Goal: Task Accomplishment & Management: Use online tool/utility

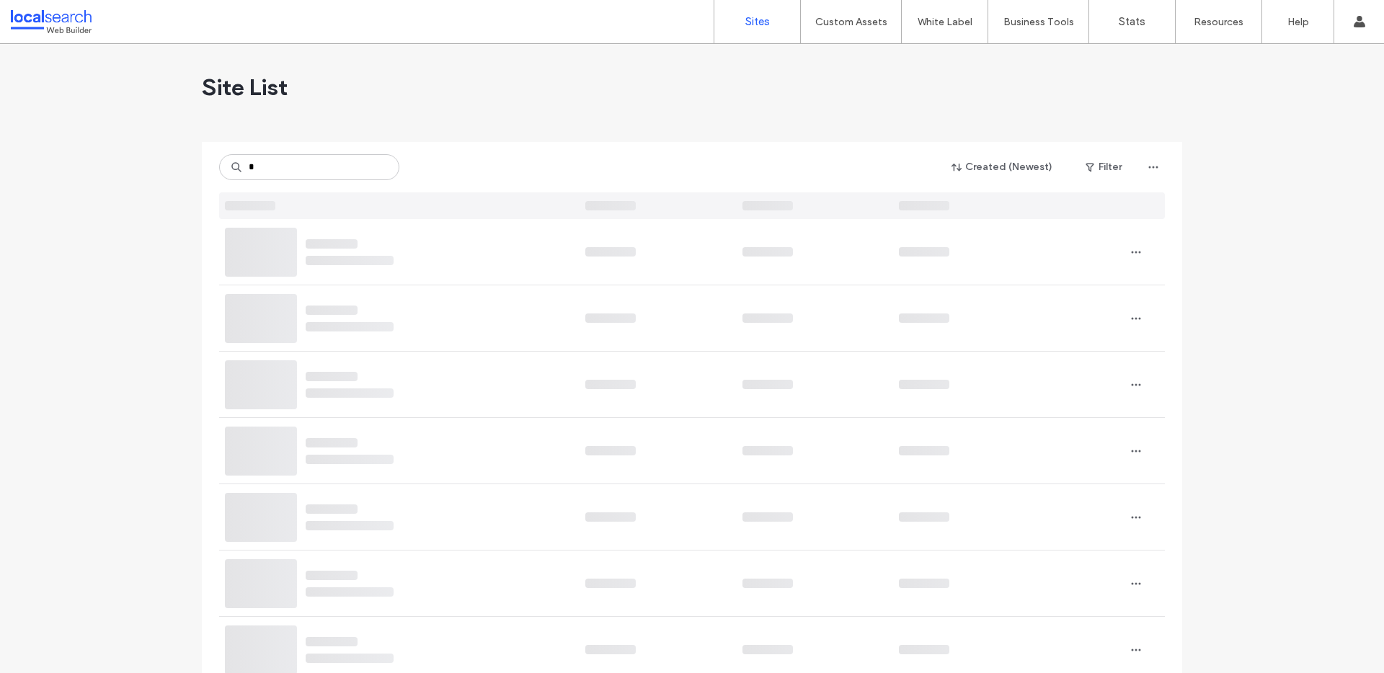
type input "*"
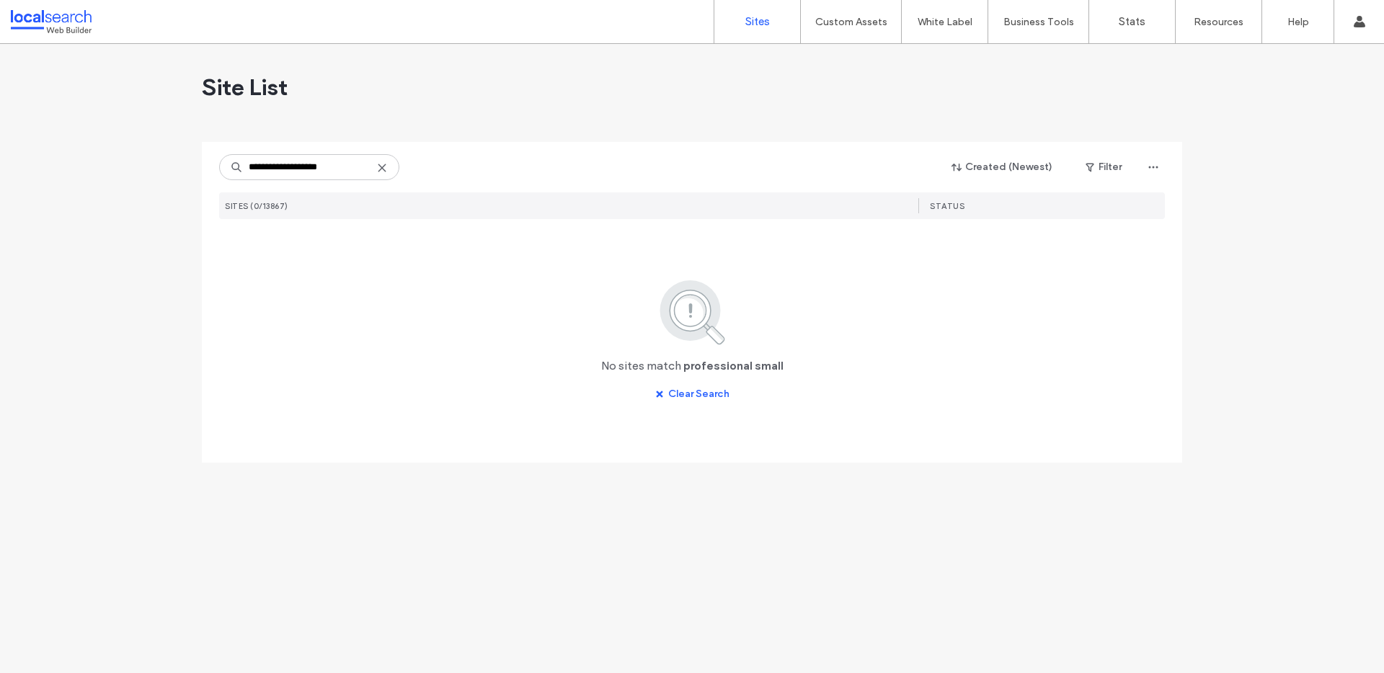
click at [303, 166] on input "**********" at bounding box center [309, 167] width 180 height 26
drag, startPoint x: 331, startPoint y: 168, endPoint x: 175, endPoint y: 157, distance: 156.7
click at [177, 158] on div "**********" at bounding box center [692, 358] width 1384 height 629
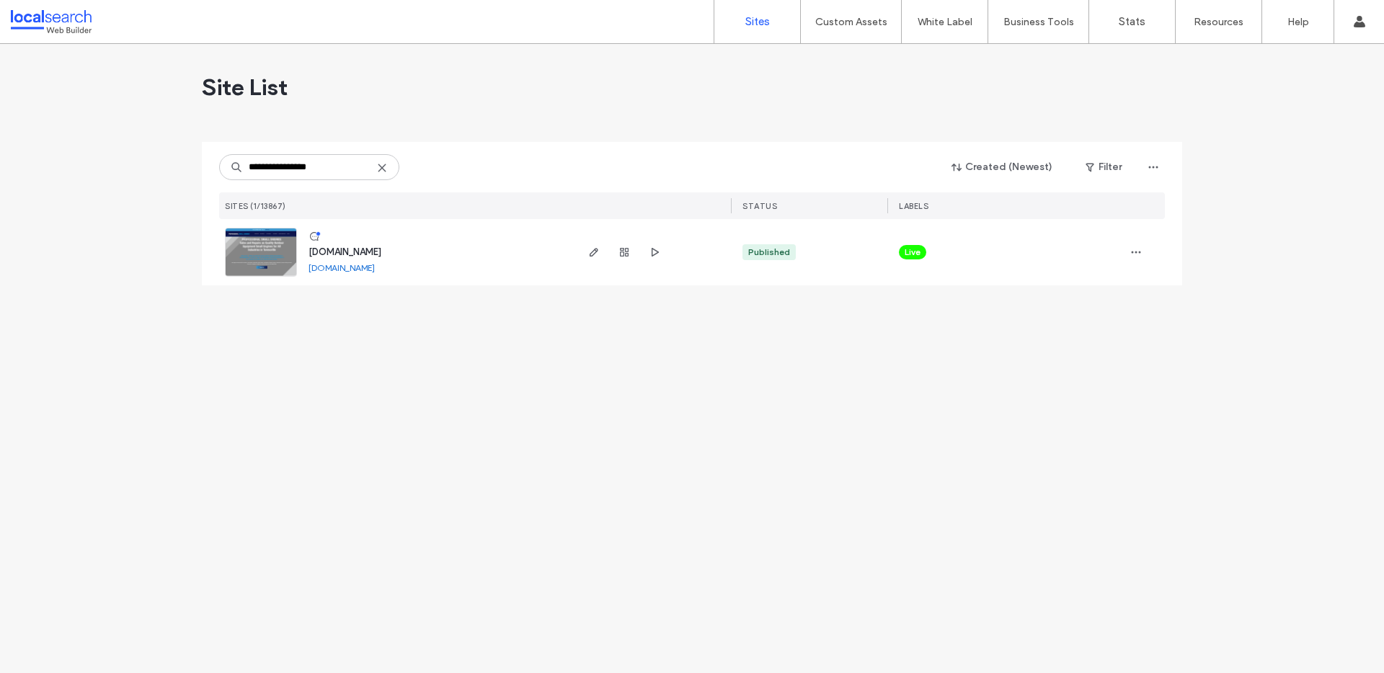
type input "**********"
click at [268, 238] on img at bounding box center [261, 277] width 71 height 98
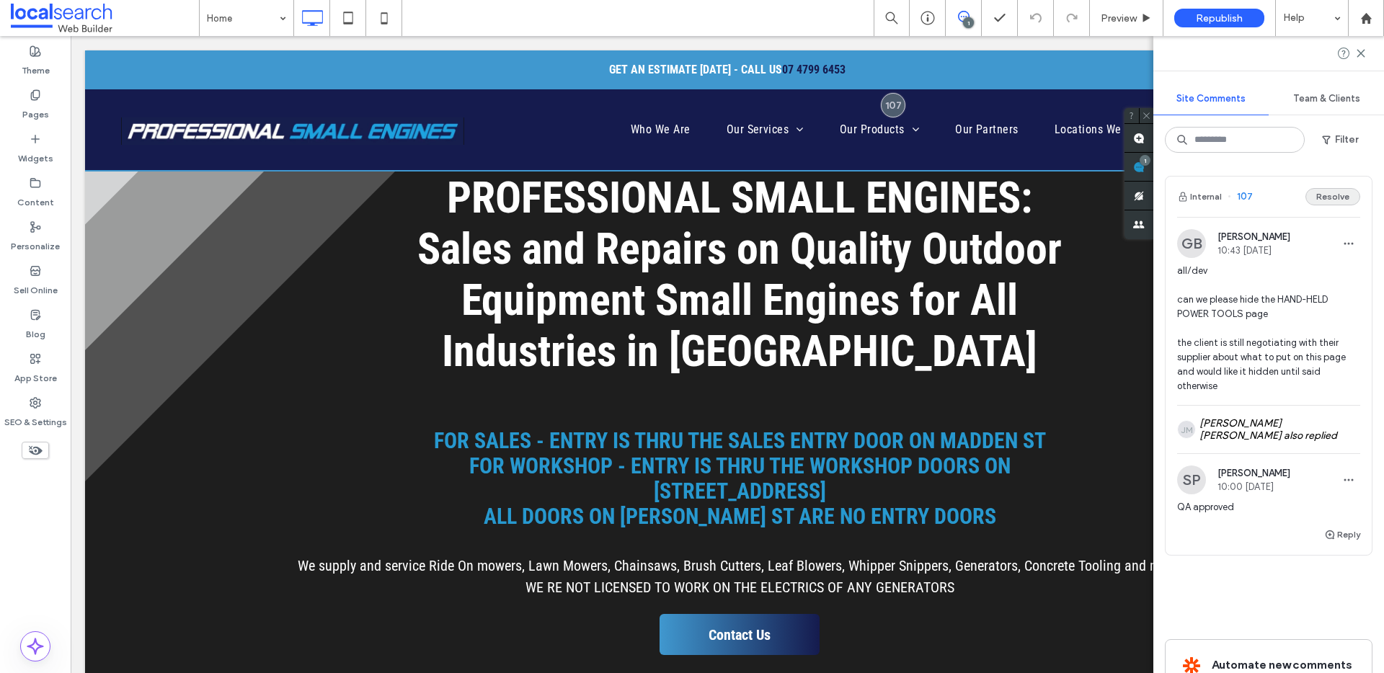
click at [1331, 203] on button "Resolve" at bounding box center [1332, 196] width 55 height 17
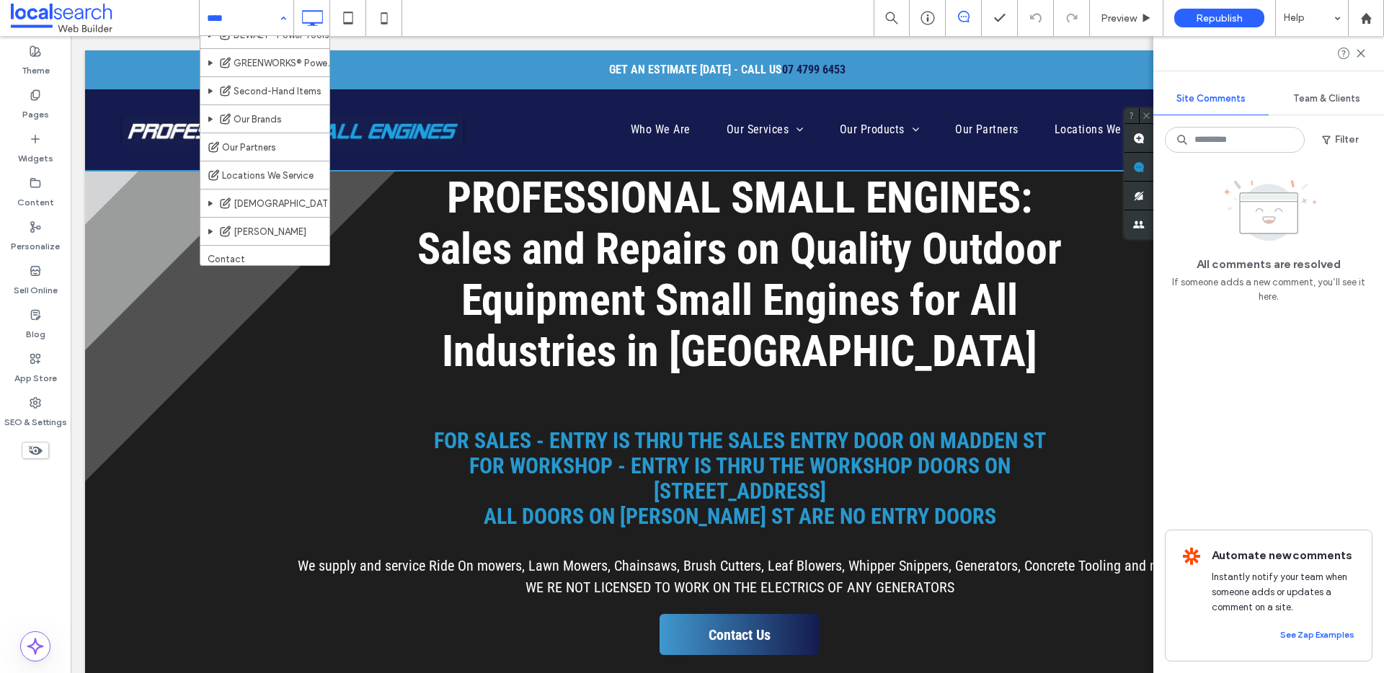
scroll to position [357, 0]
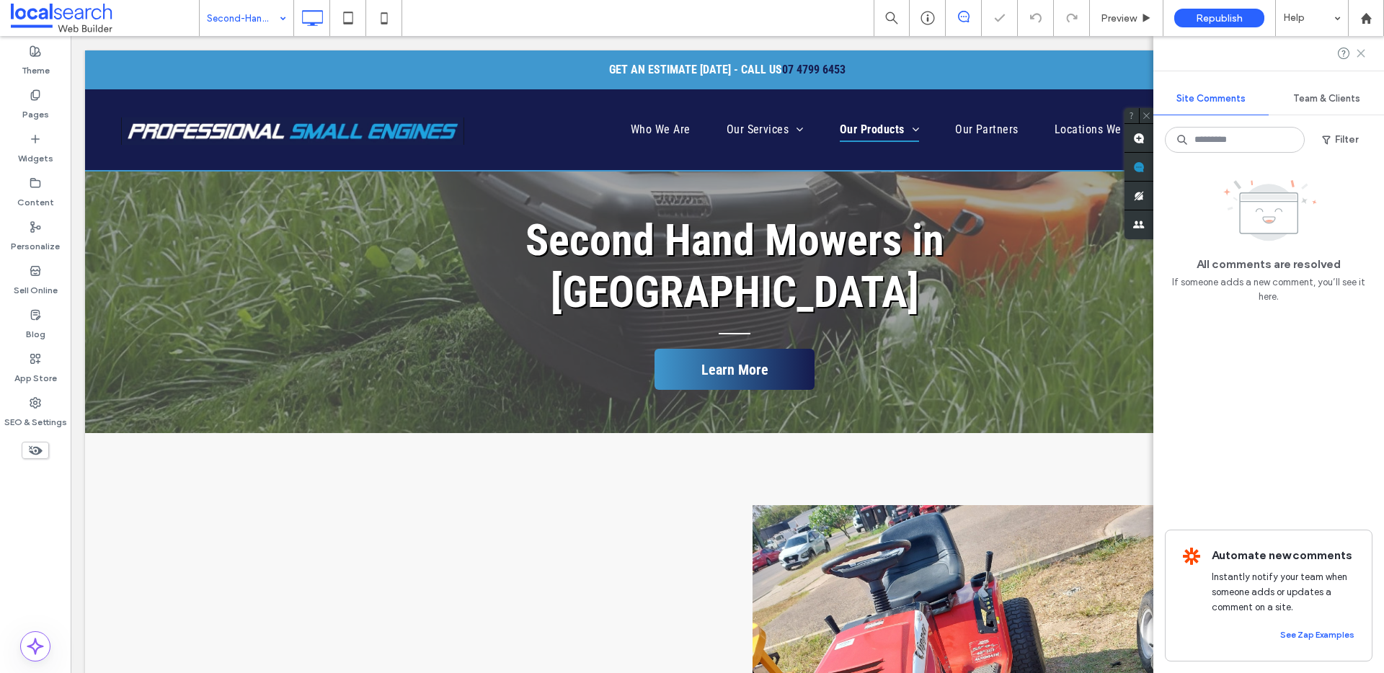
click at [1360, 53] on use at bounding box center [1360, 53] width 6 height 6
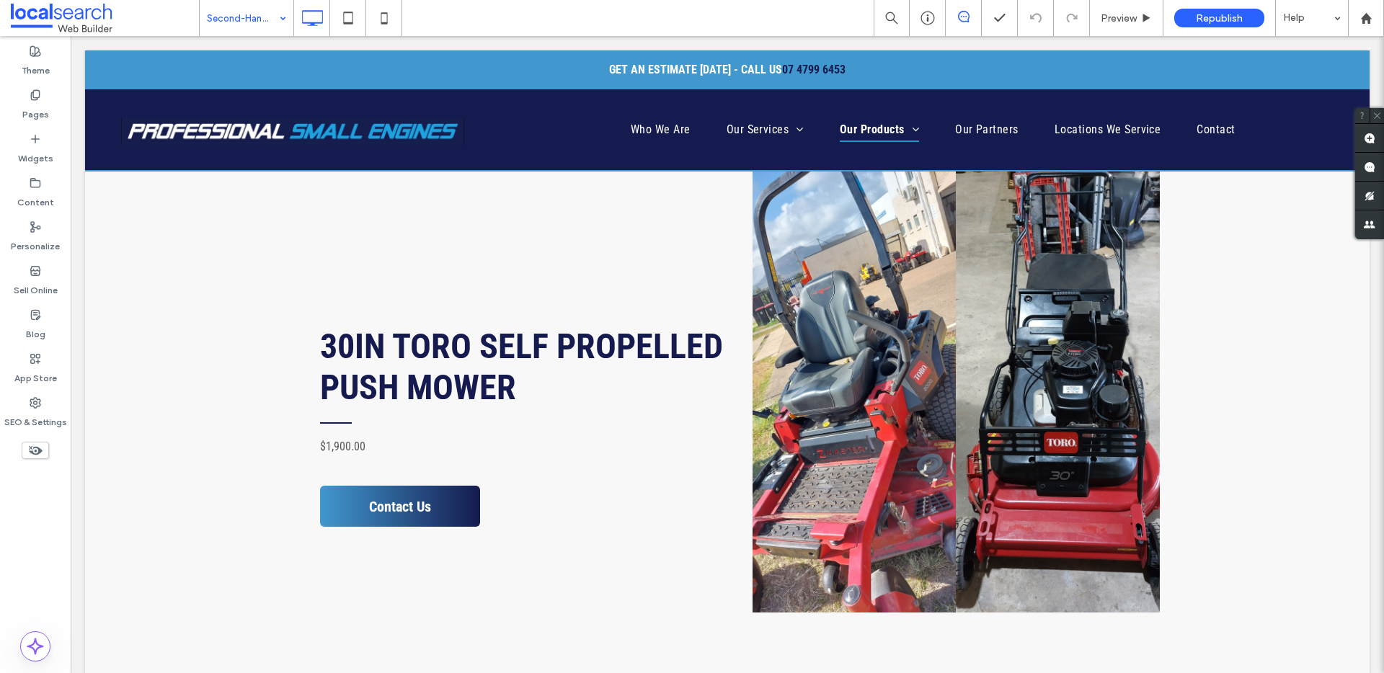
scroll to position [2710, 0]
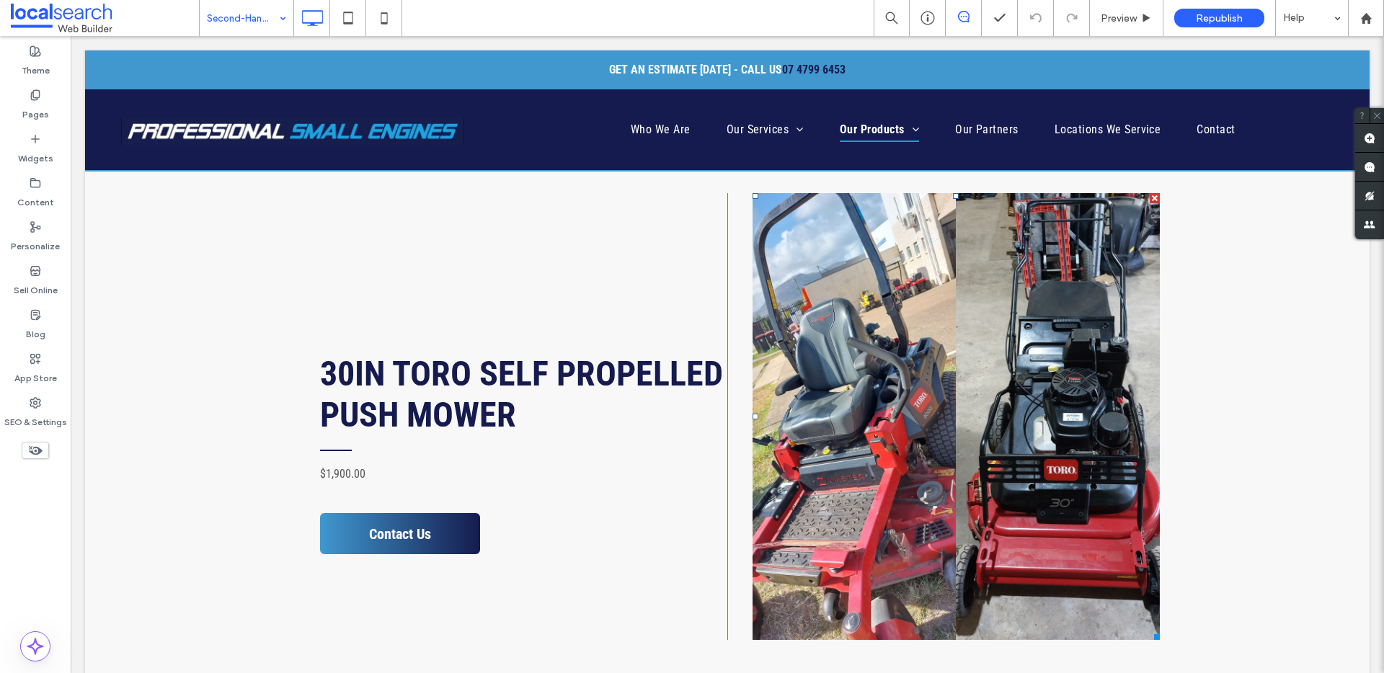
click at [1045, 399] on link at bounding box center [1058, 416] width 204 height 447
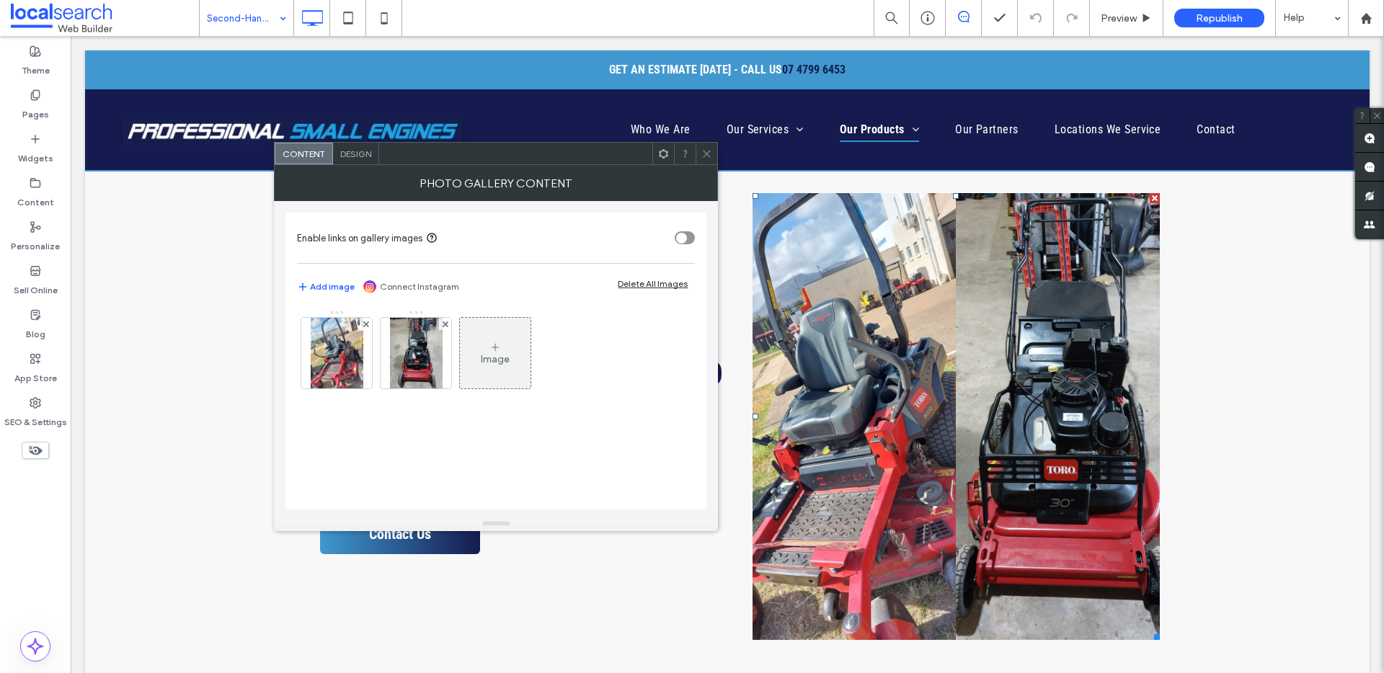
click at [1045, 399] on link at bounding box center [1058, 416] width 204 height 447
click at [367, 323] on icon at bounding box center [366, 324] width 6 height 6
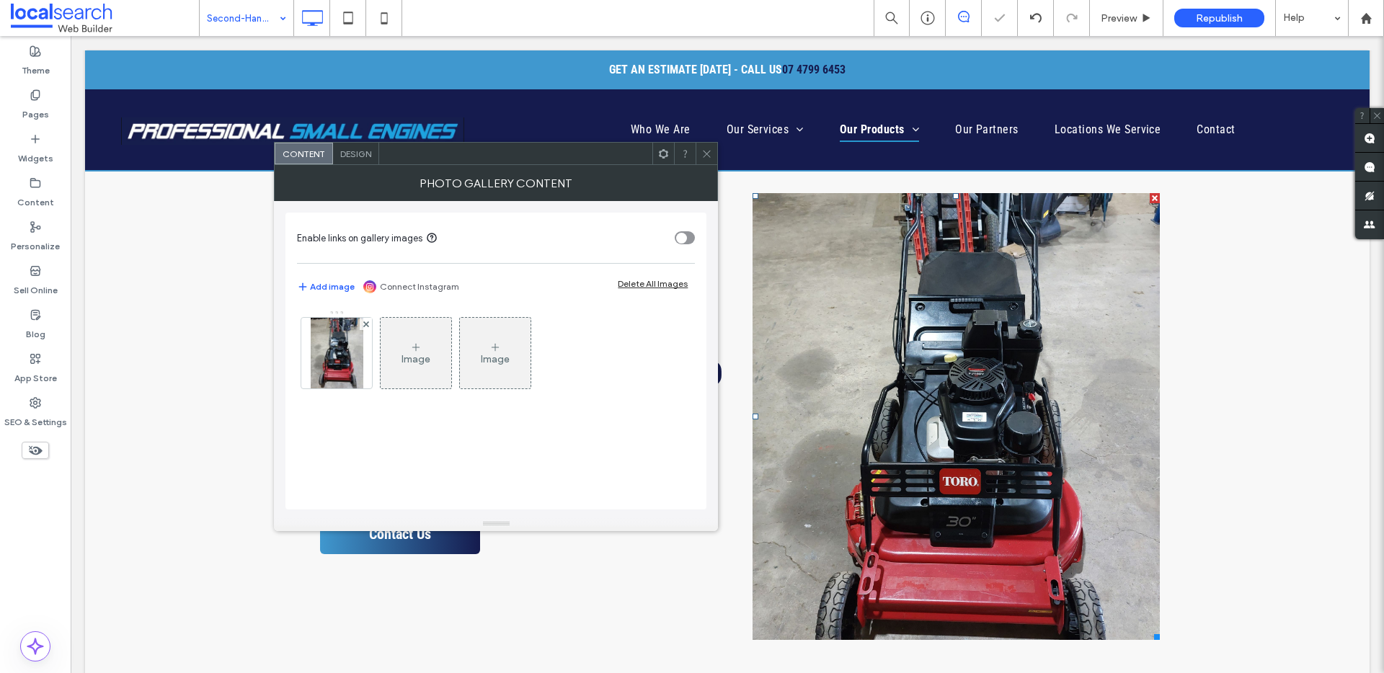
click at [713, 159] on div at bounding box center [706, 154] width 22 height 22
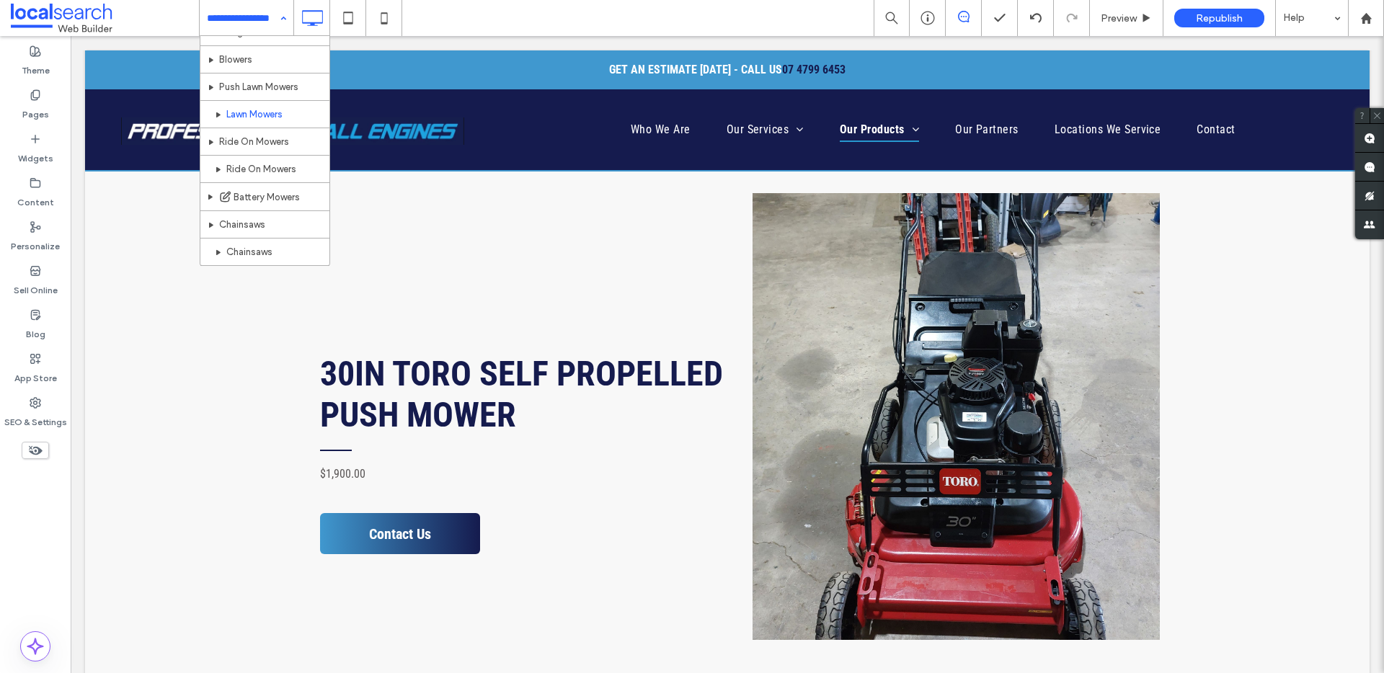
scroll to position [196, 0]
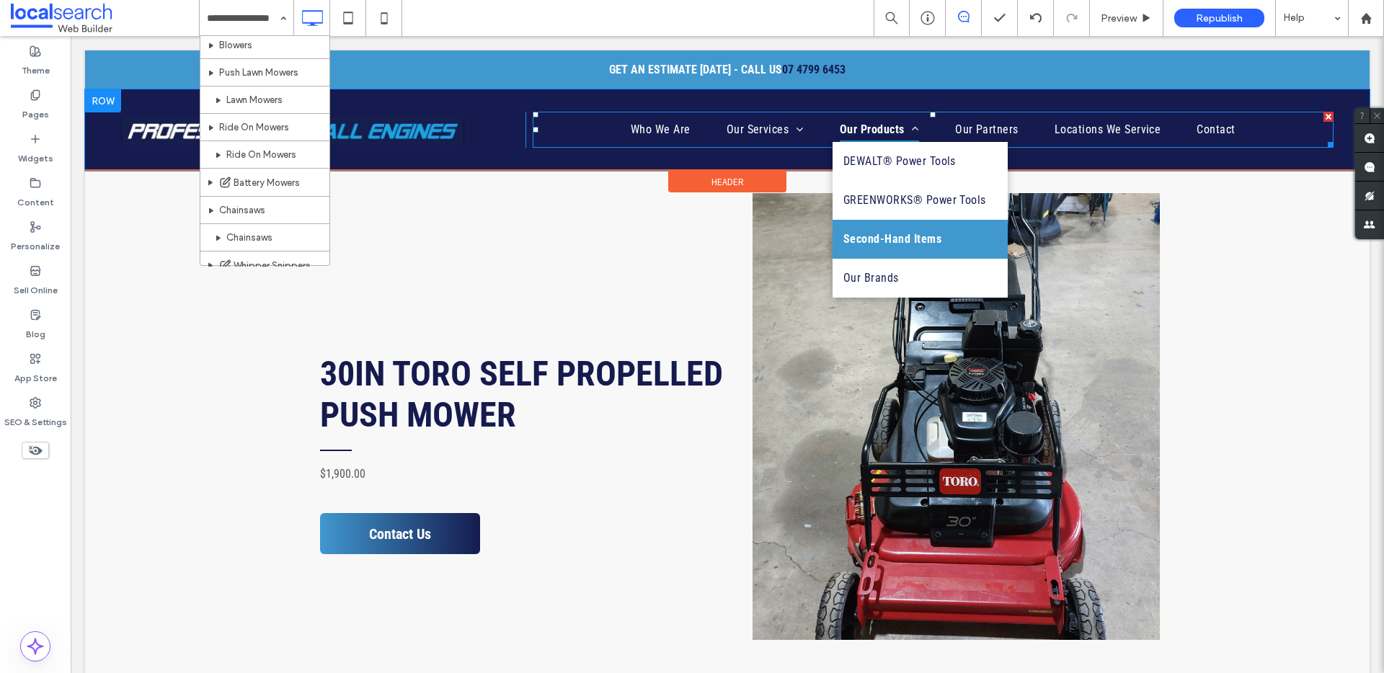
click at [874, 127] on span "Our Products" at bounding box center [879, 129] width 79 height 25
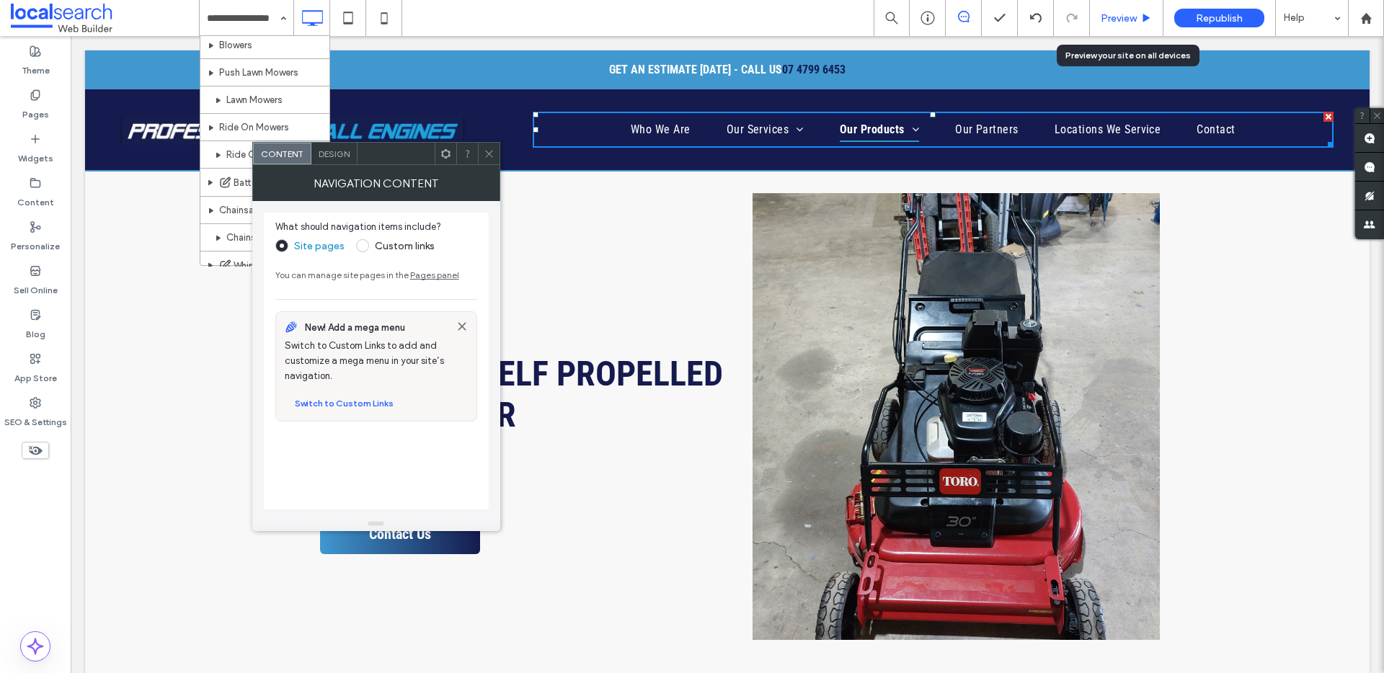
click at [1139, 21] on div "Preview" at bounding box center [1126, 18] width 73 height 12
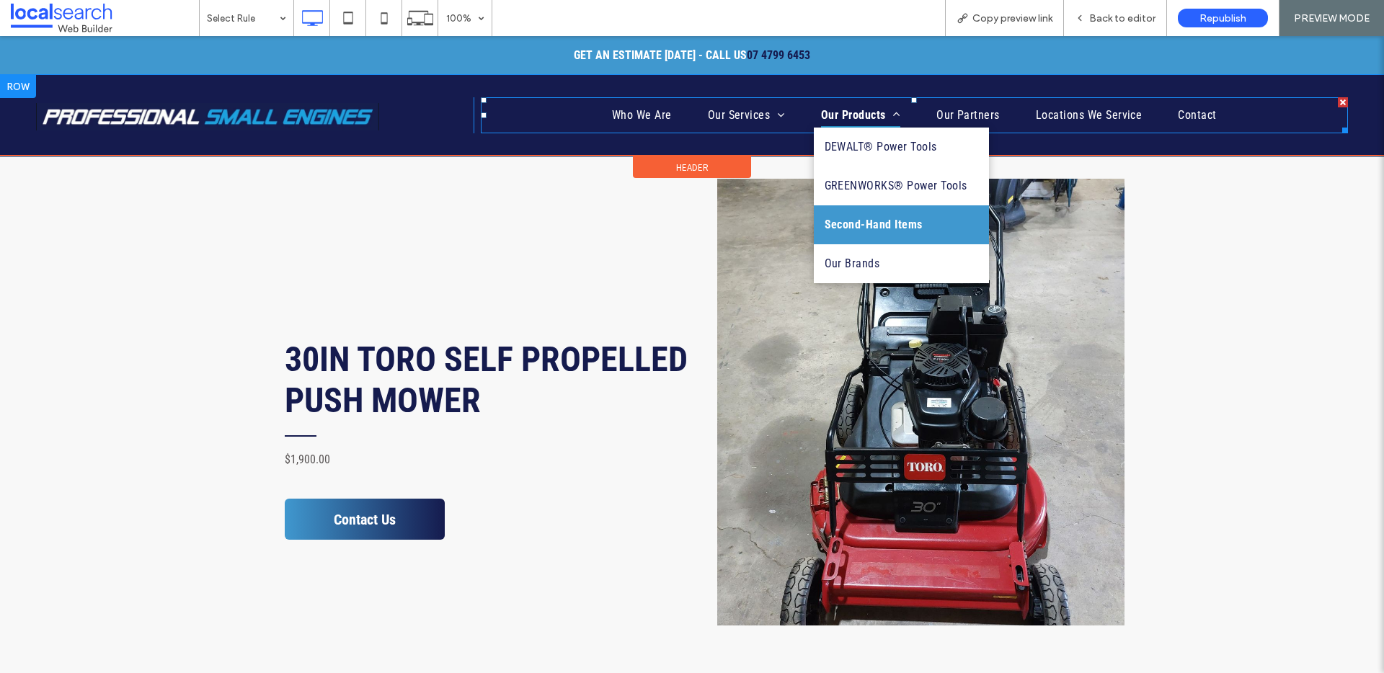
click at [878, 110] on span "Our Products" at bounding box center [860, 115] width 79 height 25
drag, startPoint x: 868, startPoint y: 145, endPoint x: 919, endPoint y: 353, distance: 214.3
click at [868, 145] on span "DEWALT® Power Tools" at bounding box center [881, 146] width 114 height 17
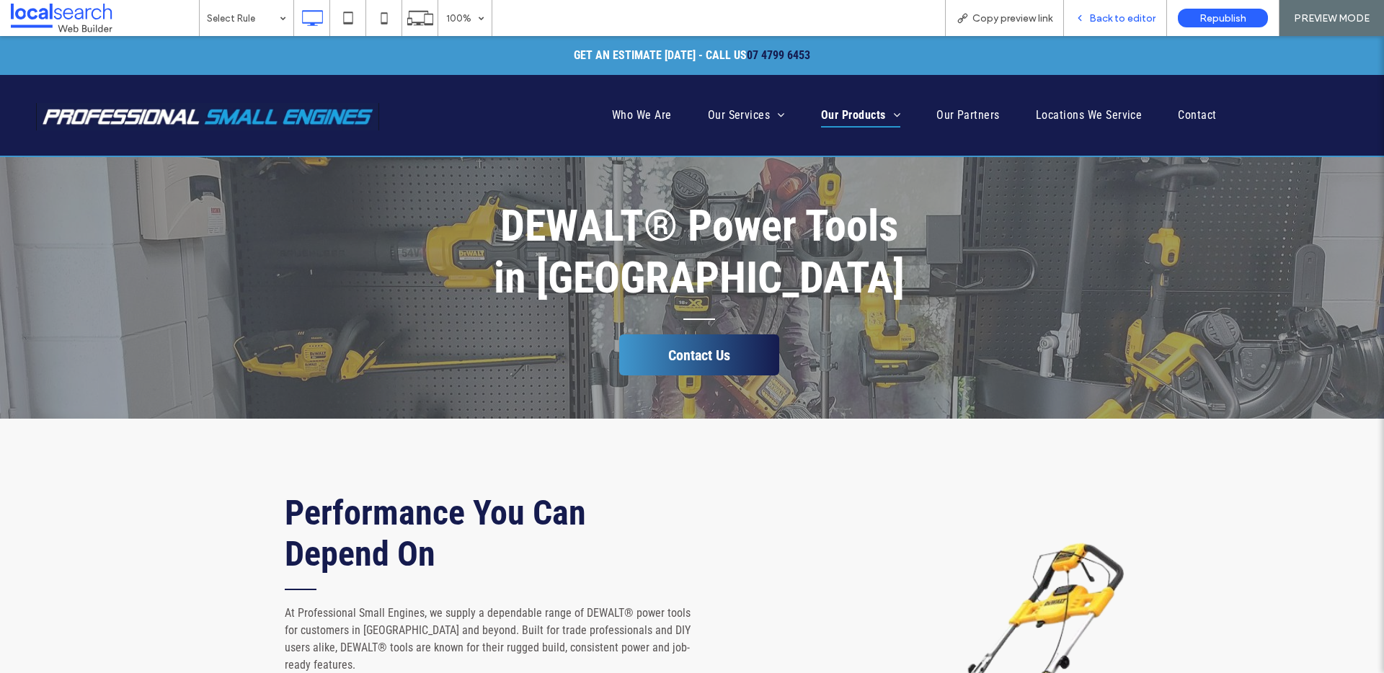
click at [1119, 13] on span "Back to editor" at bounding box center [1122, 18] width 66 height 12
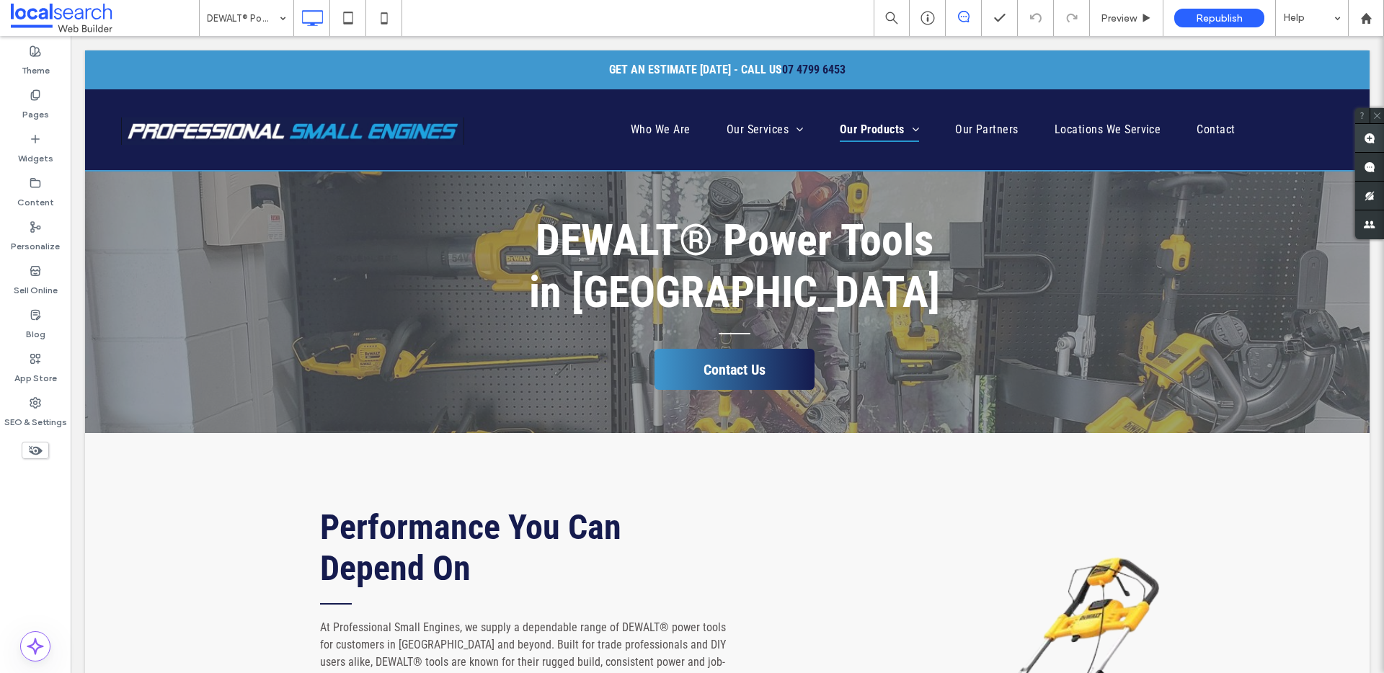
click at [1371, 137] on use at bounding box center [1369, 139] width 12 height 12
click at [901, 98] on div "Click To Paste Who We Are Our Services Engine Service Our Products DEWALT® Powe…" at bounding box center [727, 129] width 1284 height 81
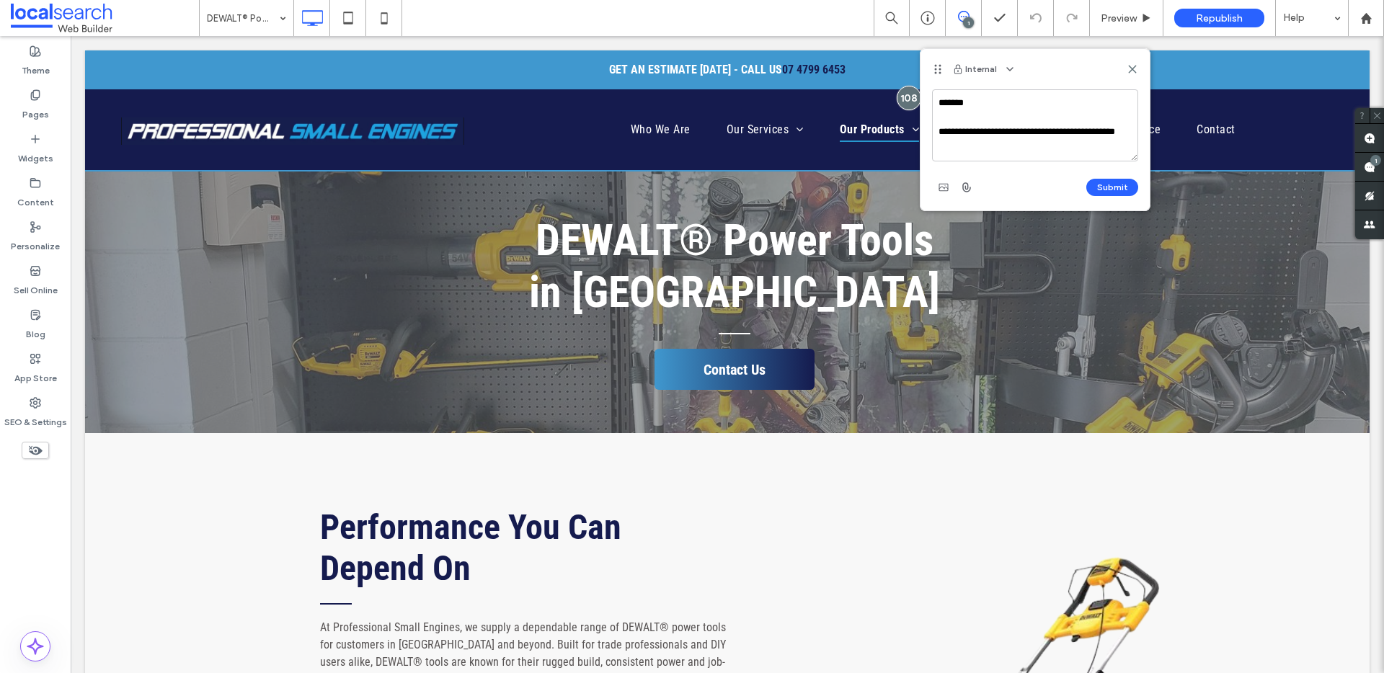
scroll to position [5, 0]
paste textarea "**********"
click at [978, 156] on textarea "**********" at bounding box center [1035, 125] width 206 height 72
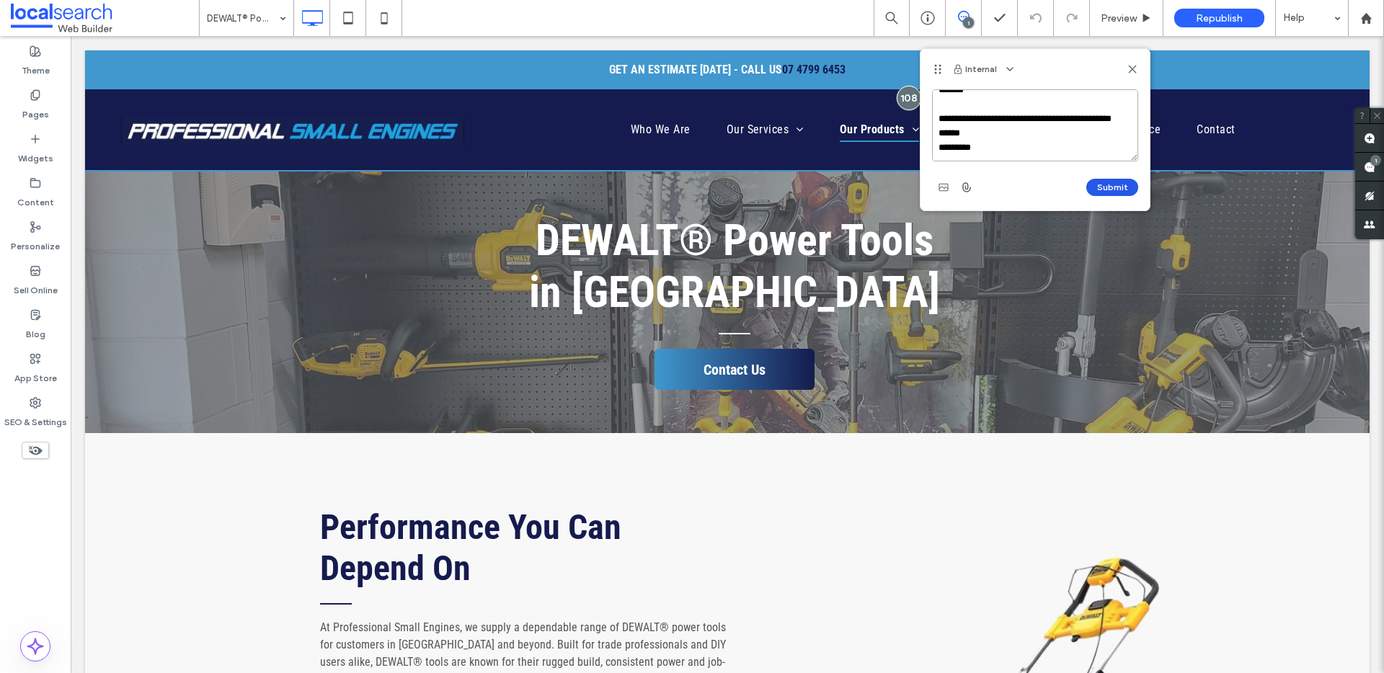
type textarea "**********"
click at [1103, 187] on button "Submit" at bounding box center [1112, 187] width 52 height 17
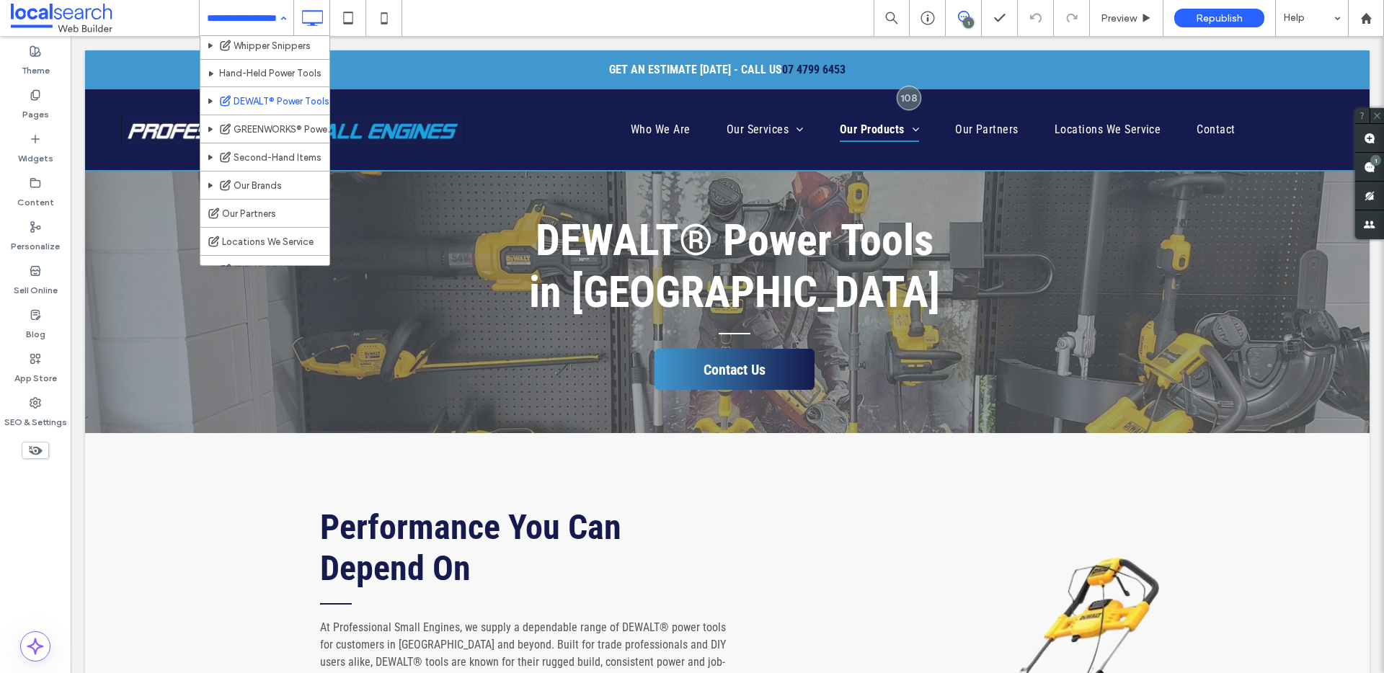
scroll to position [435, 0]
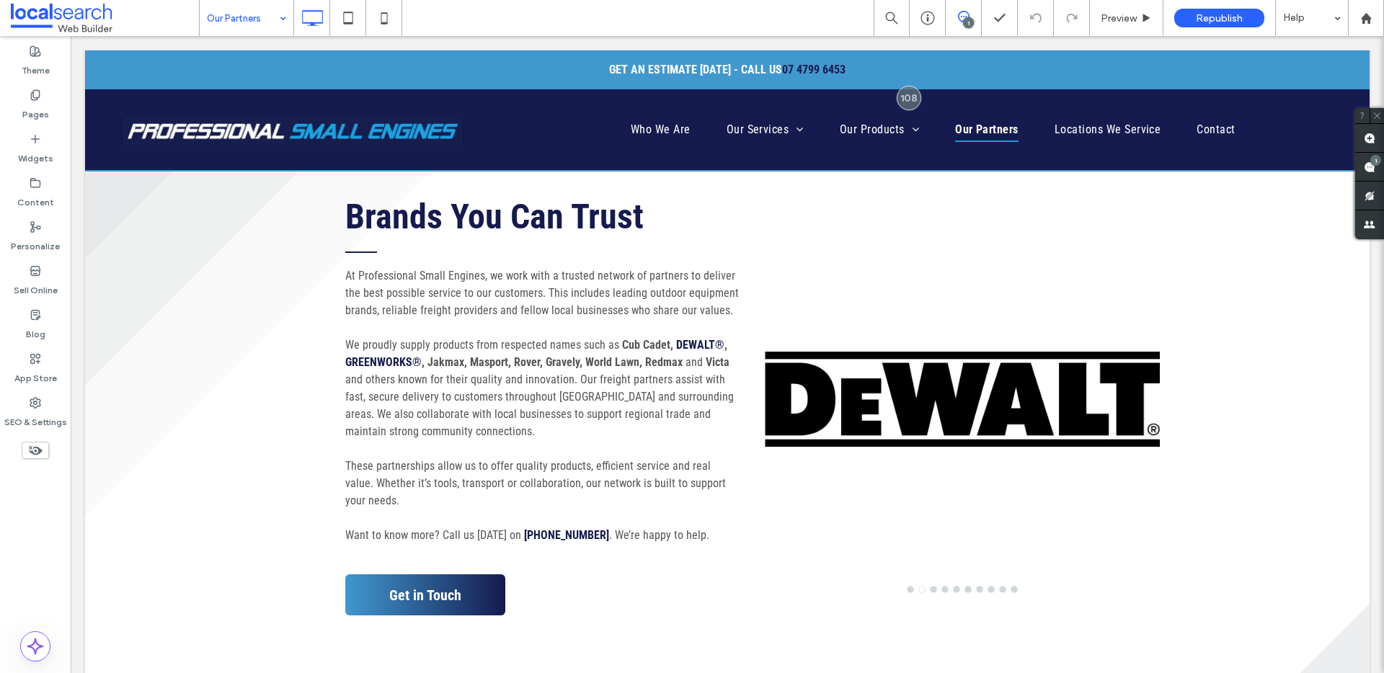
scroll to position [272, 0]
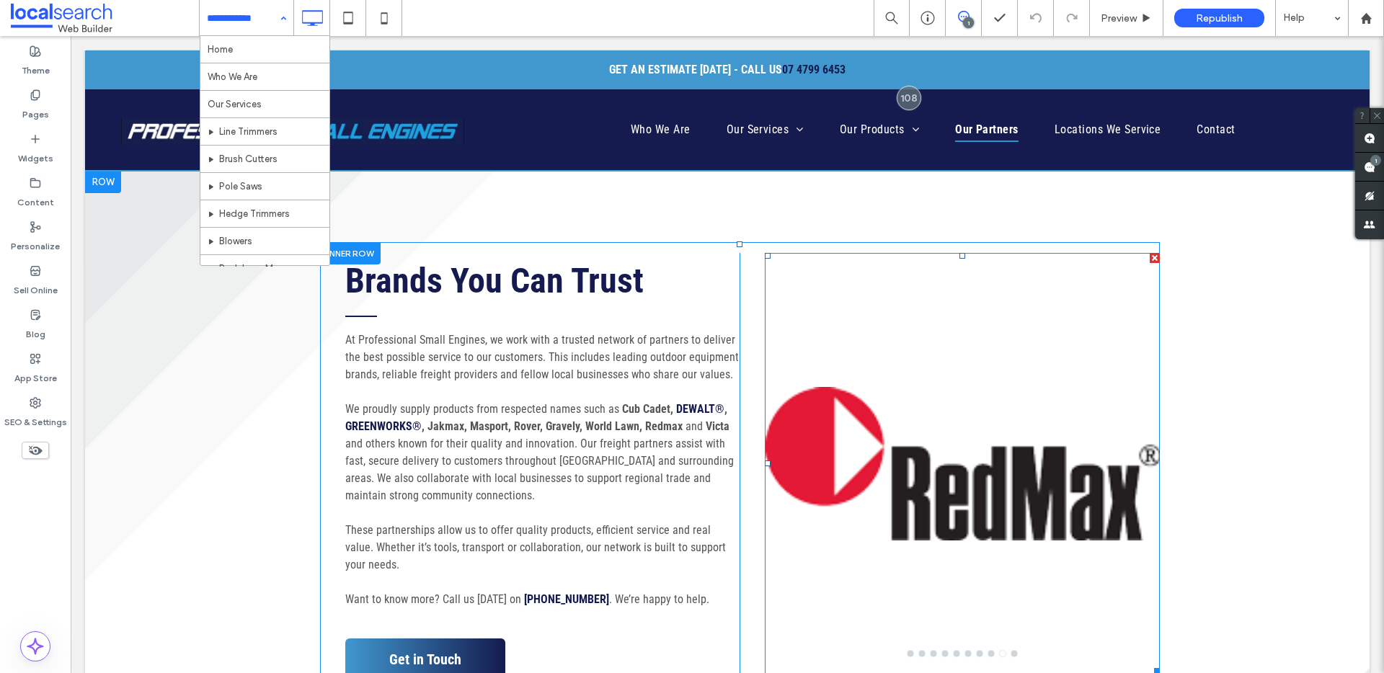
click at [956, 489] on div at bounding box center [962, 472] width 395 height 352
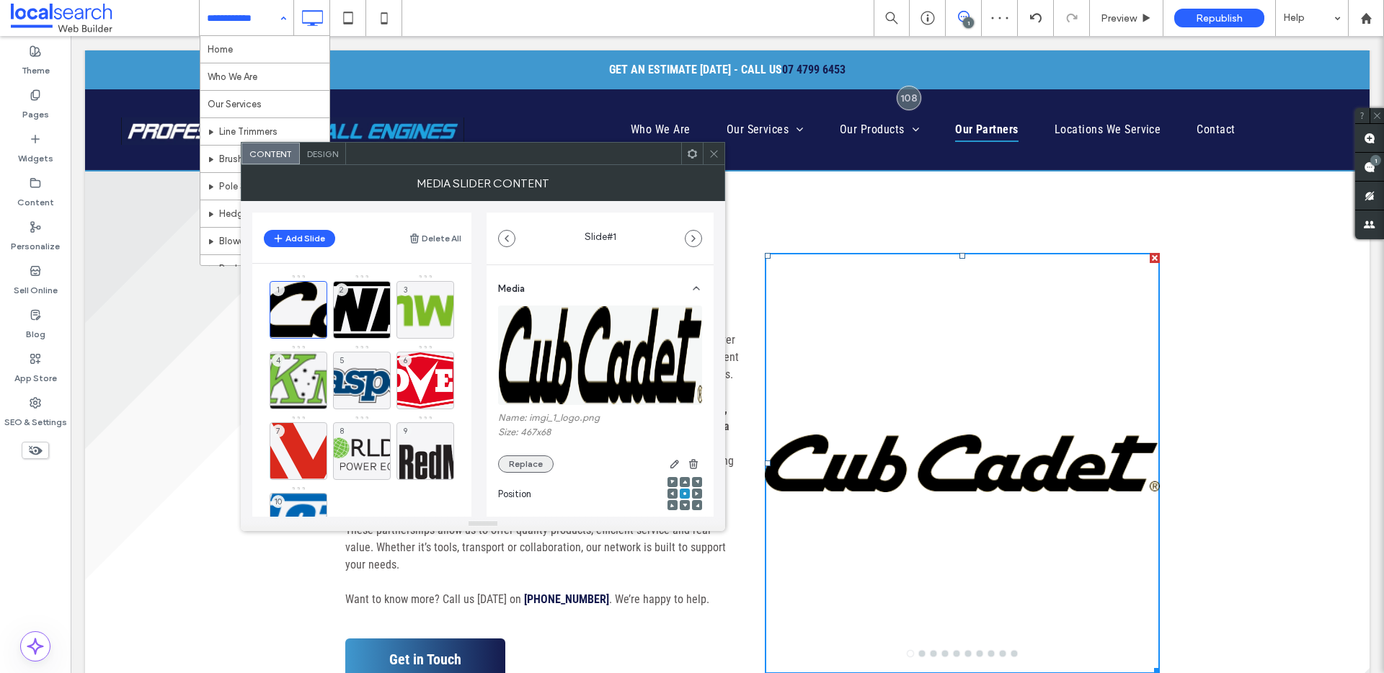
click at [538, 458] on button "Replace" at bounding box center [525, 463] width 55 height 17
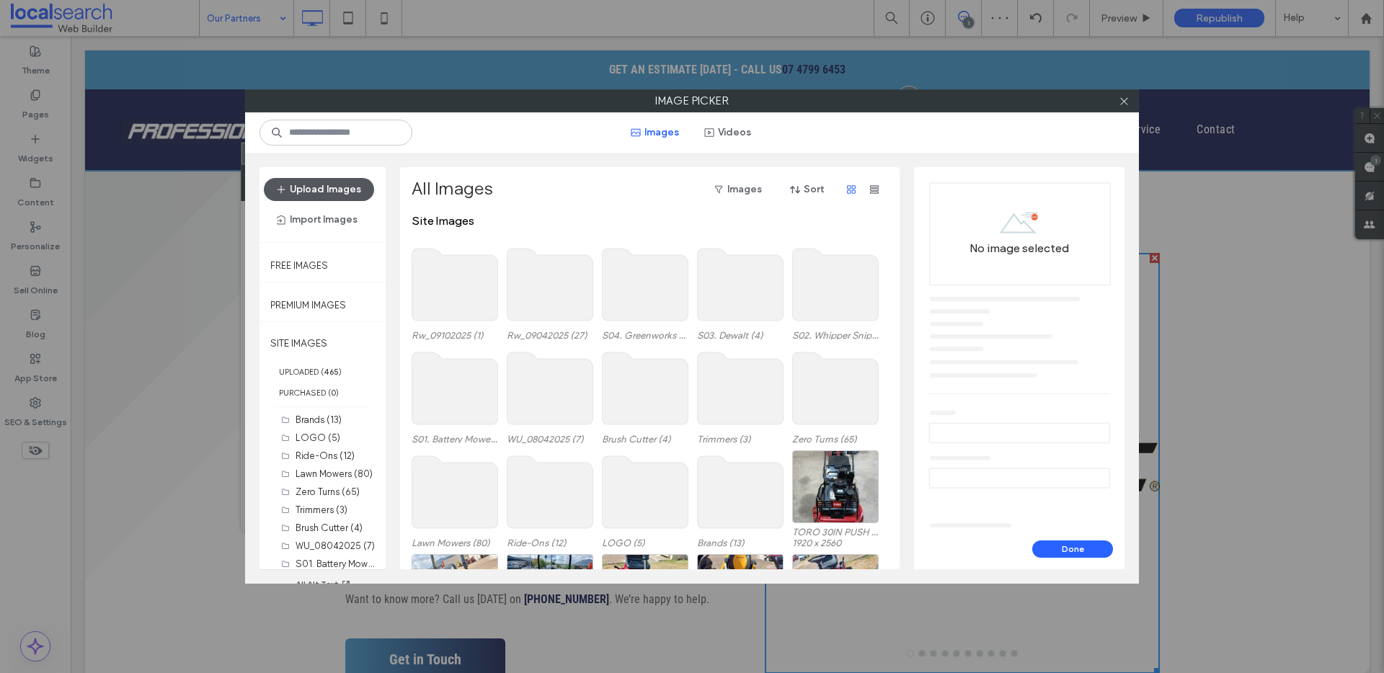
click at [321, 187] on button "Upload Images" at bounding box center [319, 189] width 110 height 23
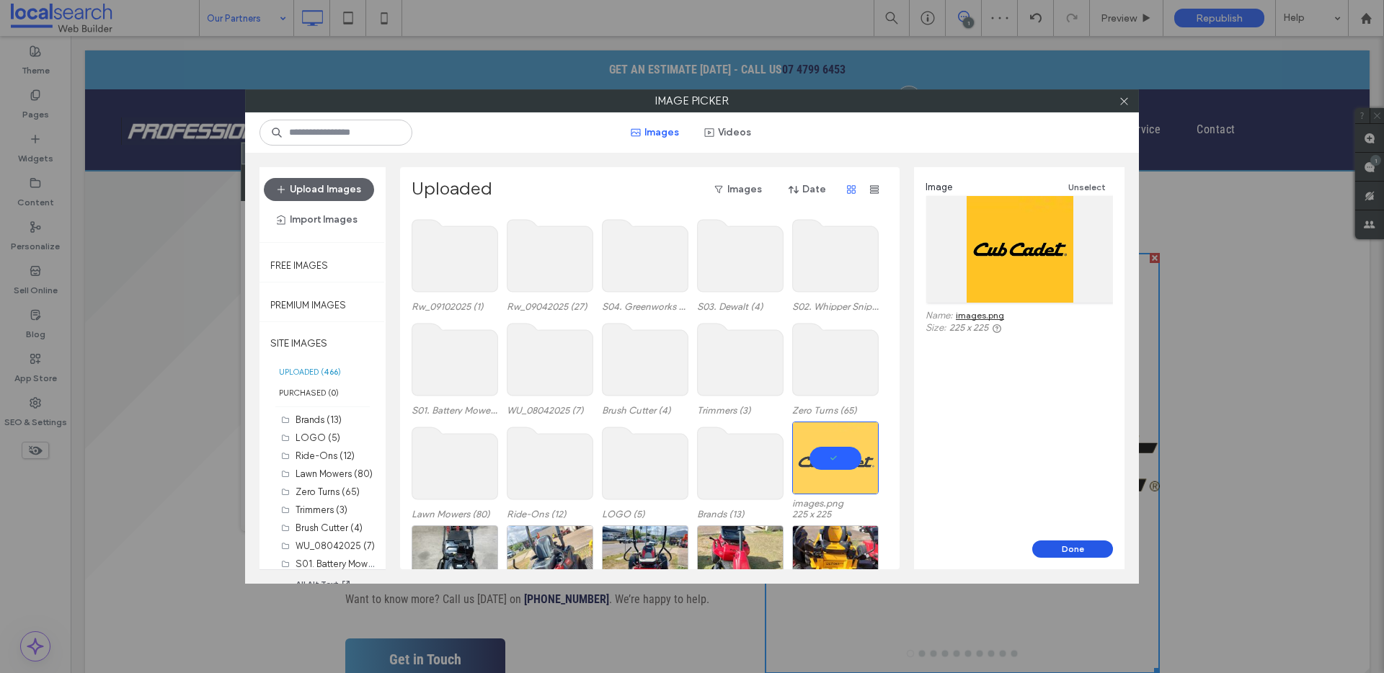
click at [1082, 545] on button "Done" at bounding box center [1072, 548] width 81 height 17
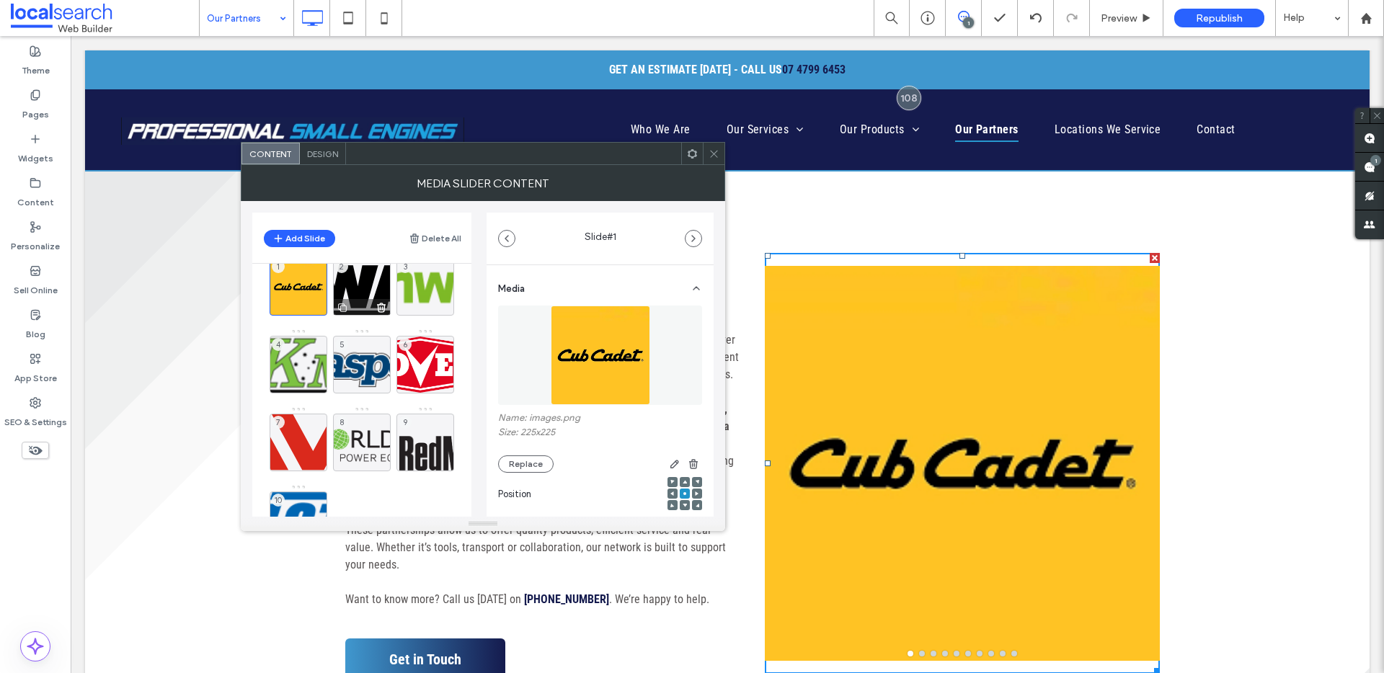
scroll to position [22, 0]
click at [356, 281] on div "2" at bounding box center [362, 288] width 58 height 58
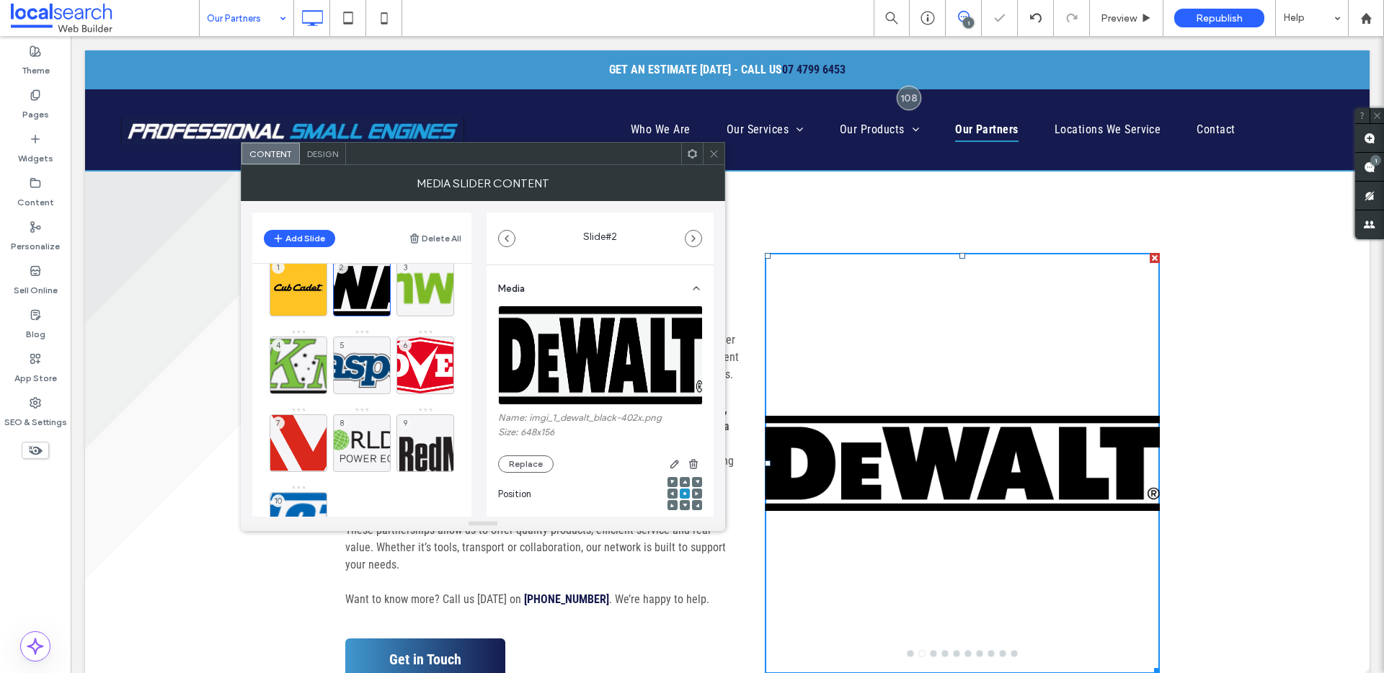
click at [521, 453] on div "Name: imgi_1_dewalt_black-402x.png Size: 648x156 Replace" at bounding box center [600, 442] width 204 height 61
click at [523, 458] on button "Replace" at bounding box center [525, 463] width 55 height 17
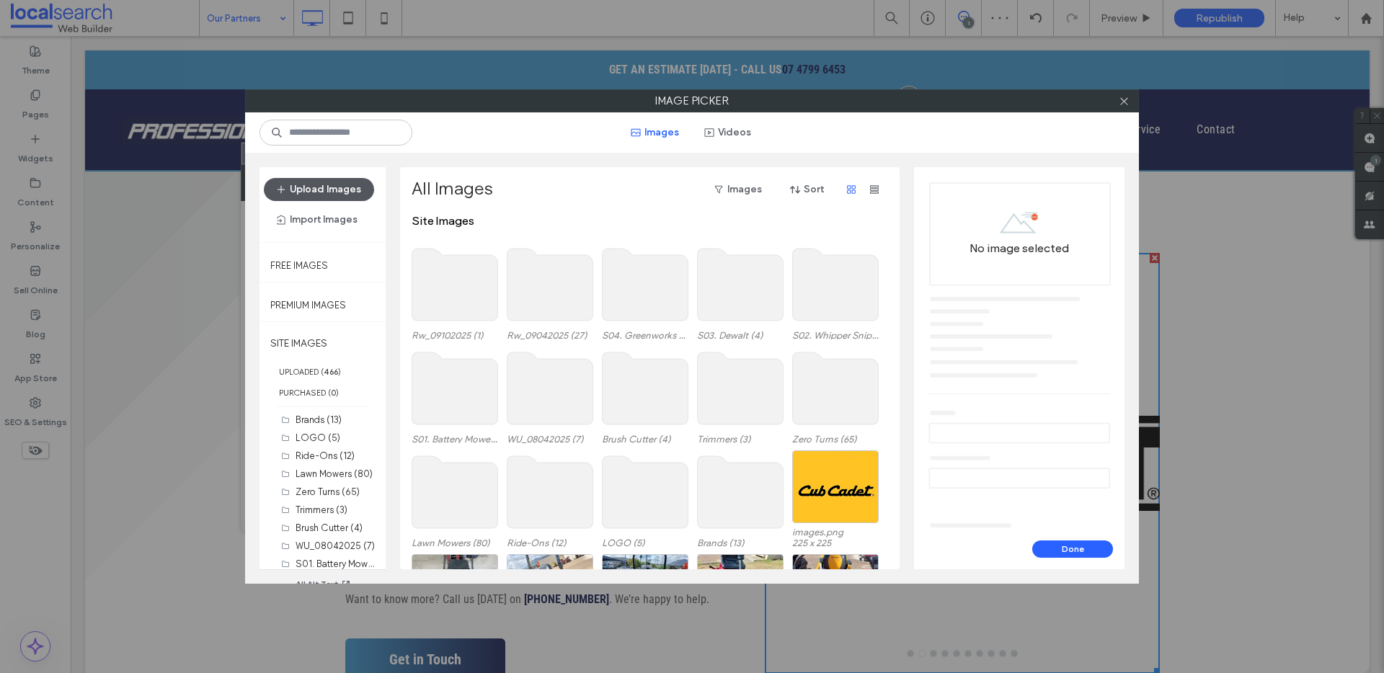
click at [332, 191] on button "Upload Images" at bounding box center [319, 189] width 110 height 23
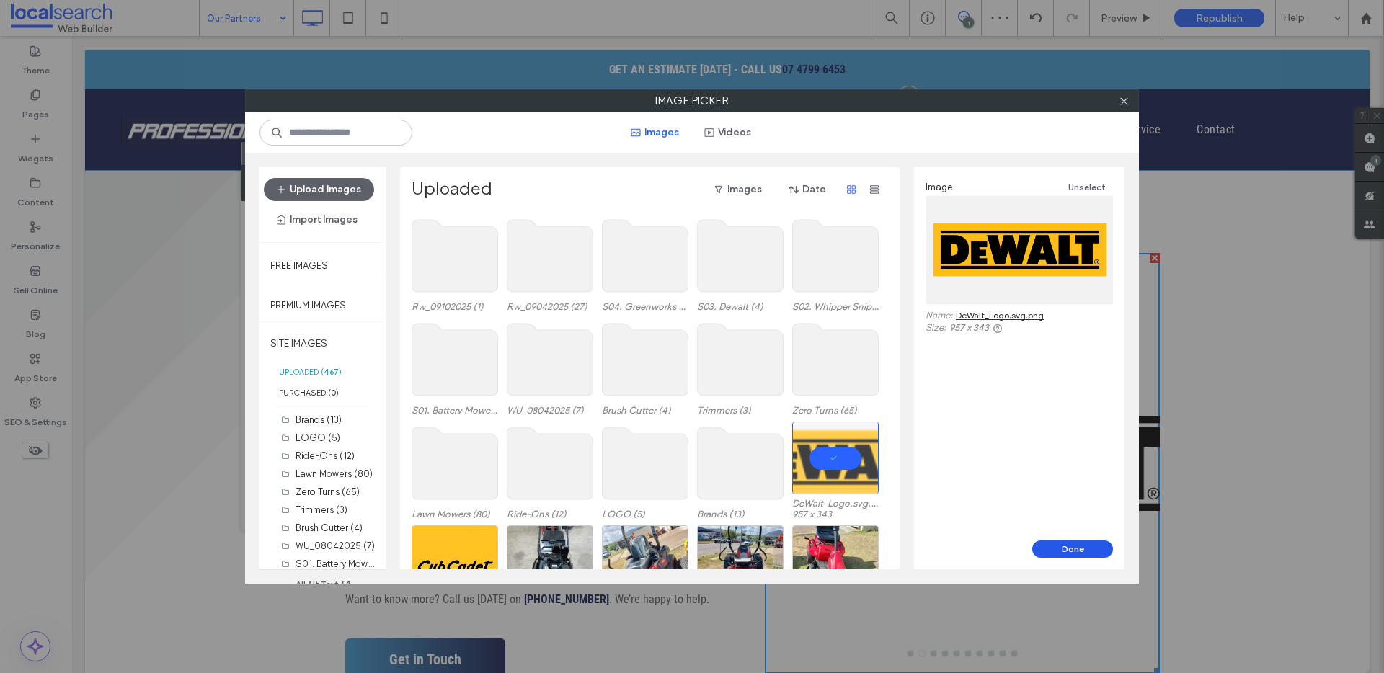
click at [1067, 543] on button "Done" at bounding box center [1072, 548] width 81 height 17
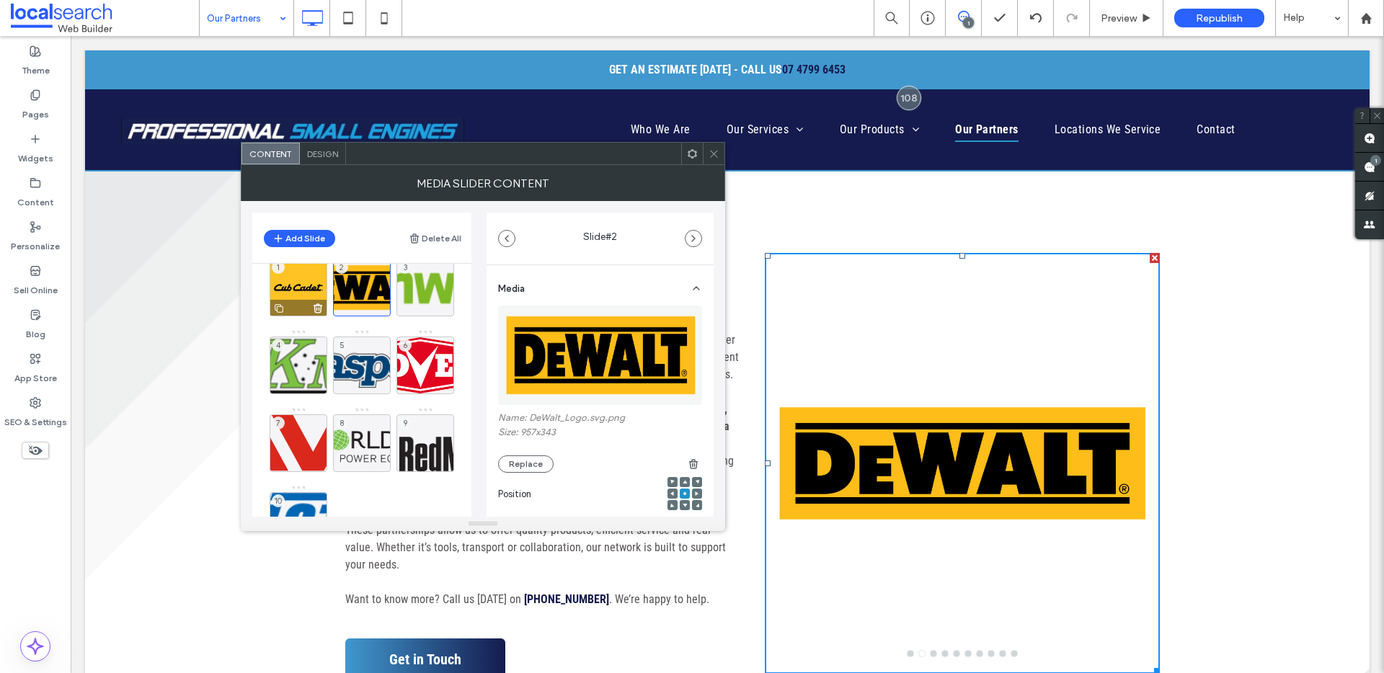
click at [302, 284] on div "1" at bounding box center [299, 288] width 58 height 58
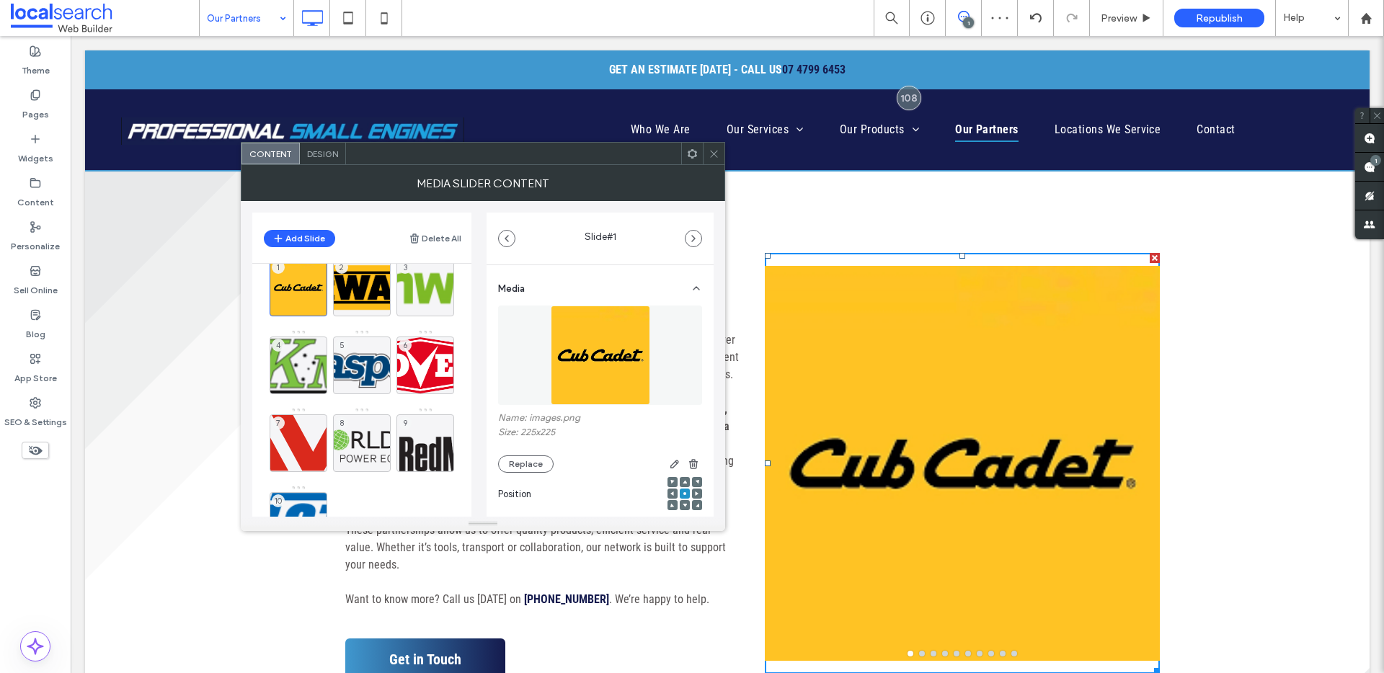
click at [715, 154] on icon at bounding box center [713, 153] width 11 height 11
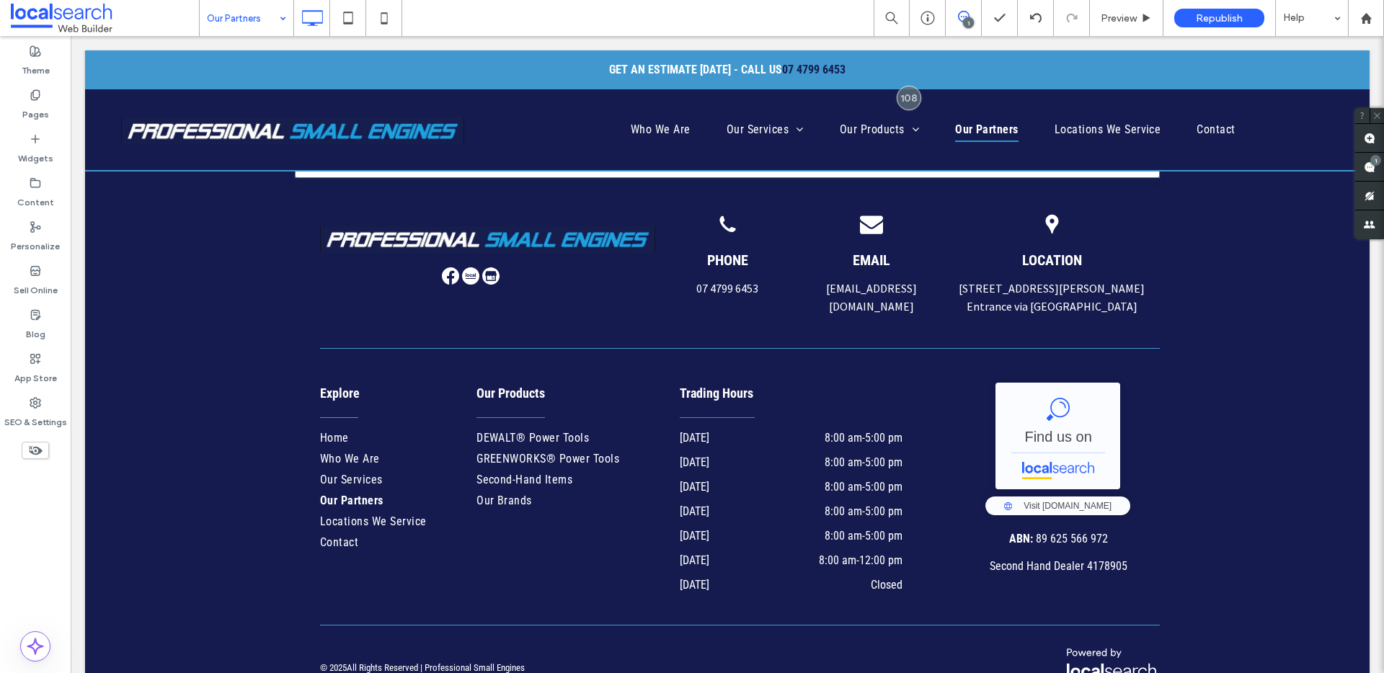
scroll to position [1267, 0]
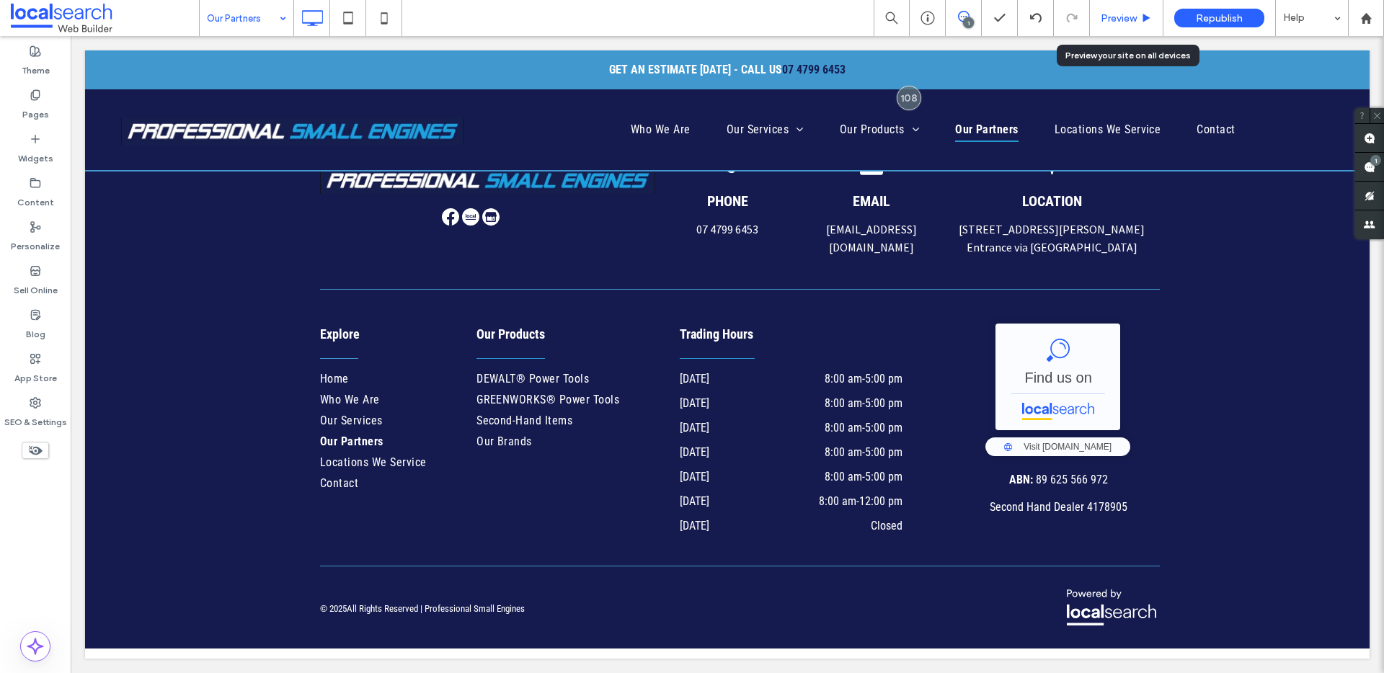
click at [1111, 10] on div "Preview" at bounding box center [1127, 18] width 74 height 36
click at [1121, 24] on div "Preview" at bounding box center [1127, 18] width 74 height 36
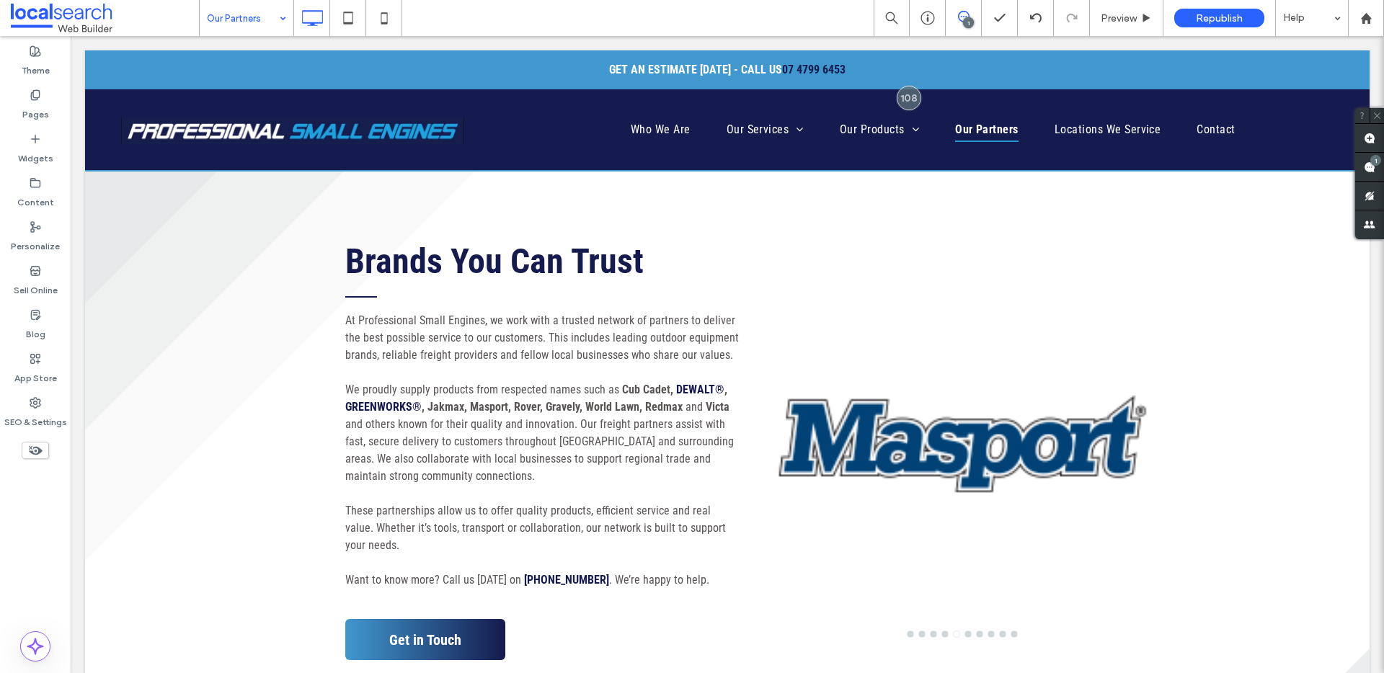
scroll to position [179, 0]
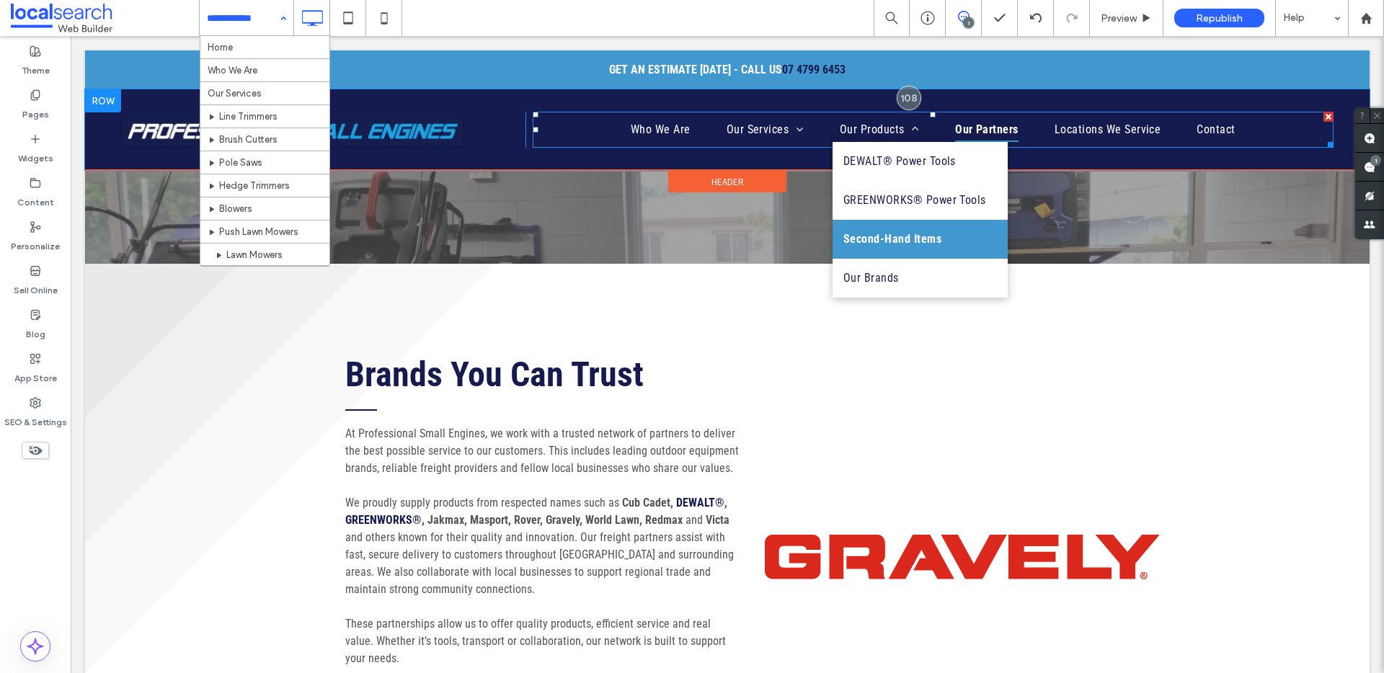
click at [878, 239] on span "Second-Hand Items" at bounding box center [892, 239] width 98 height 17
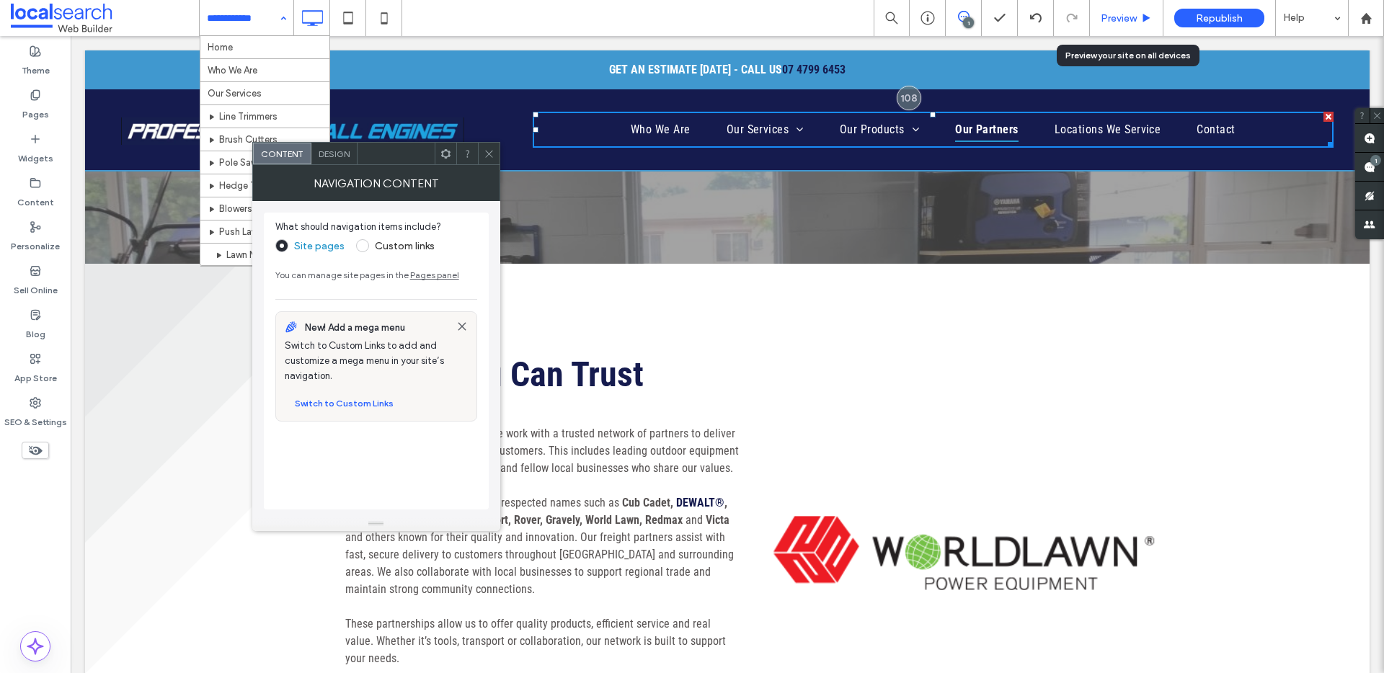
click at [1139, 9] on div "Preview" at bounding box center [1127, 18] width 74 height 36
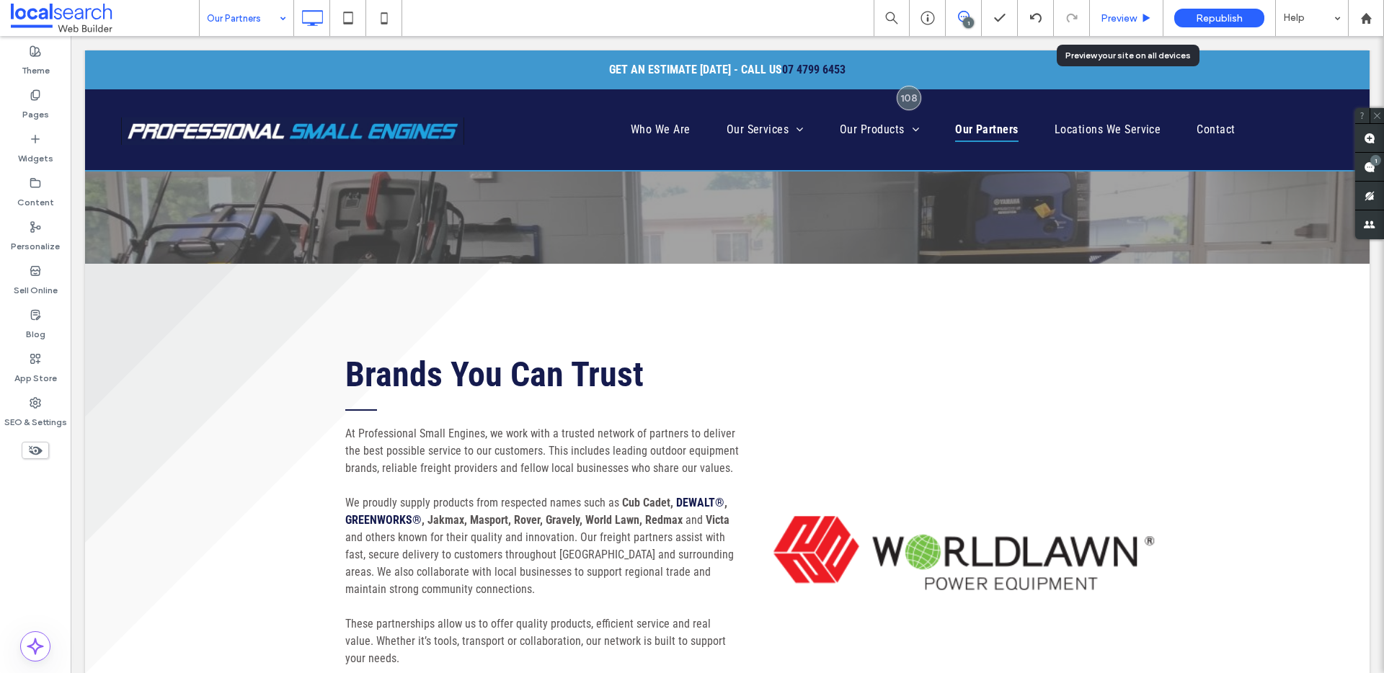
click at [1137, 16] on div "Preview" at bounding box center [1126, 18] width 73 height 12
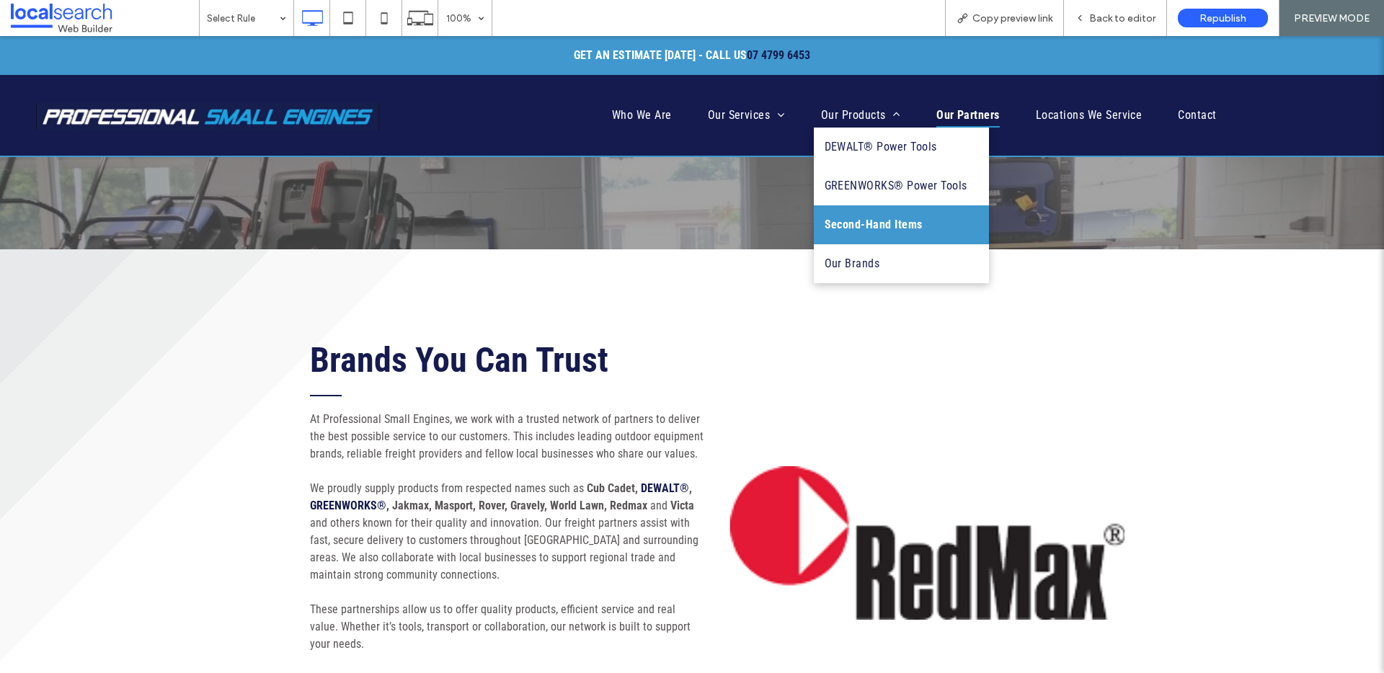
click at [839, 218] on span "Second-Hand Items" at bounding box center [873, 224] width 98 height 17
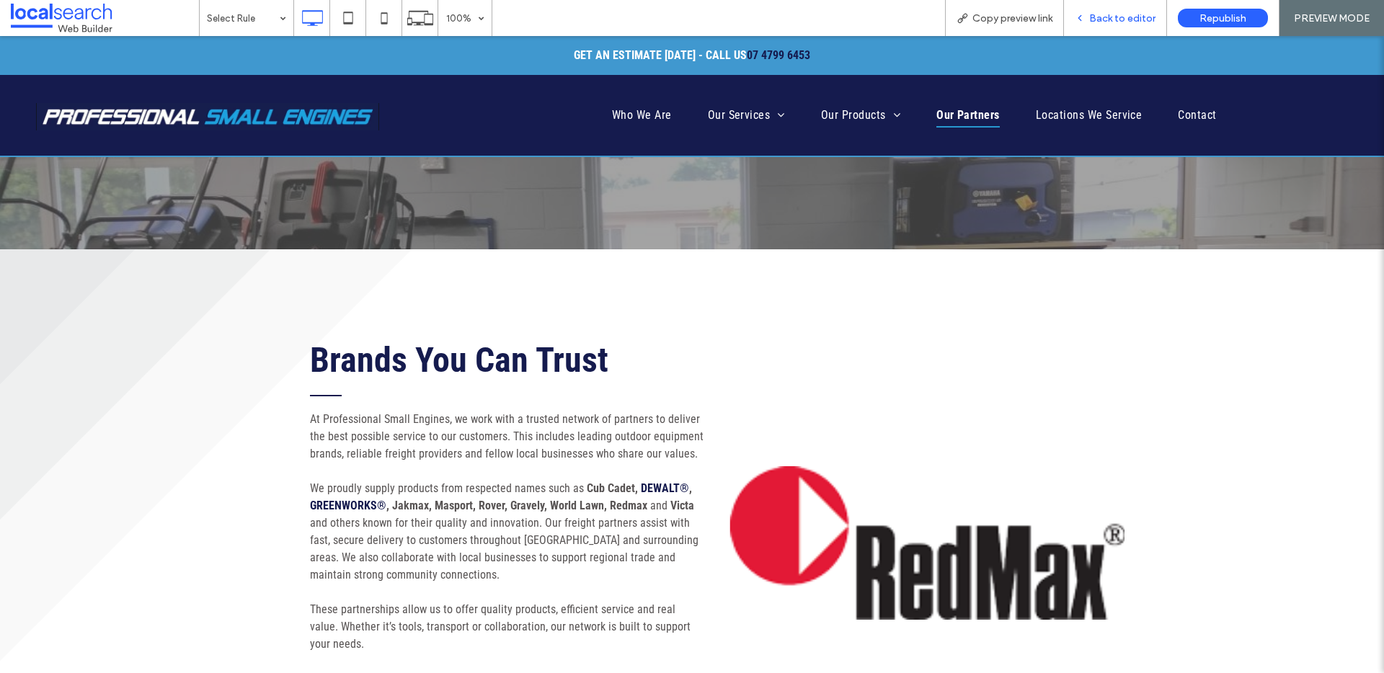
click at [1110, 14] on span "Back to editor" at bounding box center [1122, 18] width 66 height 12
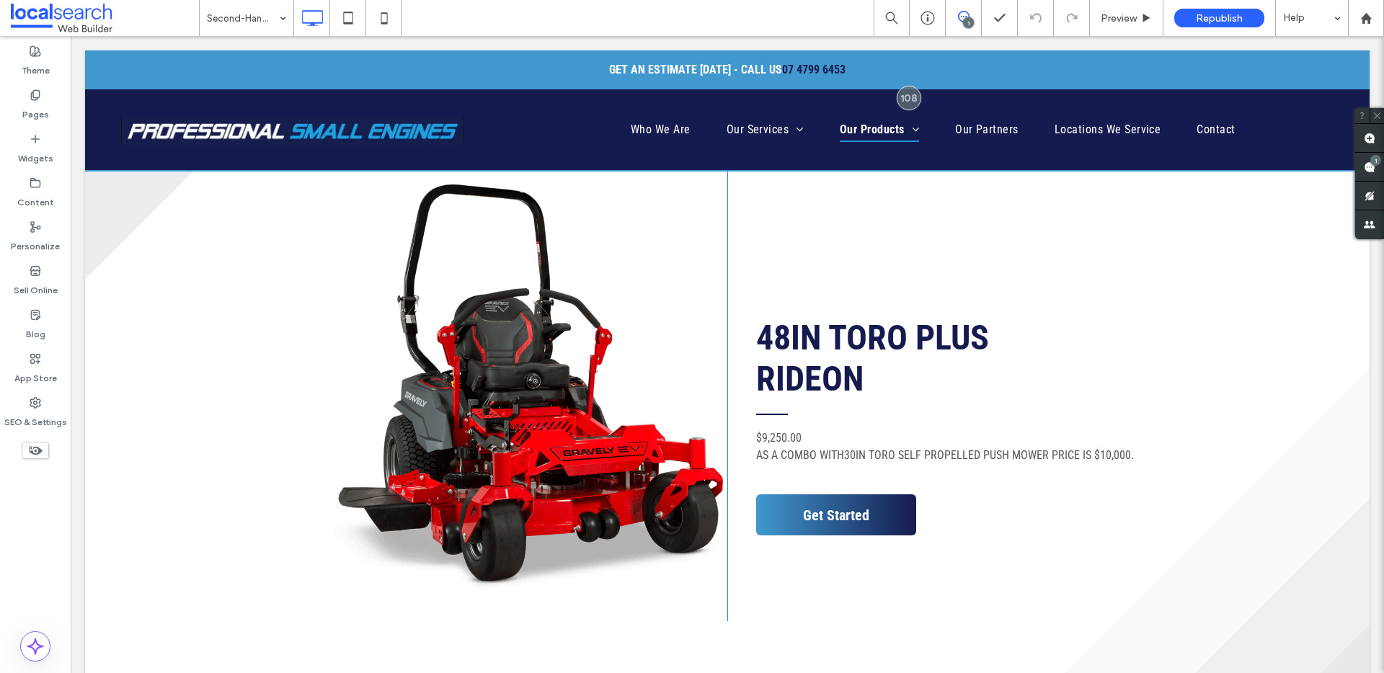
scroll to position [3326, 0]
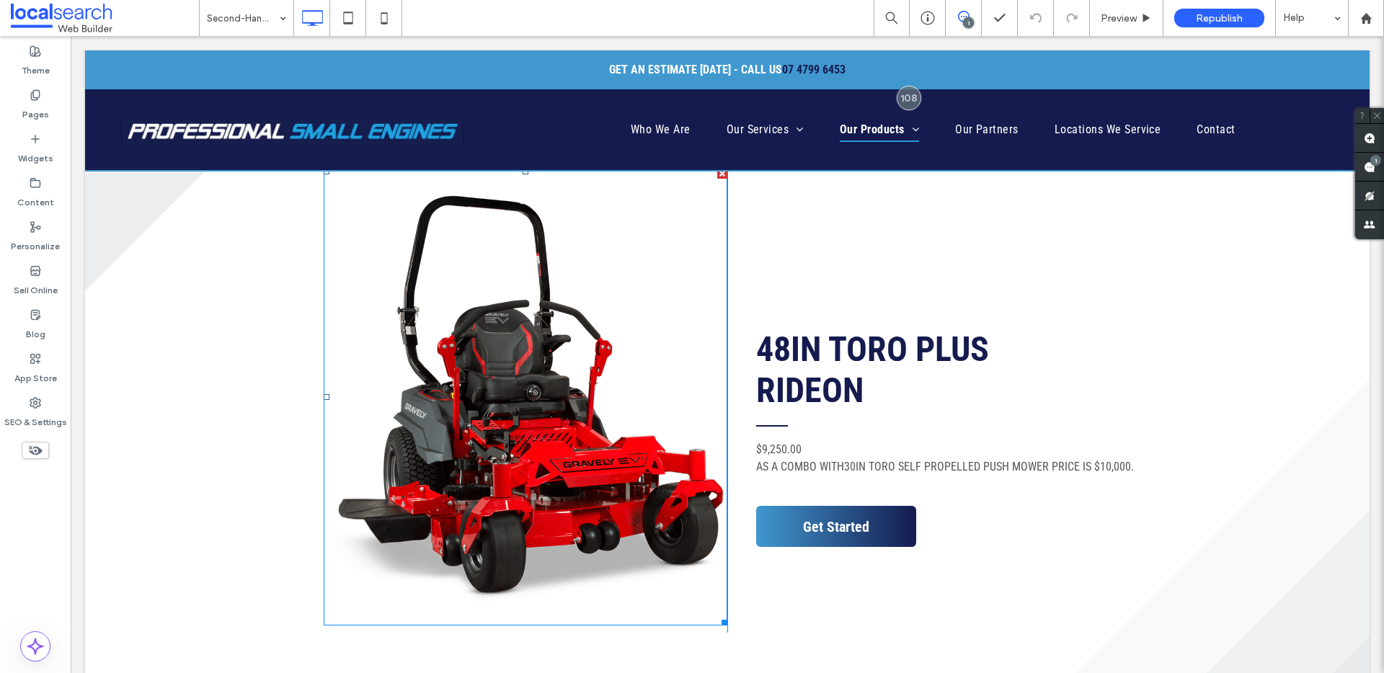
click at [526, 391] on link at bounding box center [526, 397] width 404 height 457
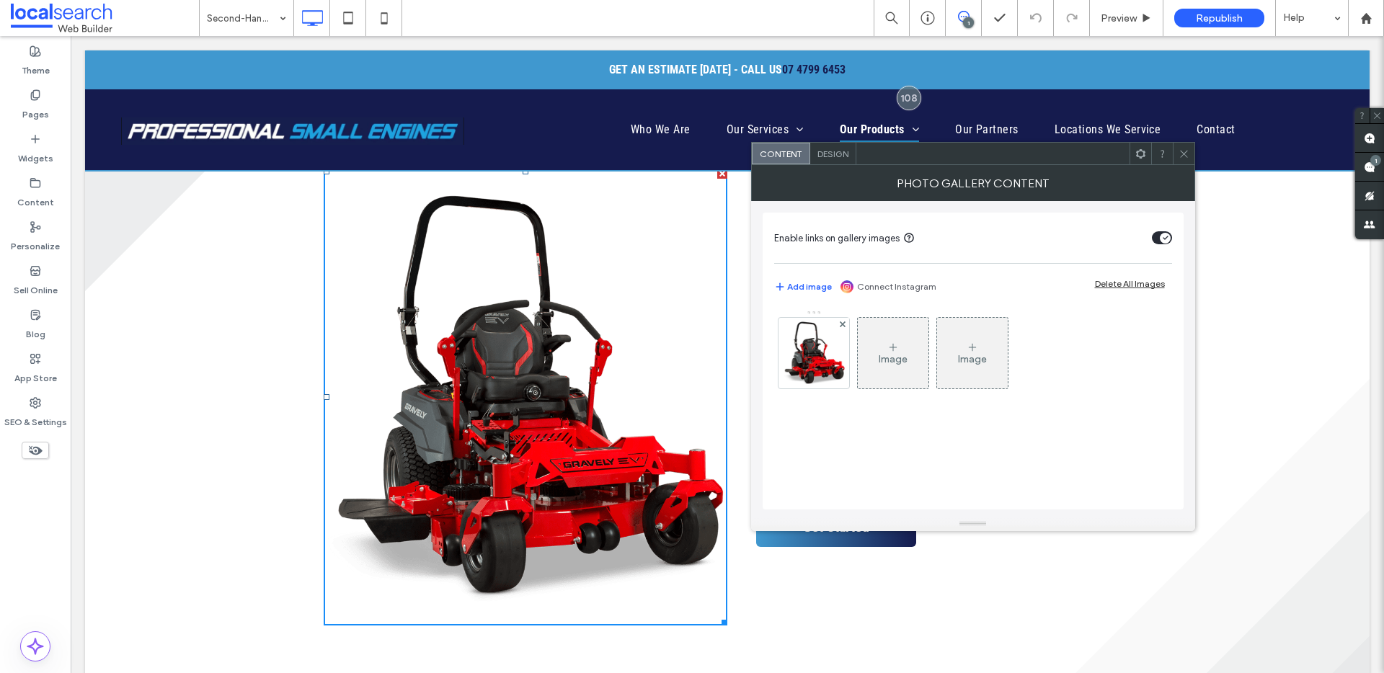
click at [1183, 156] on icon at bounding box center [1183, 153] width 11 height 11
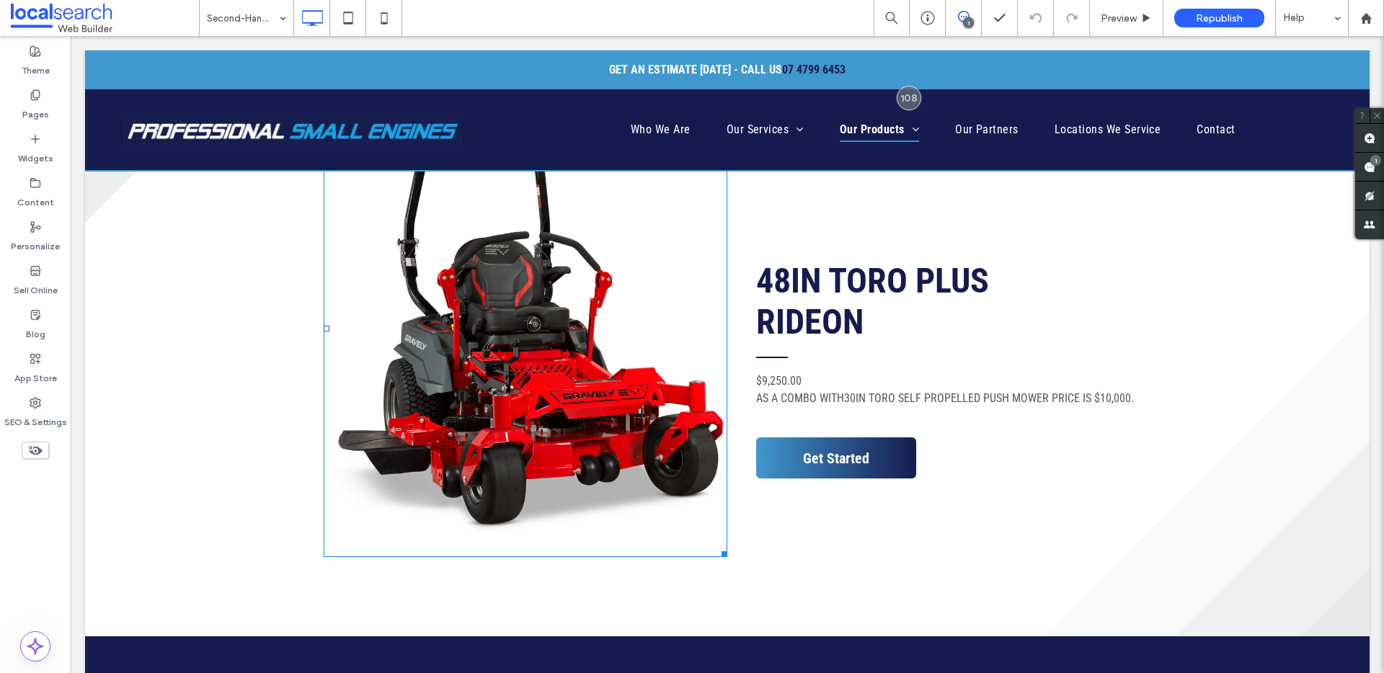
scroll to position [3385, 0]
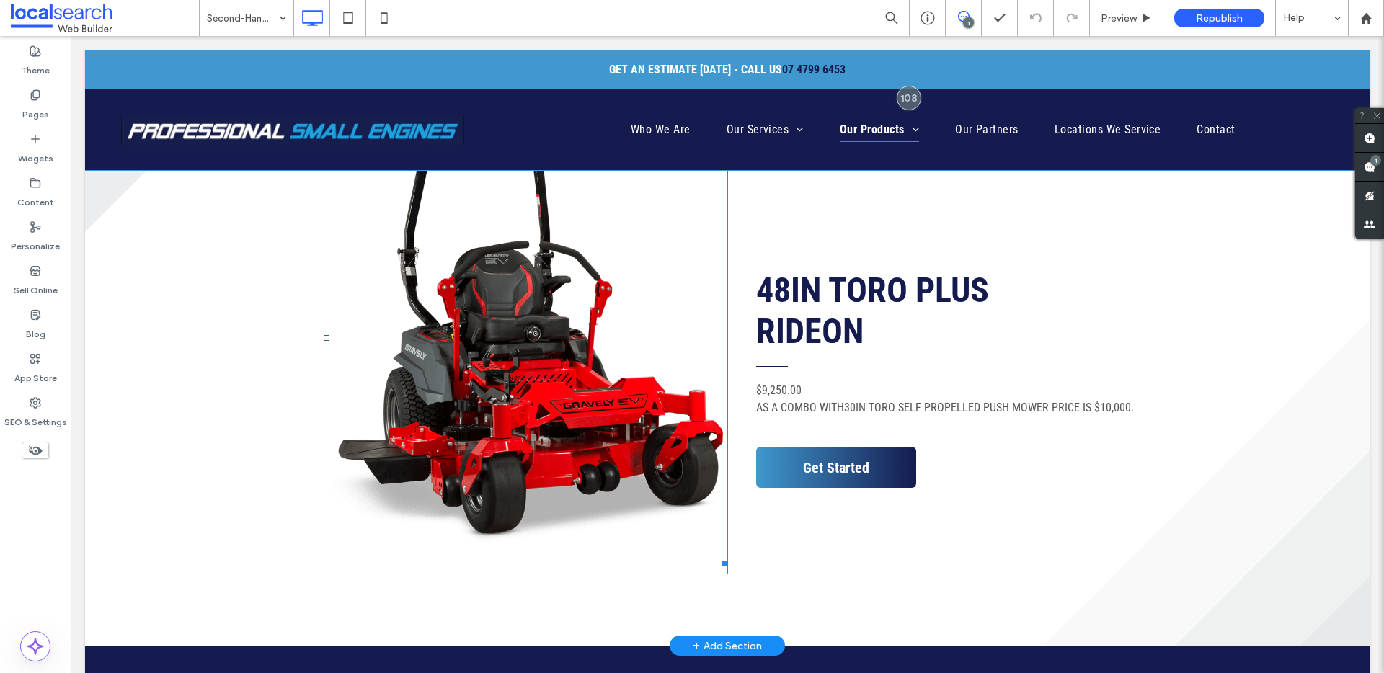
click at [578, 409] on link at bounding box center [526, 338] width 404 height 457
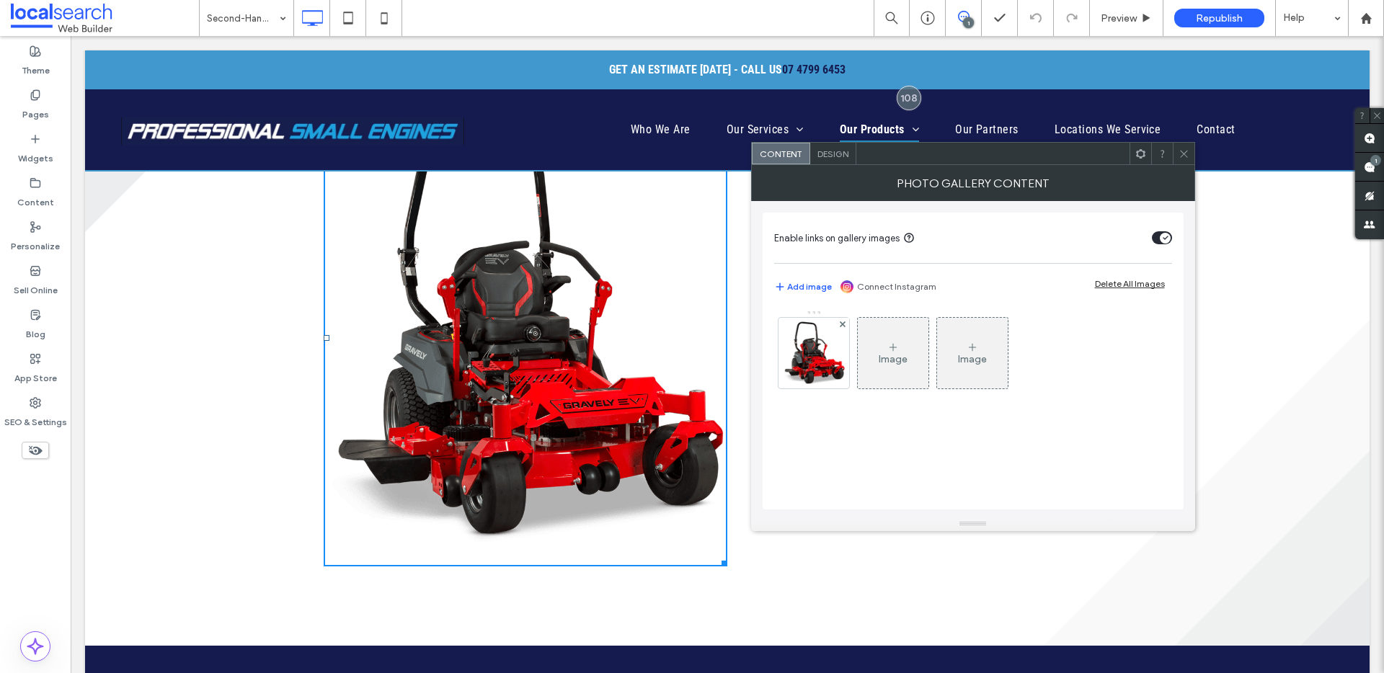
click at [1188, 153] on icon at bounding box center [1183, 153] width 11 height 11
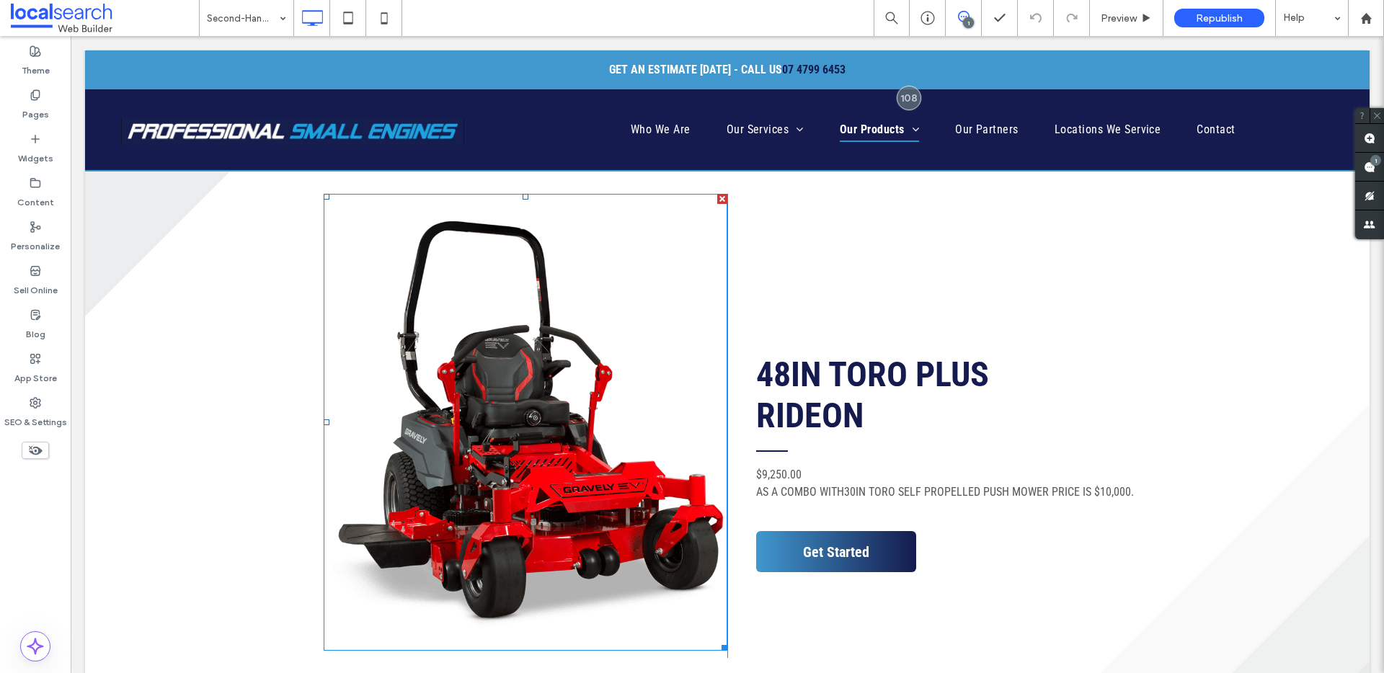
scroll to position [3298, 0]
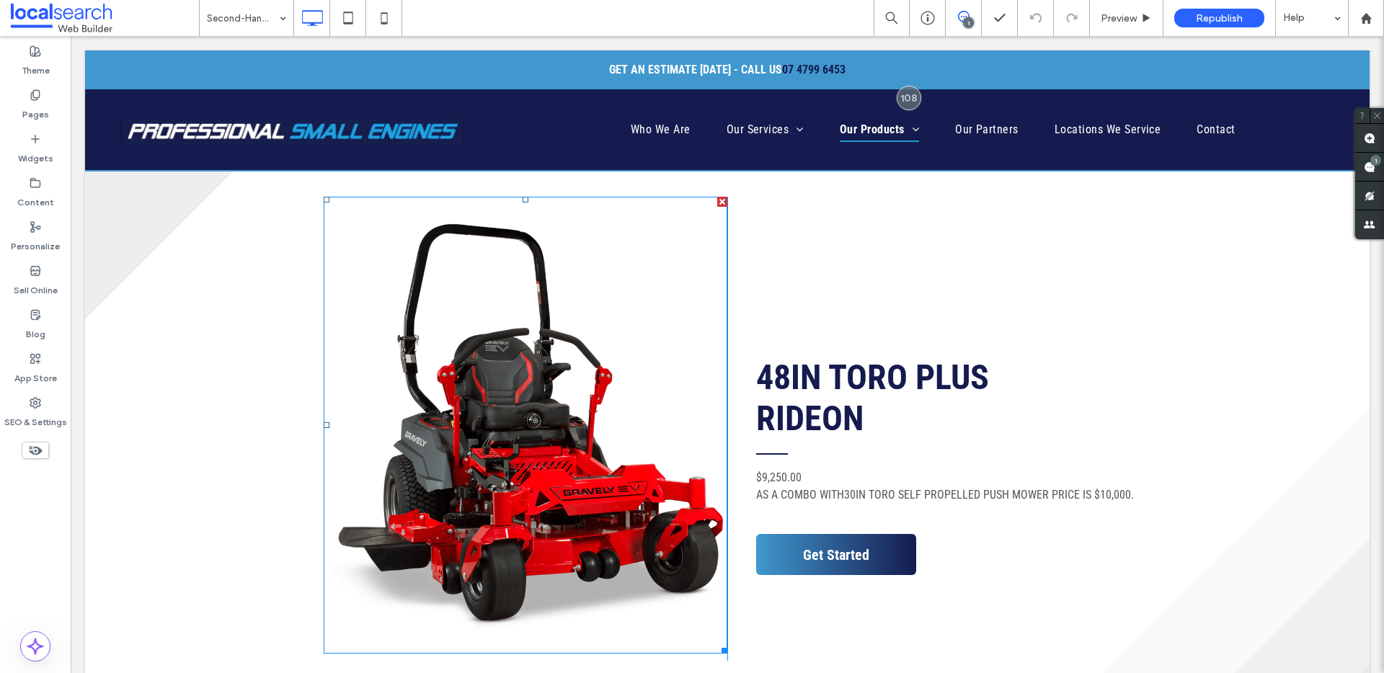
click at [564, 397] on link at bounding box center [526, 425] width 404 height 457
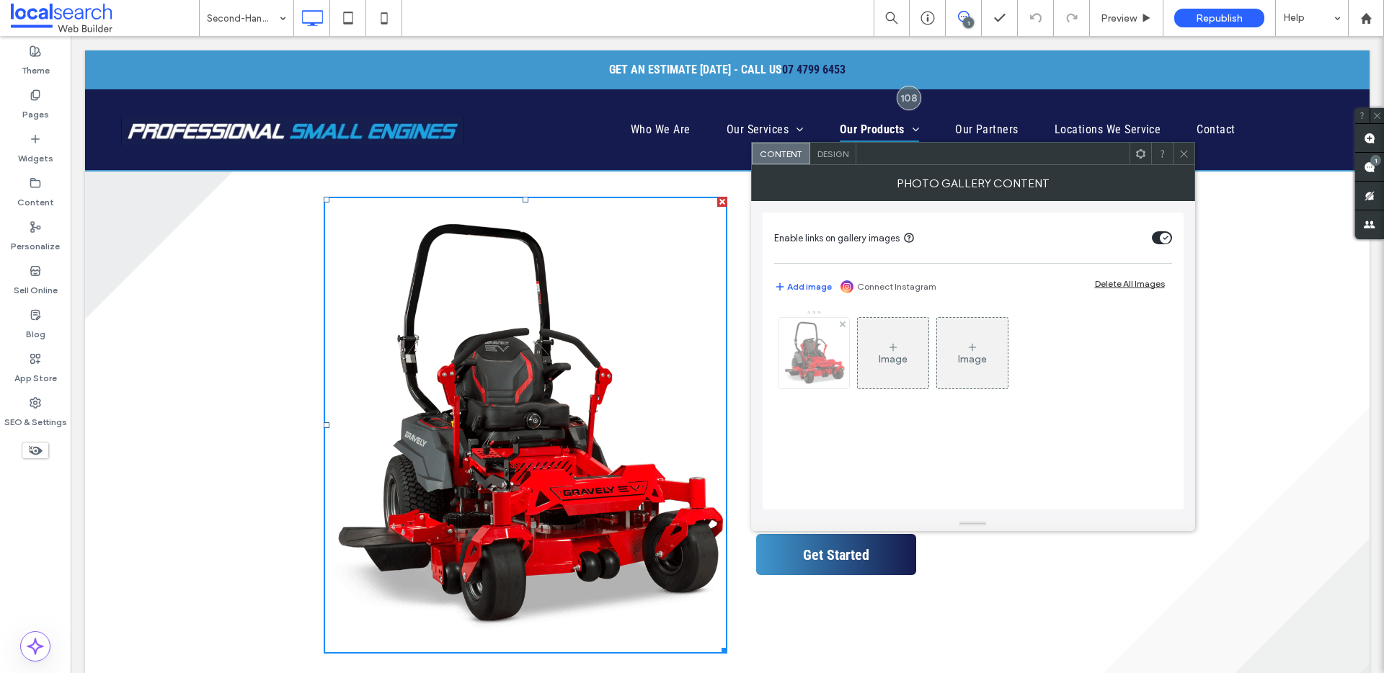
click at [804, 347] on img at bounding box center [813, 353] width 101 height 71
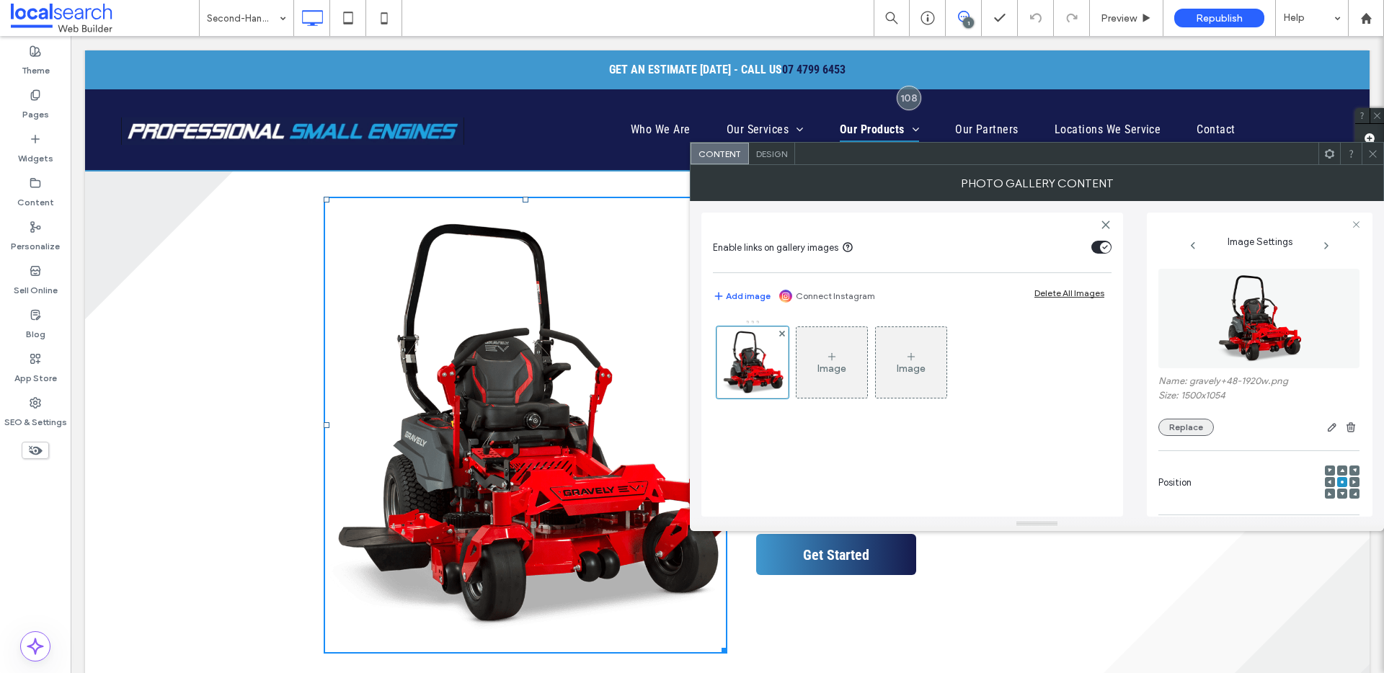
click at [1201, 425] on button "Replace" at bounding box center [1185, 427] width 55 height 17
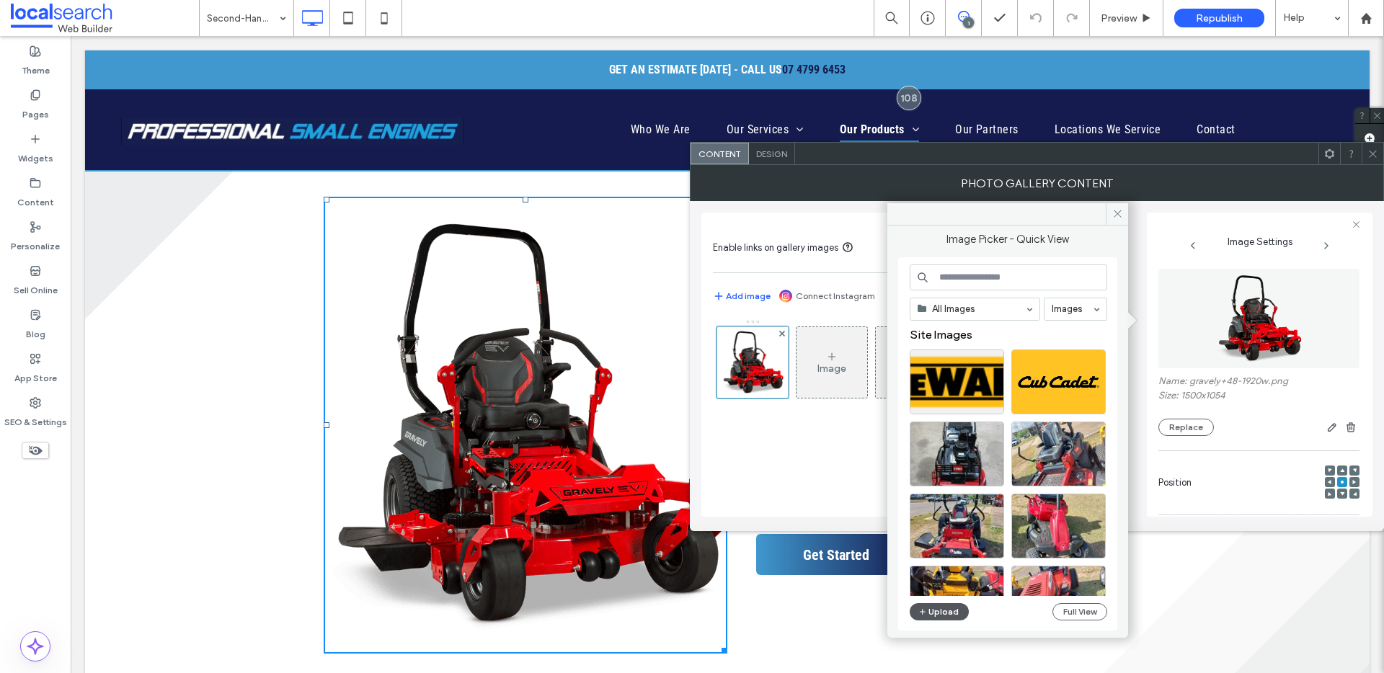
click at [927, 613] on button "Upload" at bounding box center [938, 611] width 59 height 17
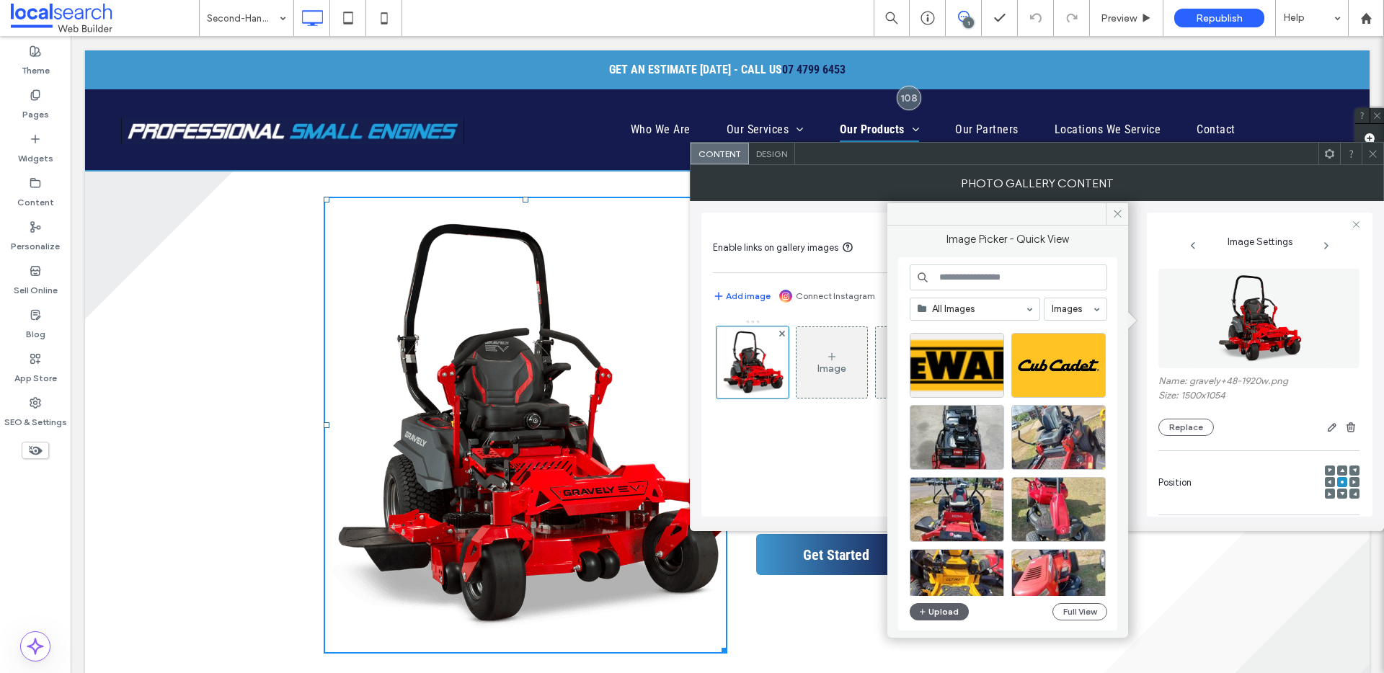
scroll to position [19, 0]
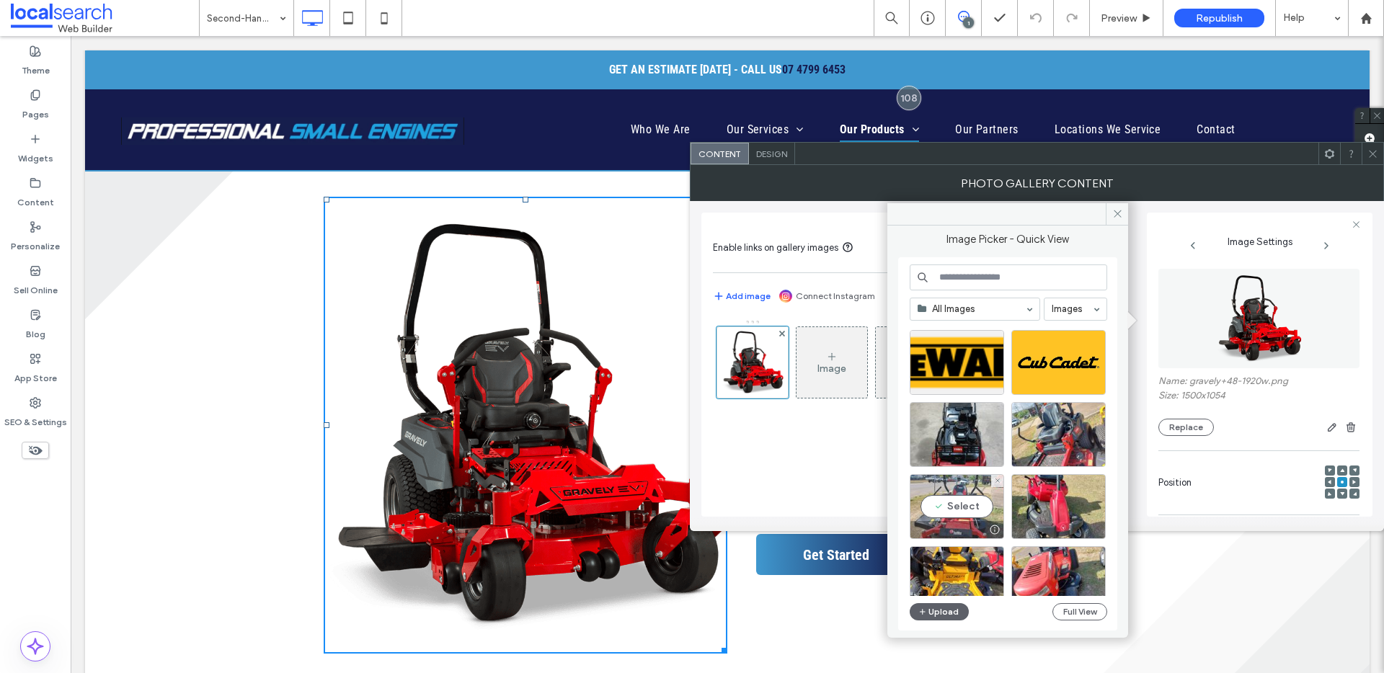
click at [956, 508] on div "Select" at bounding box center [956, 506] width 94 height 65
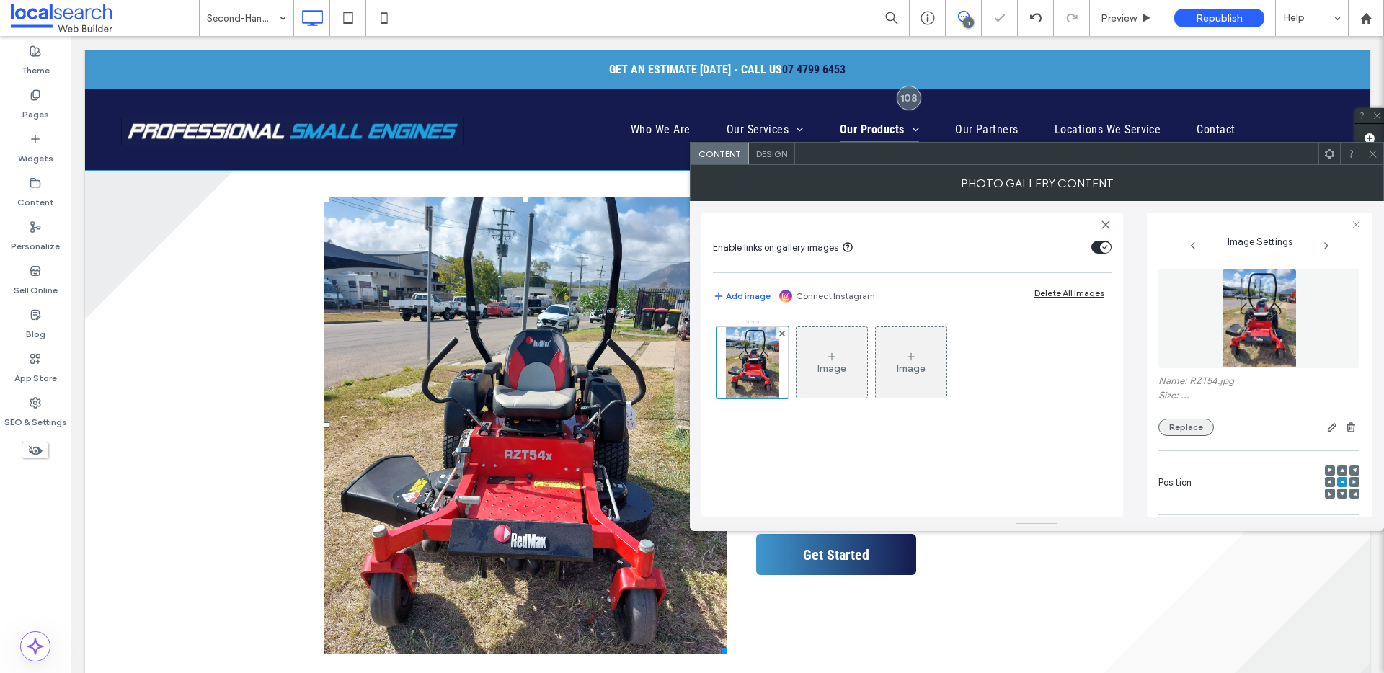
click at [1180, 433] on button "Replace" at bounding box center [1185, 427] width 55 height 17
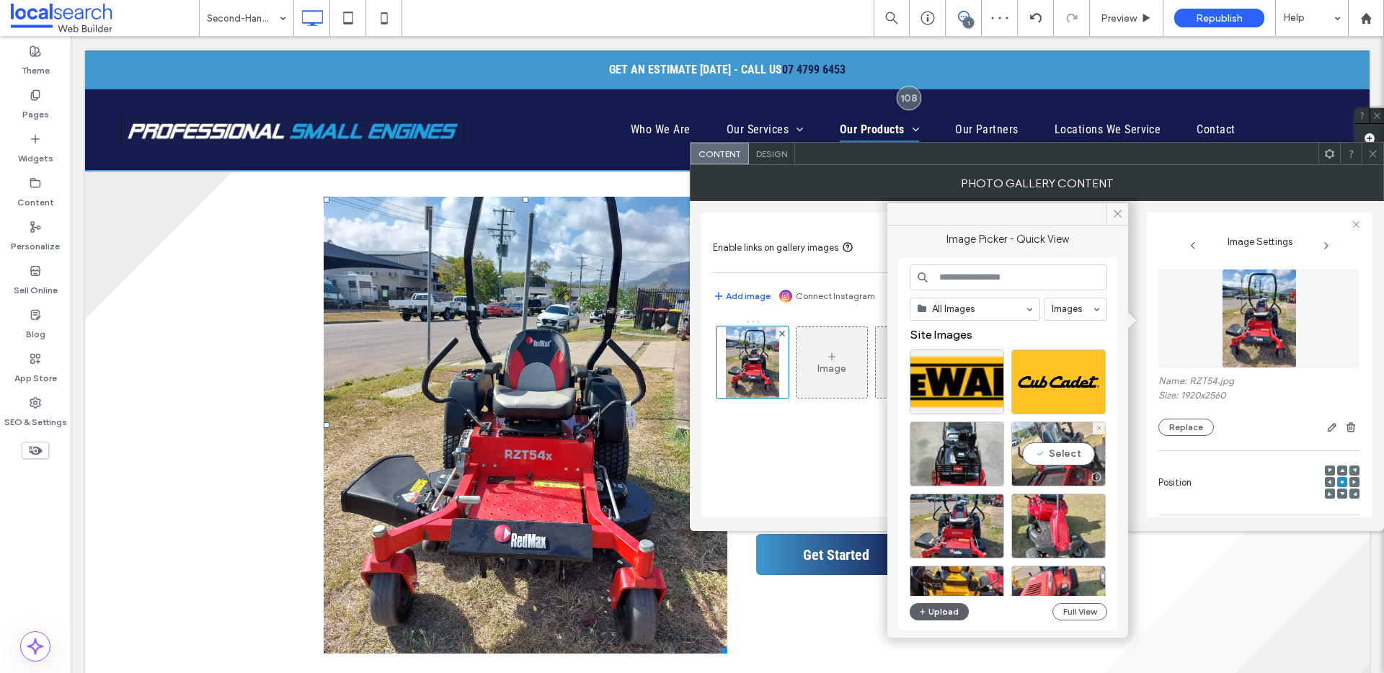
click at [1041, 451] on div "Select" at bounding box center [1058, 454] width 94 height 65
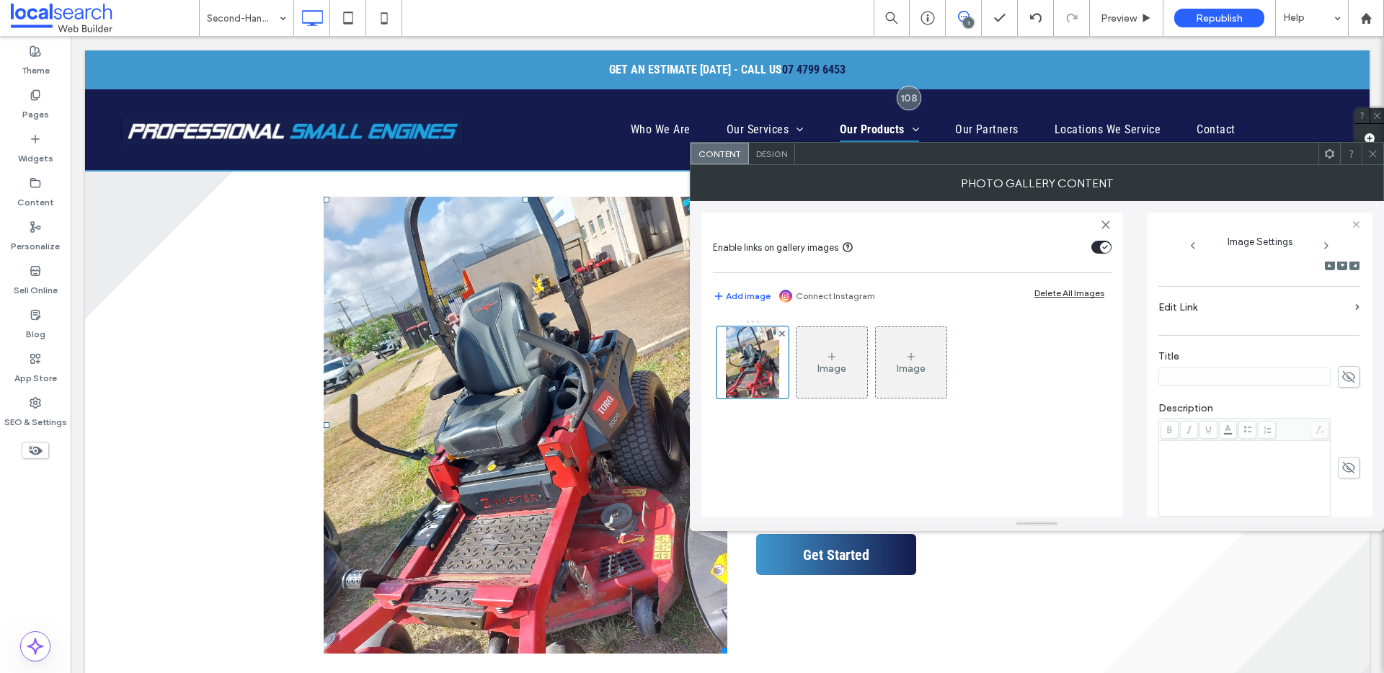
scroll to position [440, 0]
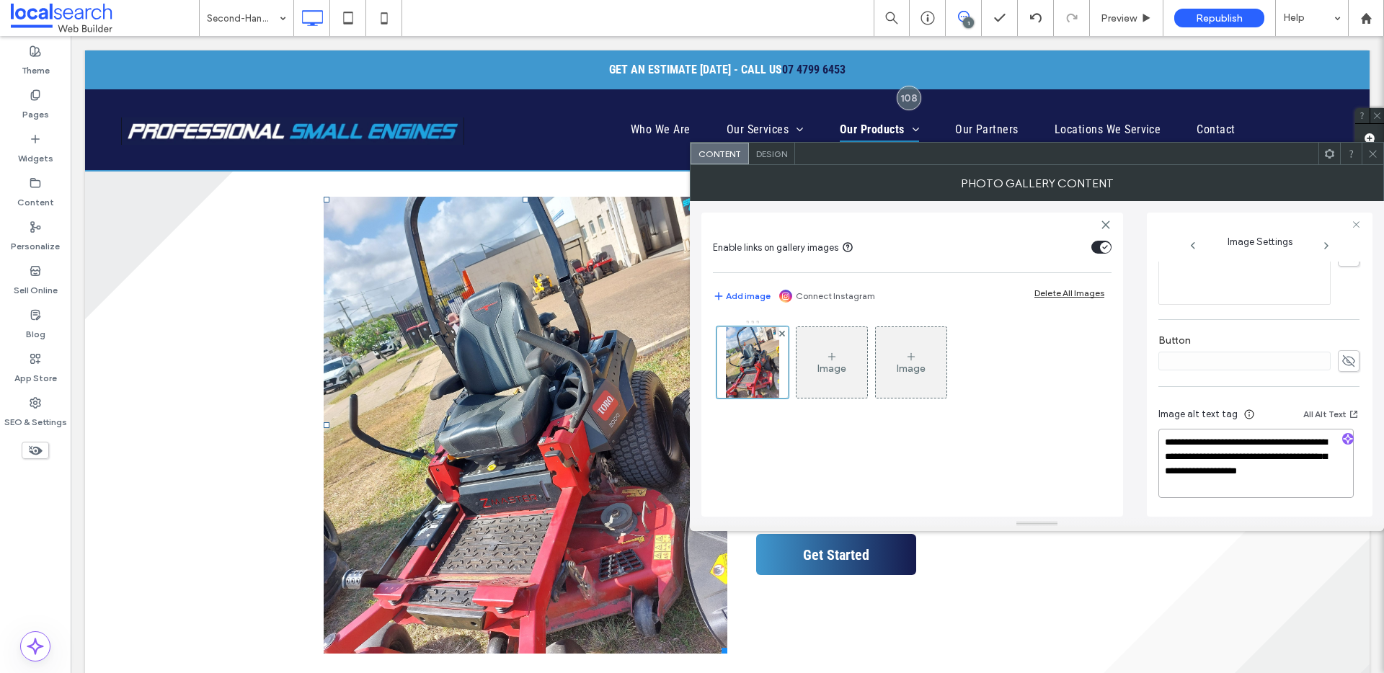
drag, startPoint x: 1281, startPoint y: 457, endPoint x: 1290, endPoint y: 509, distance: 53.3
click at [1290, 509] on div "**********" at bounding box center [1258, 454] width 201 height 121
click at [1344, 436] on icon "button" at bounding box center [1348, 439] width 10 height 10
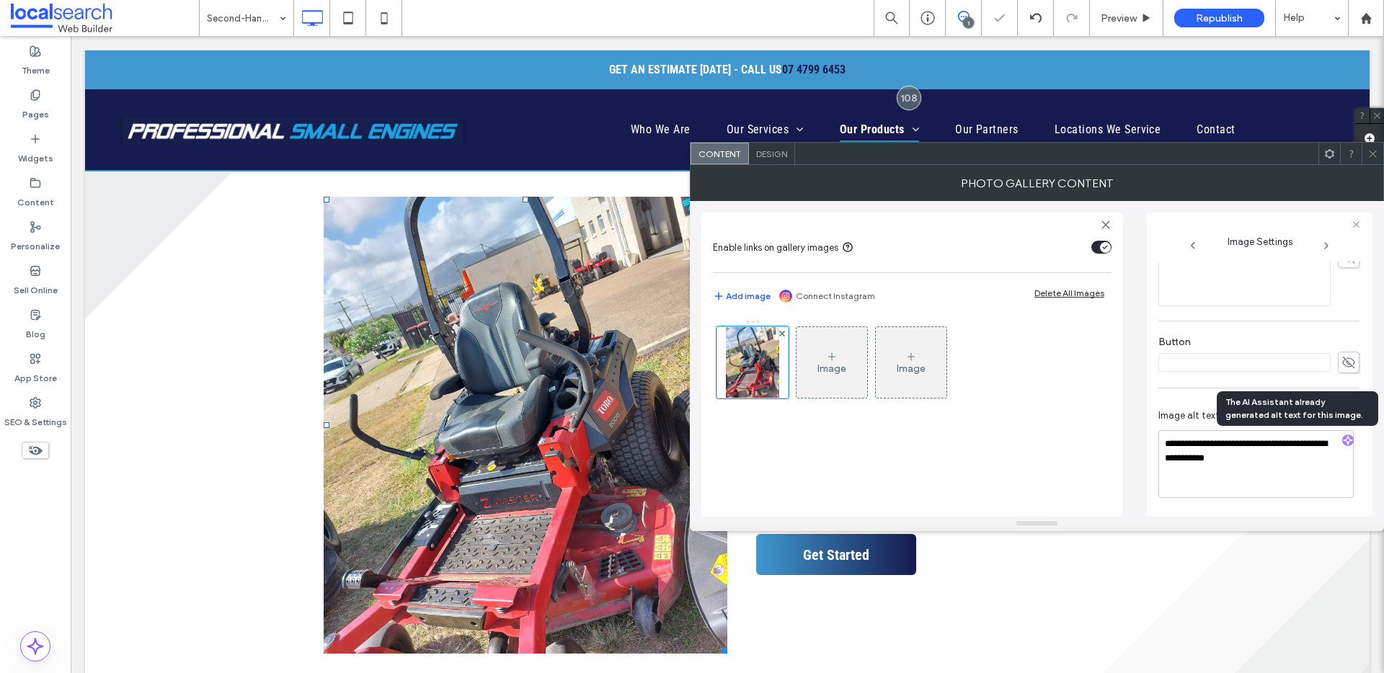
scroll to position [439, 0]
click at [1301, 477] on textarea "**********" at bounding box center [1255, 464] width 195 height 68
paste textarea "**********"
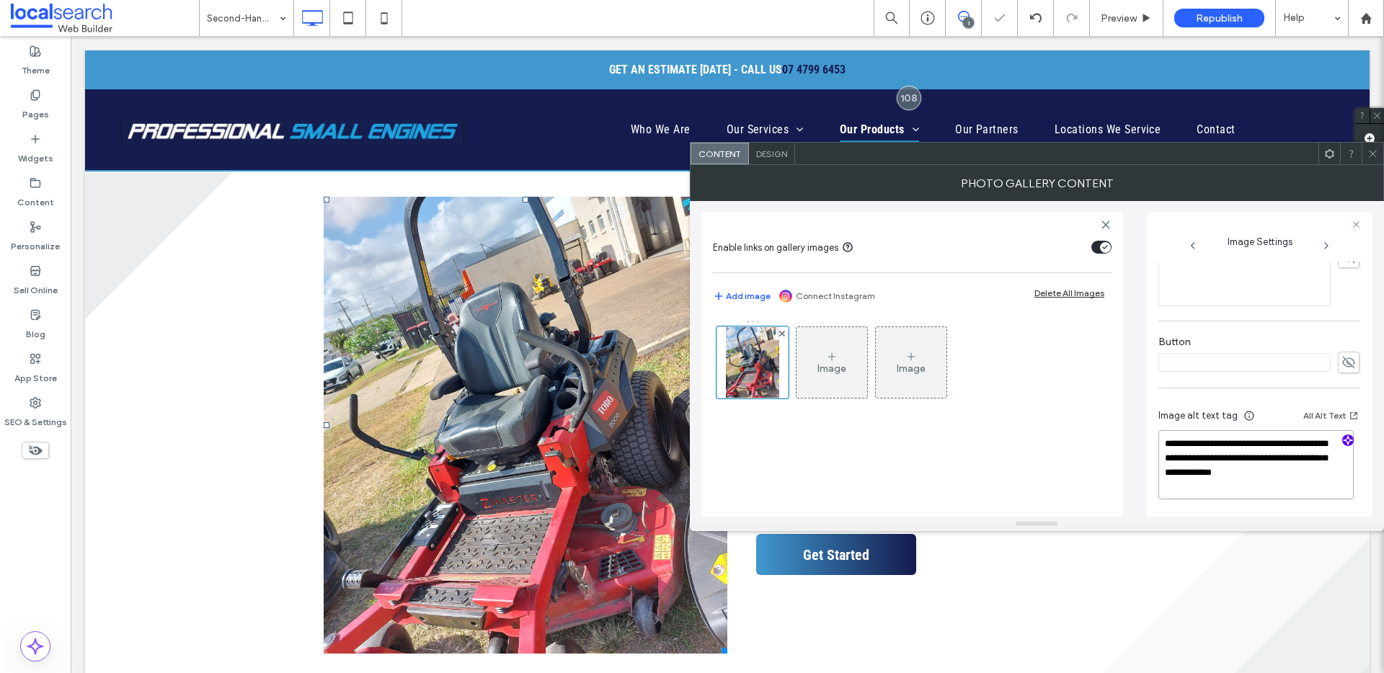
type textarea "**********"
click at [1371, 152] on use at bounding box center [1371, 153] width 7 height 7
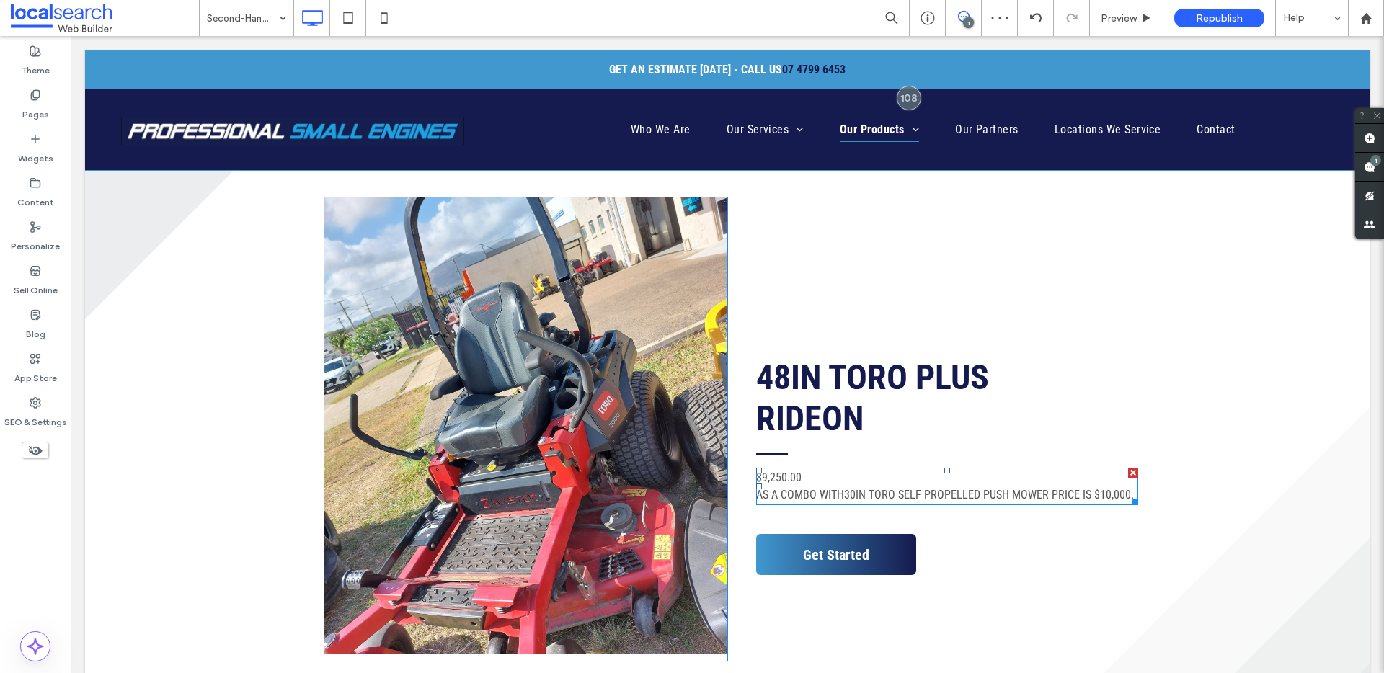
click at [894, 486] on p "AS A COMBO WITH ﻿ 30IN TORO SELF PROPELLED PUSH MOWER PRICE IS $10,000." at bounding box center [947, 494] width 382 height 17
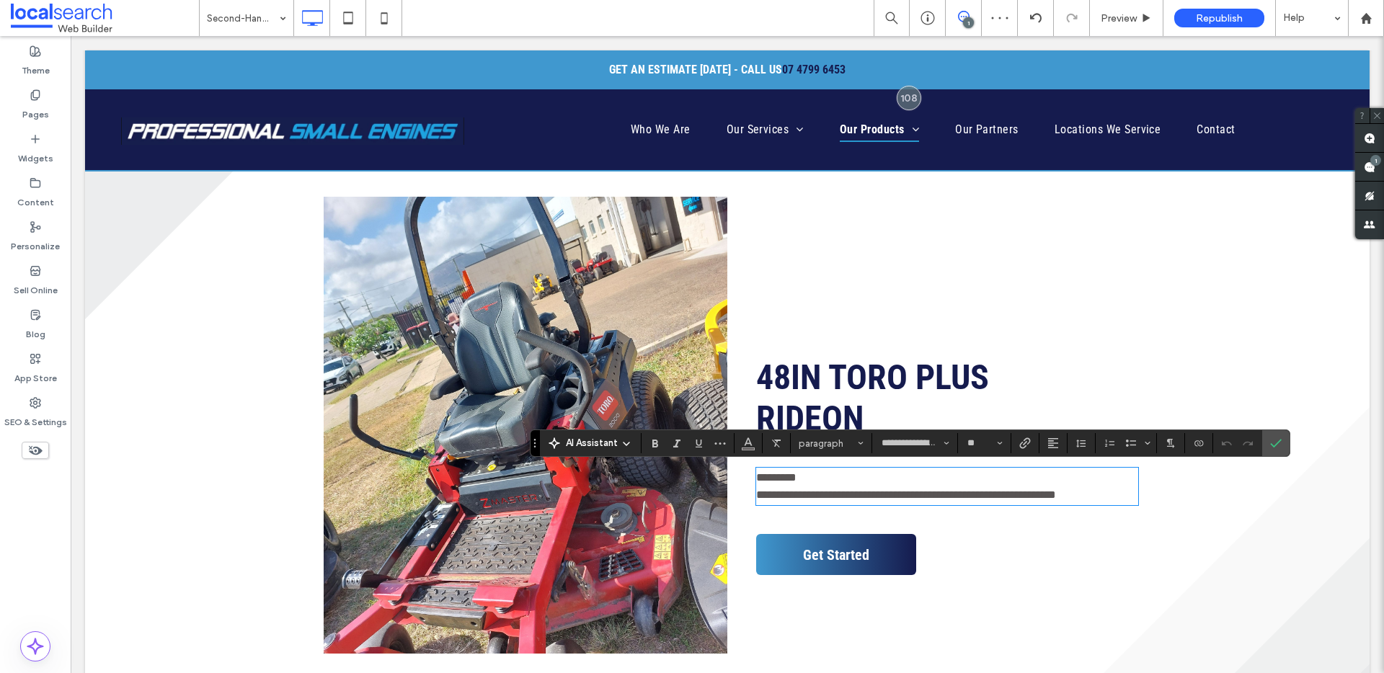
click at [894, 486] on p "**********" at bounding box center [947, 494] width 382 height 17
drag, startPoint x: 752, startPoint y: 494, endPoint x: 1128, endPoint y: 499, distance: 375.5
click at [1128, 499] on p "**********" at bounding box center [947, 494] width 382 height 17
copy span "**********"
click at [1279, 441] on use "Confirm" at bounding box center [1276, 443] width 12 height 9
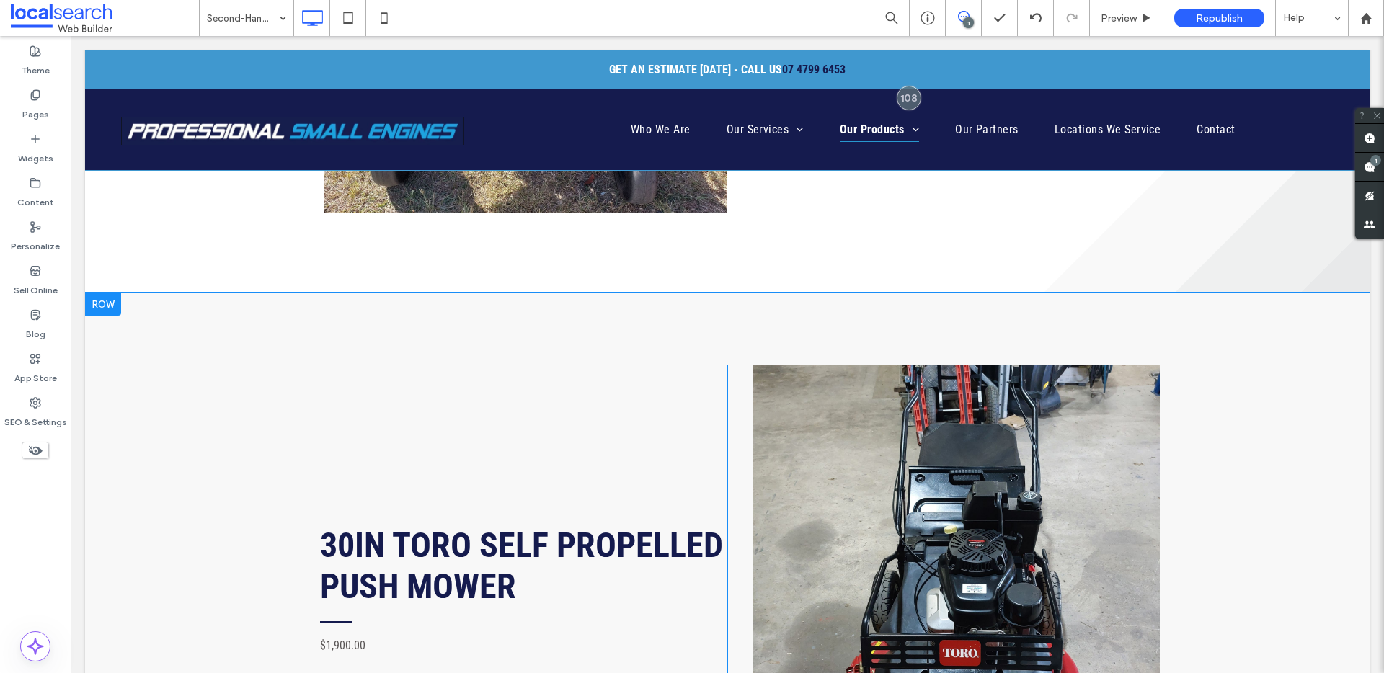
scroll to position [2773, 0]
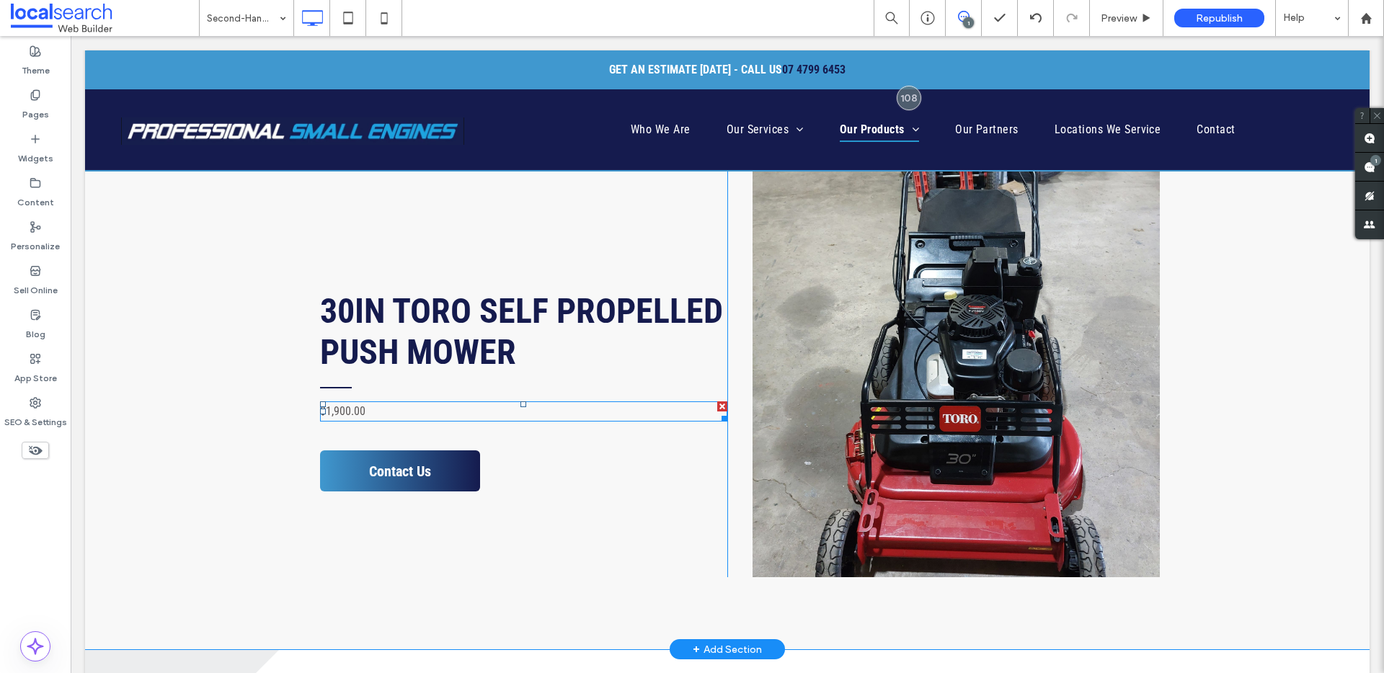
click at [377, 405] on p "$1,900.00" at bounding box center [523, 411] width 407 height 17
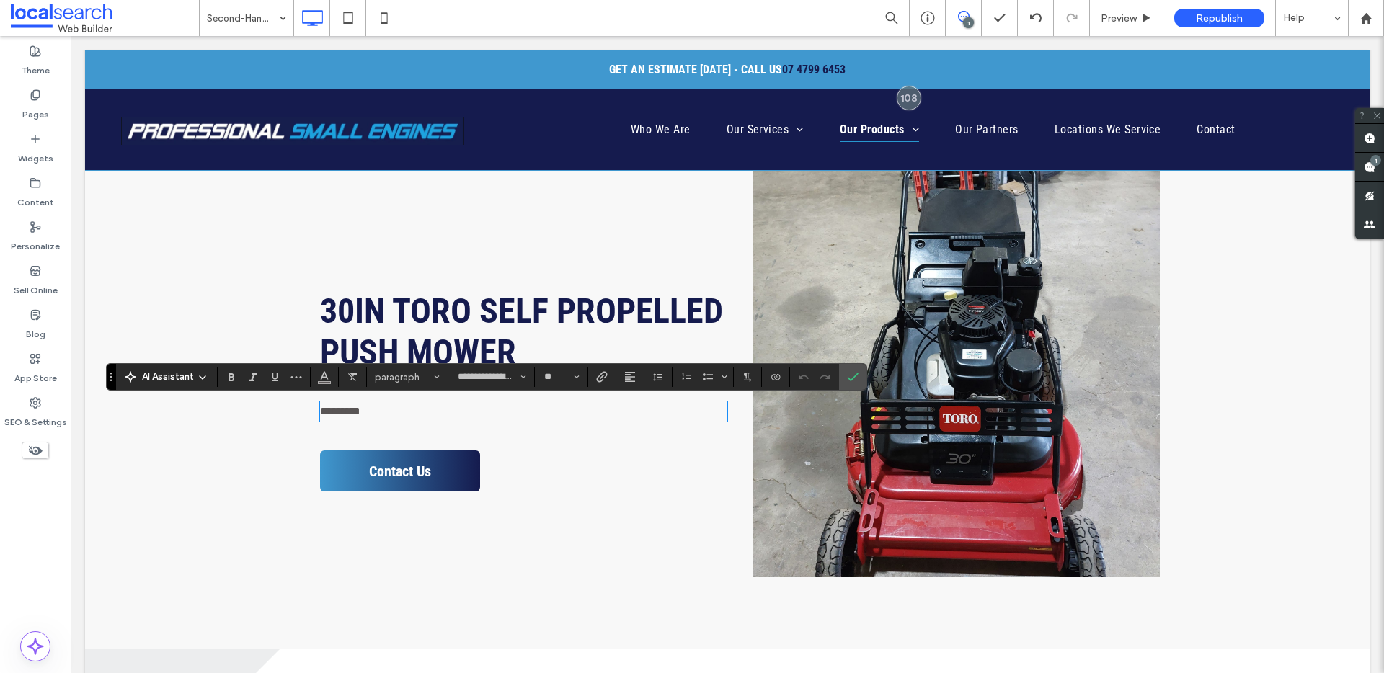
click at [386, 416] on p "*********" at bounding box center [523, 411] width 407 height 17
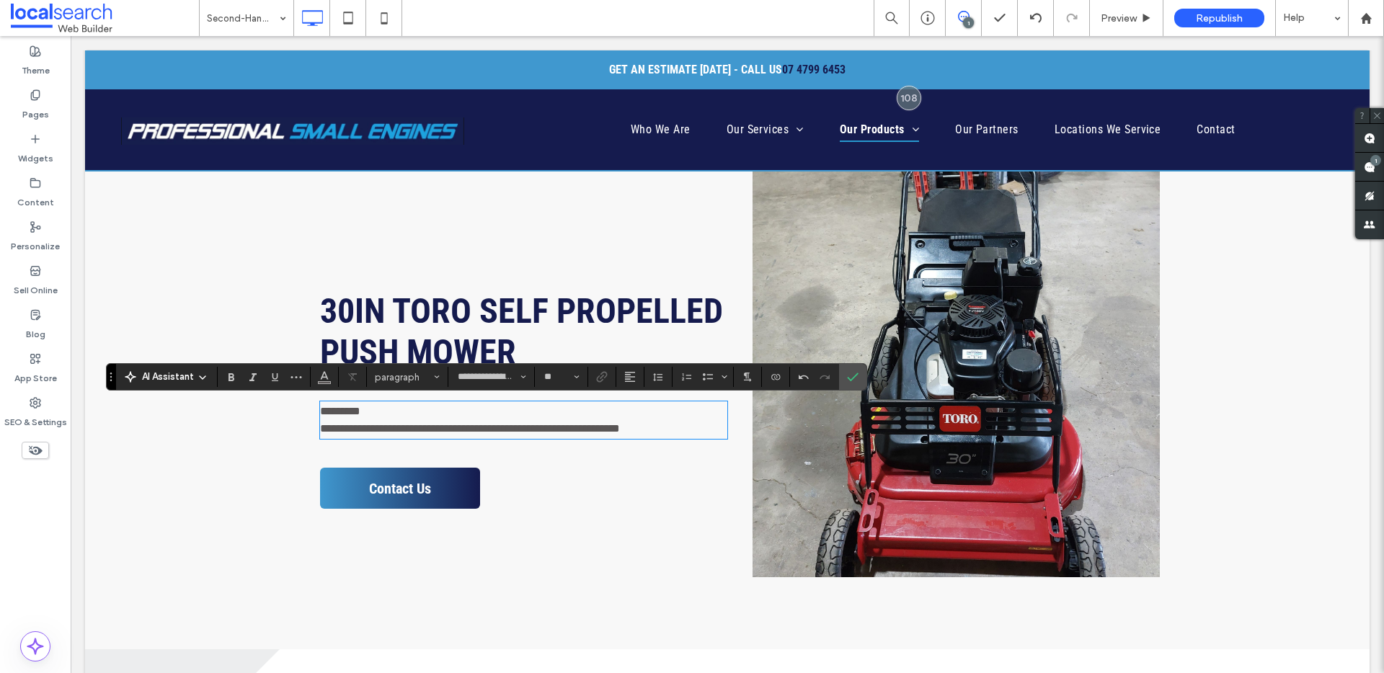
scroll to position [0, 0]
click at [414, 430] on span "**********" at bounding box center [470, 428] width 300 height 11
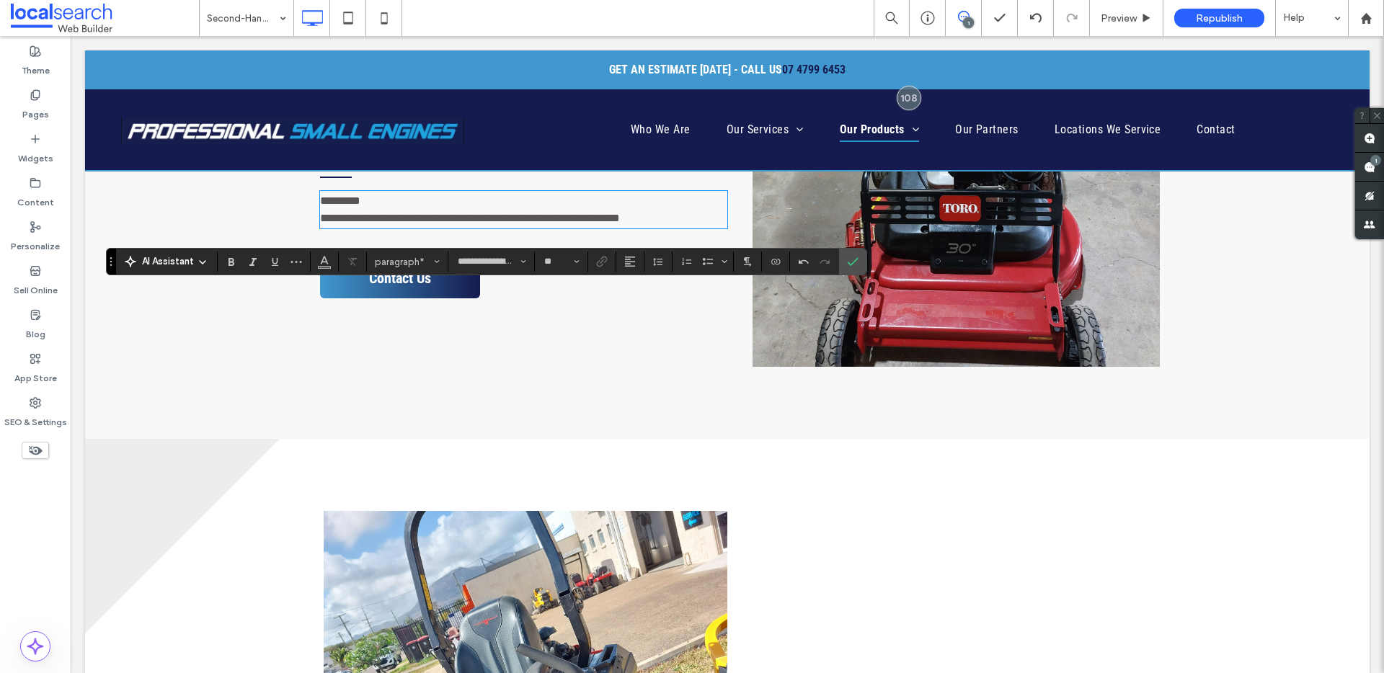
scroll to position [2887, 0]
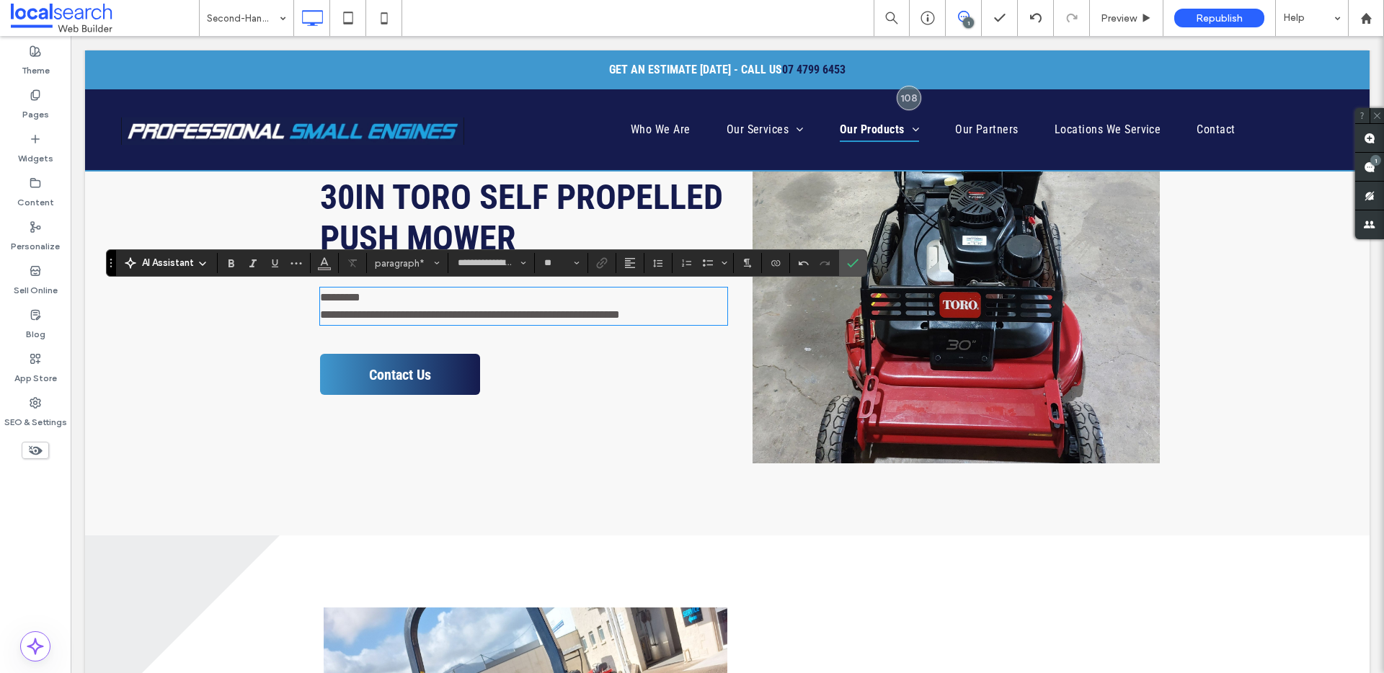
drag, startPoint x: 431, startPoint y: 313, endPoint x: 438, endPoint y: 313, distance: 7.2
click at [440, 314] on span "**********" at bounding box center [470, 314] width 300 height 11
drag, startPoint x: 463, startPoint y: 314, endPoint x: 566, endPoint y: 315, distance: 103.1
click at [566, 315] on span "**********" at bounding box center [470, 314] width 300 height 11
click at [858, 257] on label "Confirm" at bounding box center [853, 263] width 22 height 26
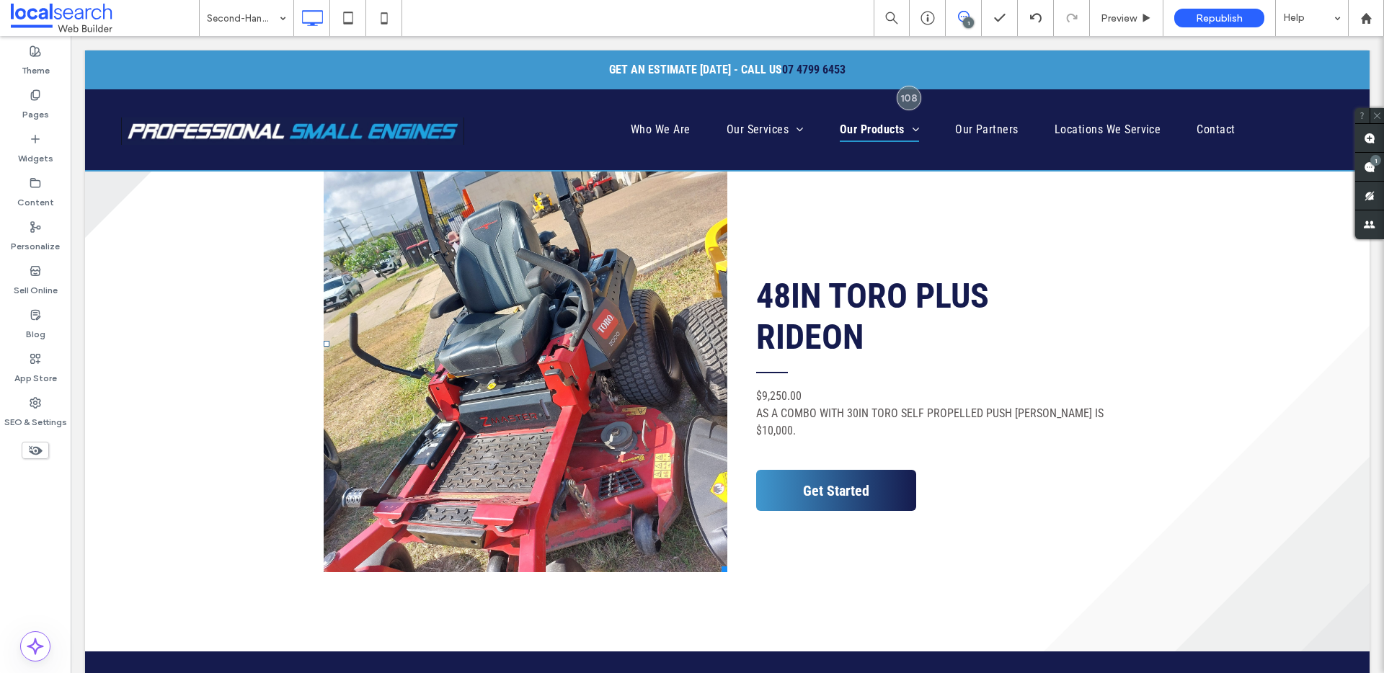
scroll to position [3013, 0]
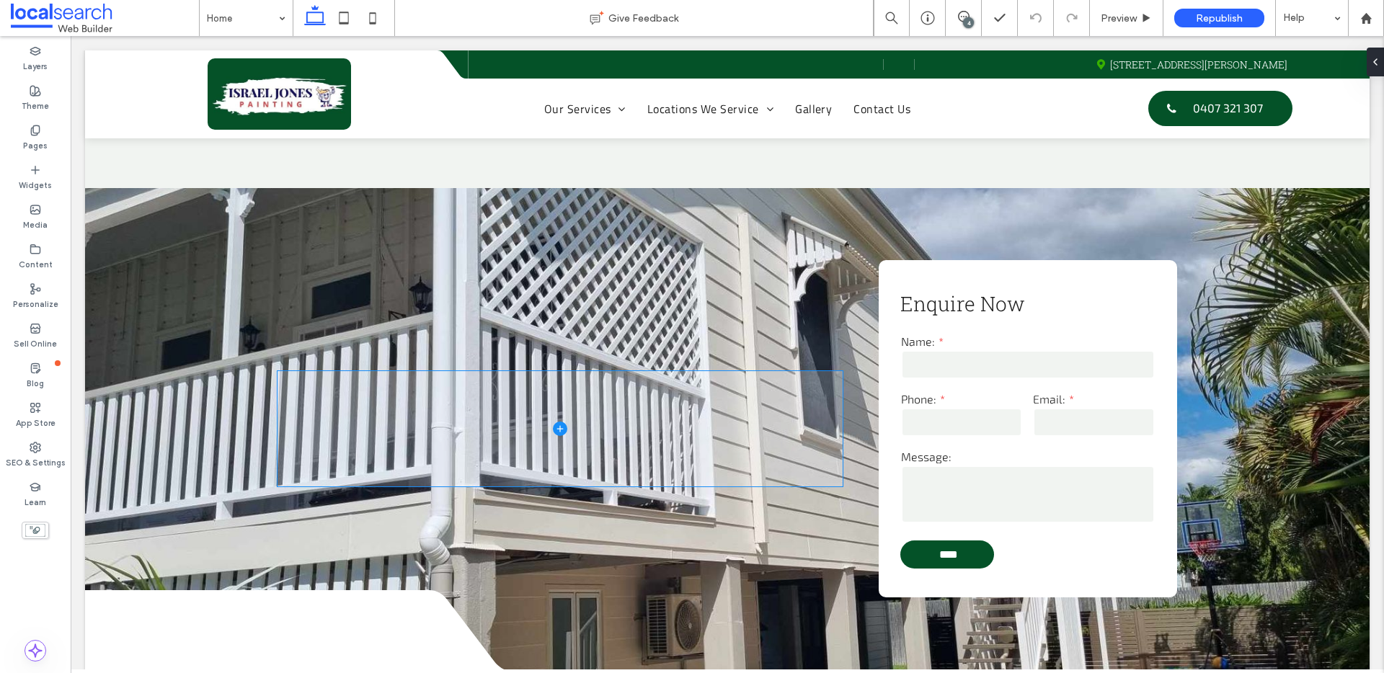
scroll to position [2347, 0]
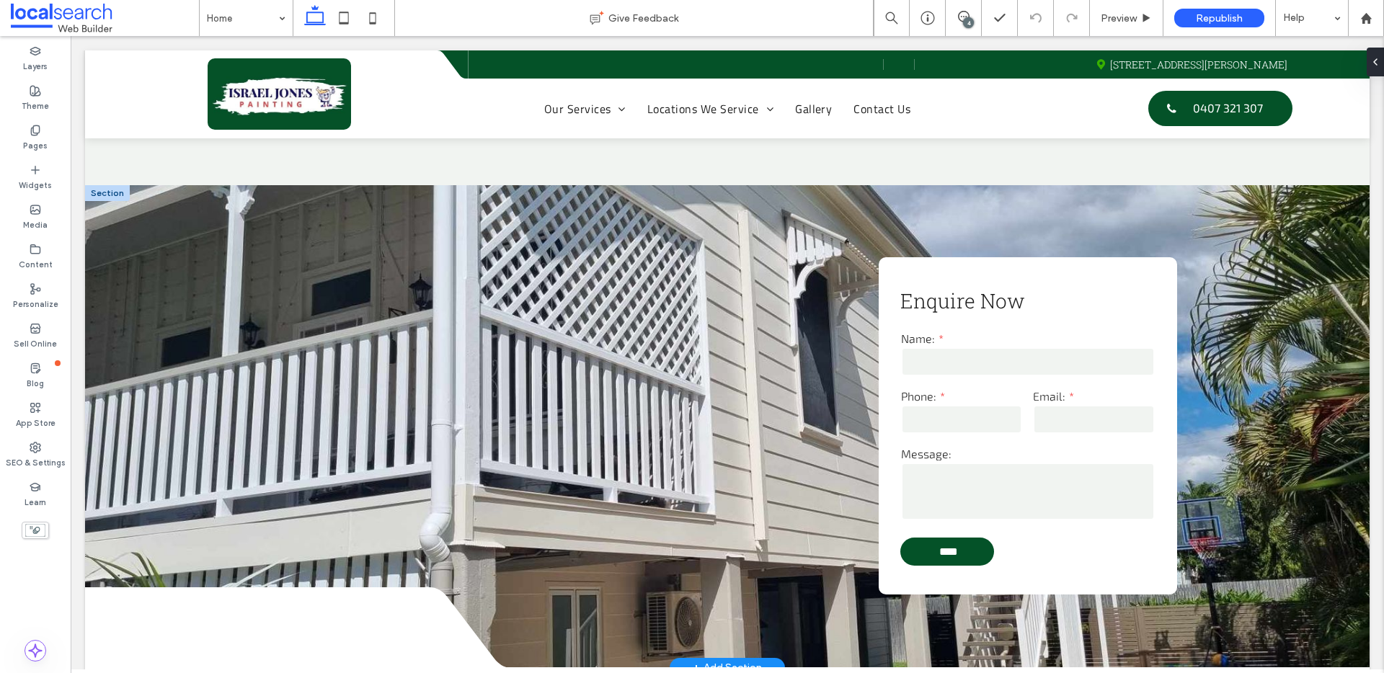
click at [114, 185] on div at bounding box center [107, 193] width 45 height 16
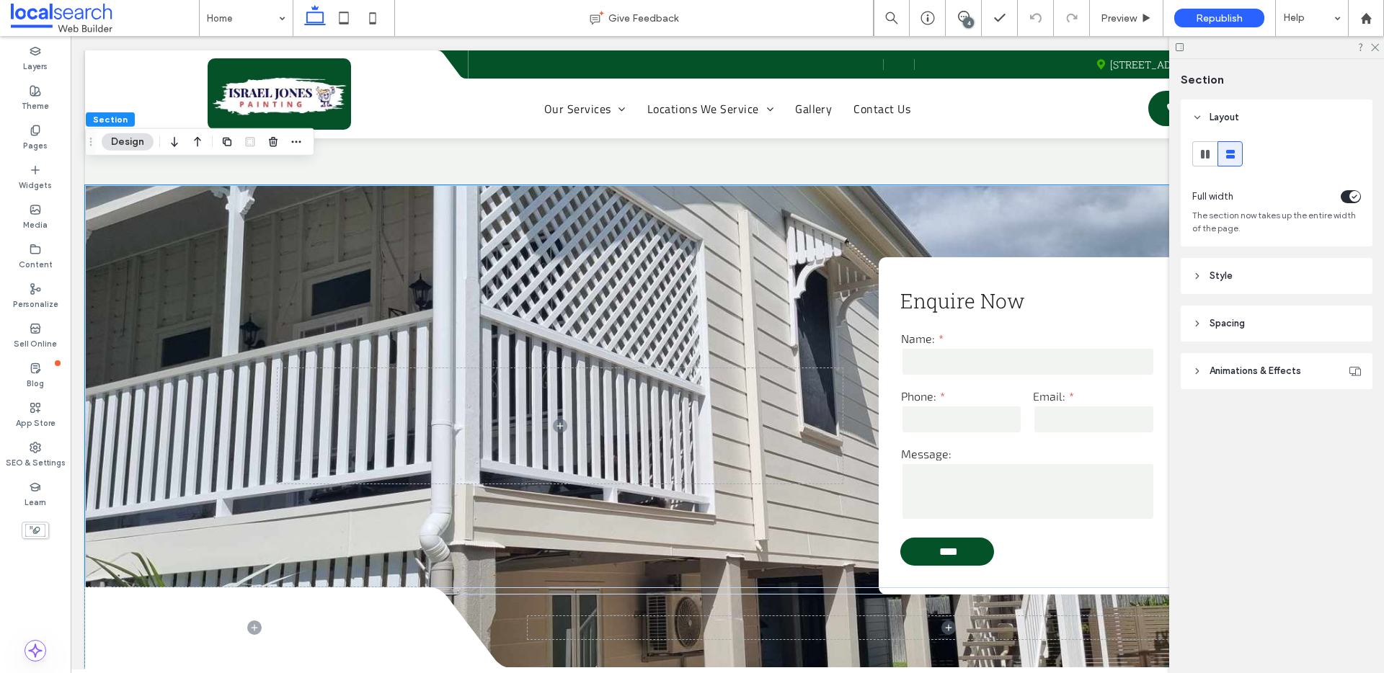
click at [1262, 266] on header "Style" at bounding box center [1276, 276] width 192 height 36
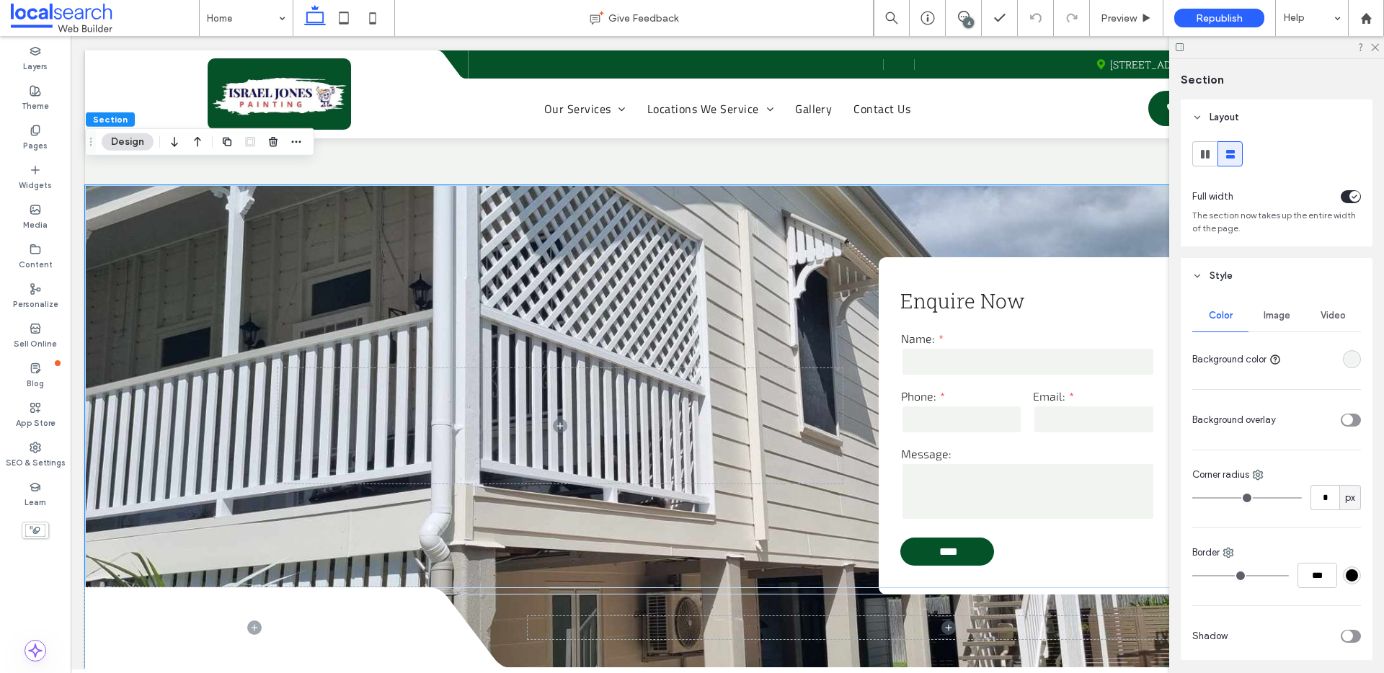
click at [1260, 328] on div "Image" at bounding box center [1276, 316] width 56 height 32
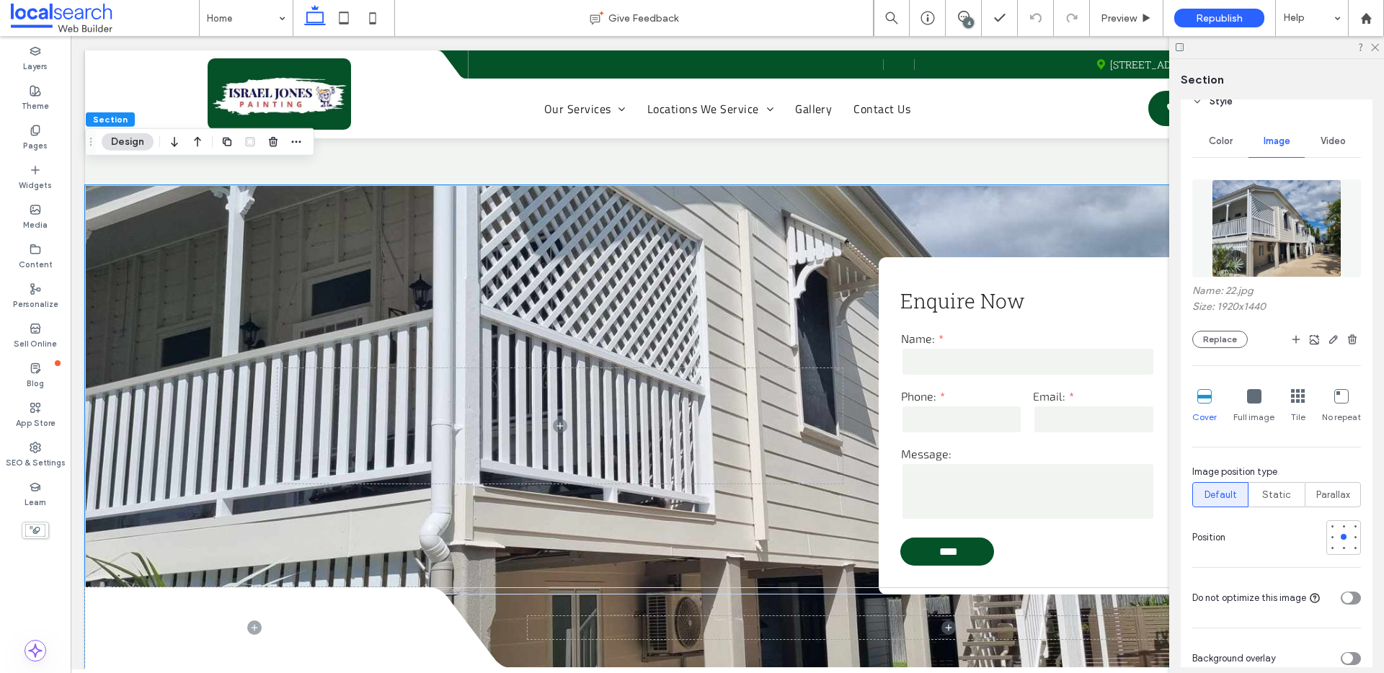
scroll to position [243, 0]
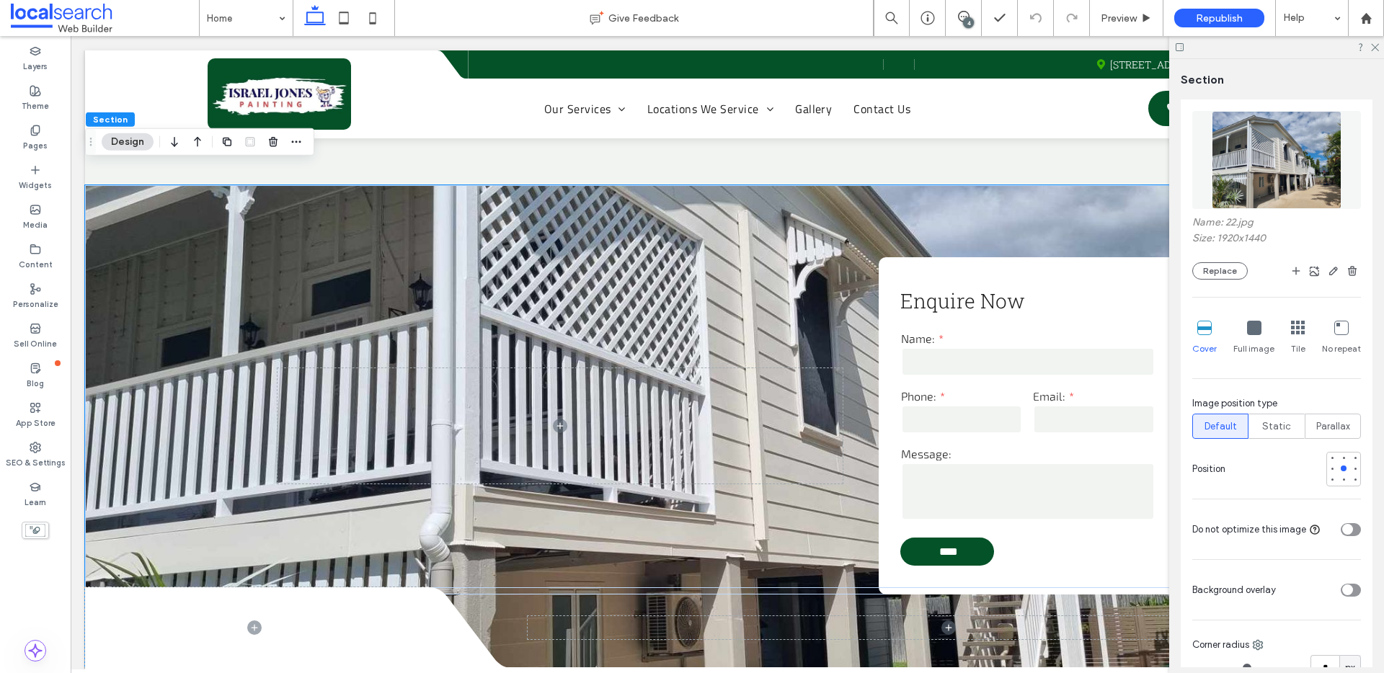
click at [1343, 592] on div "toggle" at bounding box center [1347, 589] width 11 height 11
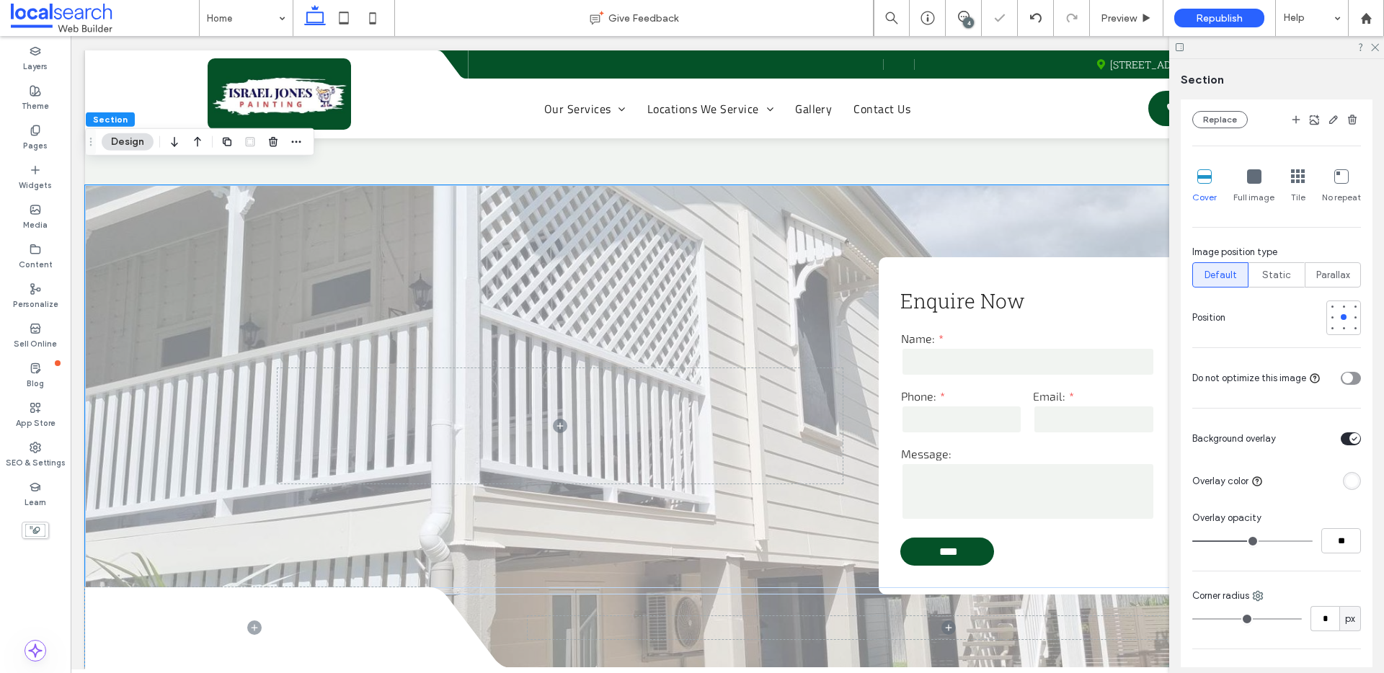
scroll to position [396, 0]
click at [1345, 478] on div "rgba(255, 255, 255, 1)" at bounding box center [1351, 479] width 12 height 12
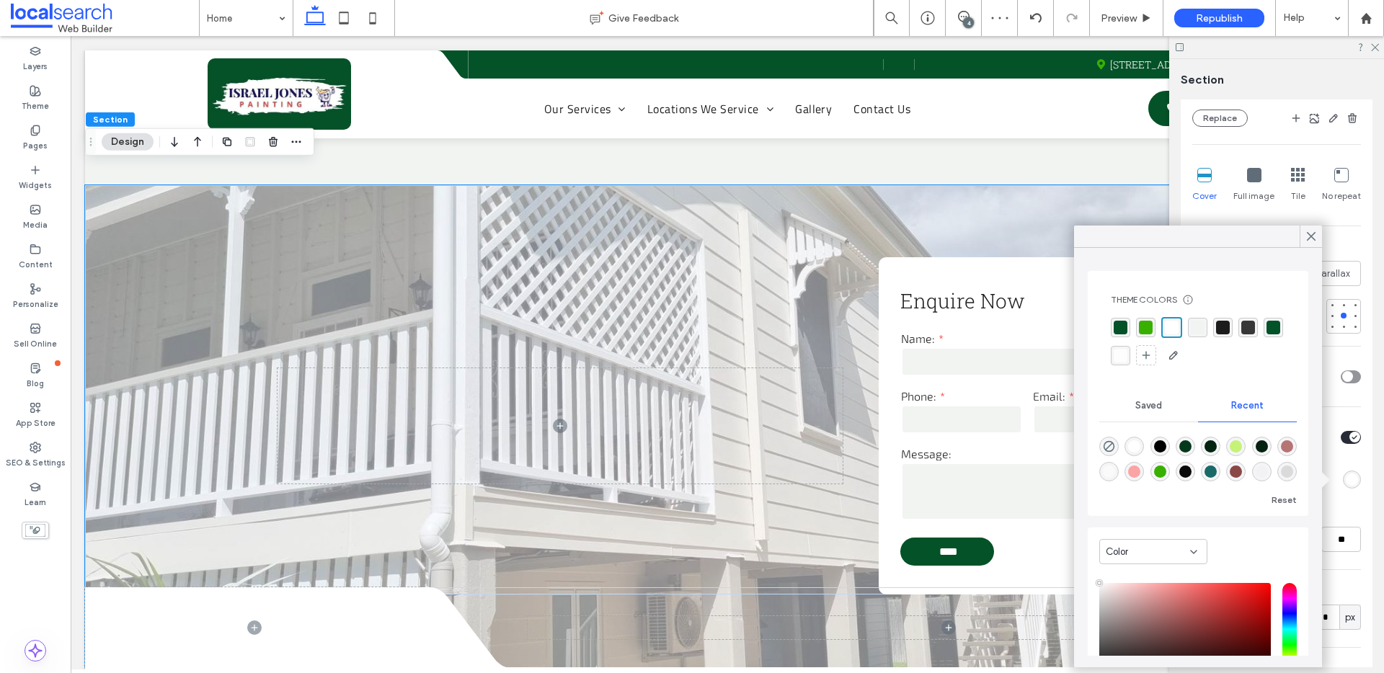
click at [1223, 331] on div "rgba(28, 28, 28, 1)" at bounding box center [1223, 328] width 14 height 14
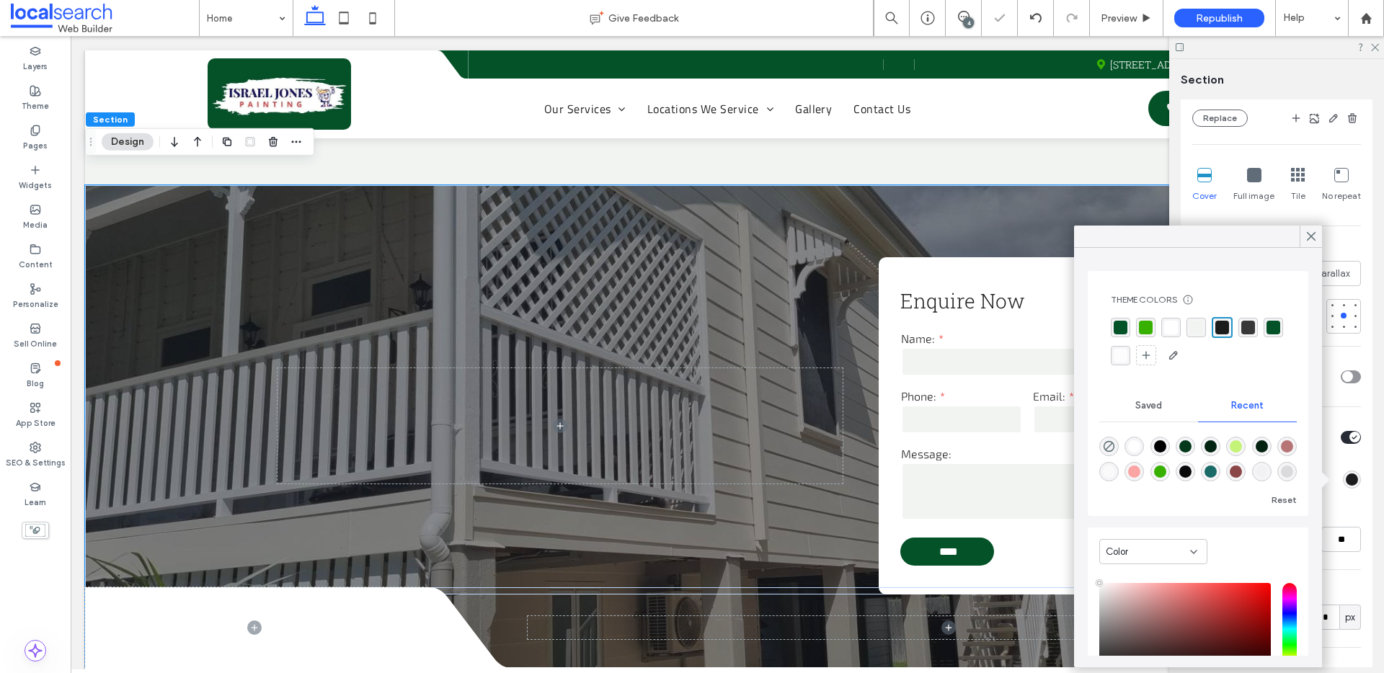
click at [1338, 456] on div "Color Image Video Name: 22.jpg Size: 1920x1440 Replace Cover Full image Tile No…" at bounding box center [1276, 338] width 192 height 881
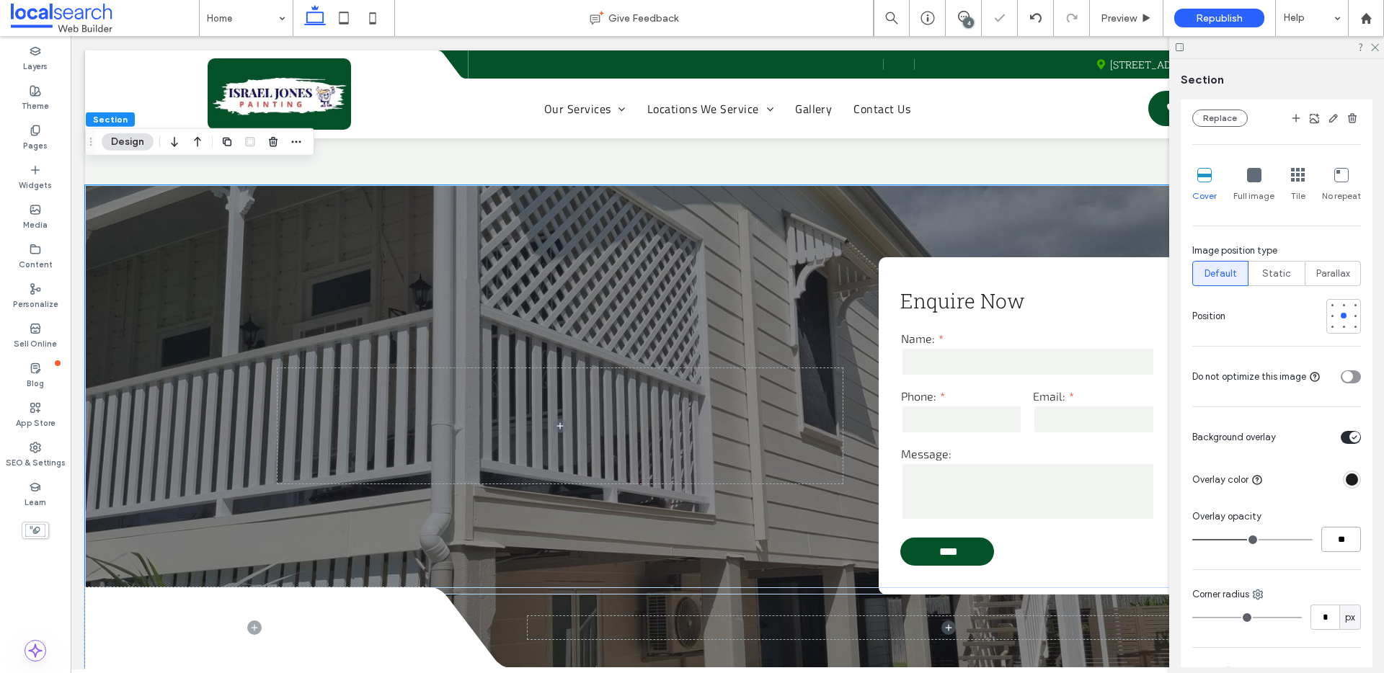
click at [1339, 538] on input "**" at bounding box center [1341, 539] width 40 height 25
type input "**"
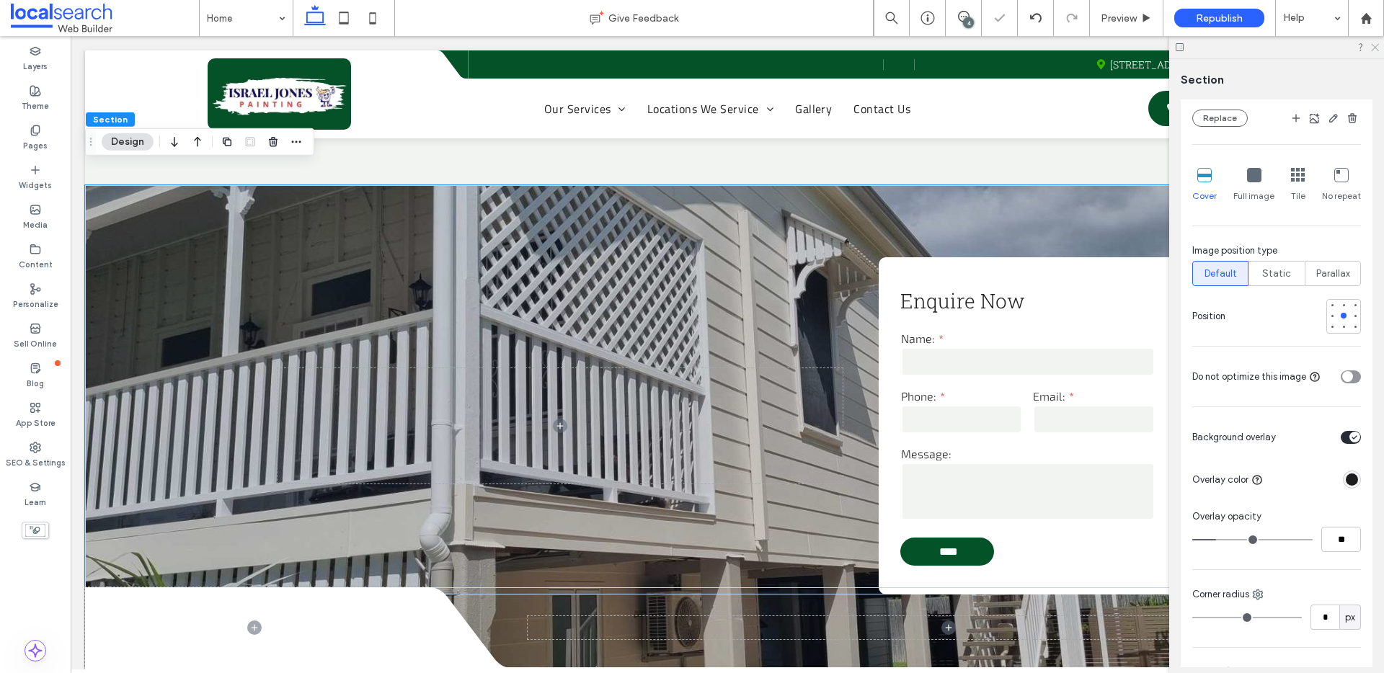
click at [1374, 42] on icon at bounding box center [1373, 46] width 9 height 9
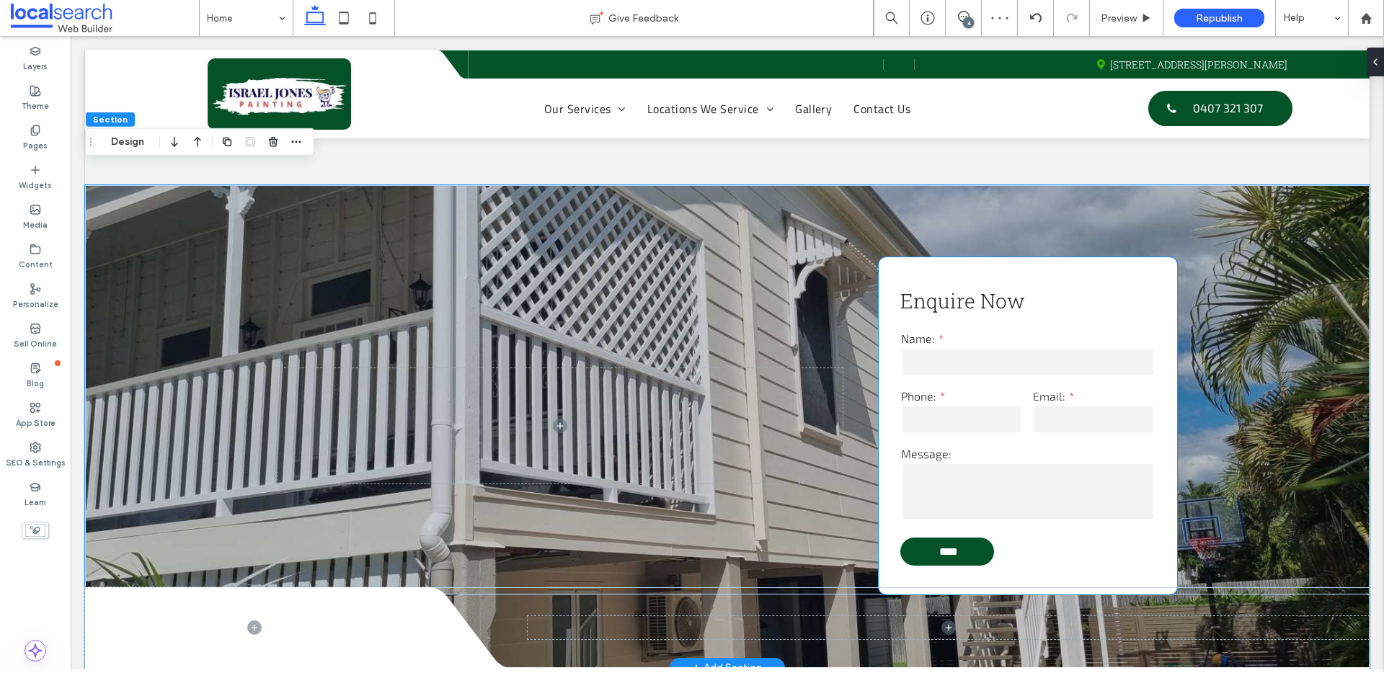
click at [1115, 286] on p "Enquire Now" at bounding box center [1027, 301] width 255 height 30
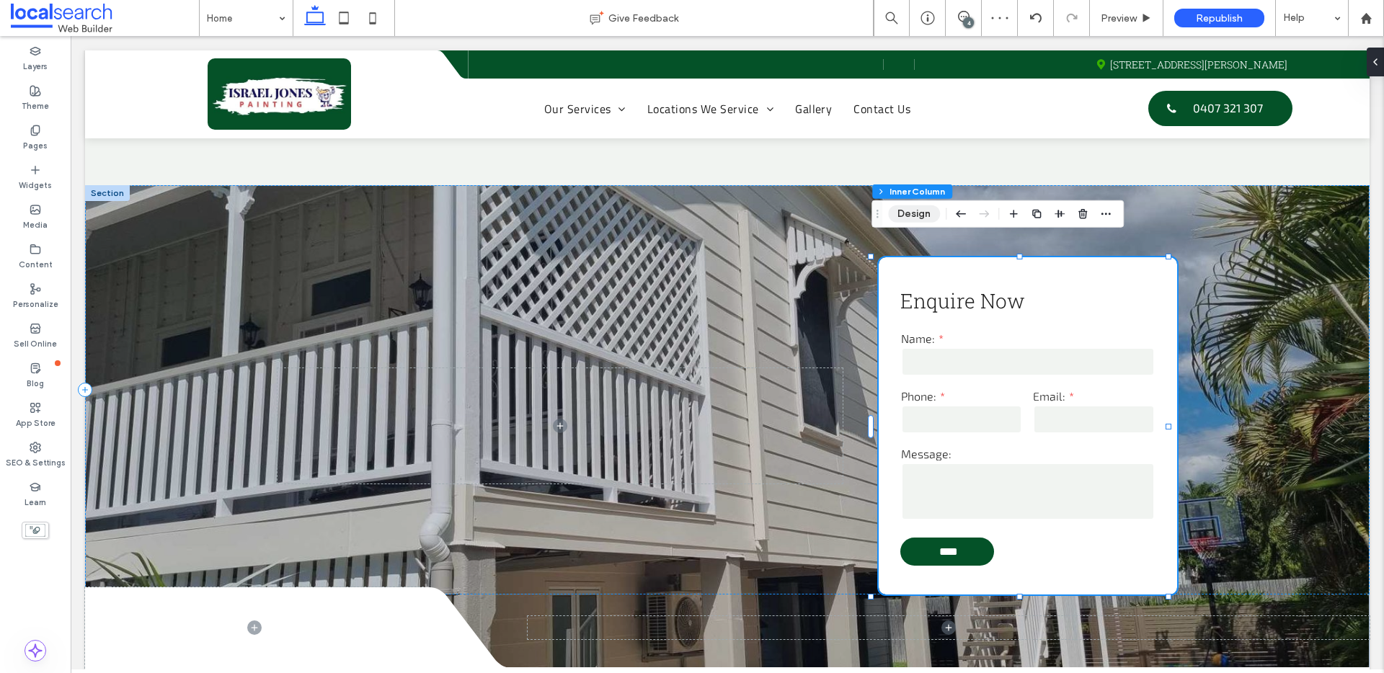
click at [931, 215] on button "Design" at bounding box center [914, 213] width 52 height 17
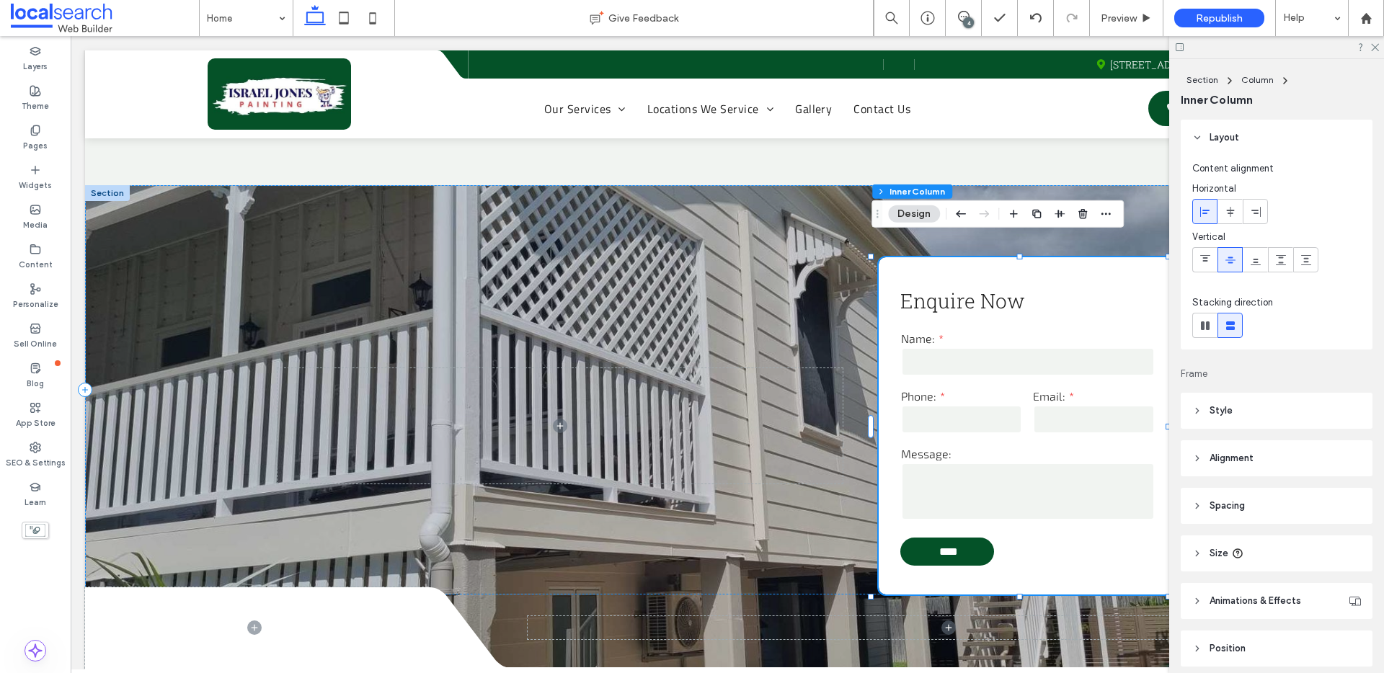
click at [1282, 418] on header "Style" at bounding box center [1276, 411] width 192 height 36
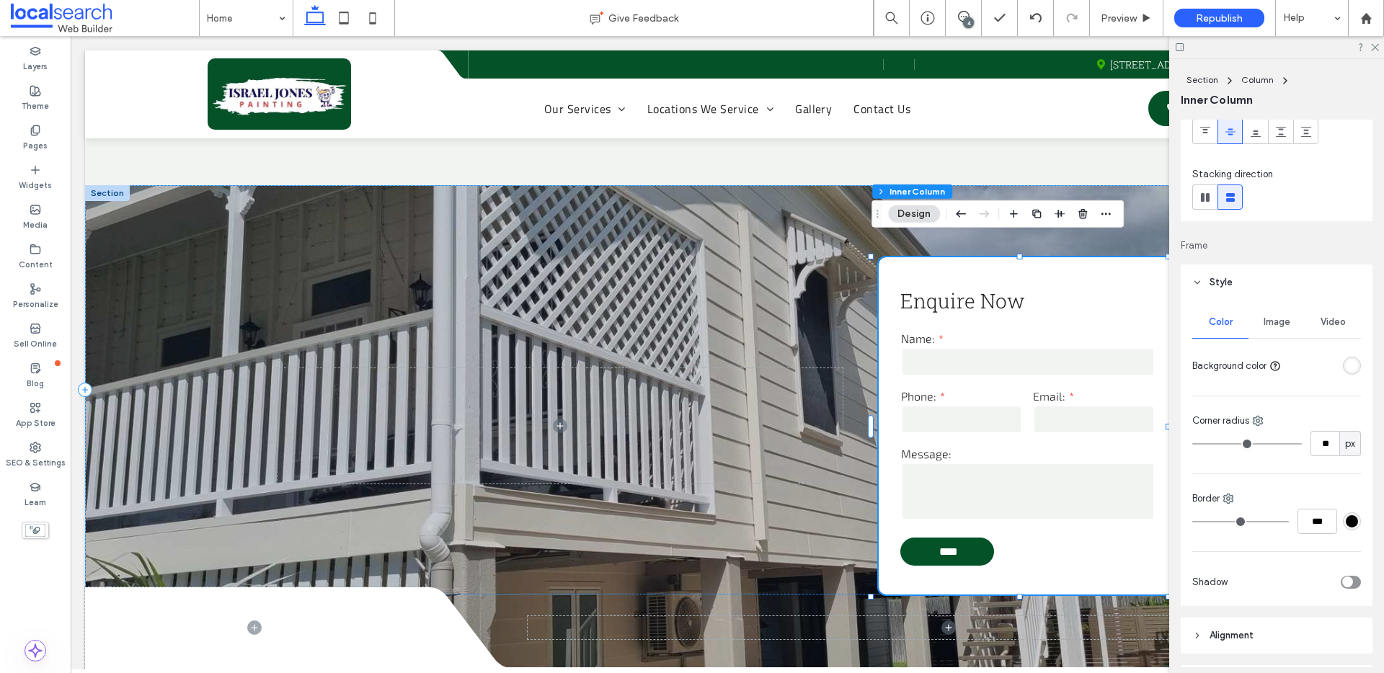
scroll to position [135, 0]
click at [1345, 360] on div "rgba(255, 255, 255, 1)" at bounding box center [1351, 359] width 12 height 12
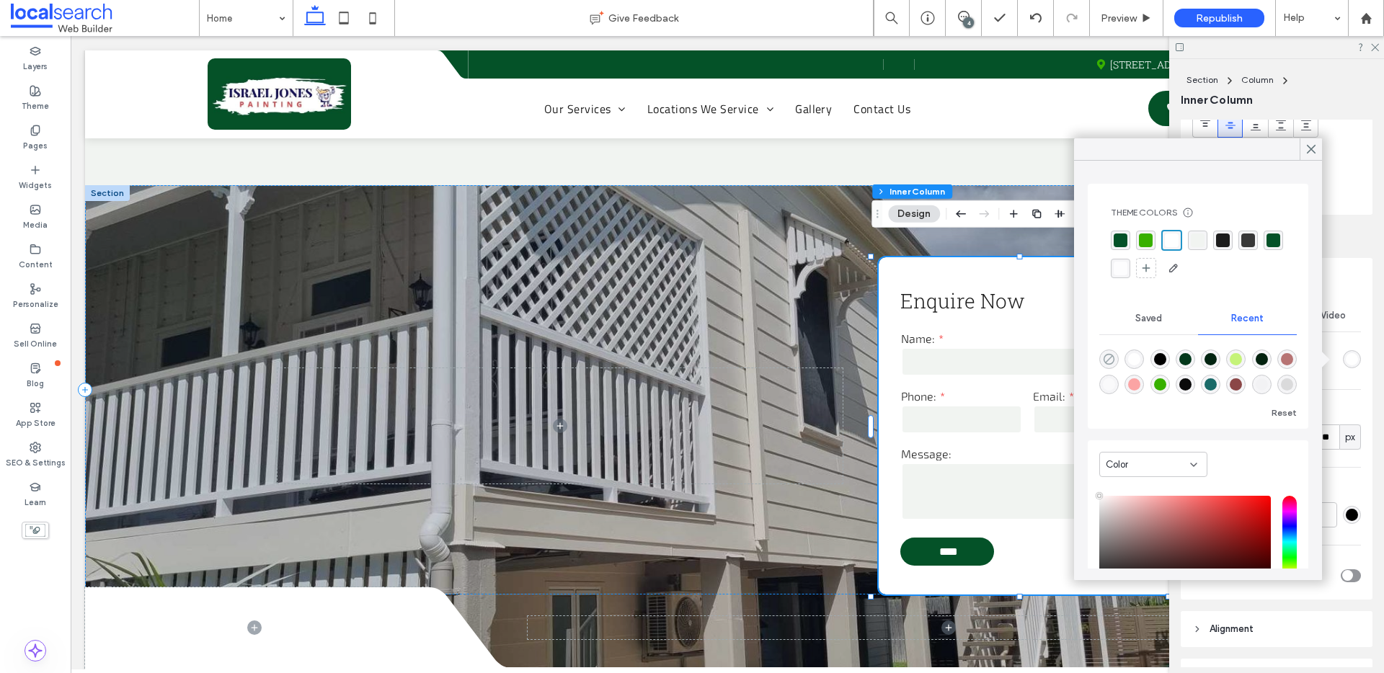
click at [1110, 358] on use "rgba(0, 0, 0, 0)" at bounding box center [1108, 359] width 11 height 11
type input "*******"
type input "*"
type input "**"
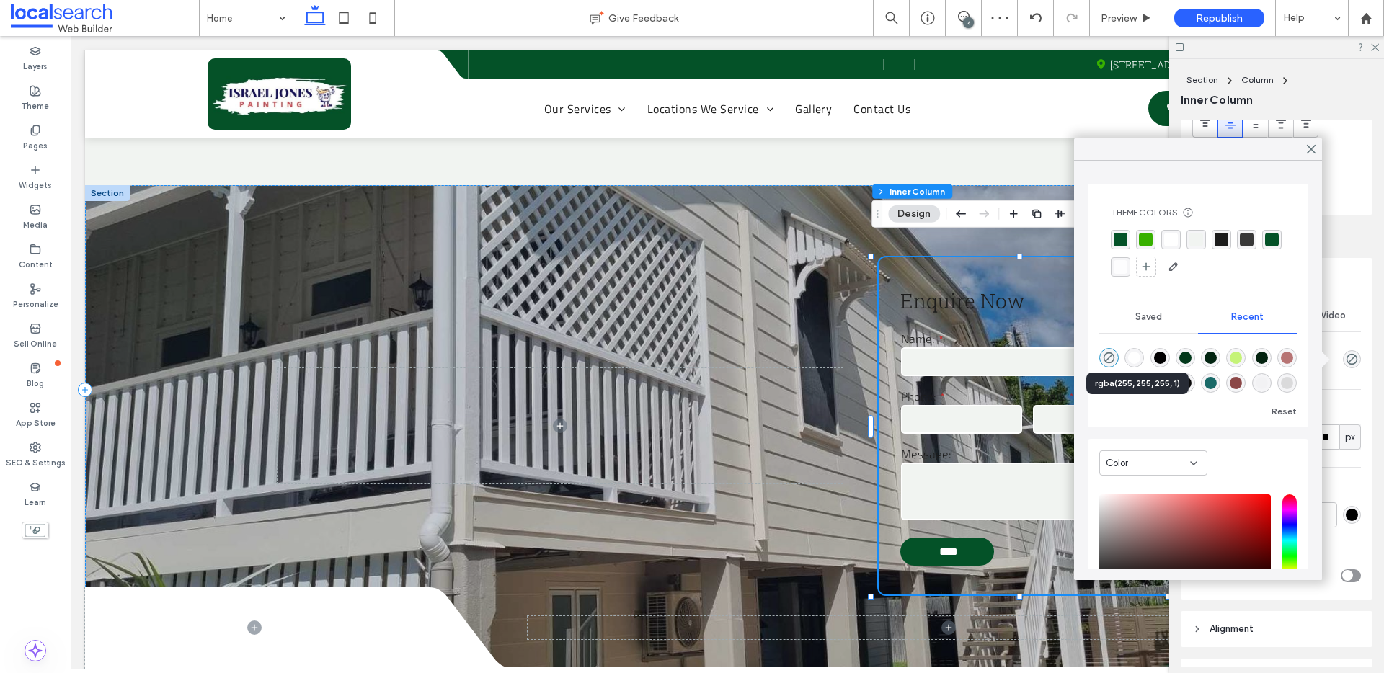
click at [1129, 357] on div "rgba(255, 255, 255, 1)" at bounding box center [1134, 358] width 12 height 12
type input "*******"
type input "***"
type input "****"
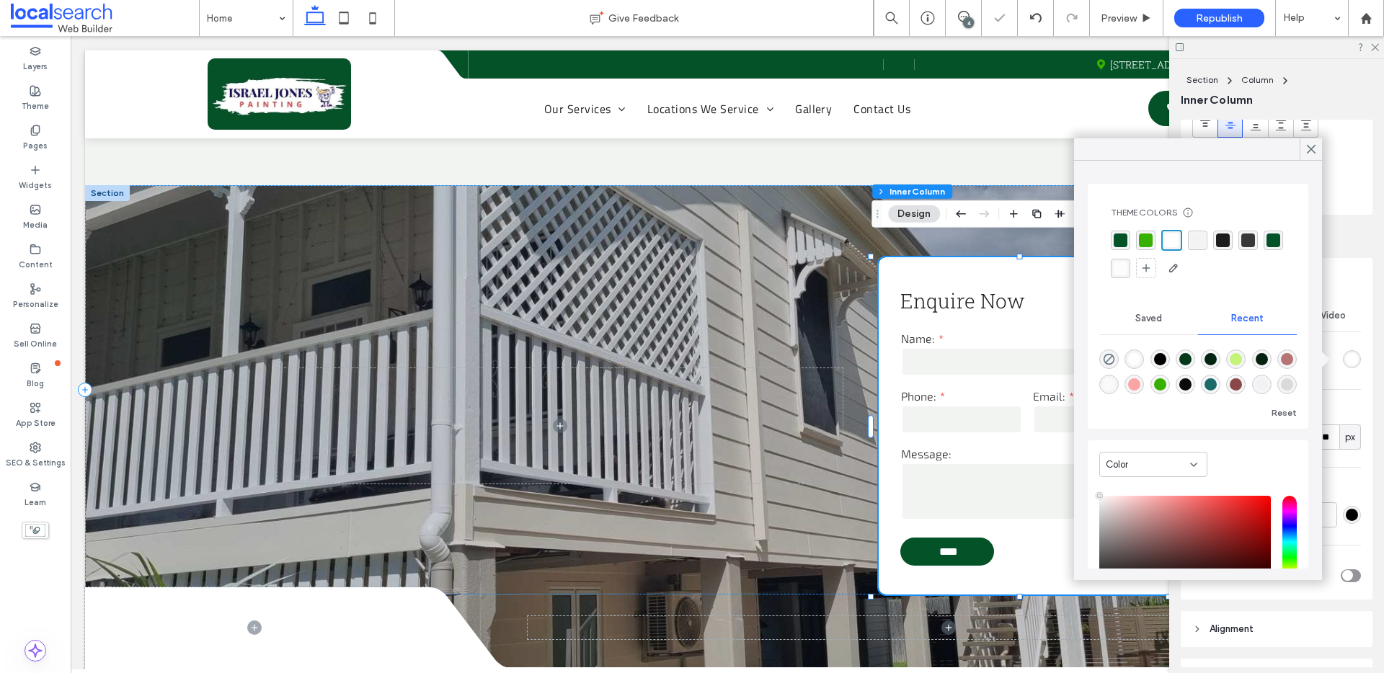
click at [1128, 238] on div "rgba(4,82,40,1)" at bounding box center [1119, 240] width 19 height 19
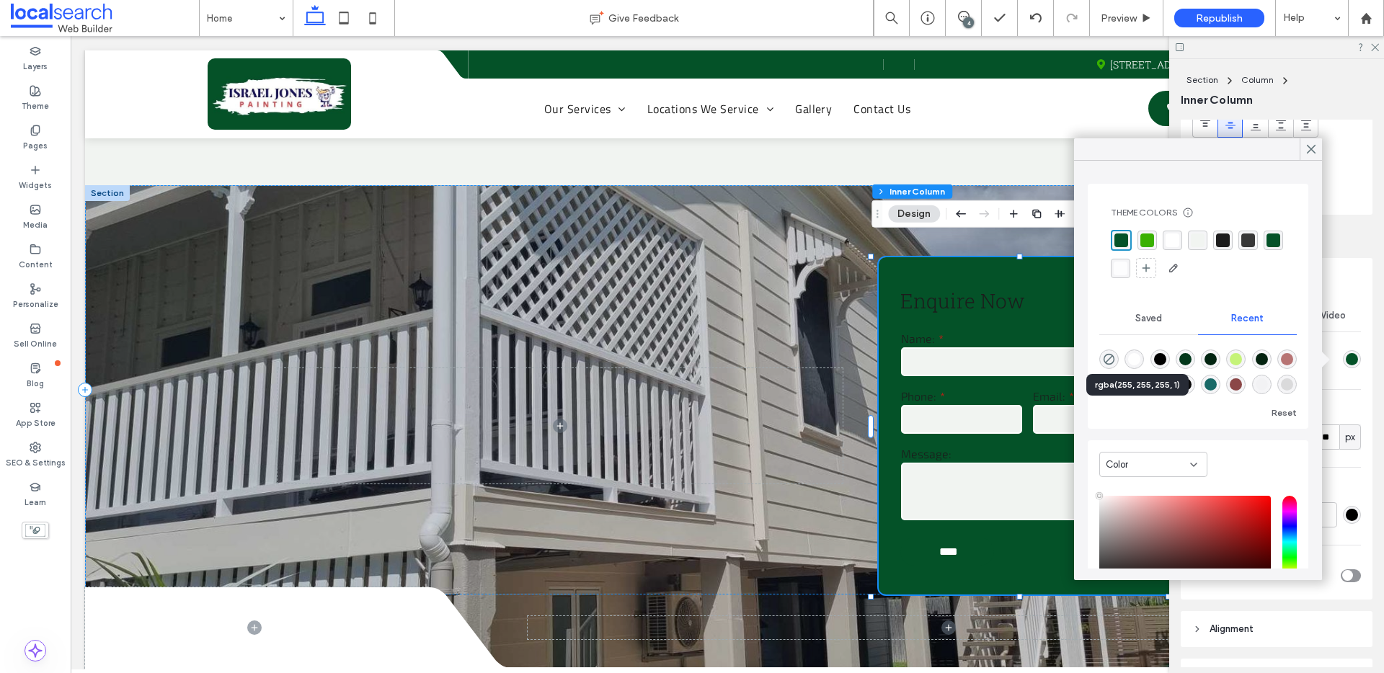
click at [1136, 355] on div "rgba(255, 255, 255, 1)" at bounding box center [1134, 359] width 12 height 12
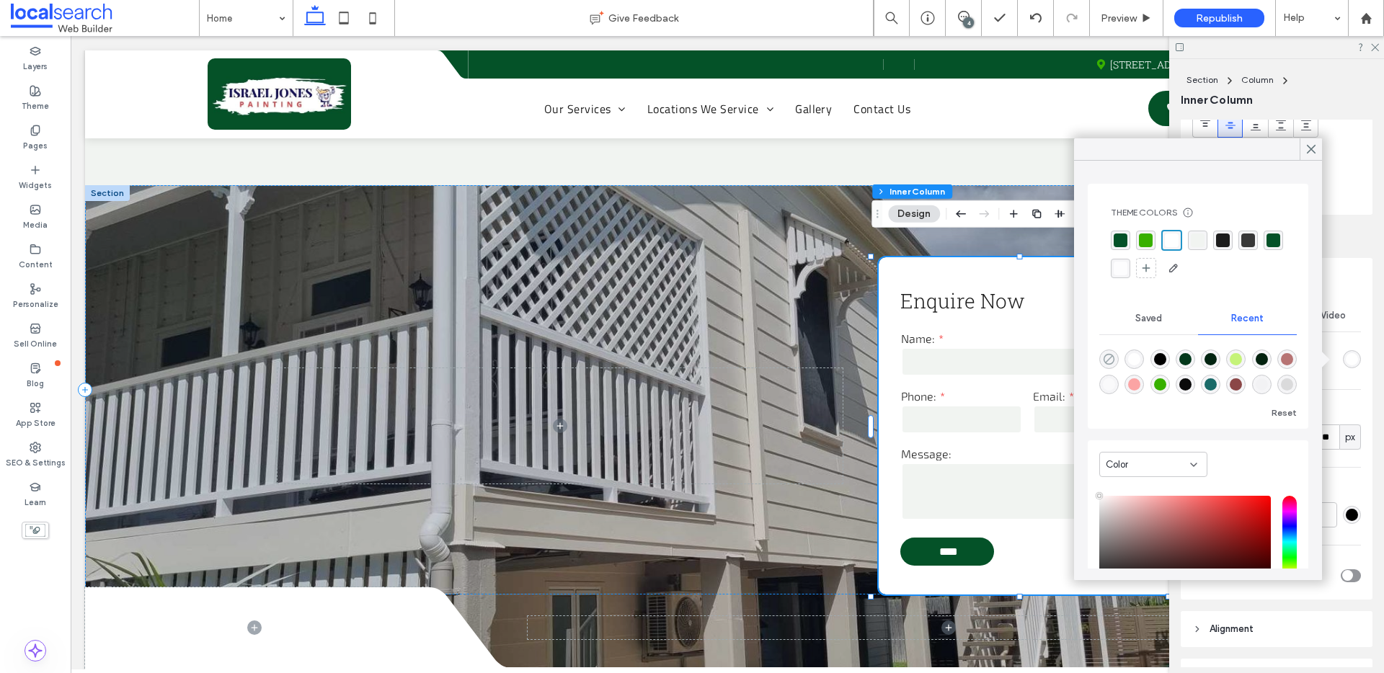
click at [1106, 363] on use "rgba(0, 0, 0, 0)" at bounding box center [1108, 359] width 11 height 11
type input "*******"
type input "*"
type input "**"
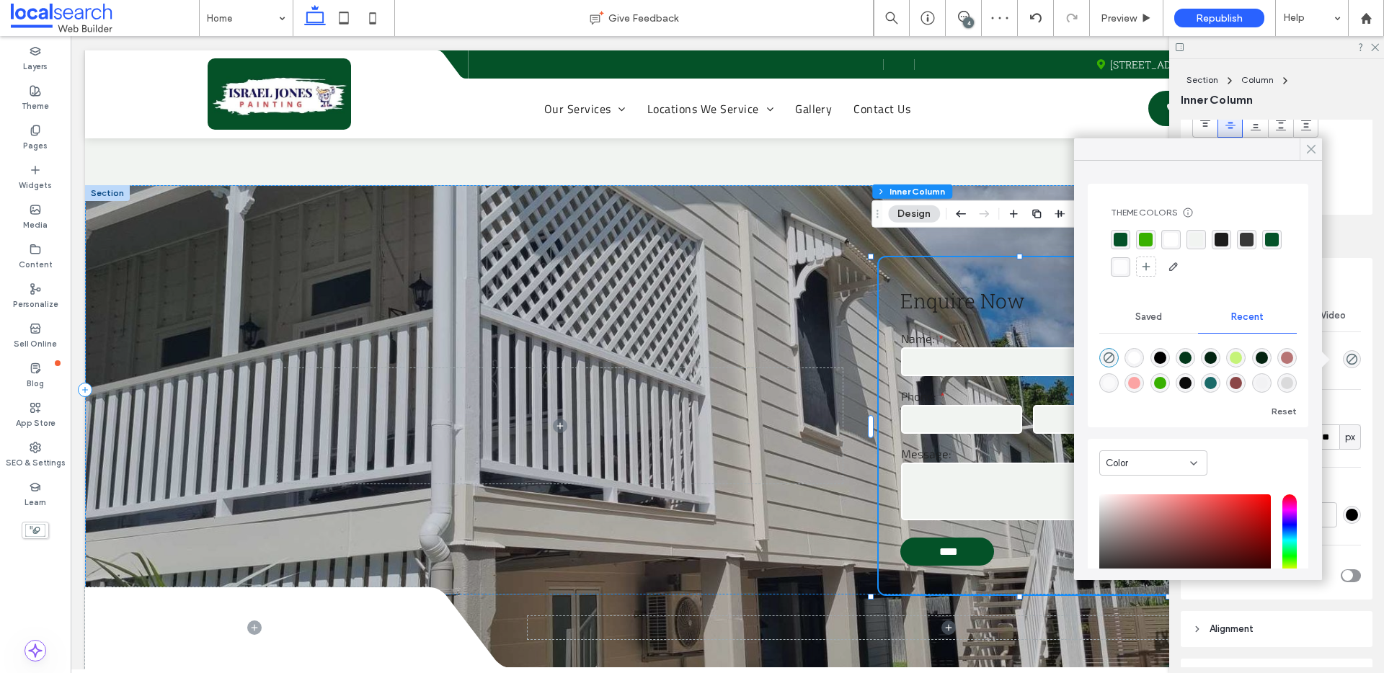
click at [1309, 147] on use at bounding box center [1310, 150] width 7 height 8
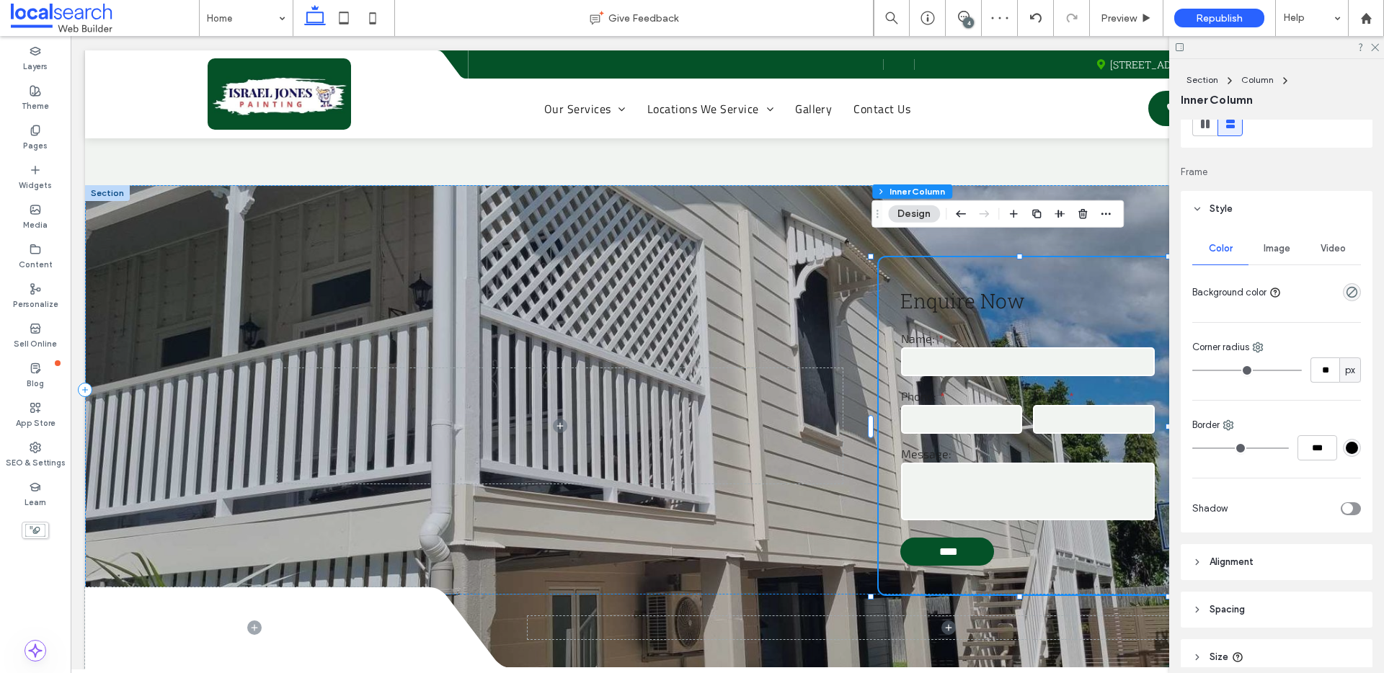
scroll to position [220, 0]
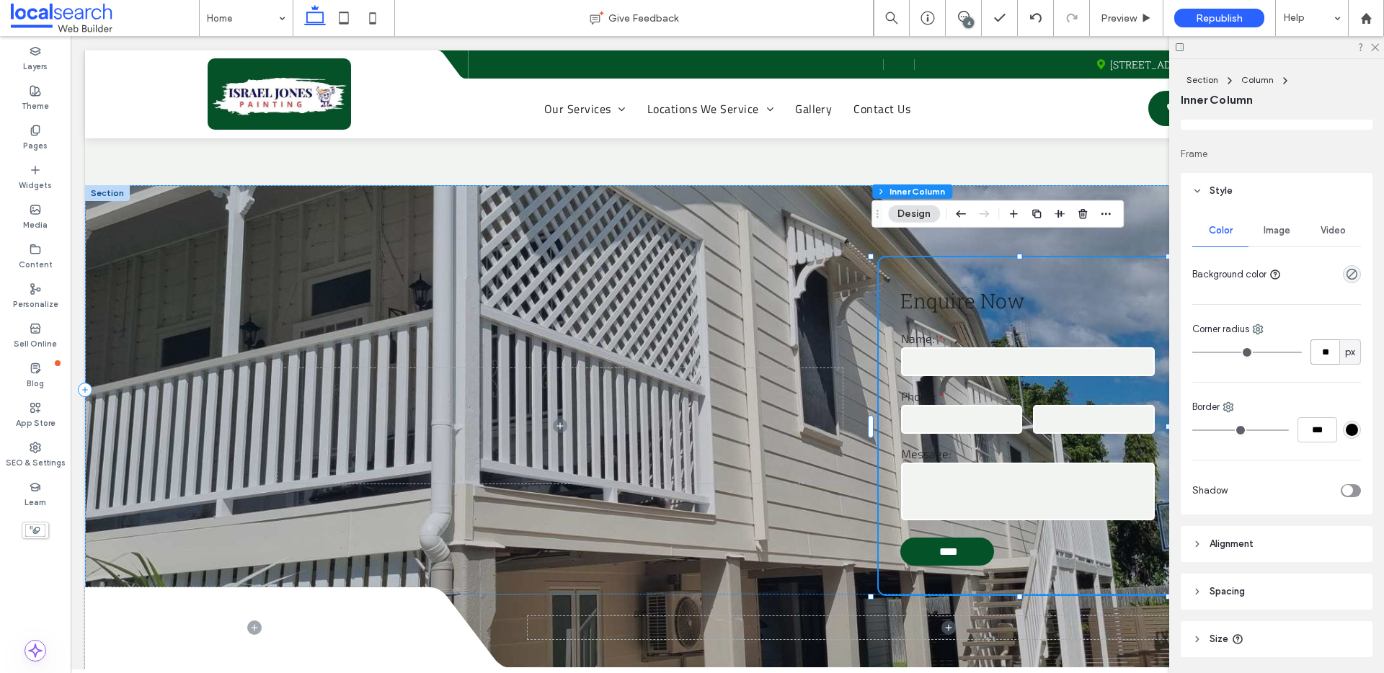
click at [1322, 357] on input "**" at bounding box center [1324, 351] width 29 height 25
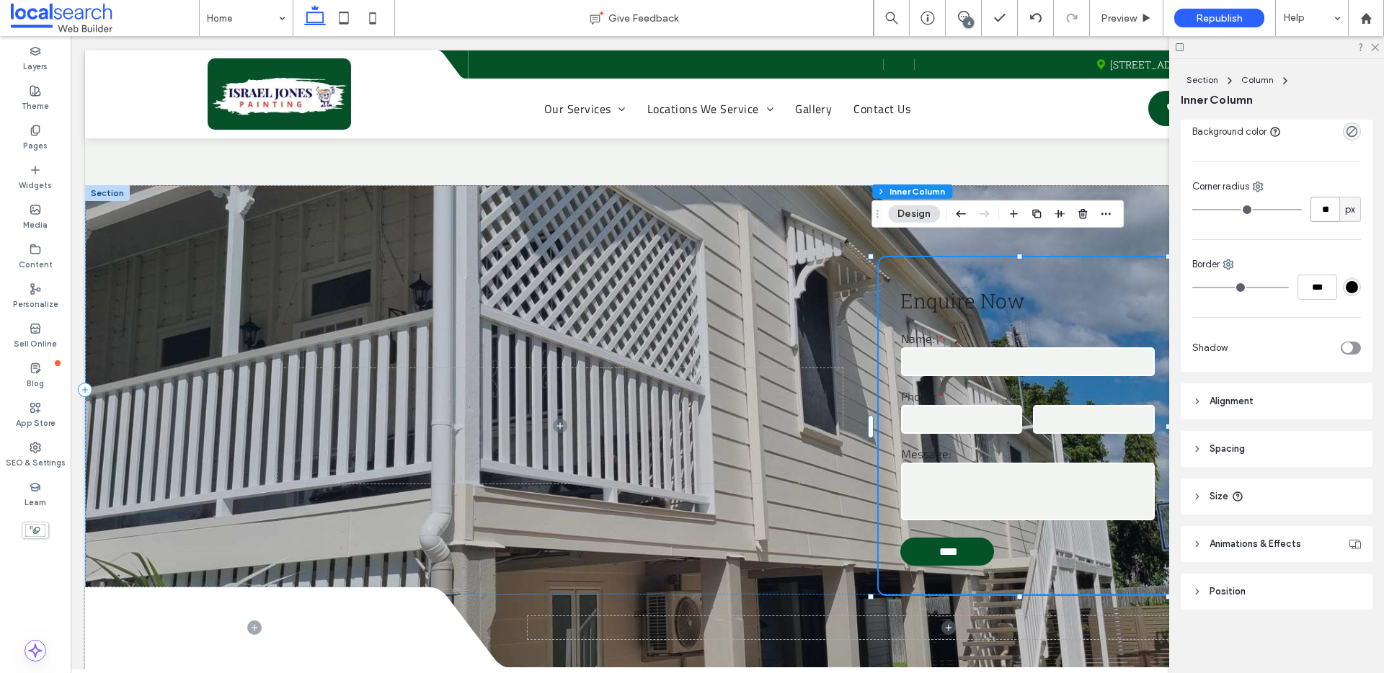
scroll to position [102, 0]
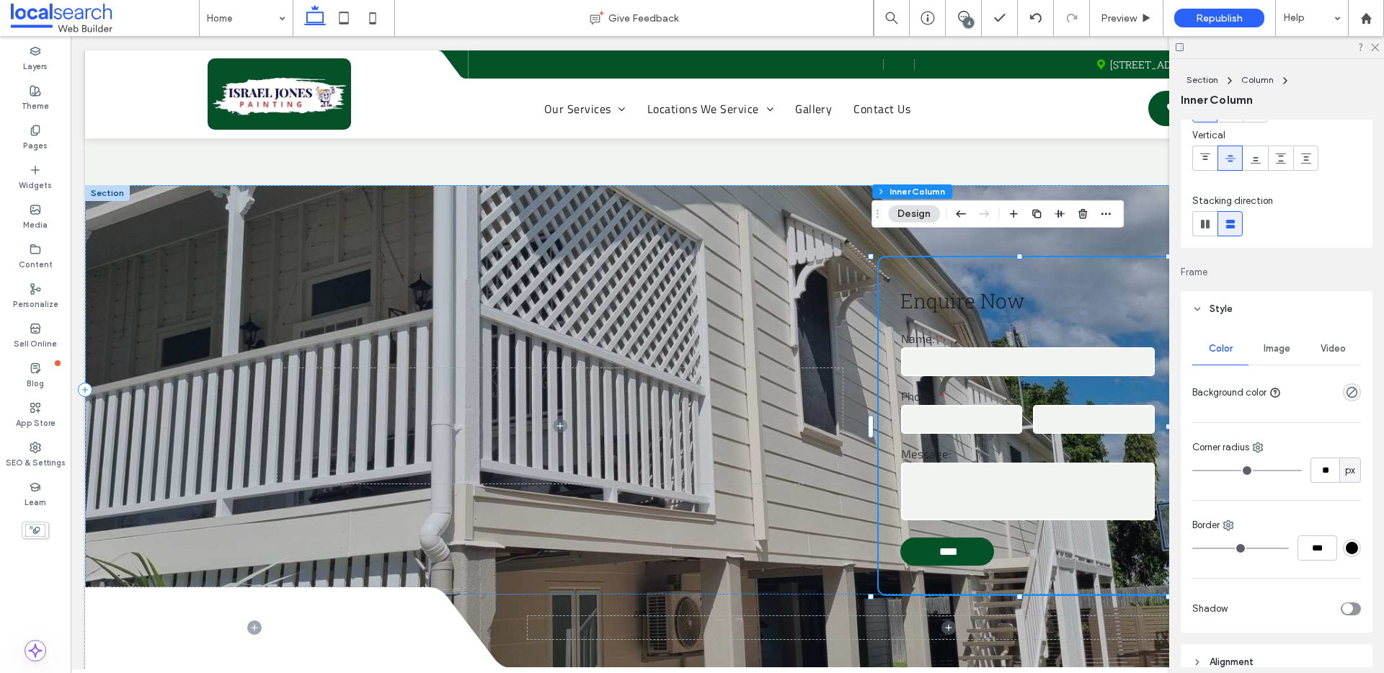
click at [1278, 354] on span "Image" at bounding box center [1276, 349] width 27 height 12
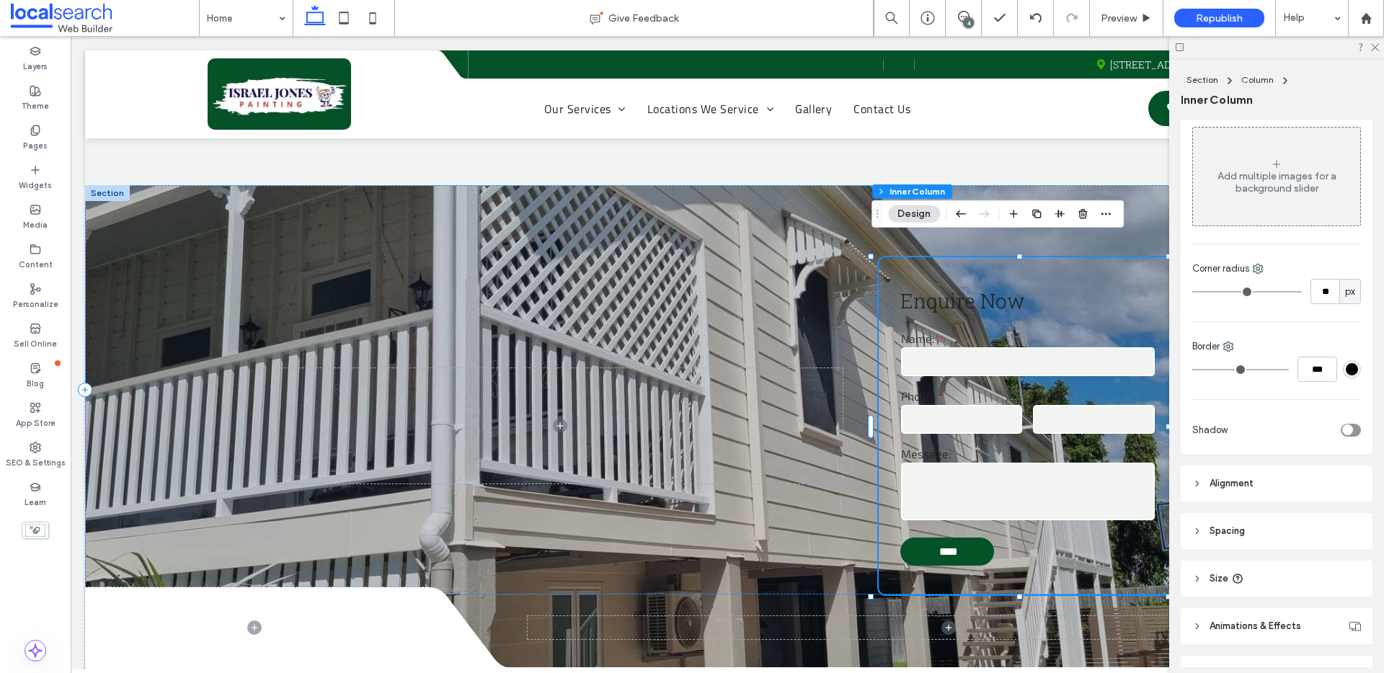
scroll to position [355, 0]
click at [901, 207] on button "Design" at bounding box center [914, 213] width 52 height 17
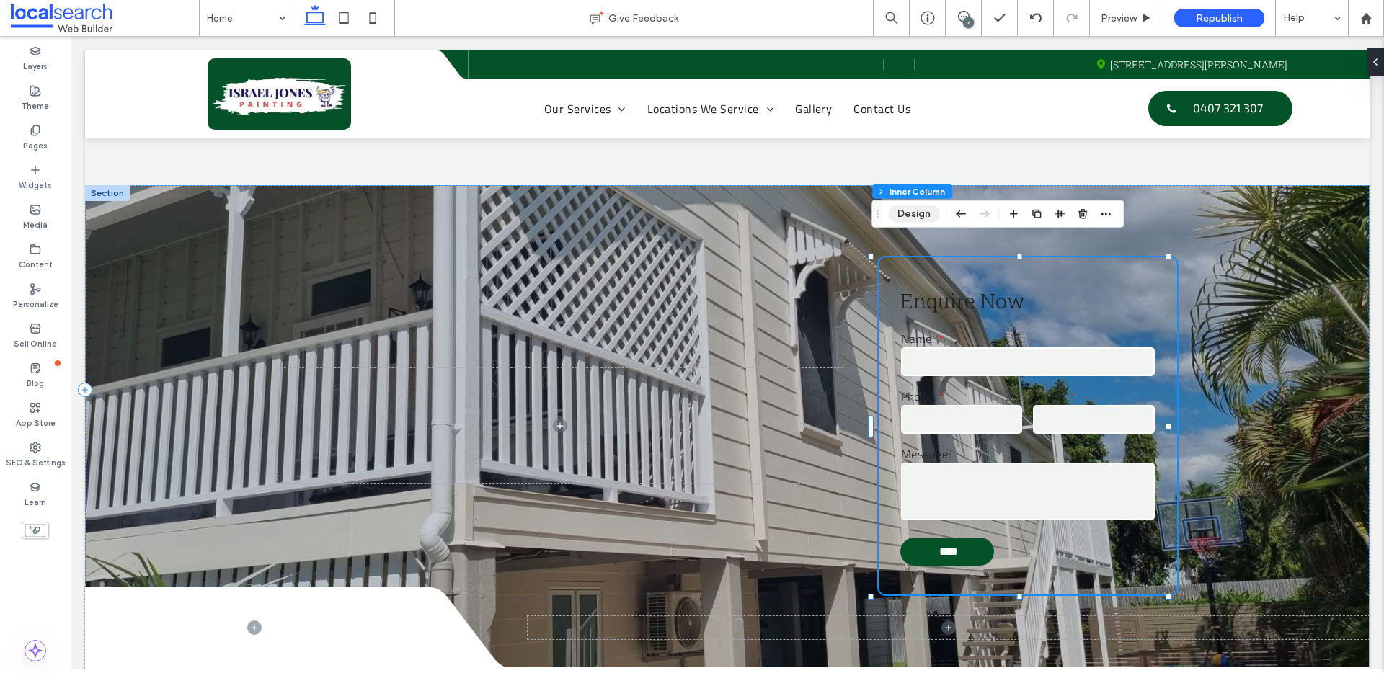
click at [892, 213] on button "Design" at bounding box center [914, 213] width 52 height 17
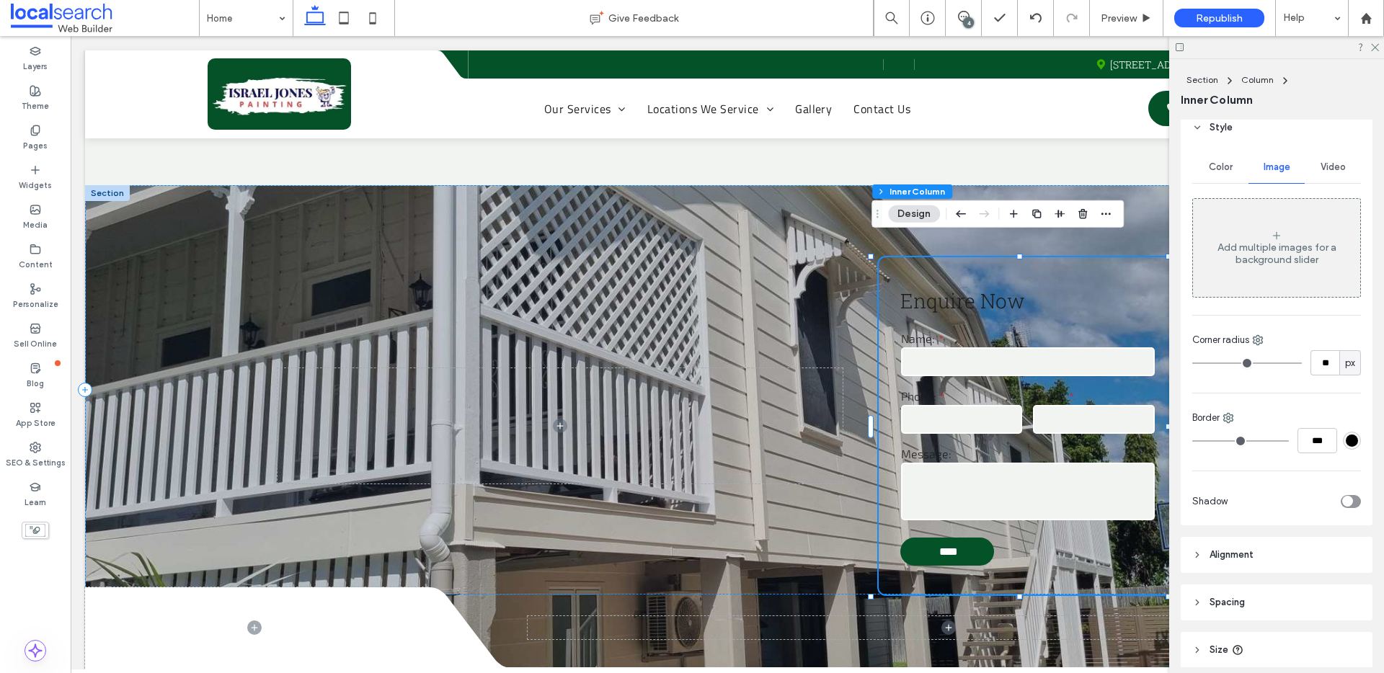
scroll to position [210, 0]
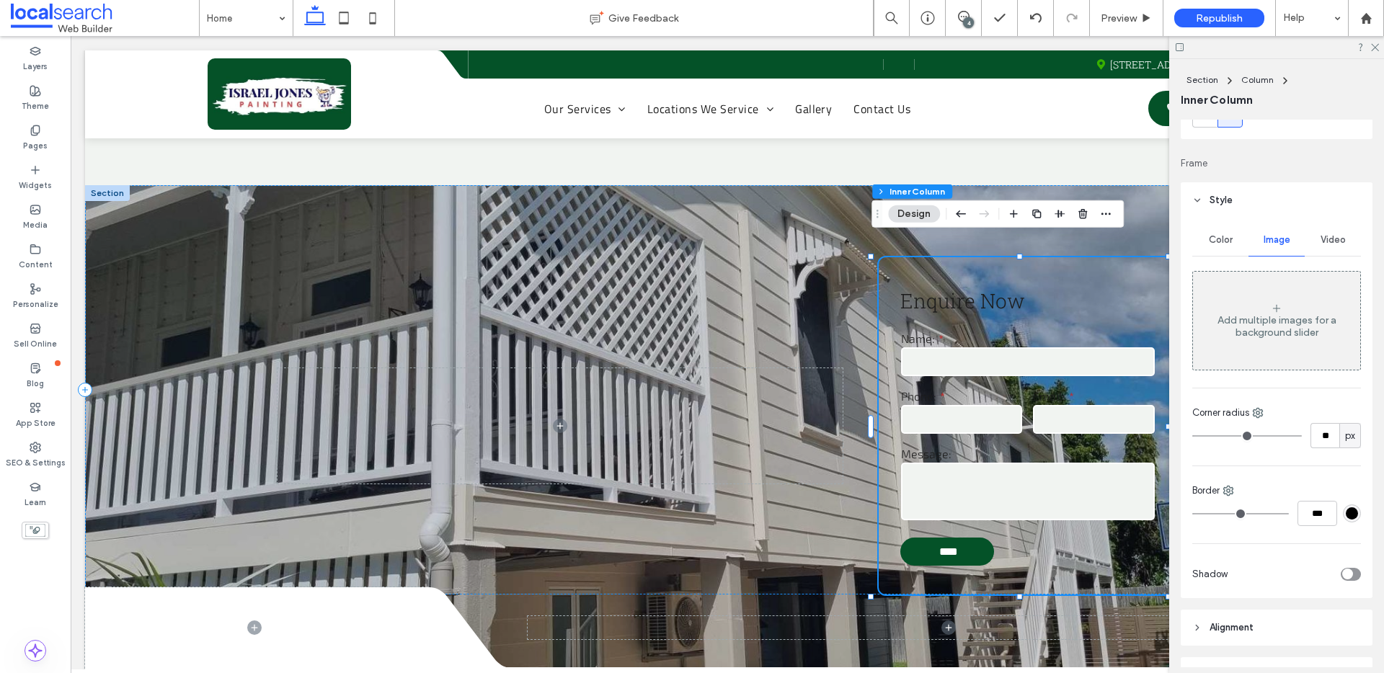
click at [1222, 242] on span "Color" at bounding box center [1220, 240] width 24 height 12
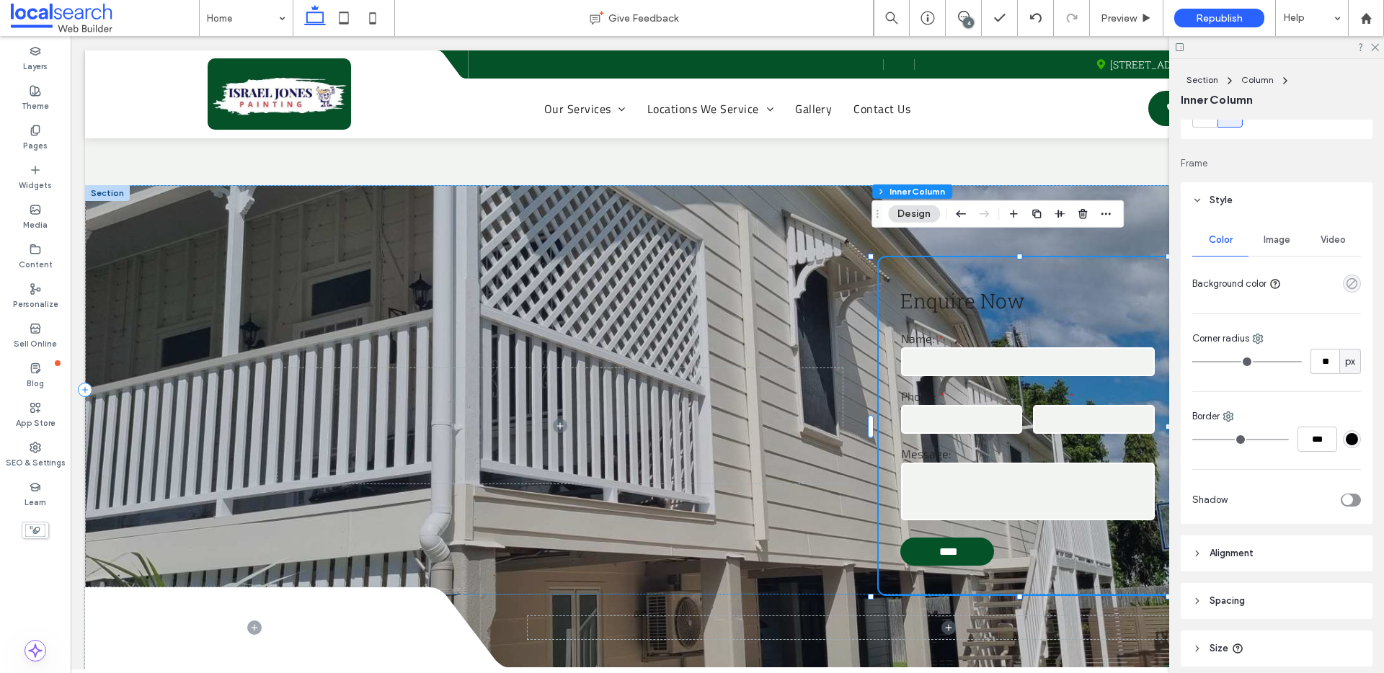
click at [1345, 286] on icon "rgba(0, 0, 0, 0)" at bounding box center [1351, 283] width 12 height 12
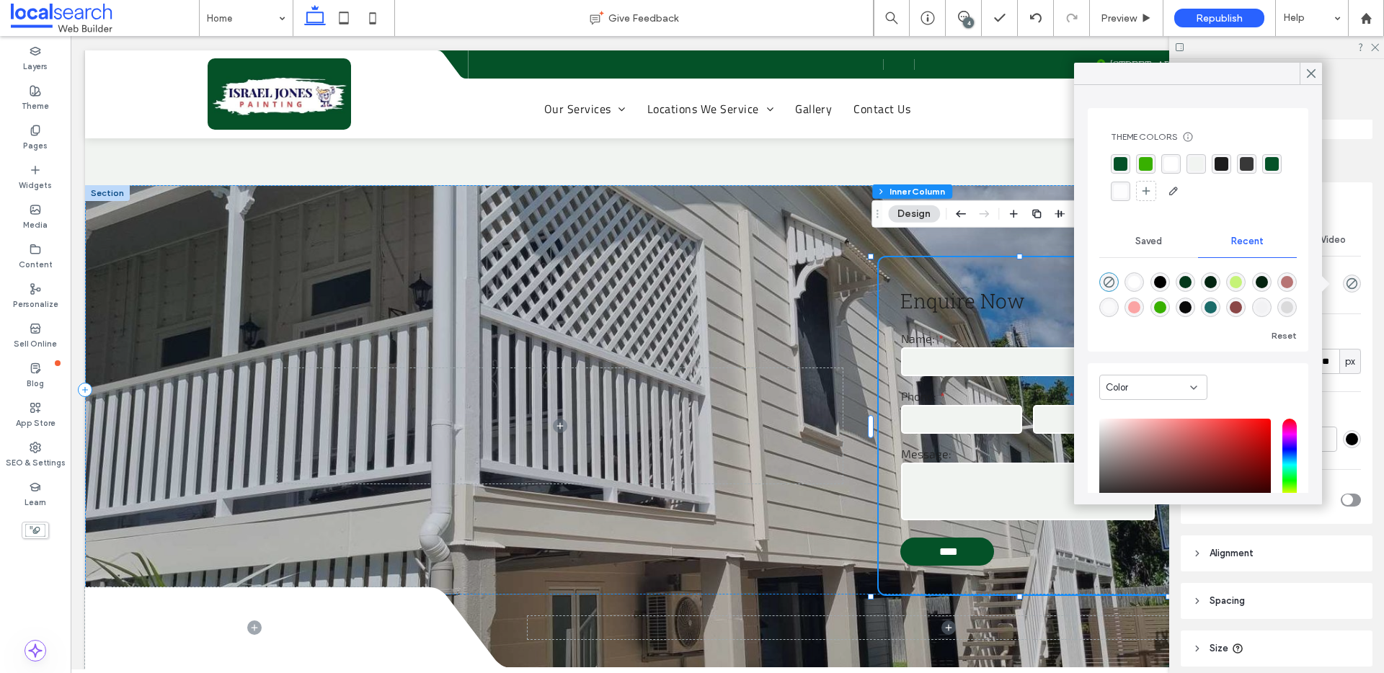
click at [1164, 165] on div "rgba(255, 255, 255, 1)" at bounding box center [1171, 164] width 14 height 14
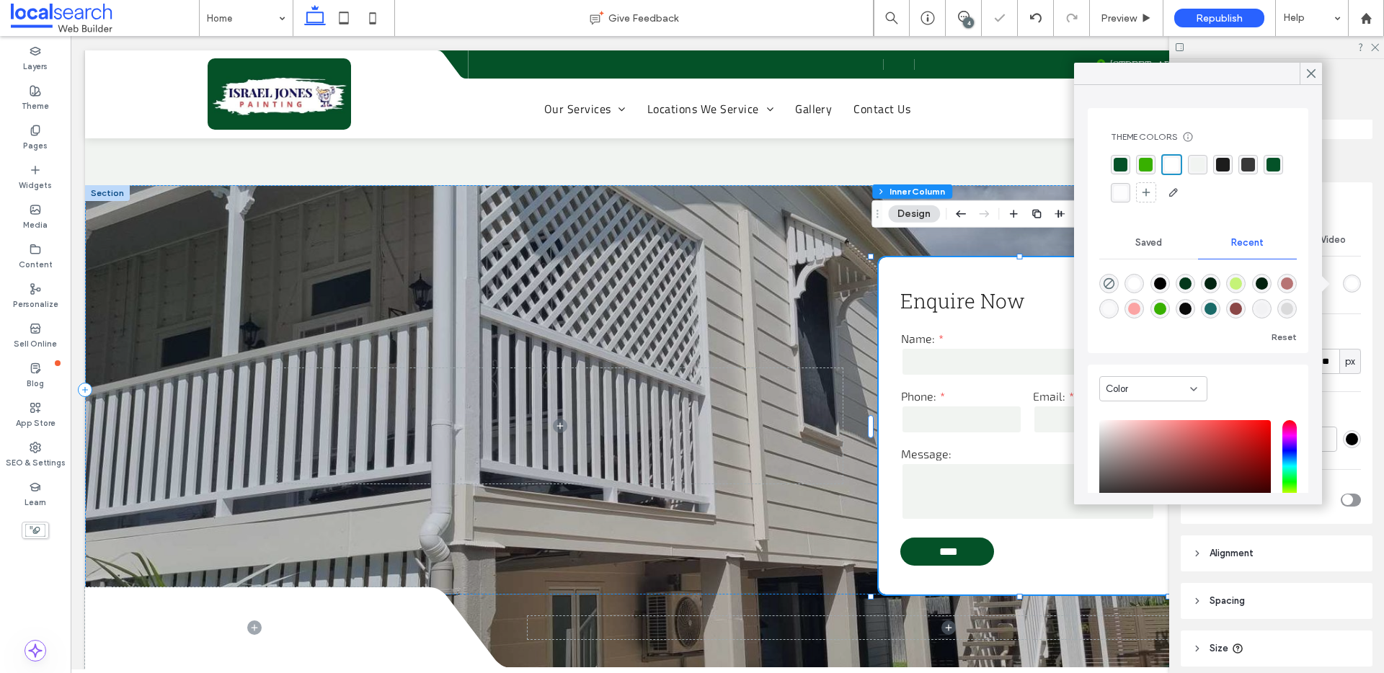
click at [1202, 165] on div "rgba(241, 244, 241, 1)" at bounding box center [1197, 165] width 14 height 14
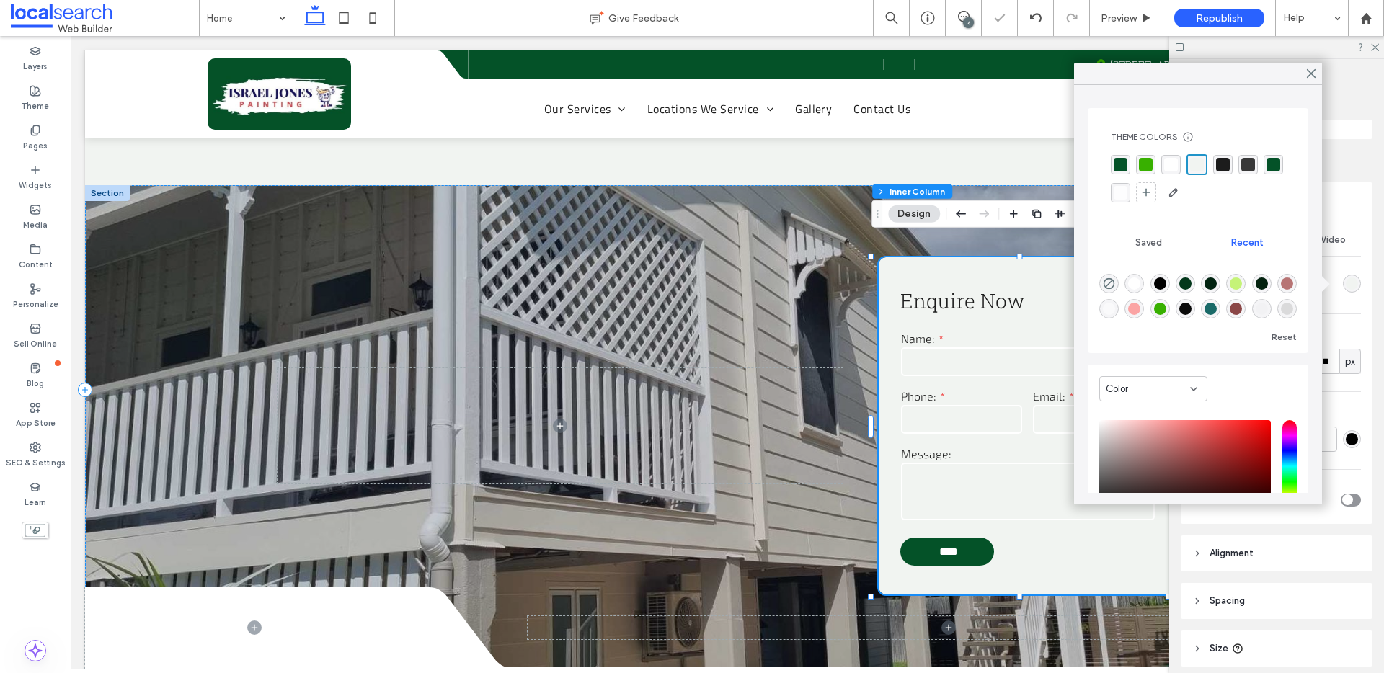
click at [1175, 164] on div "rgba(255, 255, 255, 1)" at bounding box center [1171, 165] width 14 height 14
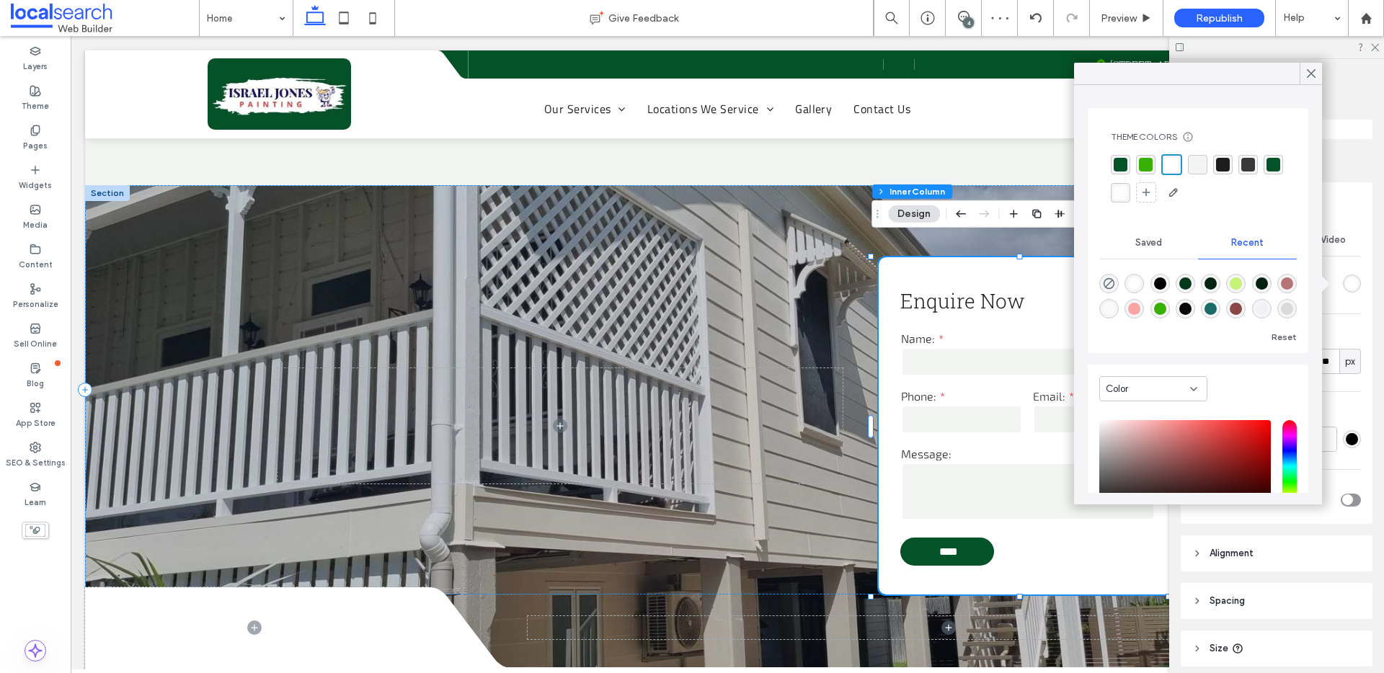
click at [1308, 76] on use at bounding box center [1310, 74] width 7 height 8
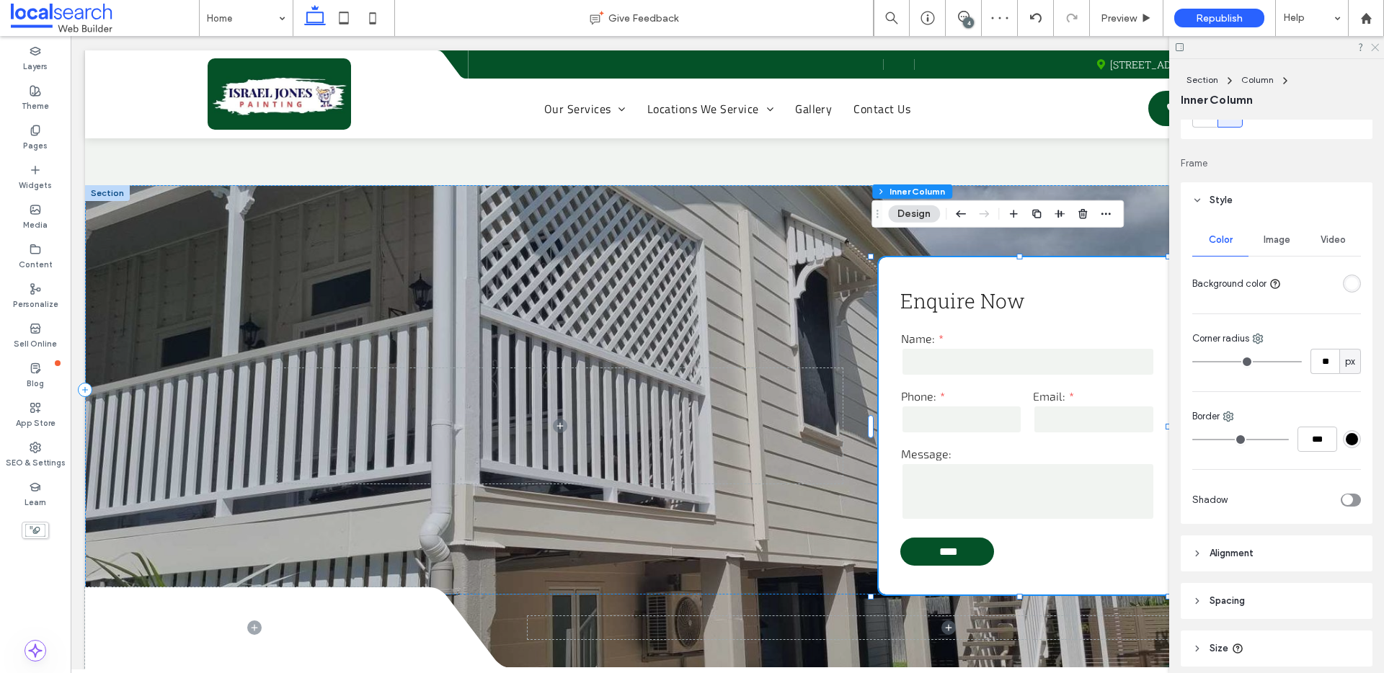
click at [1375, 45] on icon at bounding box center [1373, 46] width 9 height 9
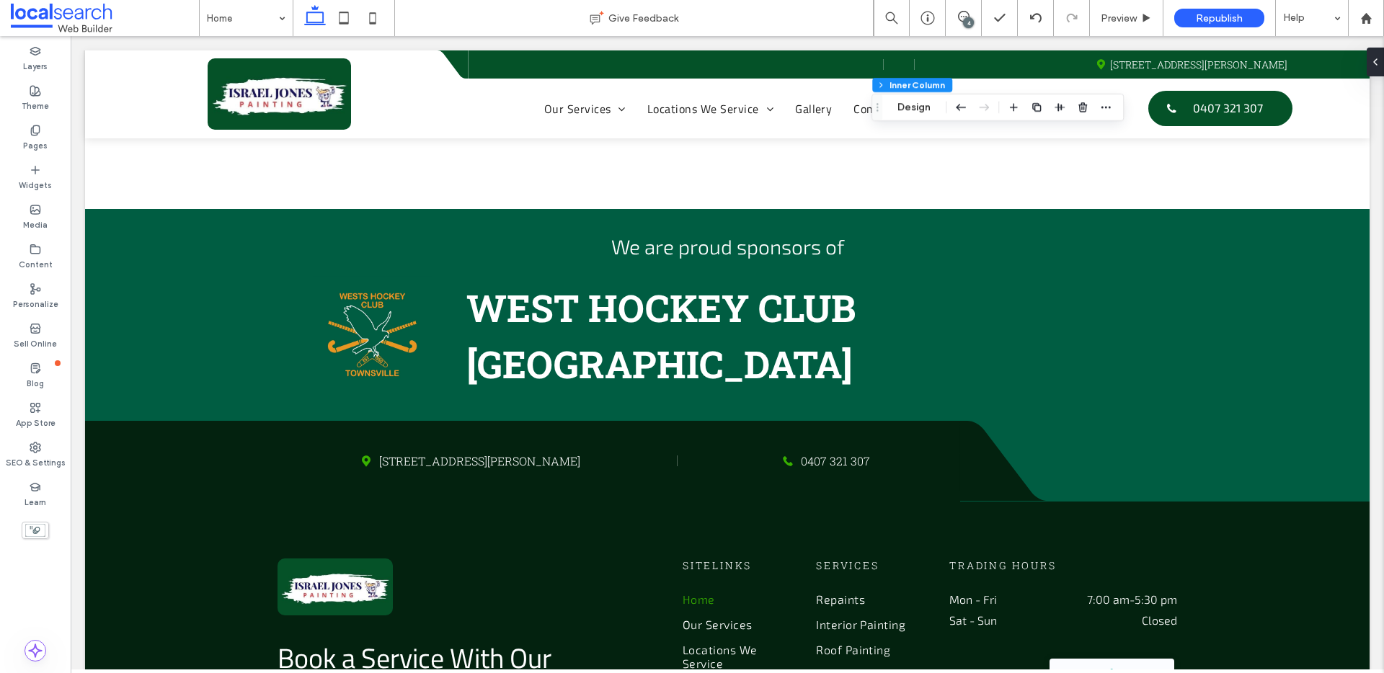
scroll to position [3452, 0]
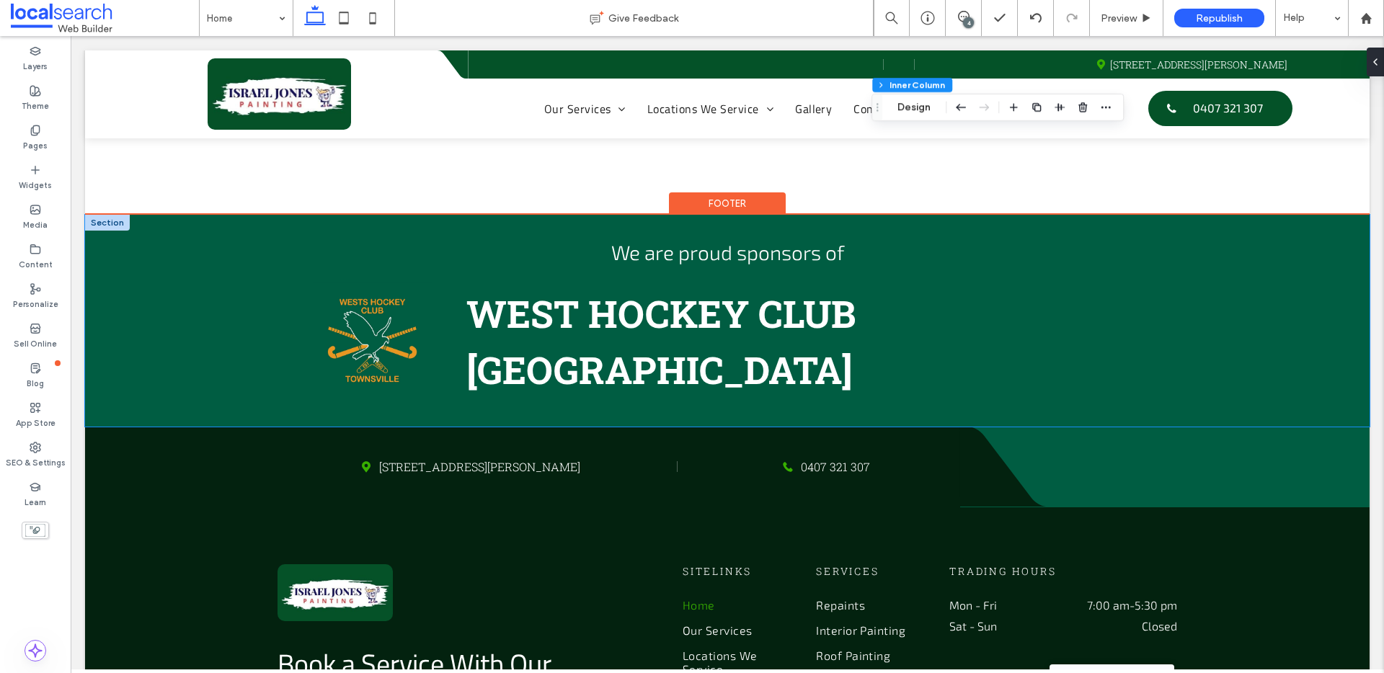
click at [708, 215] on div "We are proud sponsors of WEST HOCKEY CLUB TOWNSVILLE" at bounding box center [727, 321] width 865 height 213
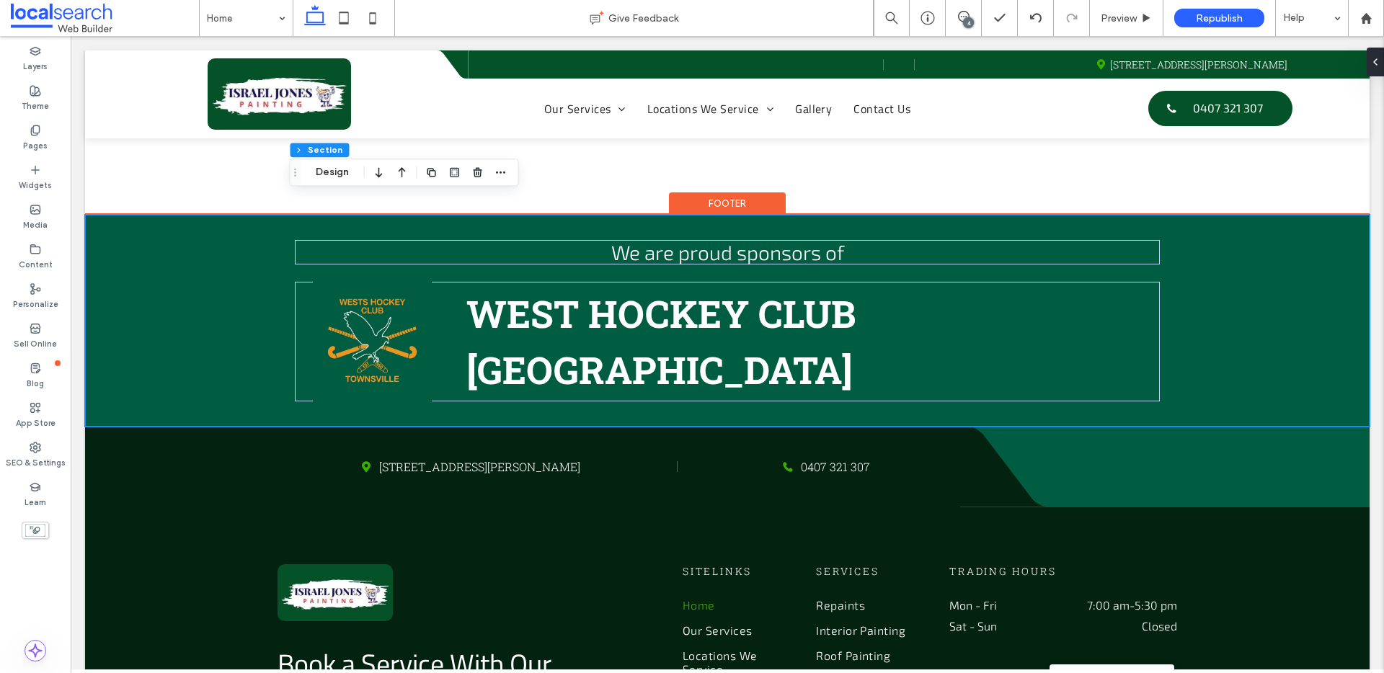
click at [705, 395] on div "We are proud sponsors of WEST HOCKEY CLUB TOWNSVILLE" at bounding box center [727, 321] width 865 height 213
click at [189, 215] on div "We are proud sponsors of WEST HOCKEY CLUB TOWNSVILLE" at bounding box center [727, 321] width 1284 height 213
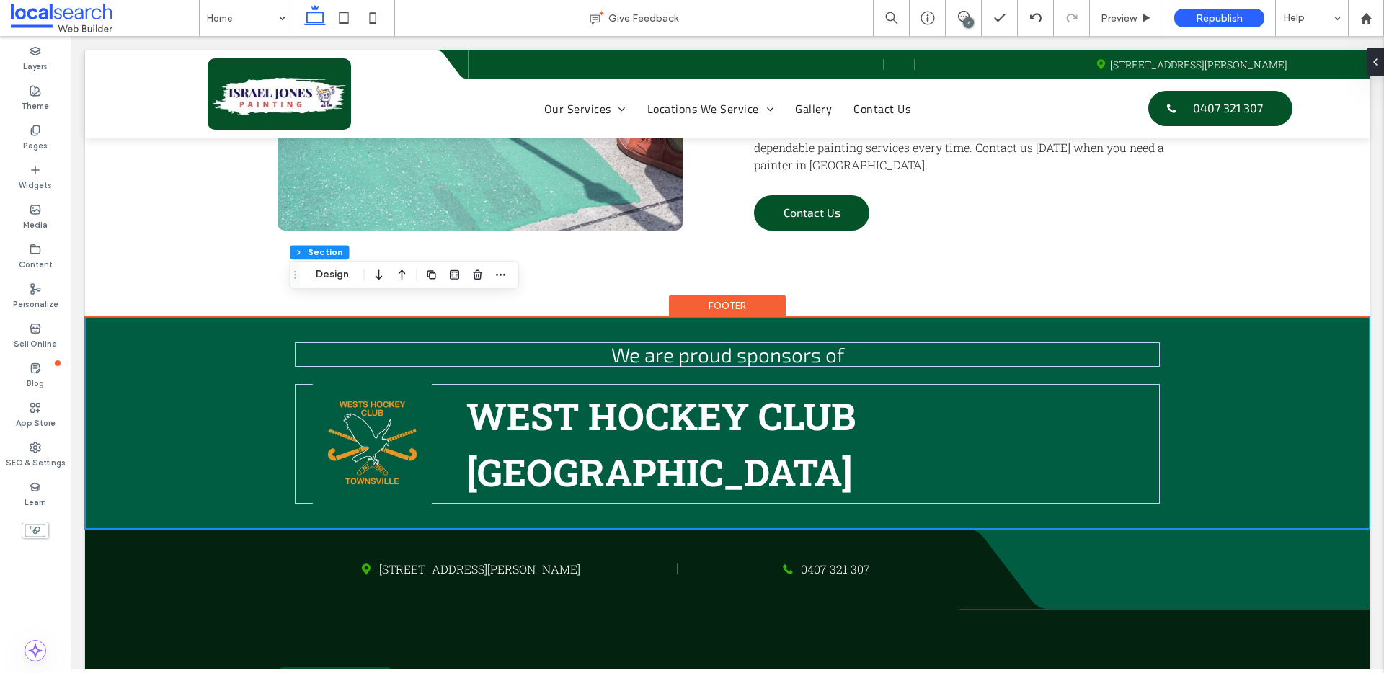
scroll to position [2641, 0]
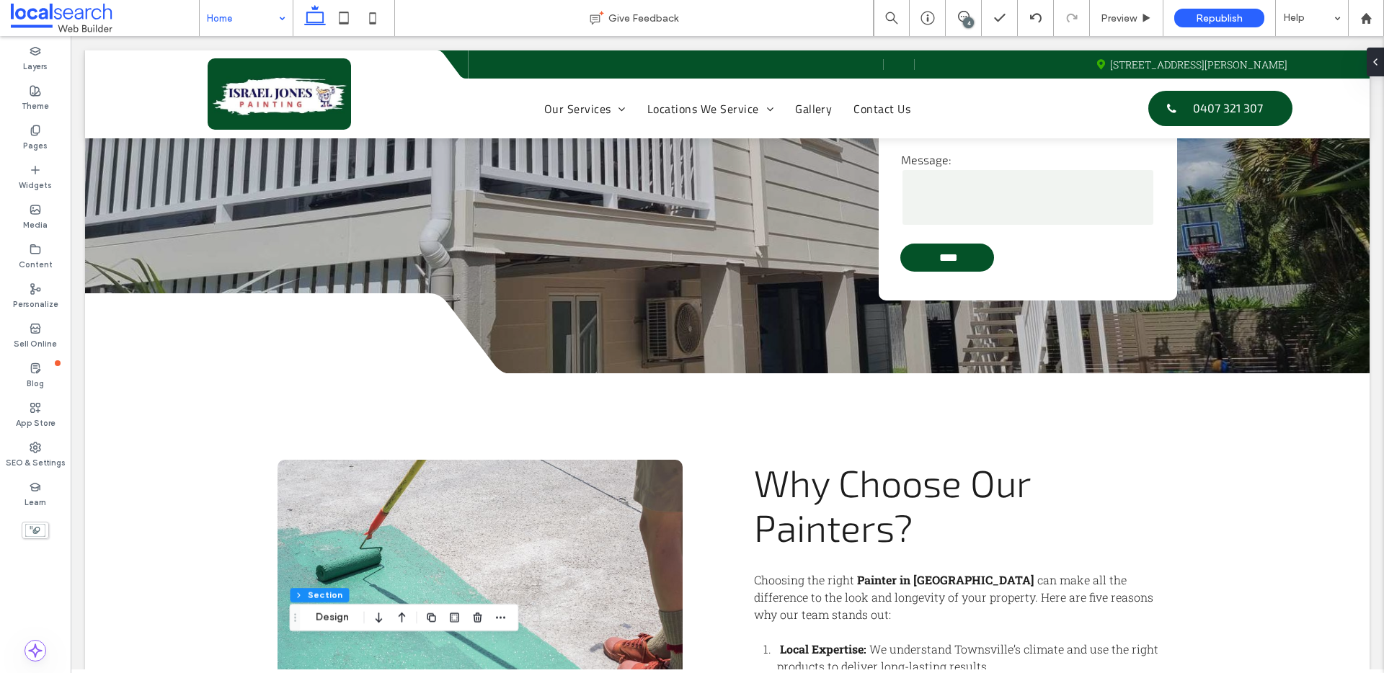
drag, startPoint x: 263, startPoint y: 14, endPoint x: 261, endPoint y: 31, distance: 16.7
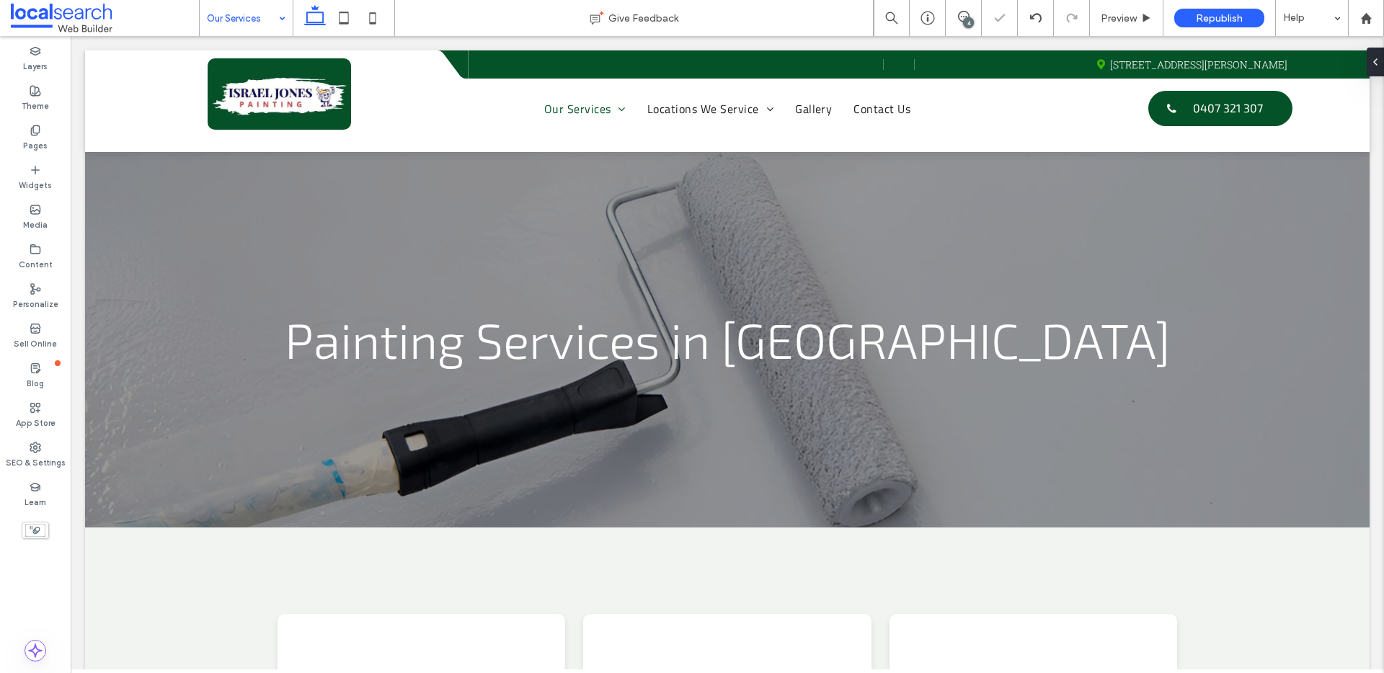
click at [257, 20] on input at bounding box center [242, 18] width 71 height 36
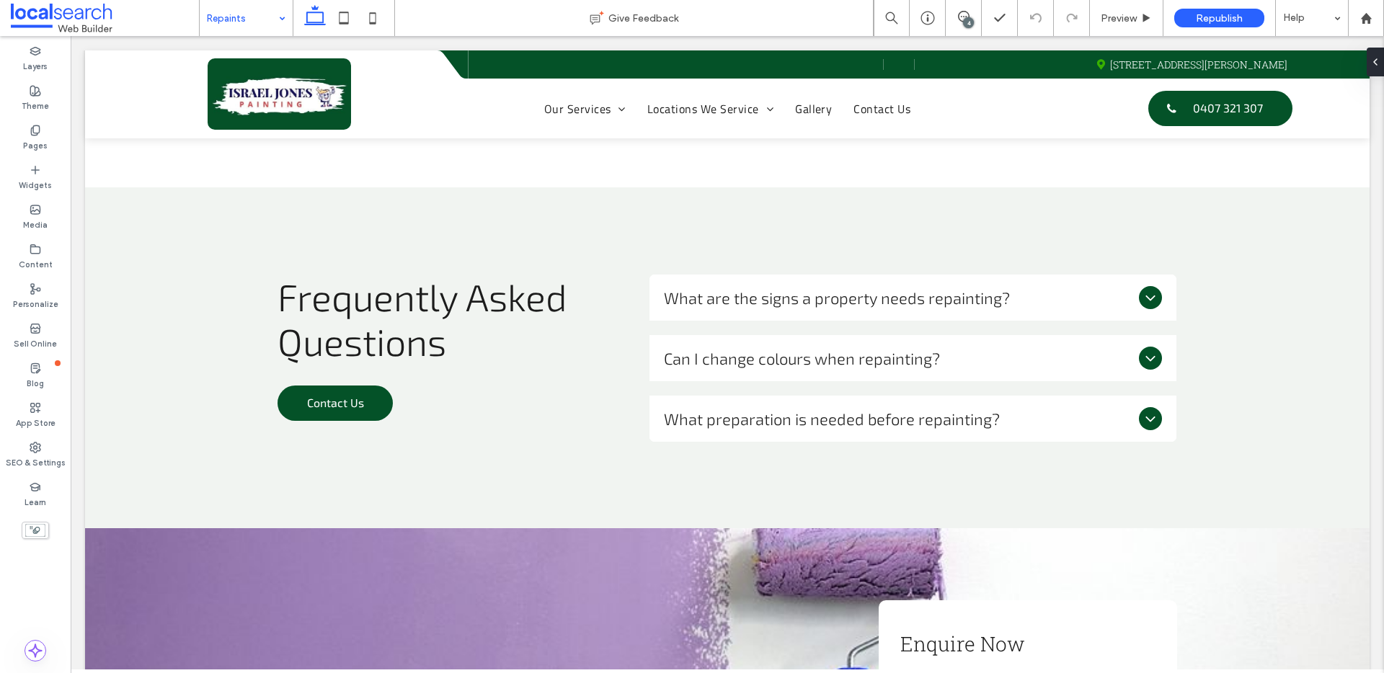
scroll to position [1385, 0]
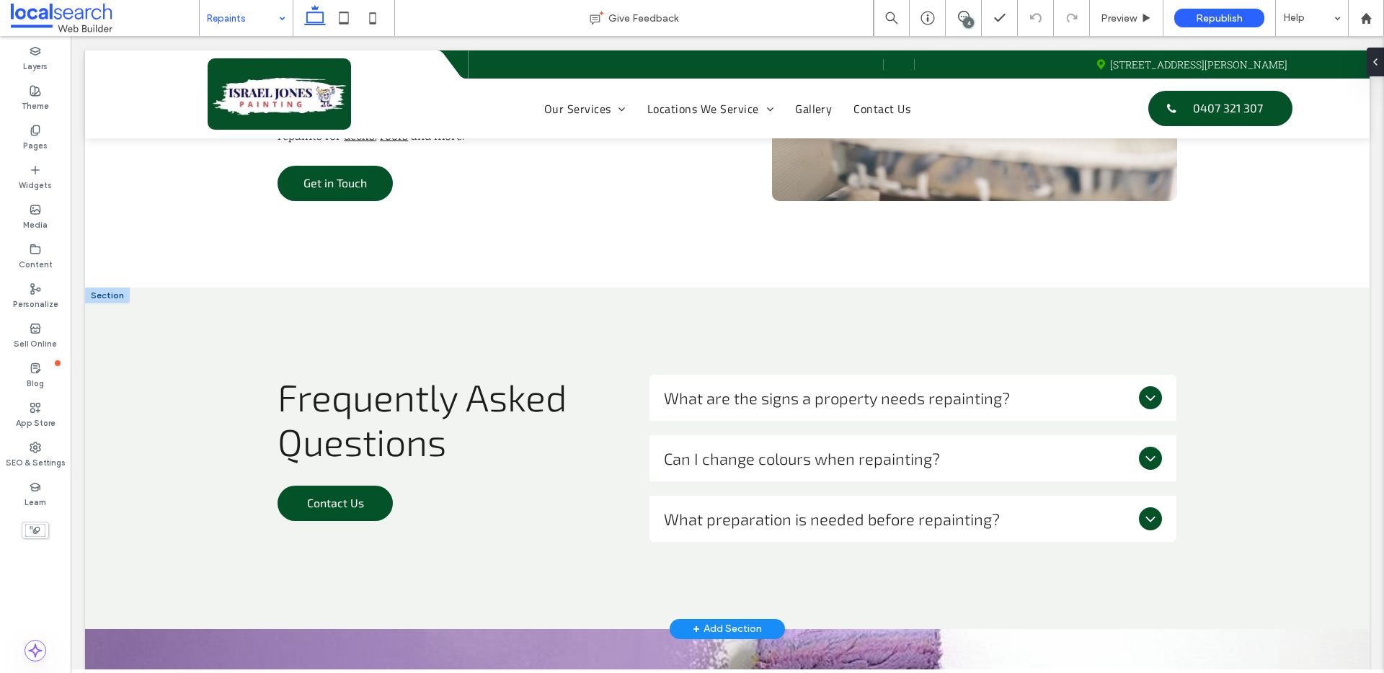
click at [117, 298] on div at bounding box center [107, 296] width 45 height 16
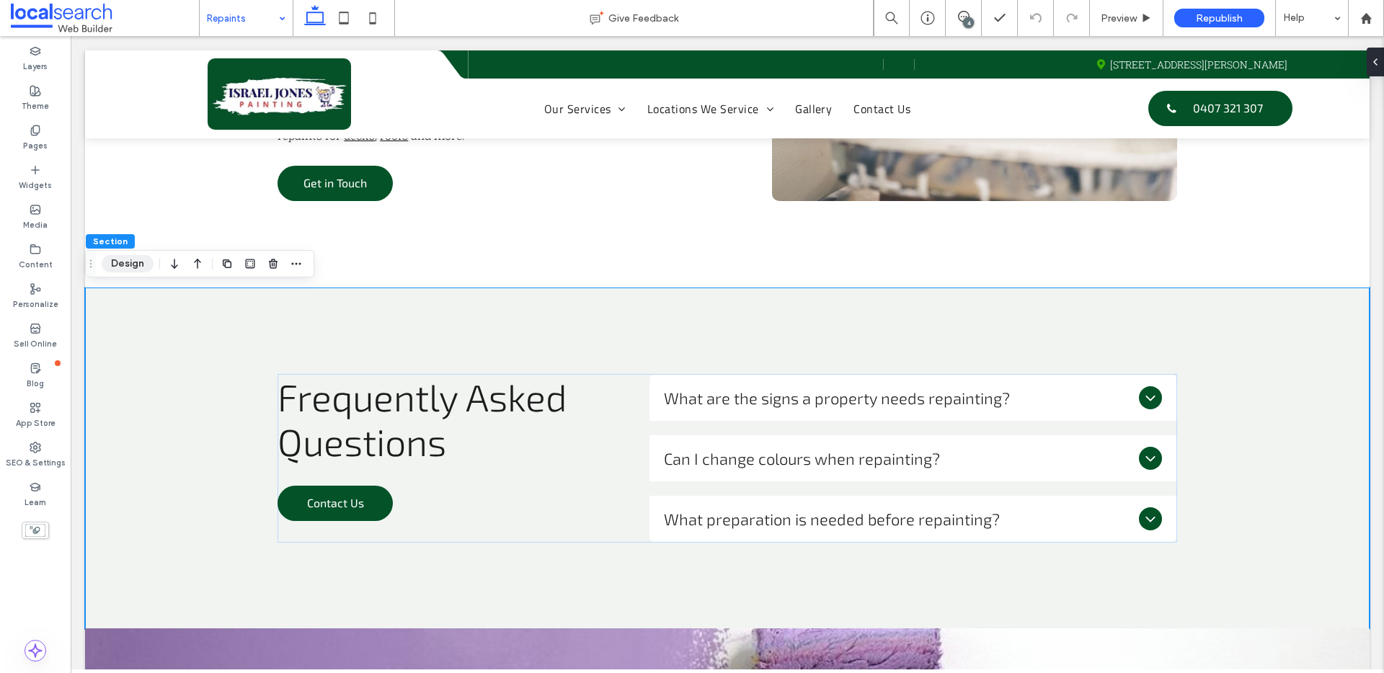
click at [126, 265] on button "Design" at bounding box center [128, 263] width 52 height 17
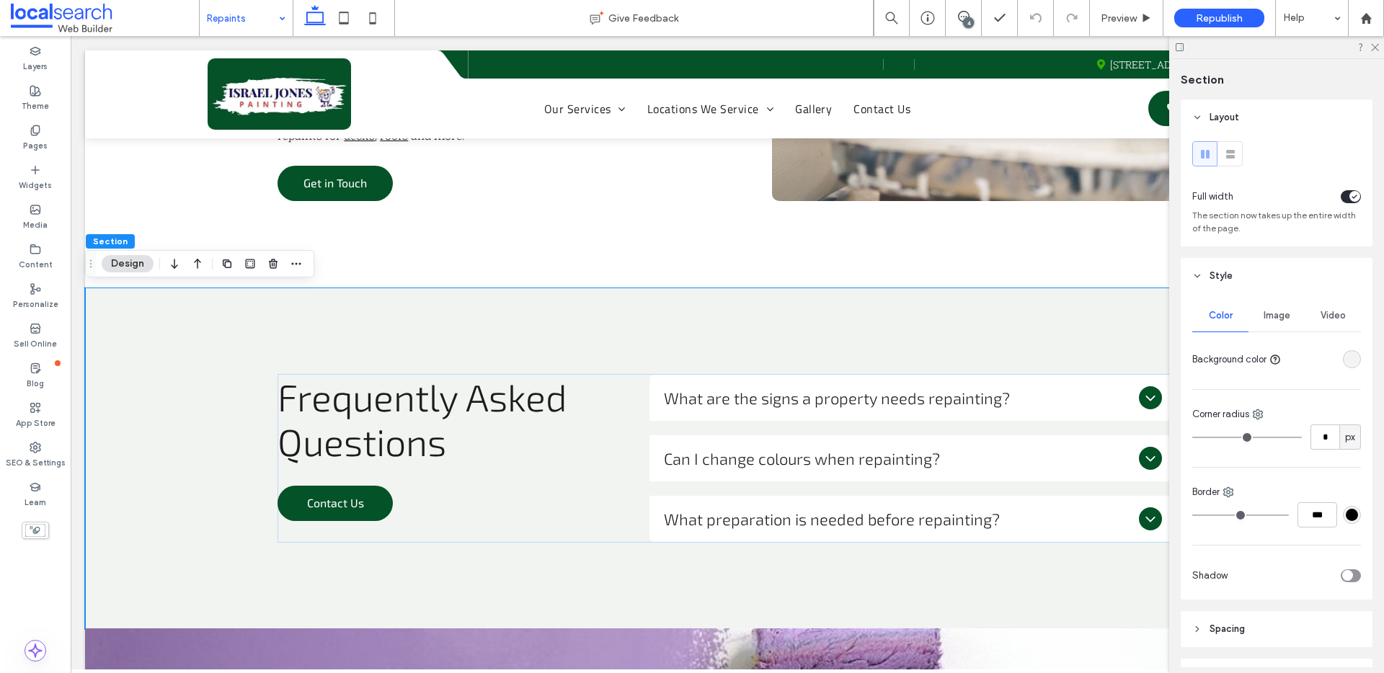
click at [1350, 360] on div "rgba(241, 244, 241, 1)" at bounding box center [1352, 359] width 18 height 18
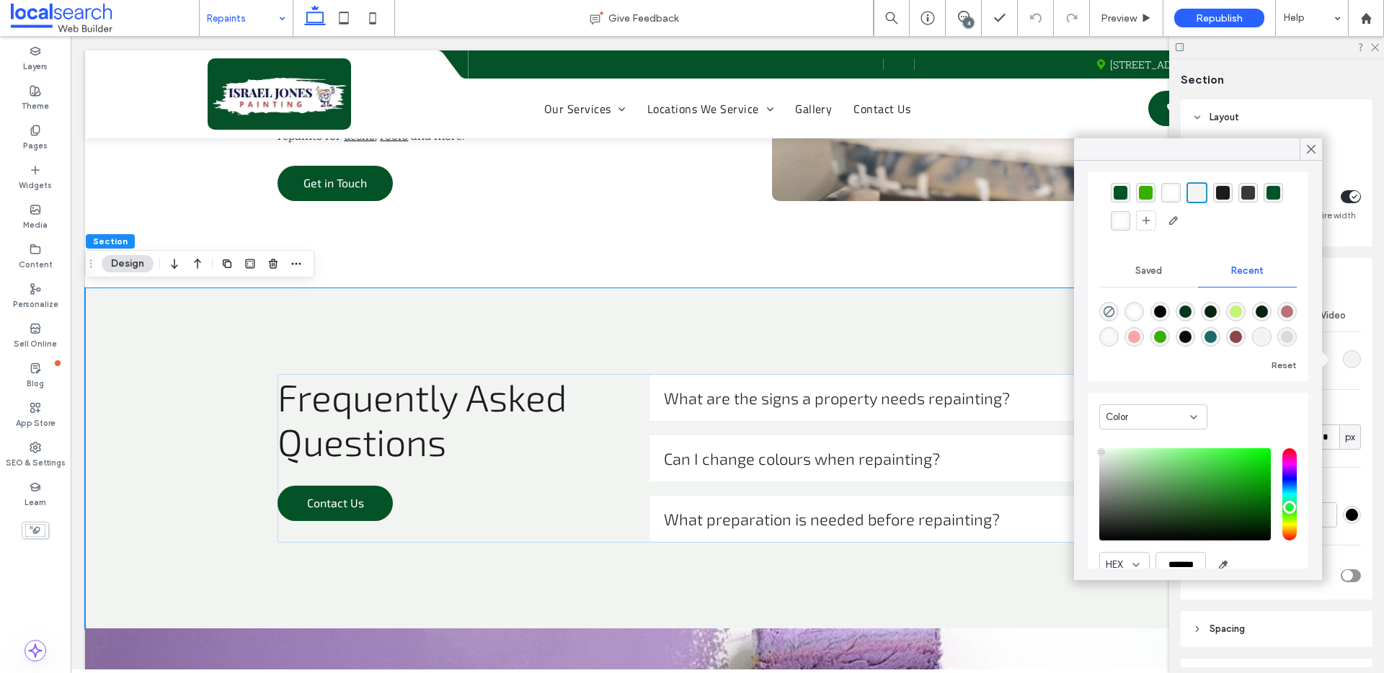
scroll to position [111, 0]
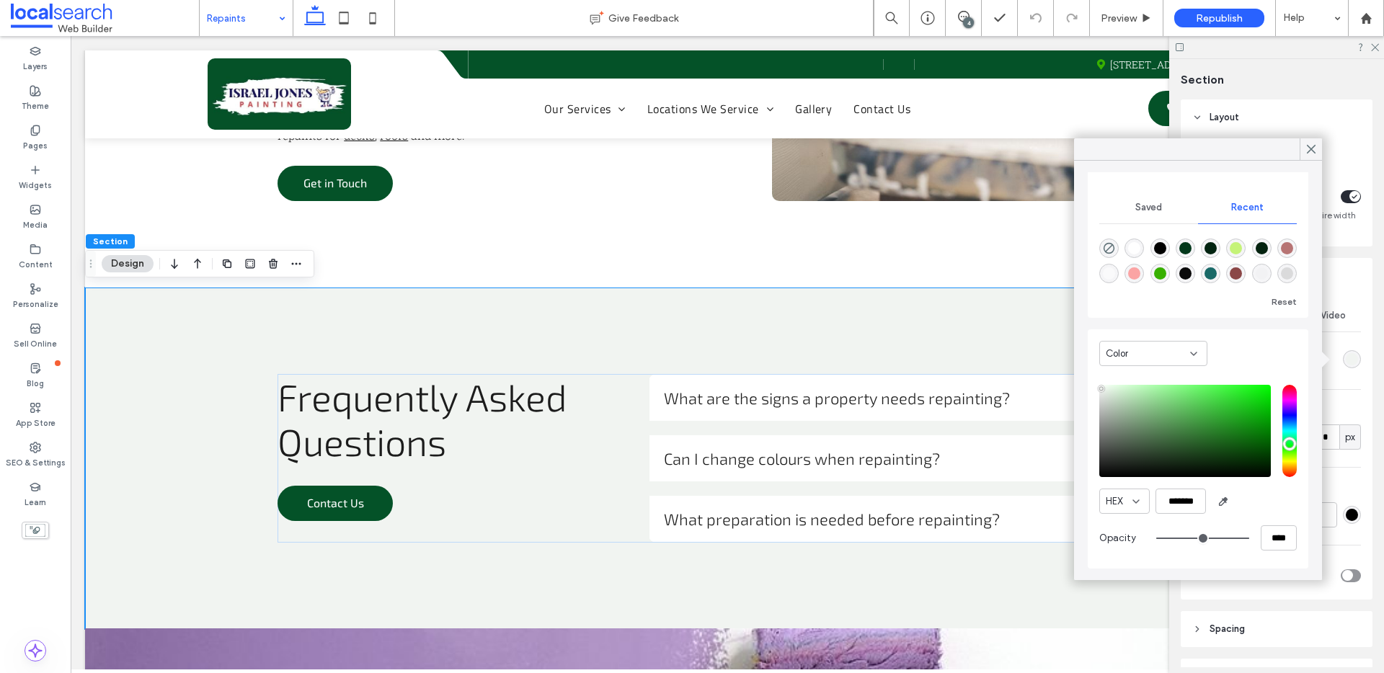
click at [1169, 348] on div "Color" at bounding box center [1147, 354] width 84 height 14
click at [1165, 405] on div "Gradient" at bounding box center [1153, 403] width 107 height 25
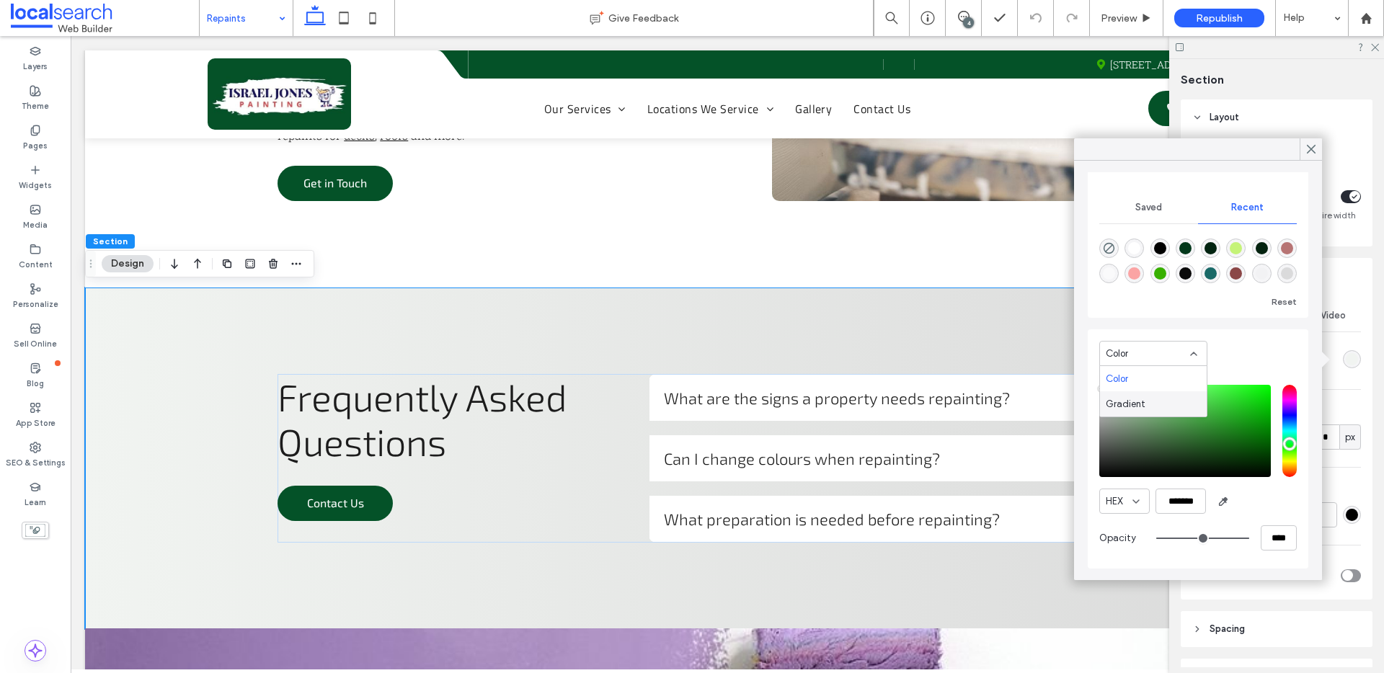
scroll to position [0, 0]
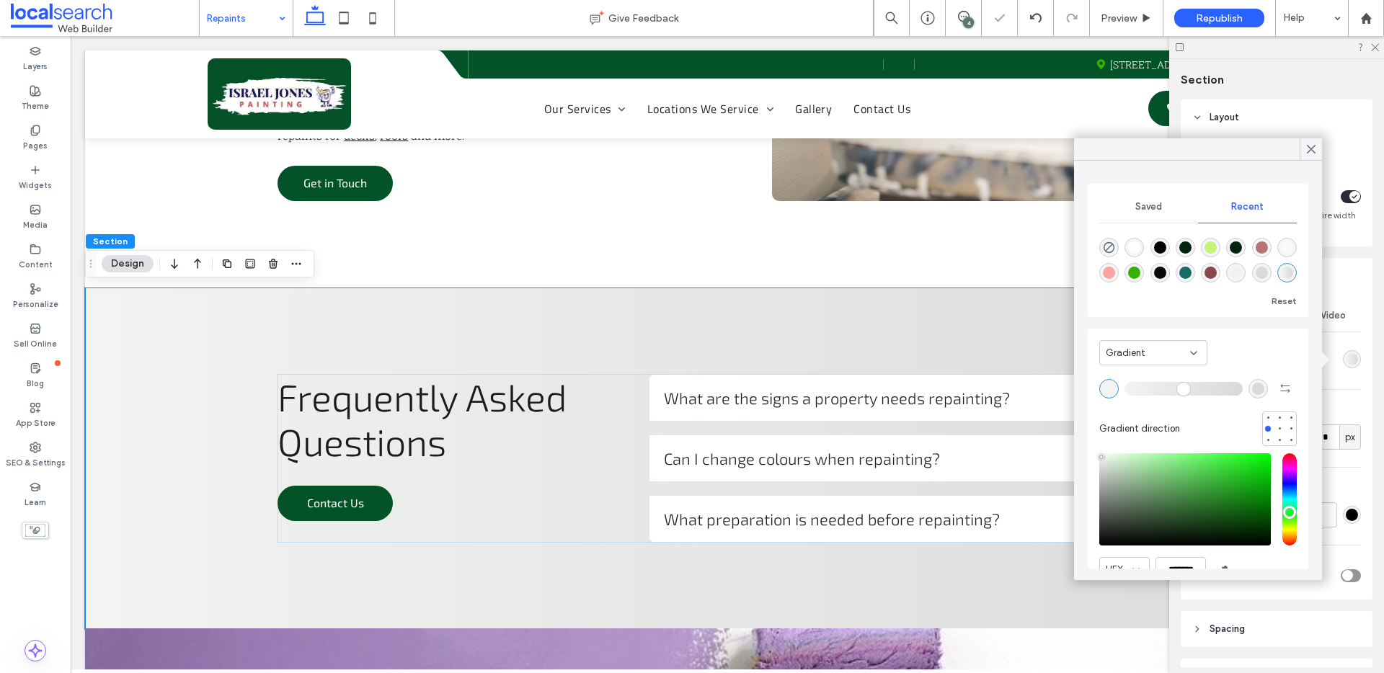
click at [1110, 386] on div "rgba(241, 244, 241, 1)" at bounding box center [1109, 389] width 12 height 12
click at [1140, 272] on div "rgba(56, 176, 0, 1)" at bounding box center [1134, 273] width 12 height 12
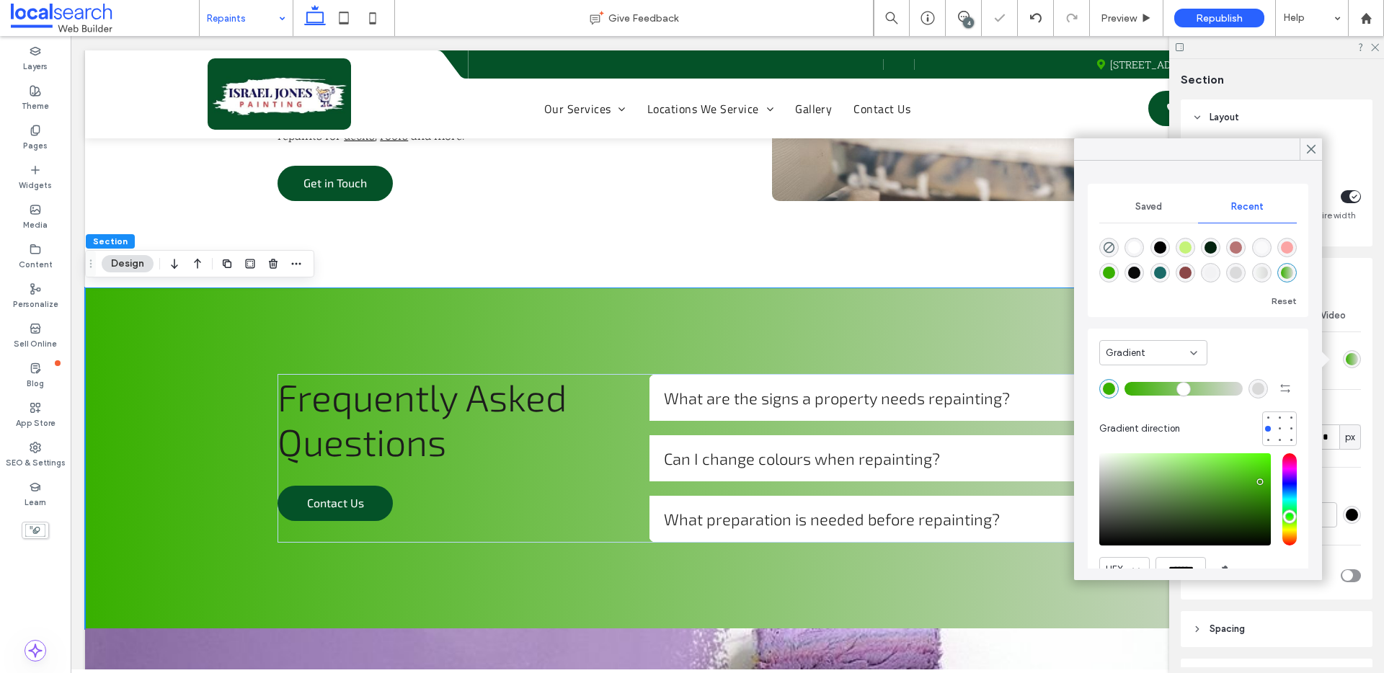
click at [1252, 384] on div "rgba(217, 217, 217, 1)" at bounding box center [1258, 389] width 12 height 12
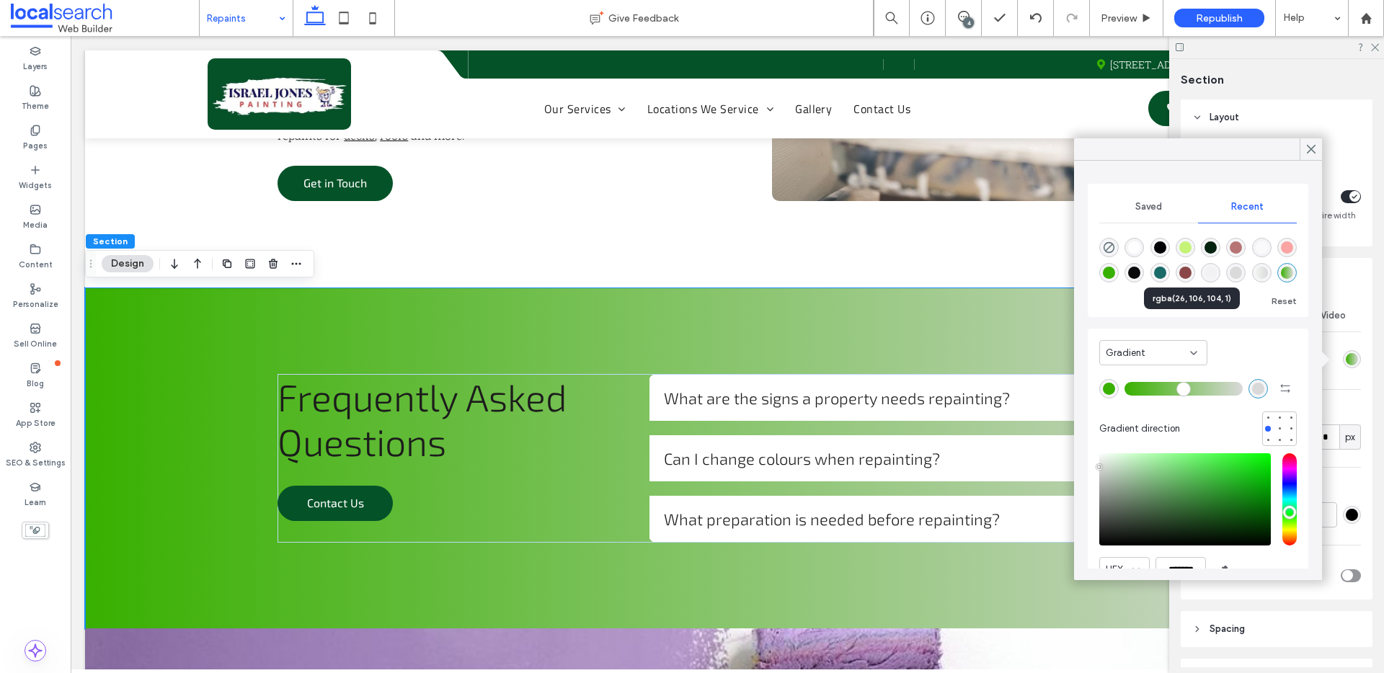
click at [1166, 273] on div "rgba(26, 106, 104, 1)" at bounding box center [1160, 273] width 12 height 12
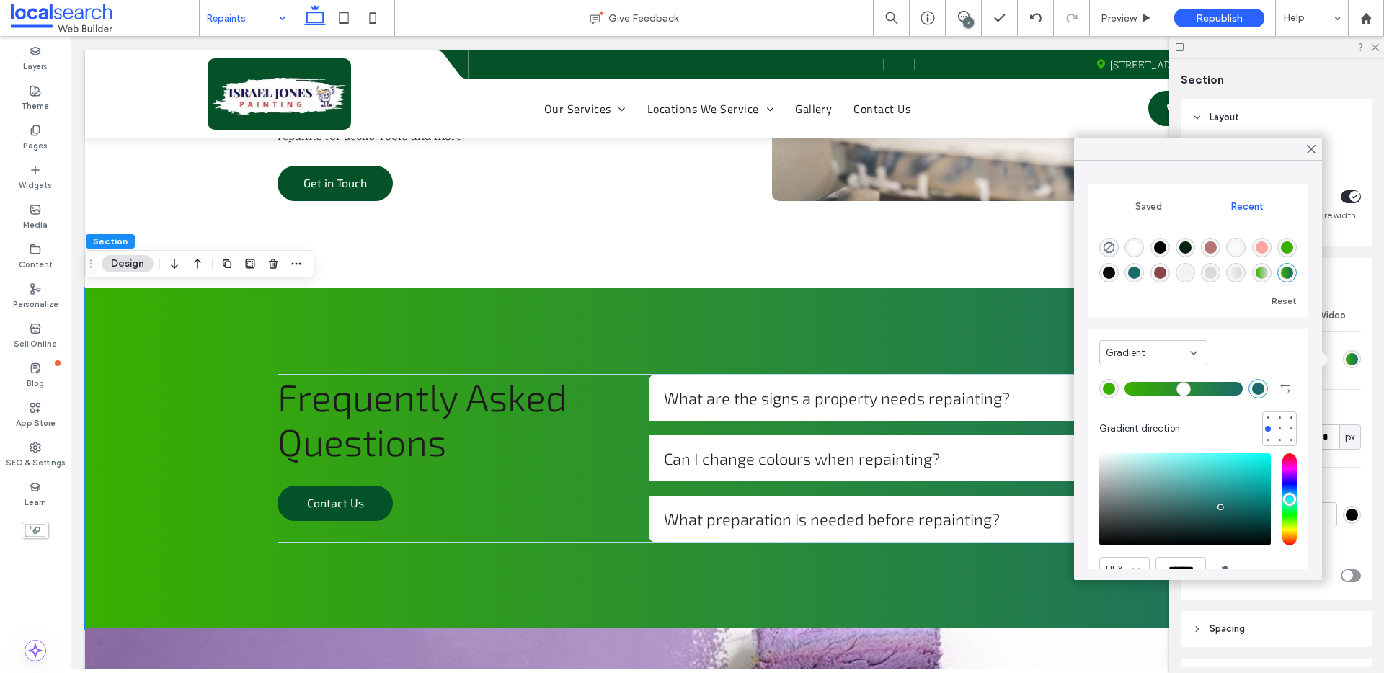
click at [1115, 385] on div "rgba(56, 176, 0, 1)" at bounding box center [1108, 388] width 19 height 19
type input "*******"
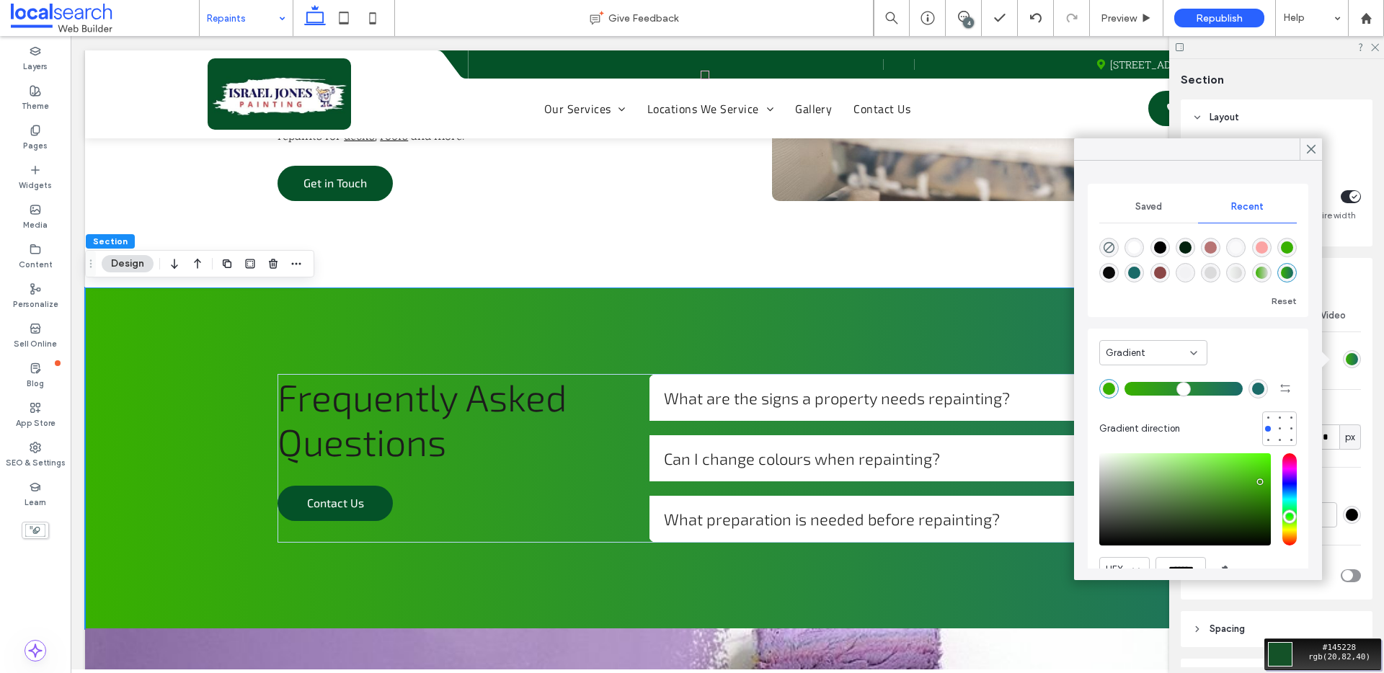
click at [722, 56] on div "Move your 🖱️ to pick a color #145228 rgb(20,82,40)" at bounding box center [692, 336] width 1384 height 673
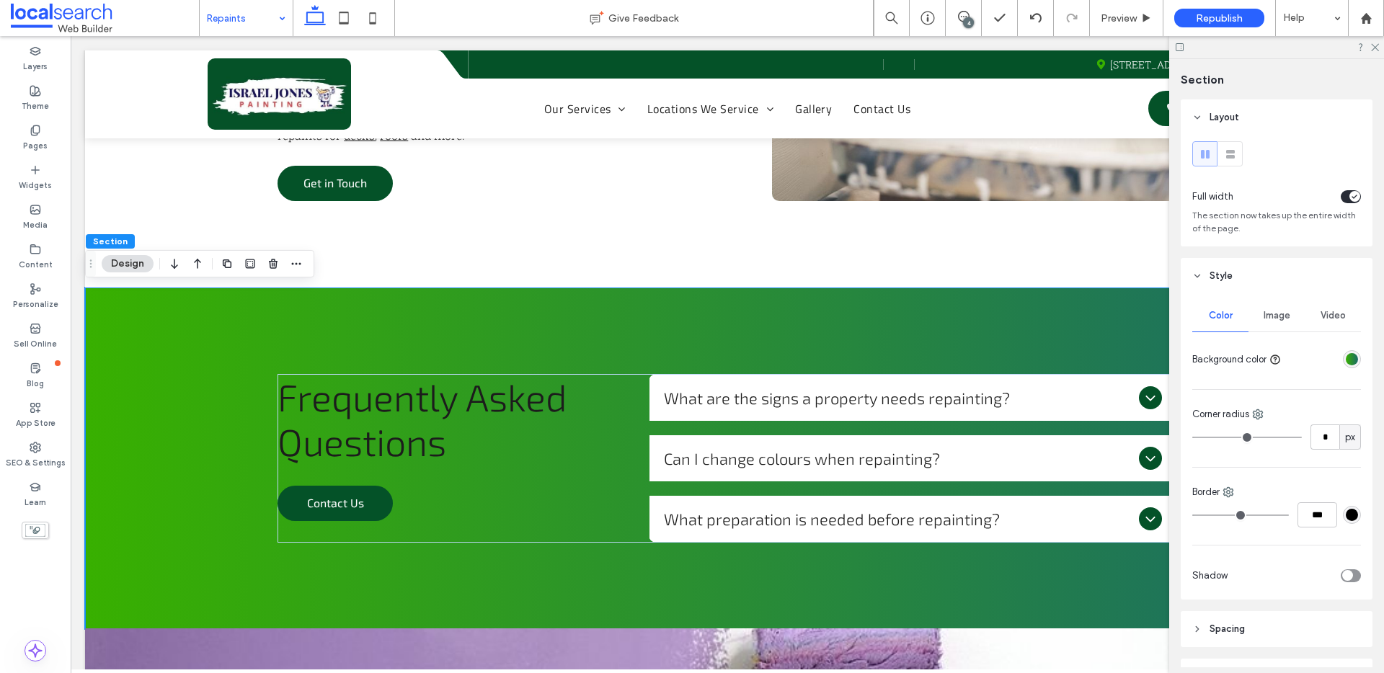
click at [1333, 357] on div at bounding box center [1323, 359] width 74 height 25
click at [1345, 357] on div "linear-gradient(90deg, rgba(56, 176, 0, 1) 0%, rgba(26, 106, 104, 1) 100%)" at bounding box center [1351, 359] width 12 height 12
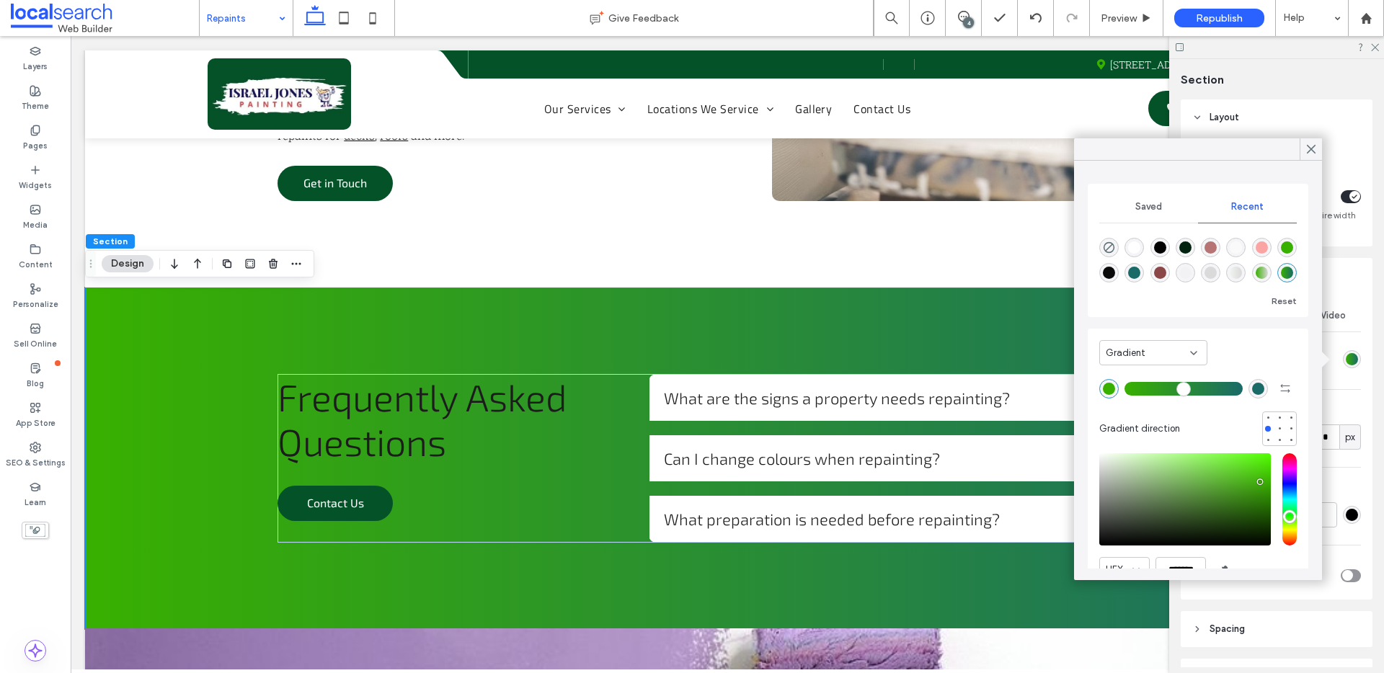
scroll to position [68, 0]
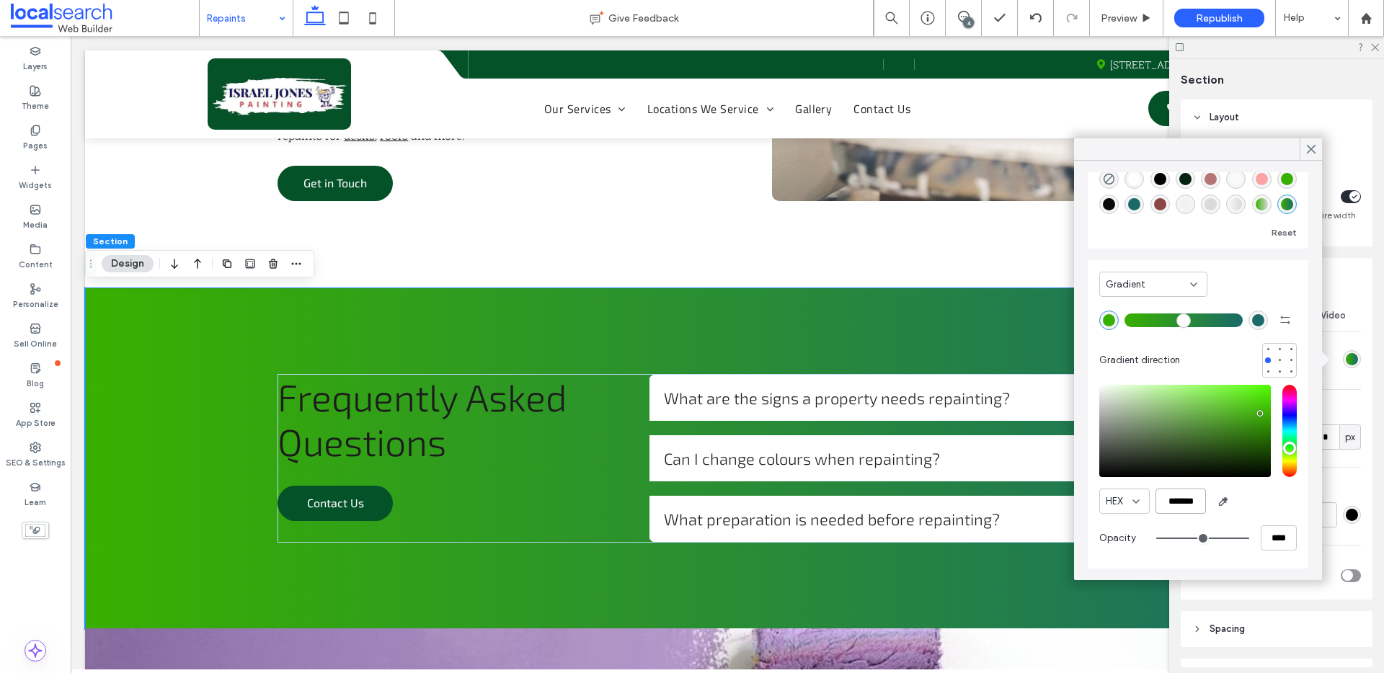
click at [1183, 502] on input "*******" at bounding box center [1180, 501] width 50 height 25
paste input "color picker textbox"
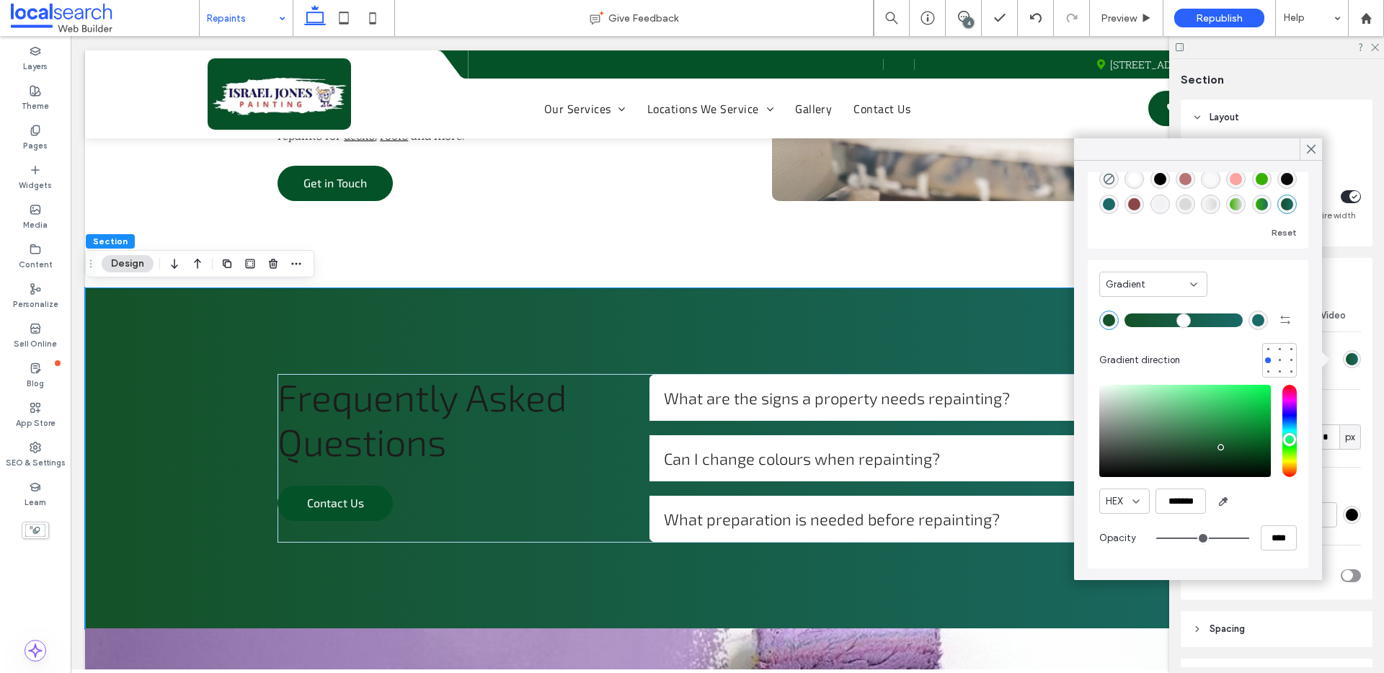
click at [1252, 315] on div "rgba(26, 106, 104, 1)" at bounding box center [1258, 320] width 12 height 12
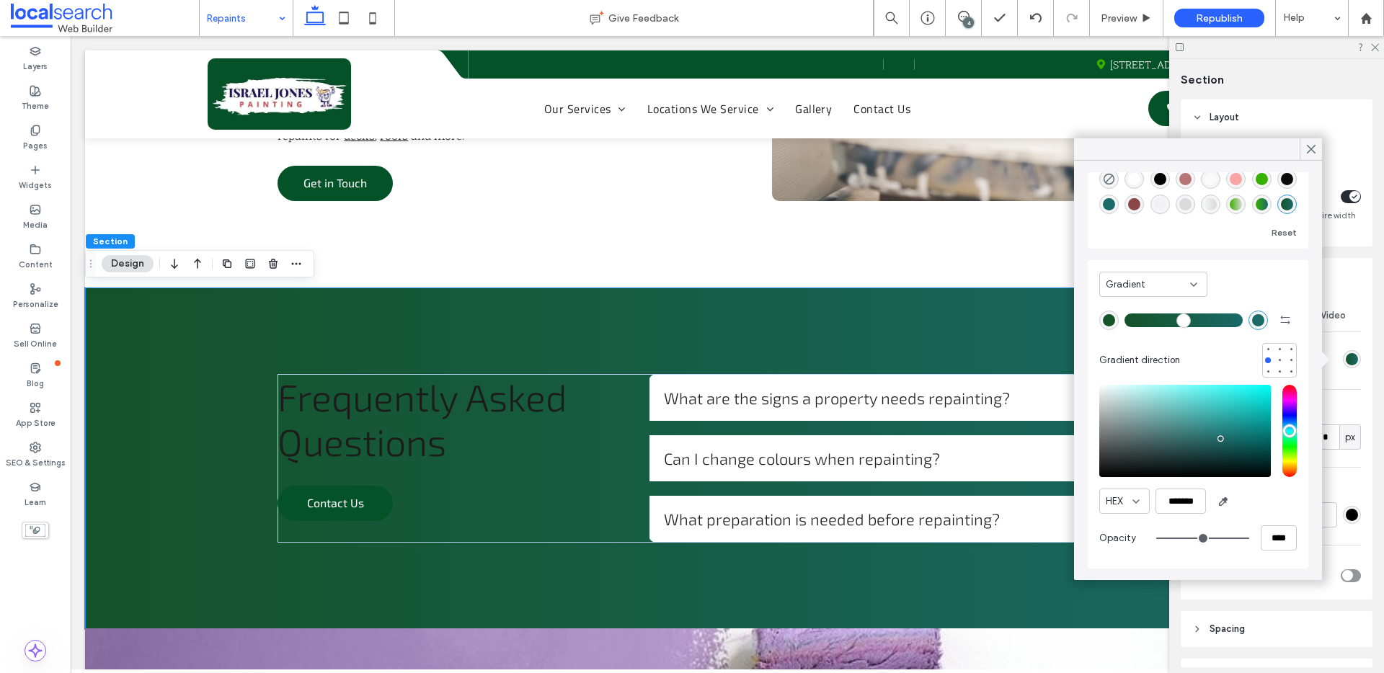
click at [1268, 182] on div "rgba(56, 176, 0, 1)" at bounding box center [1261, 179] width 12 height 12
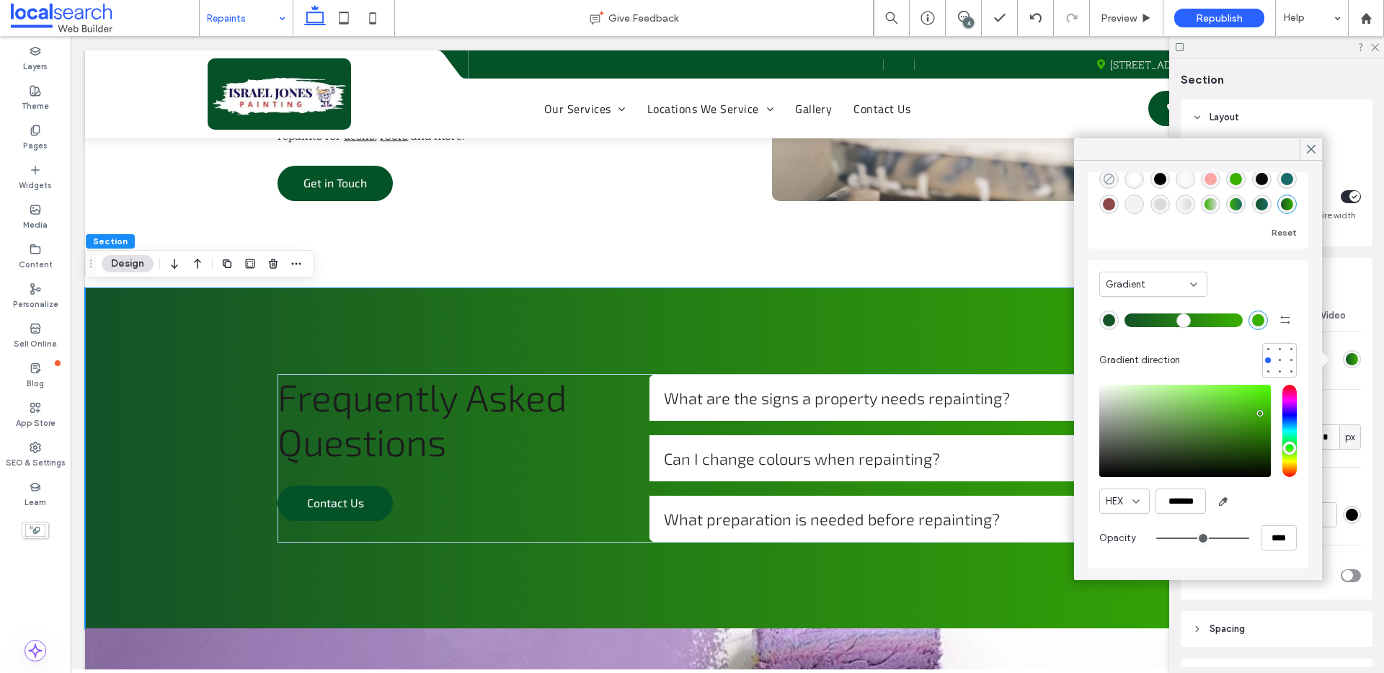
click at [1111, 183] on use "rgba(0, 0, 0, 0)" at bounding box center [1108, 179] width 11 height 11
type input "*******"
type input "*"
type input "**"
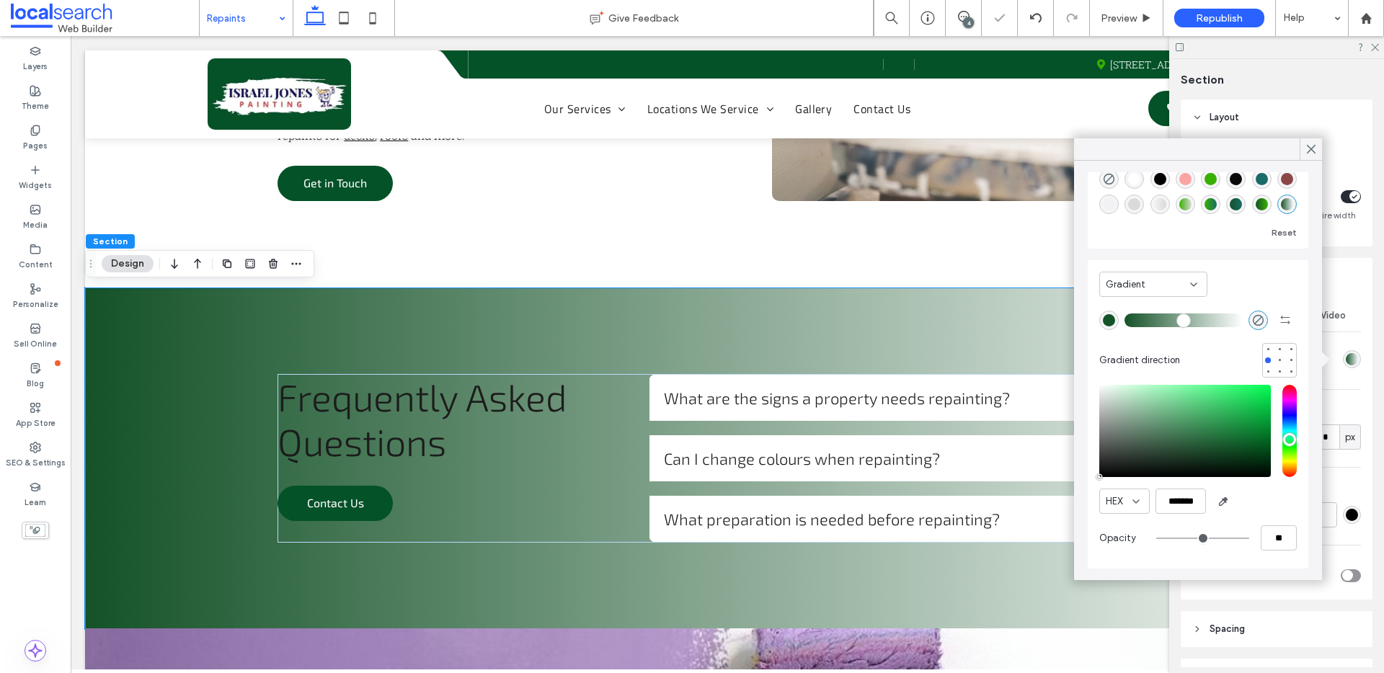
click at [1188, 279] on icon at bounding box center [1194, 285] width 12 height 12
click at [1157, 308] on div "Color" at bounding box center [1153, 309] width 107 height 25
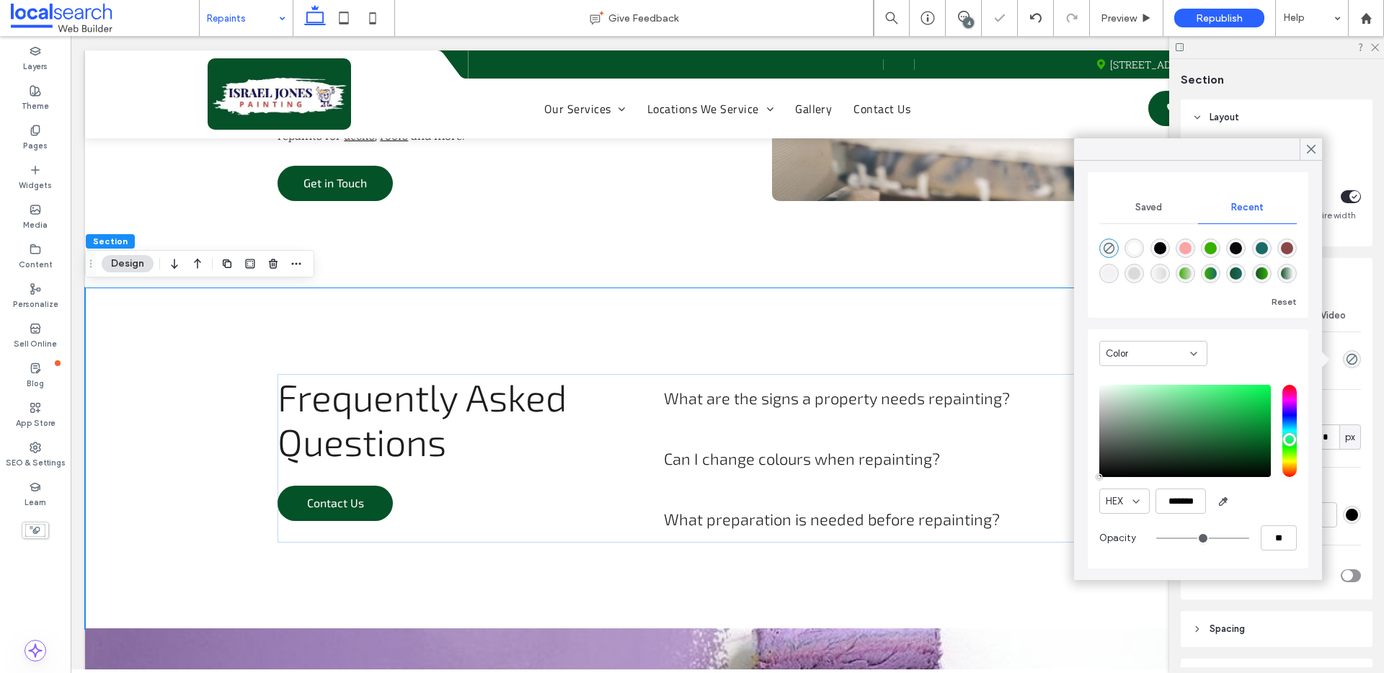
click at [1216, 249] on div "rgba(56, 176, 0, 1)" at bounding box center [1210, 248] width 12 height 12
type input "*******"
type input "***"
type input "****"
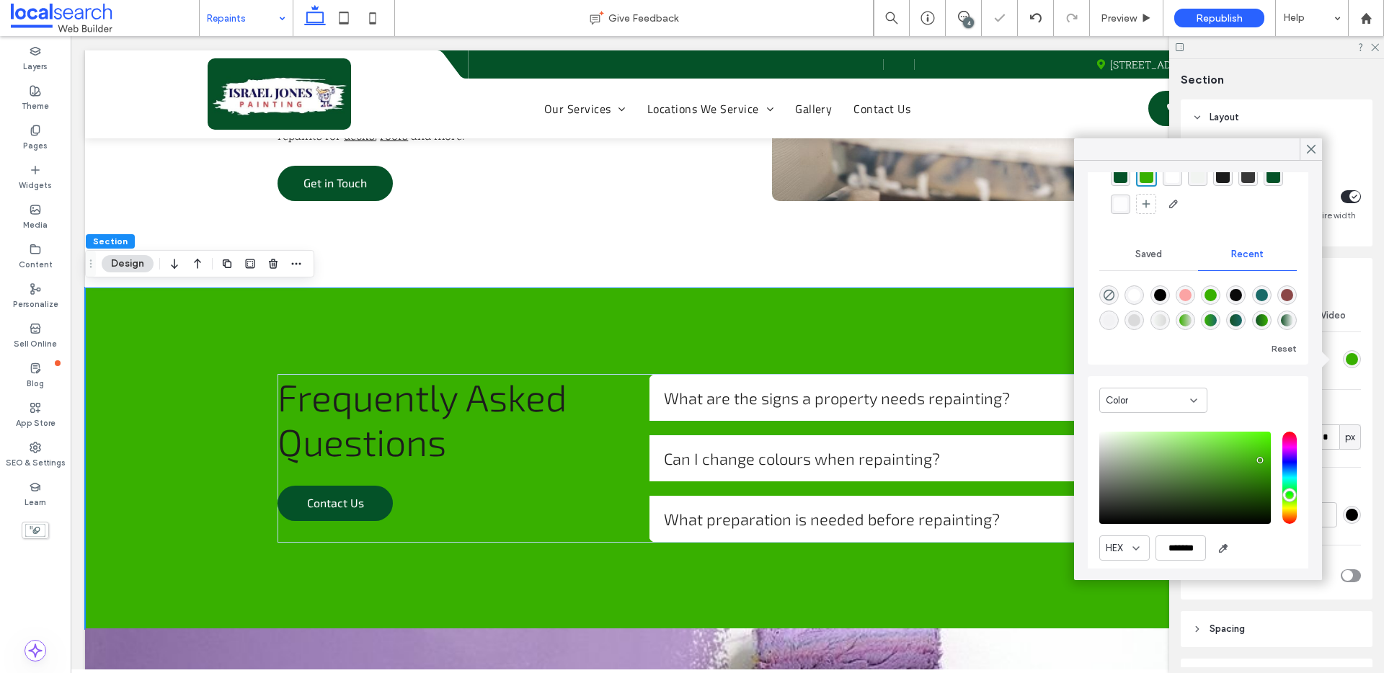
scroll to position [0, 0]
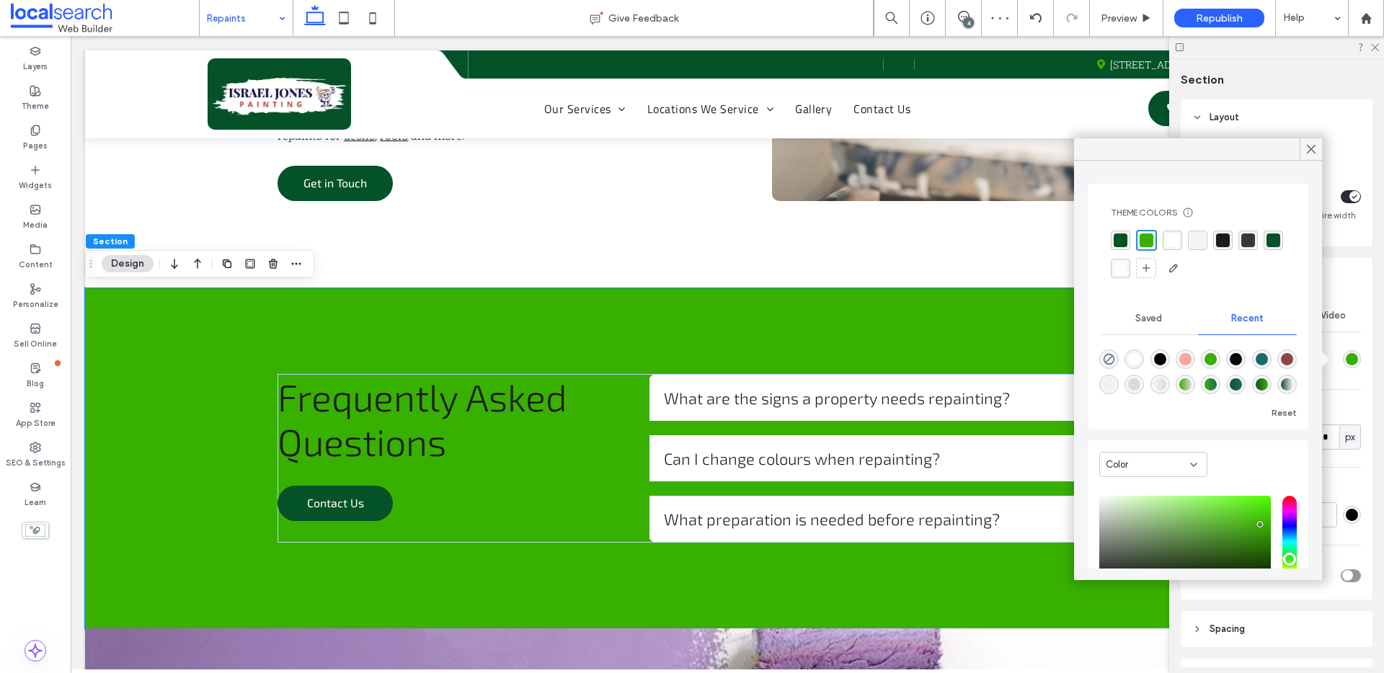
click at [1125, 241] on div "rgba(4,82,40,1)" at bounding box center [1120, 240] width 14 height 14
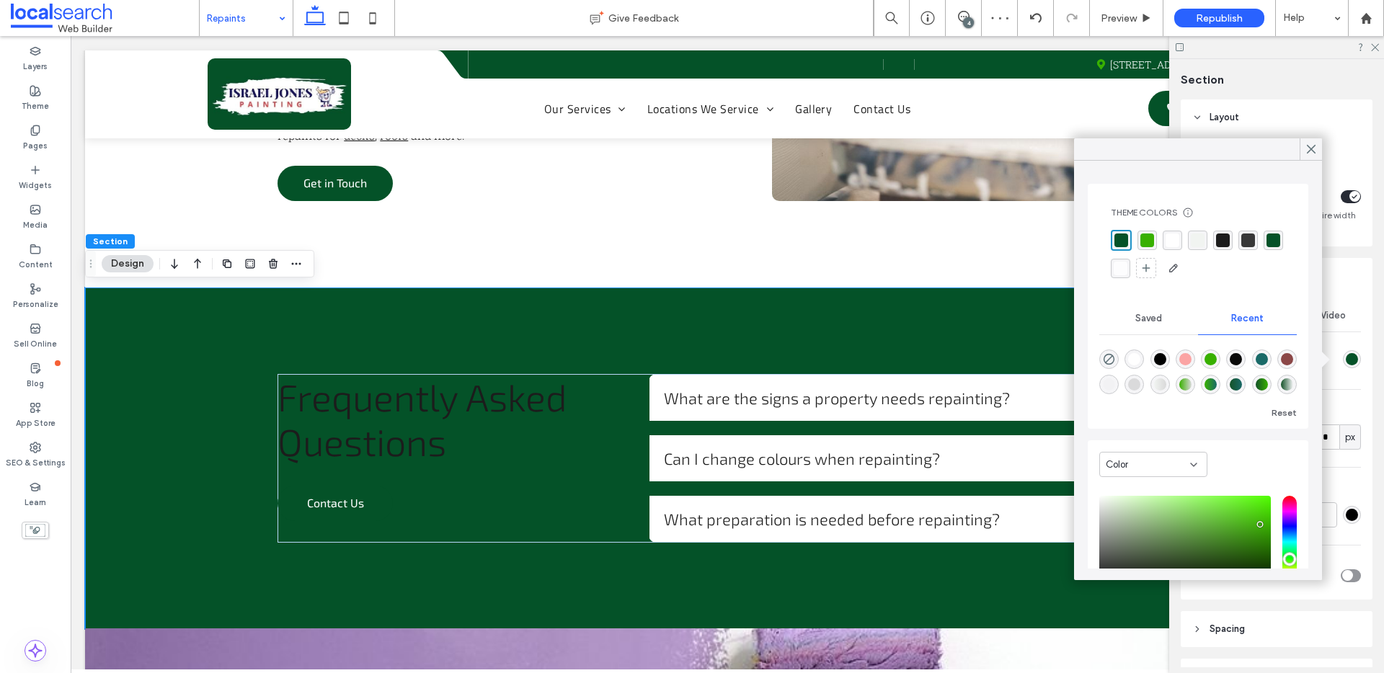
click at [1266, 247] on div "rgba(4, 82, 40, 1)" at bounding box center [1273, 240] width 14 height 14
click at [1265, 247] on div "rgba(4, 82, 40, 1)" at bounding box center [1272, 240] width 14 height 14
click at [1268, 354] on div "rgba(26, 106, 104, 1)" at bounding box center [1261, 359] width 12 height 12
type input "*******"
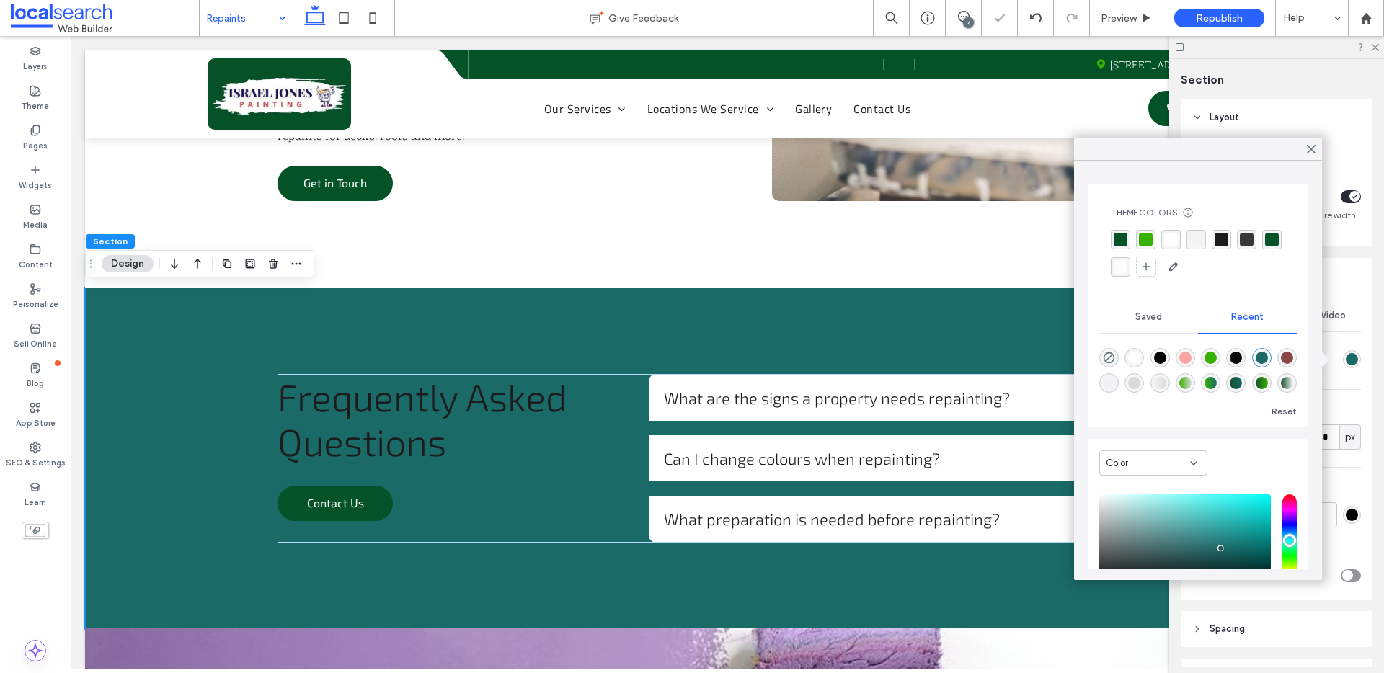
click at [1121, 234] on div "rgba(4,82,40,1)" at bounding box center [1120, 240] width 14 height 14
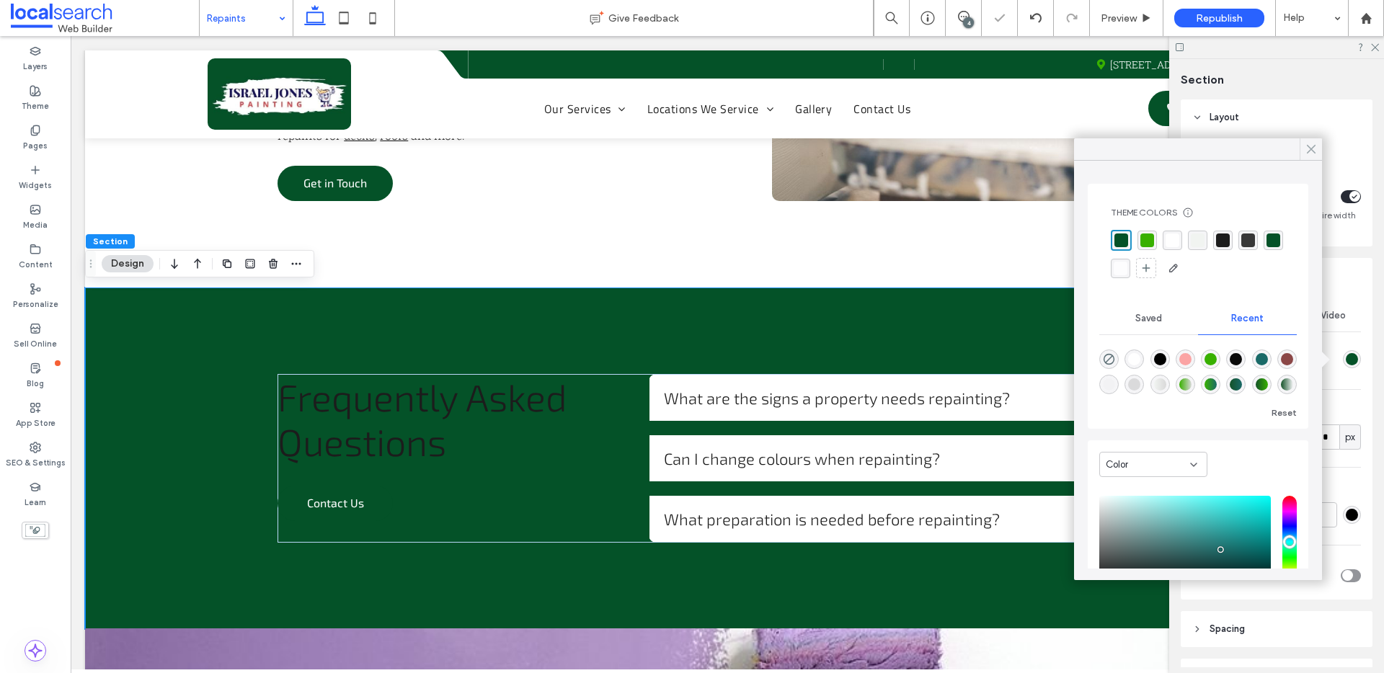
click at [1309, 148] on use at bounding box center [1310, 150] width 7 height 8
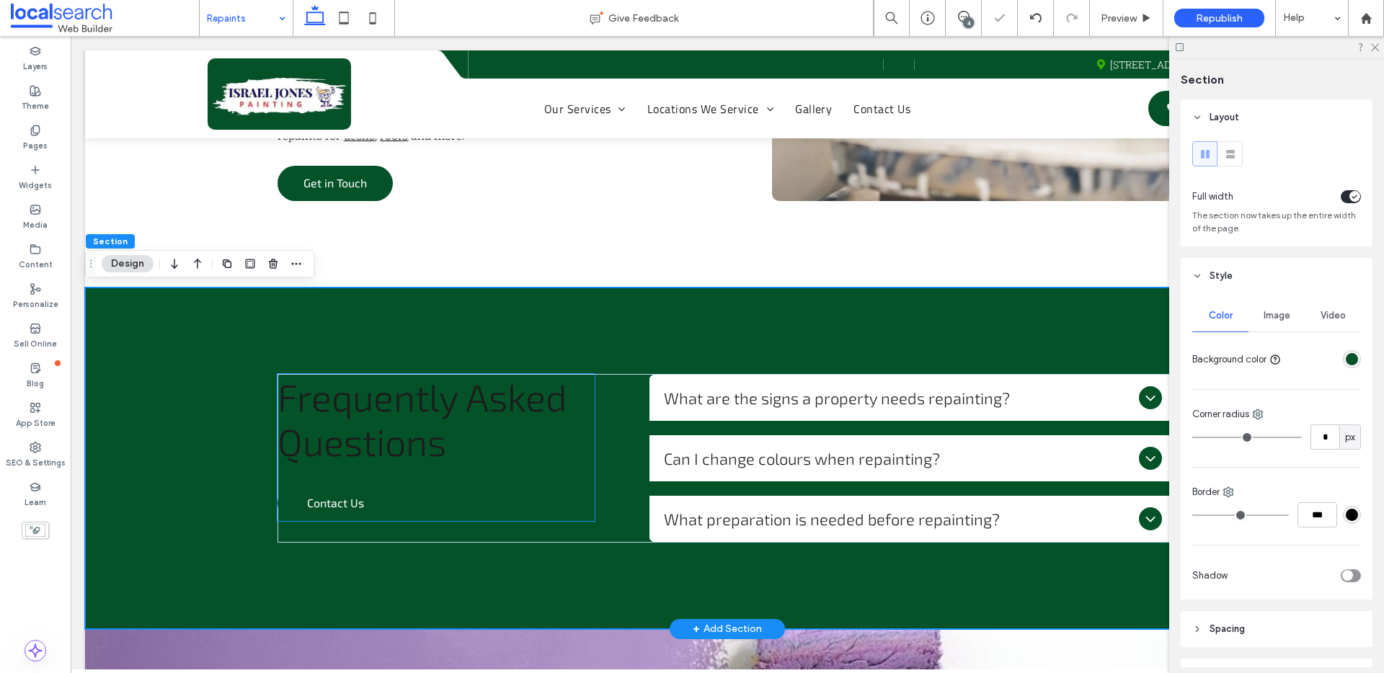
click at [465, 393] on span "Frequently Asked Questions" at bounding box center [422, 418] width 290 height 89
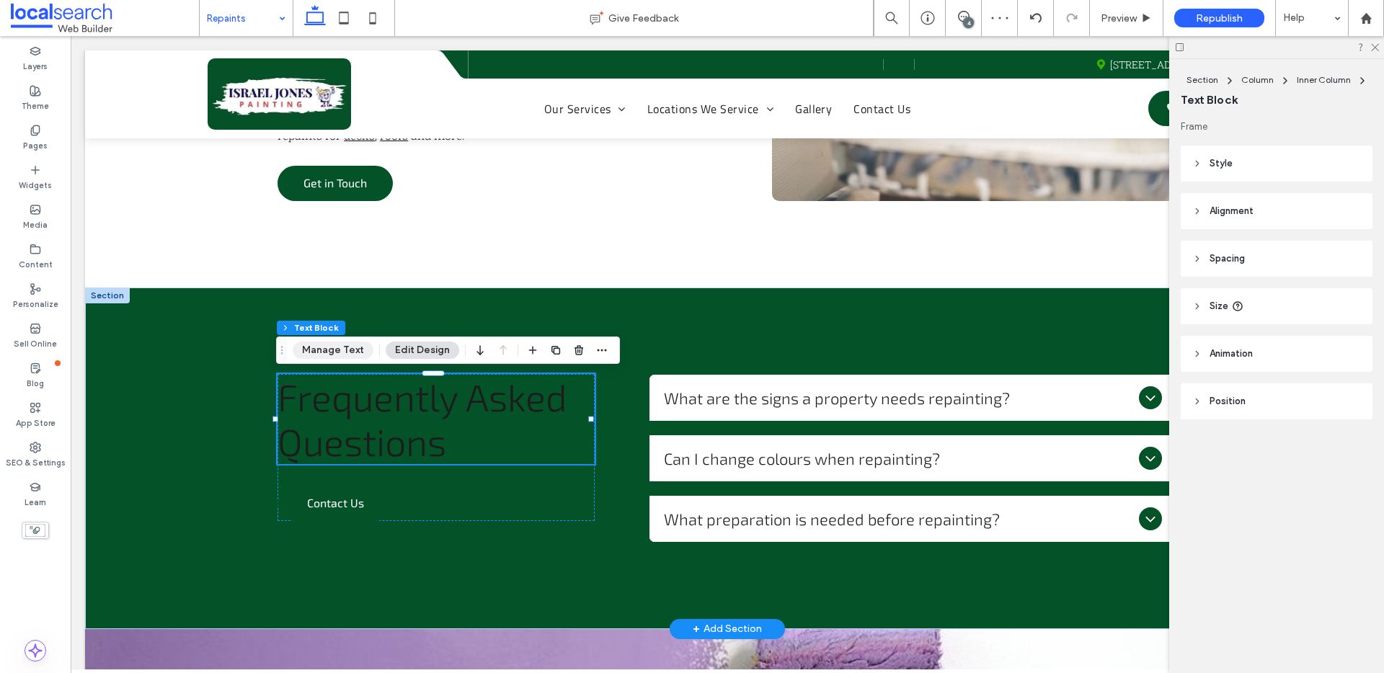
click at [355, 356] on button "Manage Text" at bounding box center [333, 350] width 81 height 17
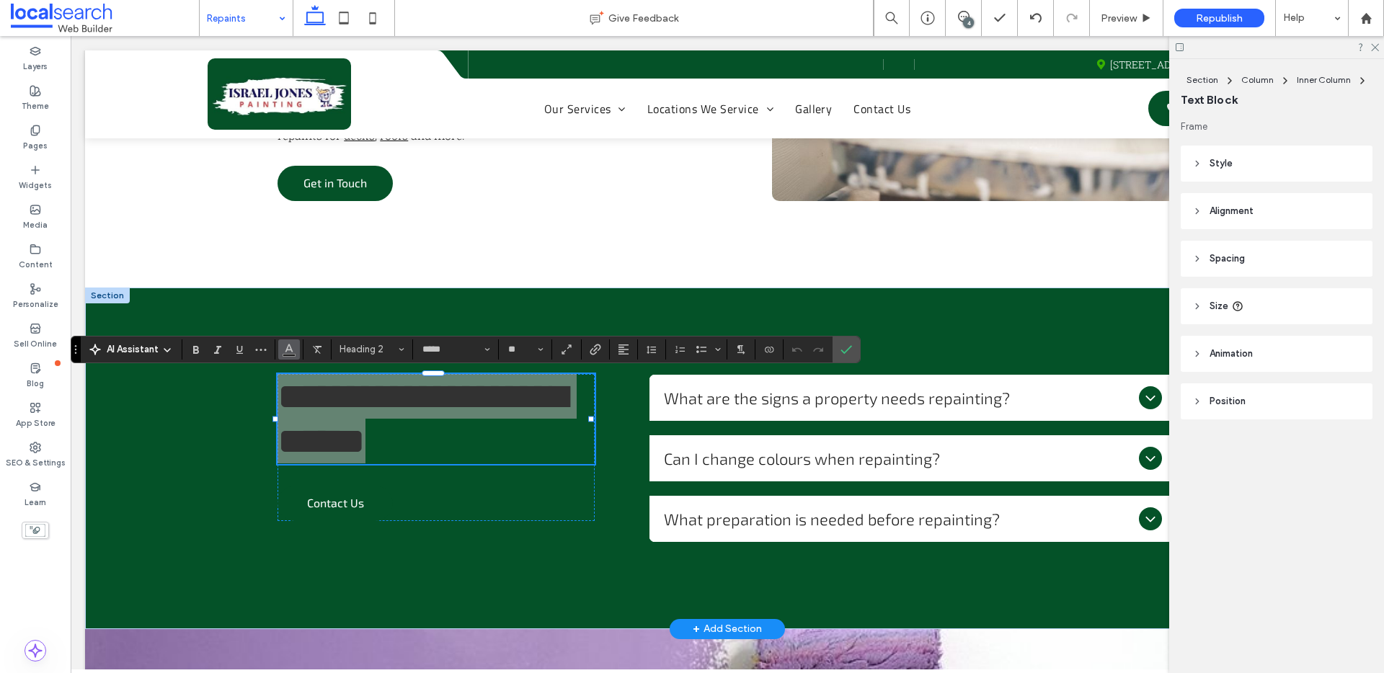
click at [285, 350] on use "Color" at bounding box center [289, 348] width 8 height 8
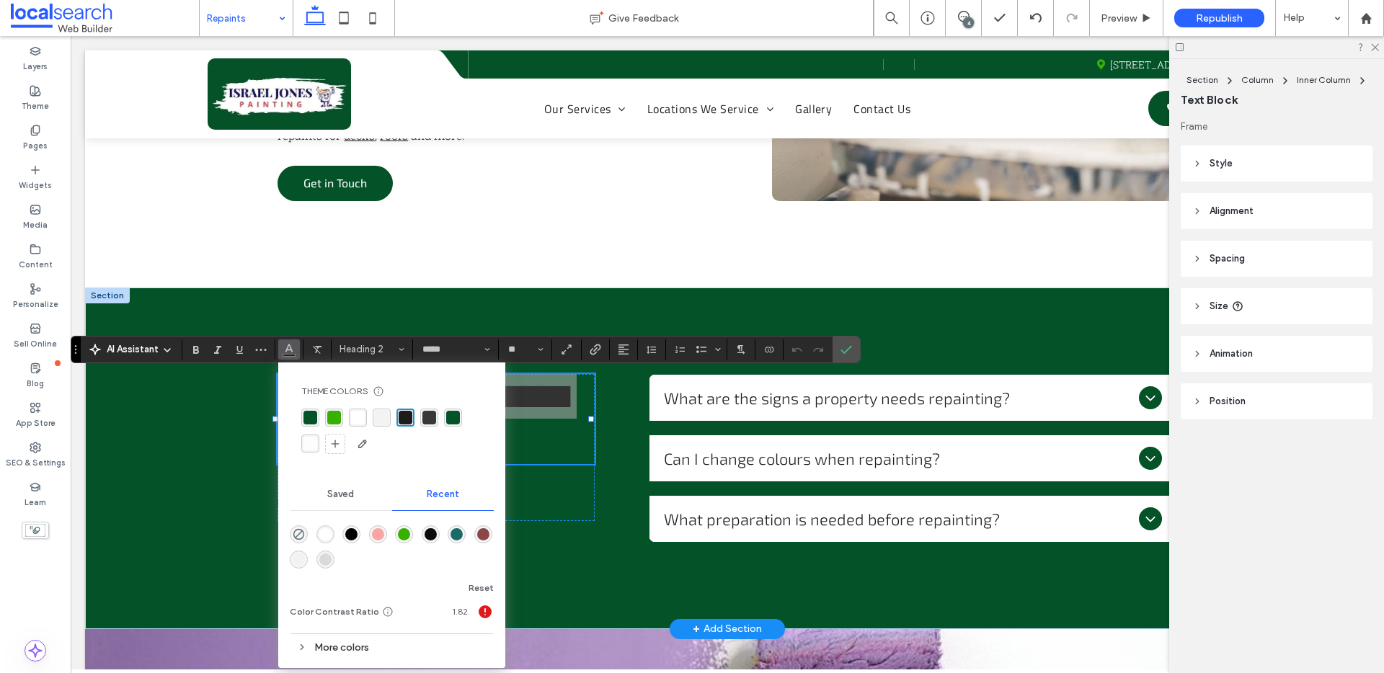
click at [358, 414] on div "rgba(255, 255, 255, 1)" at bounding box center [358, 418] width 14 height 14
click at [842, 344] on icon "Confirm" at bounding box center [846, 350] width 12 height 12
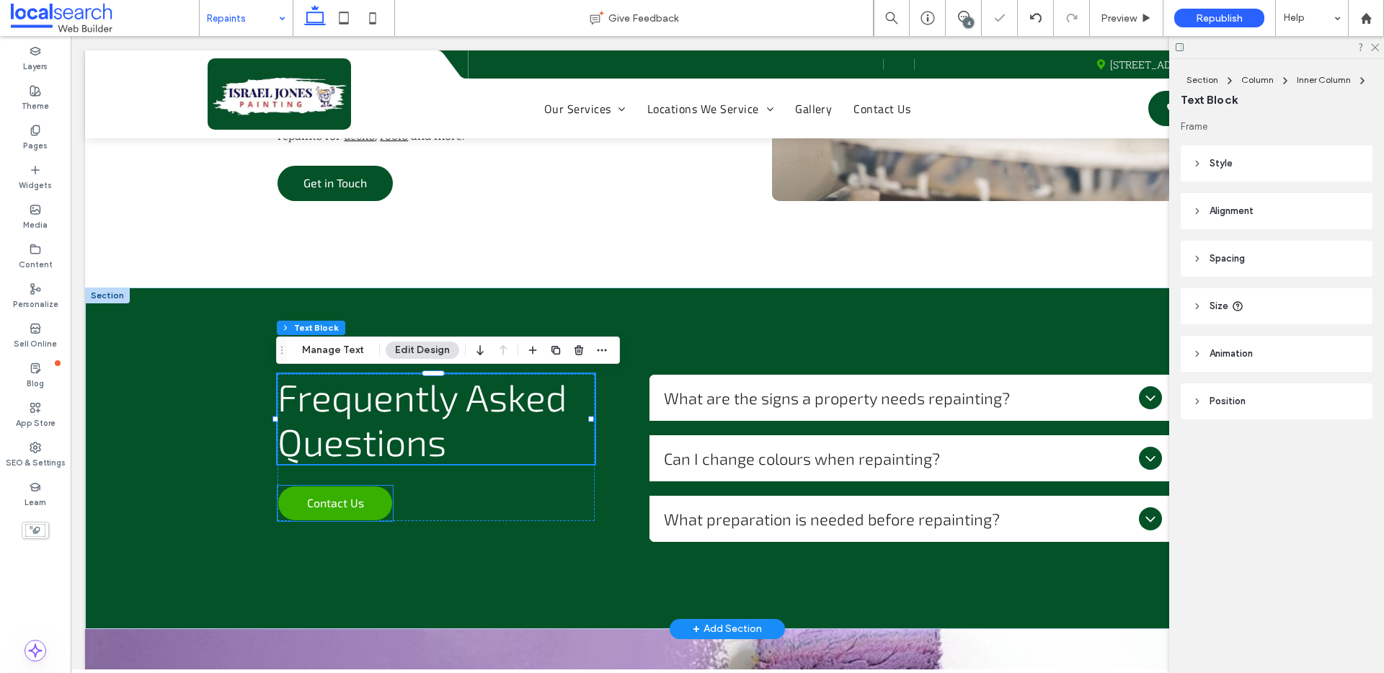
click at [366, 499] on link "Contact Us" at bounding box center [334, 503] width 115 height 35
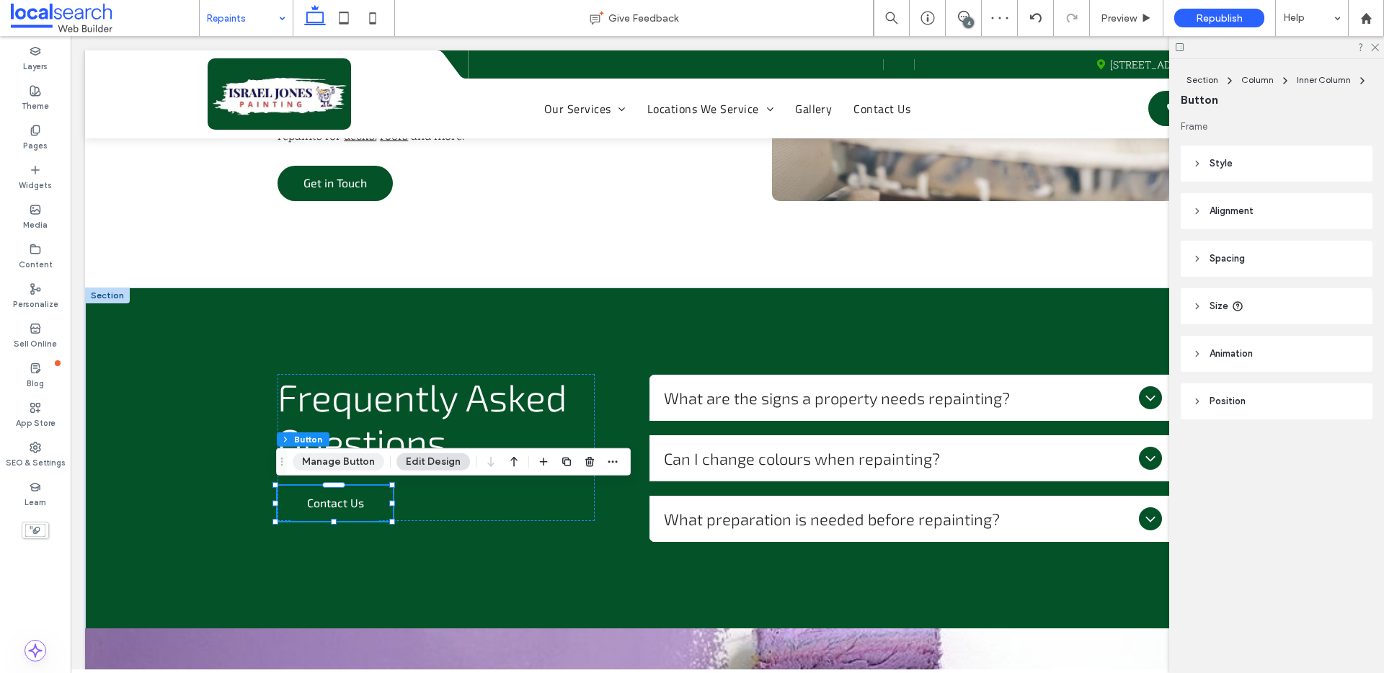
click at [337, 468] on button "Manage Button" at bounding box center [339, 461] width 92 height 17
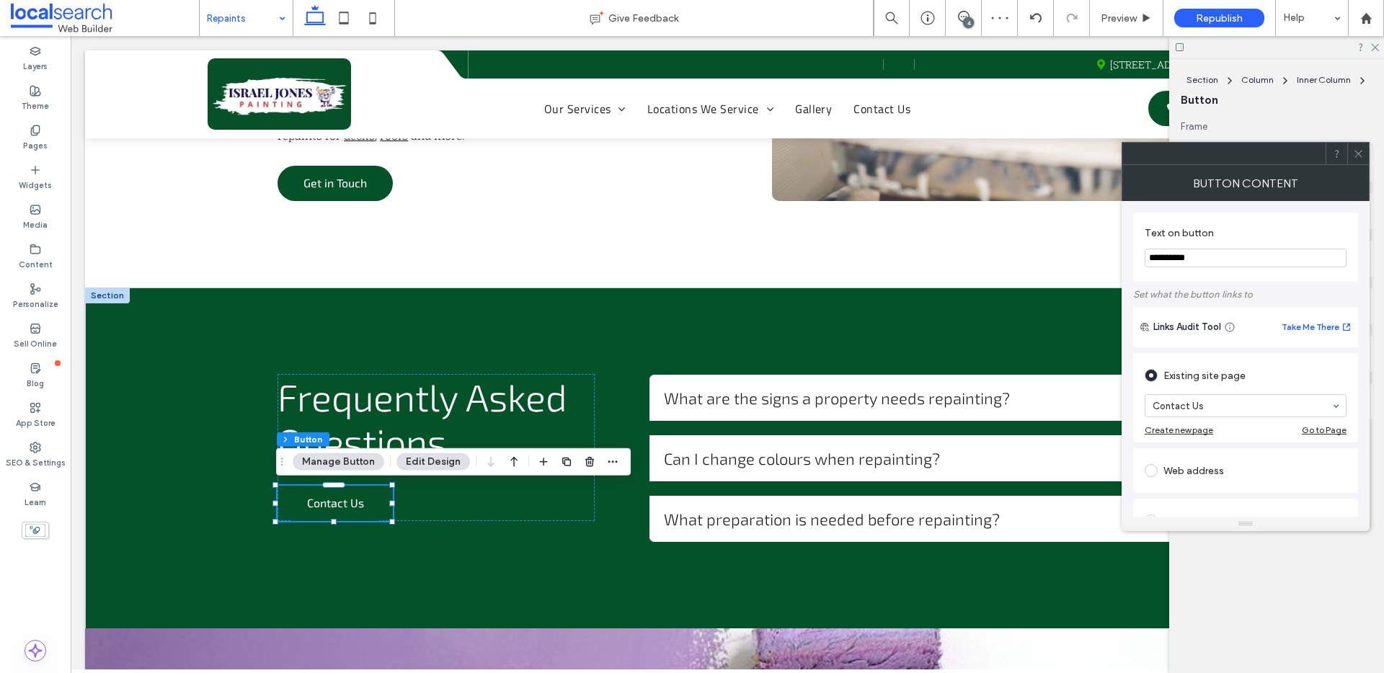
click at [1360, 151] on icon at bounding box center [1358, 153] width 11 height 11
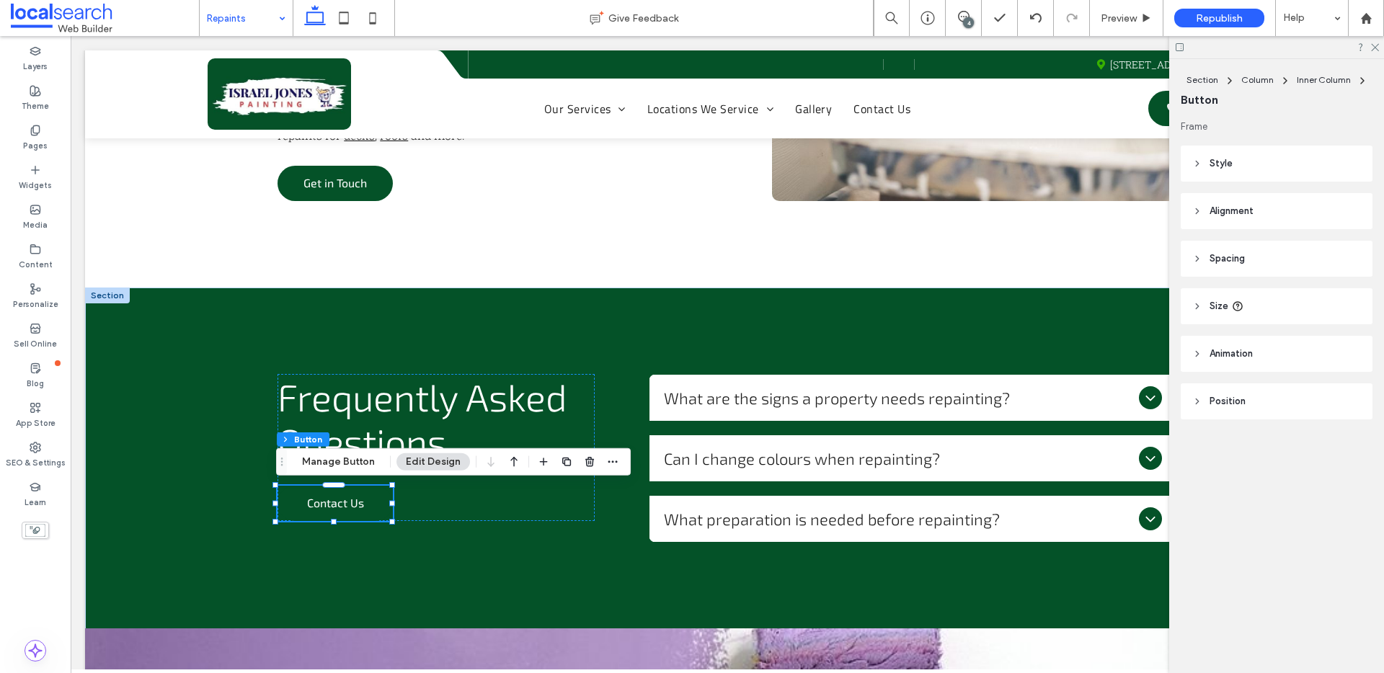
click at [1253, 161] on header "Style" at bounding box center [1276, 164] width 192 height 36
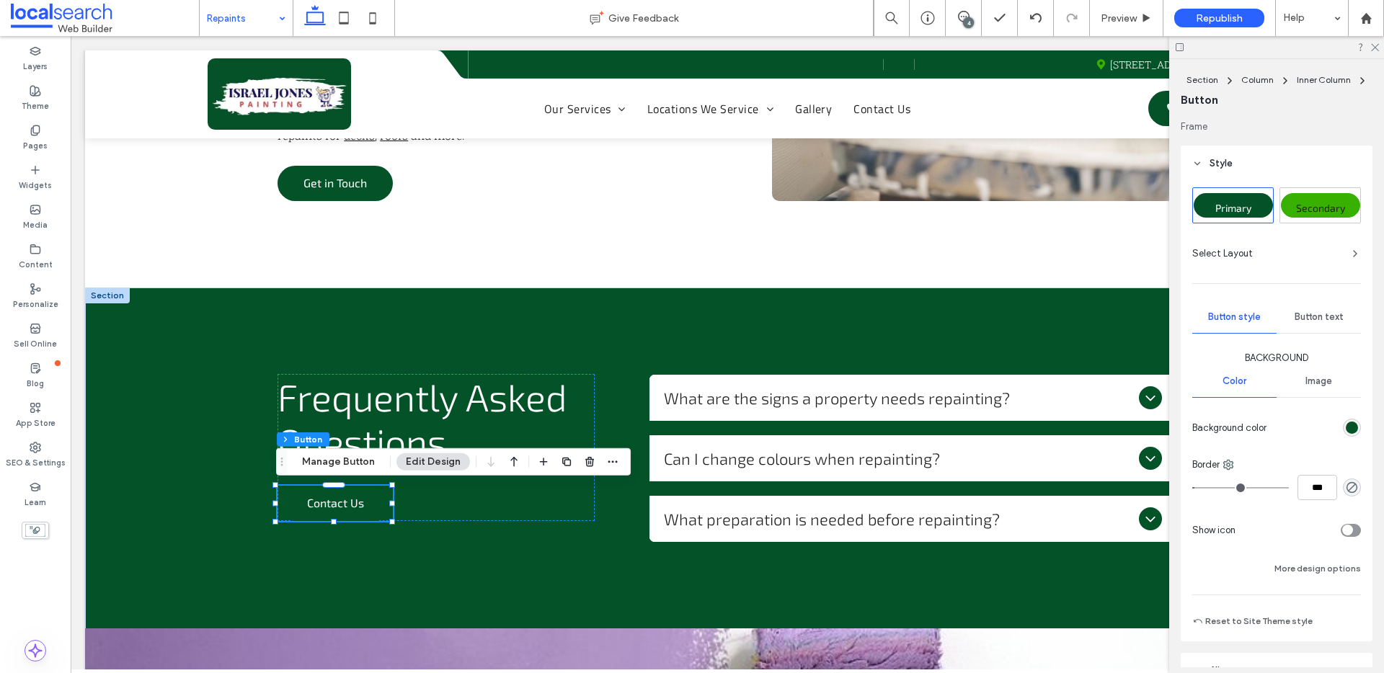
click at [1306, 204] on span "Secondary" at bounding box center [1320, 208] width 49 height 12
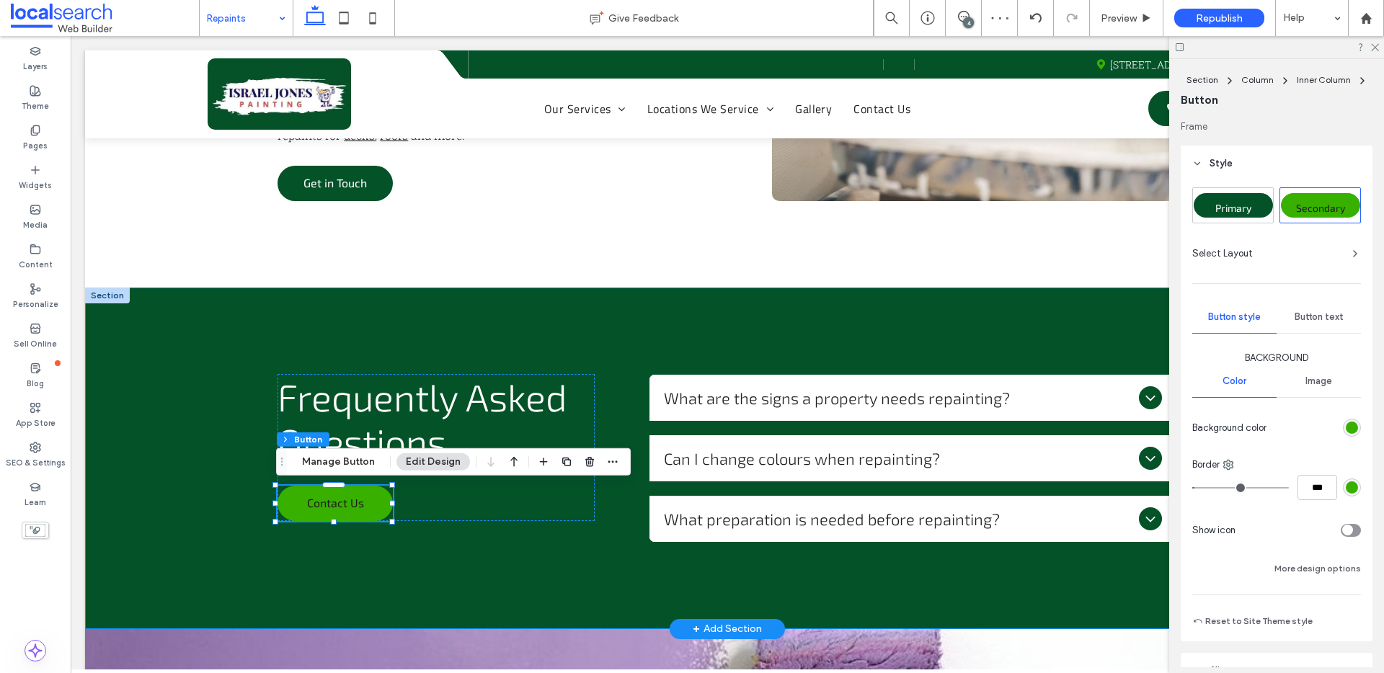
click at [706, 329] on div "Frequently Asked Questions Contact Us What are the signs a property needs repai…" at bounding box center [727, 459] width 1284 height 342
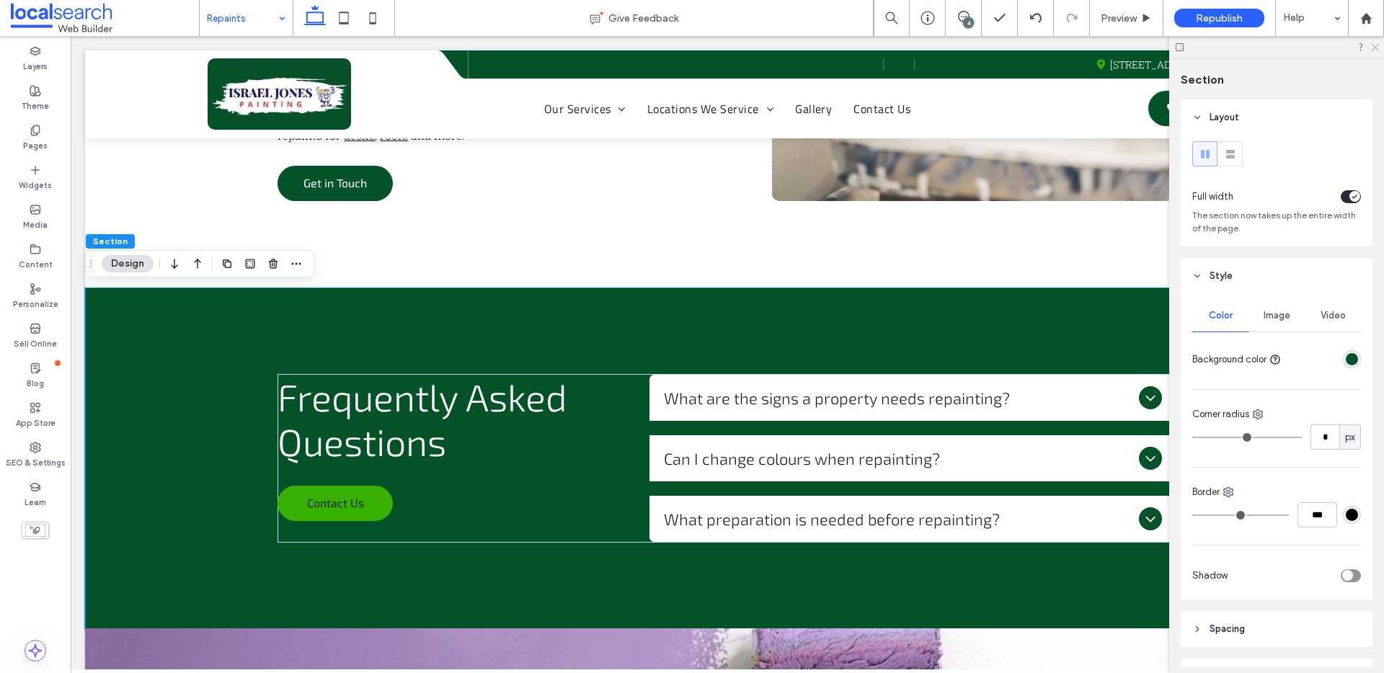
drag, startPoint x: 1376, startPoint y: 46, endPoint x: 1250, endPoint y: 3, distance: 134.0
click at [1376, 46] on icon at bounding box center [1373, 46] width 9 height 9
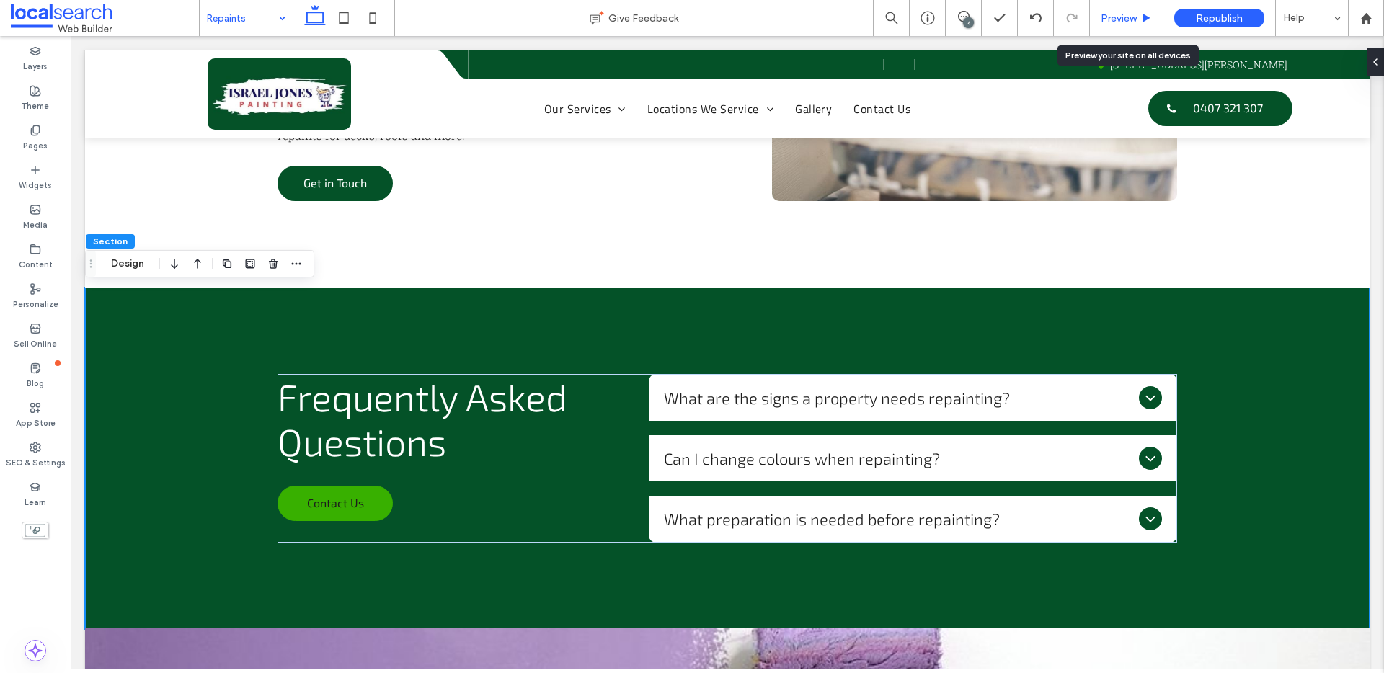
click at [1123, 15] on span "Preview" at bounding box center [1118, 18] width 36 height 12
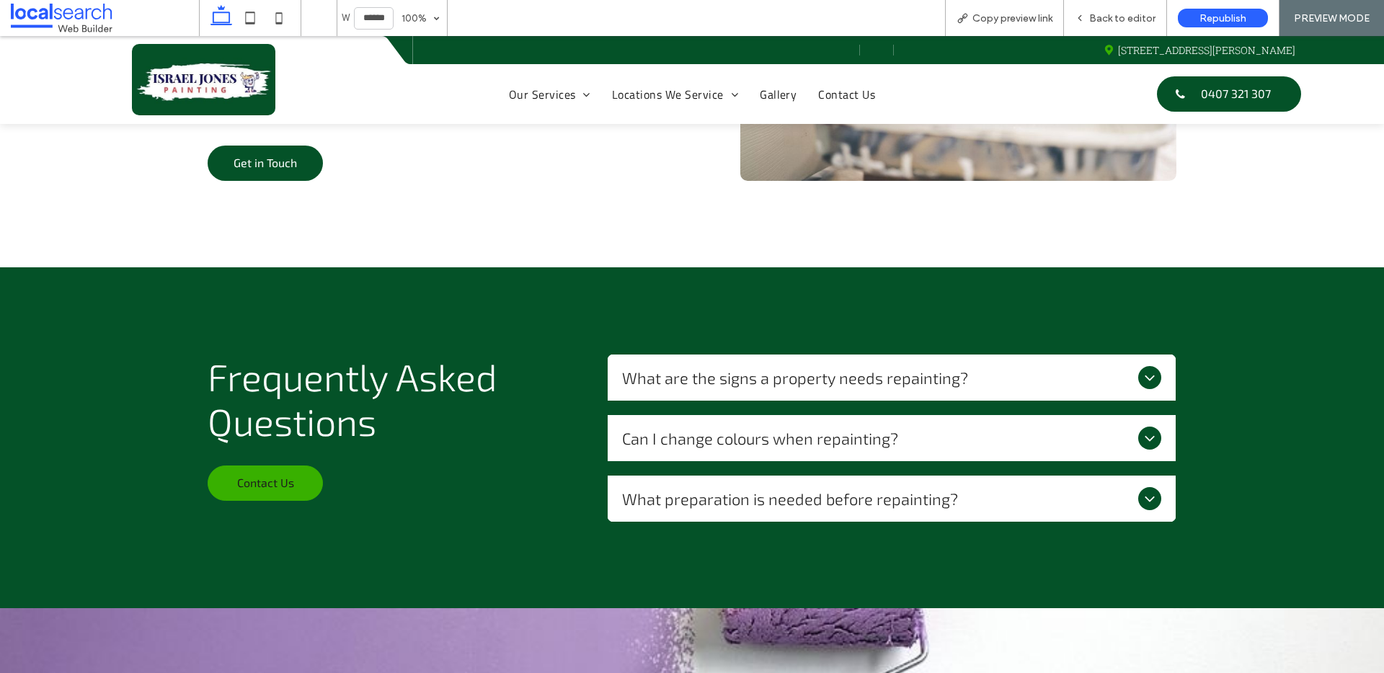
scroll to position [1230, 0]
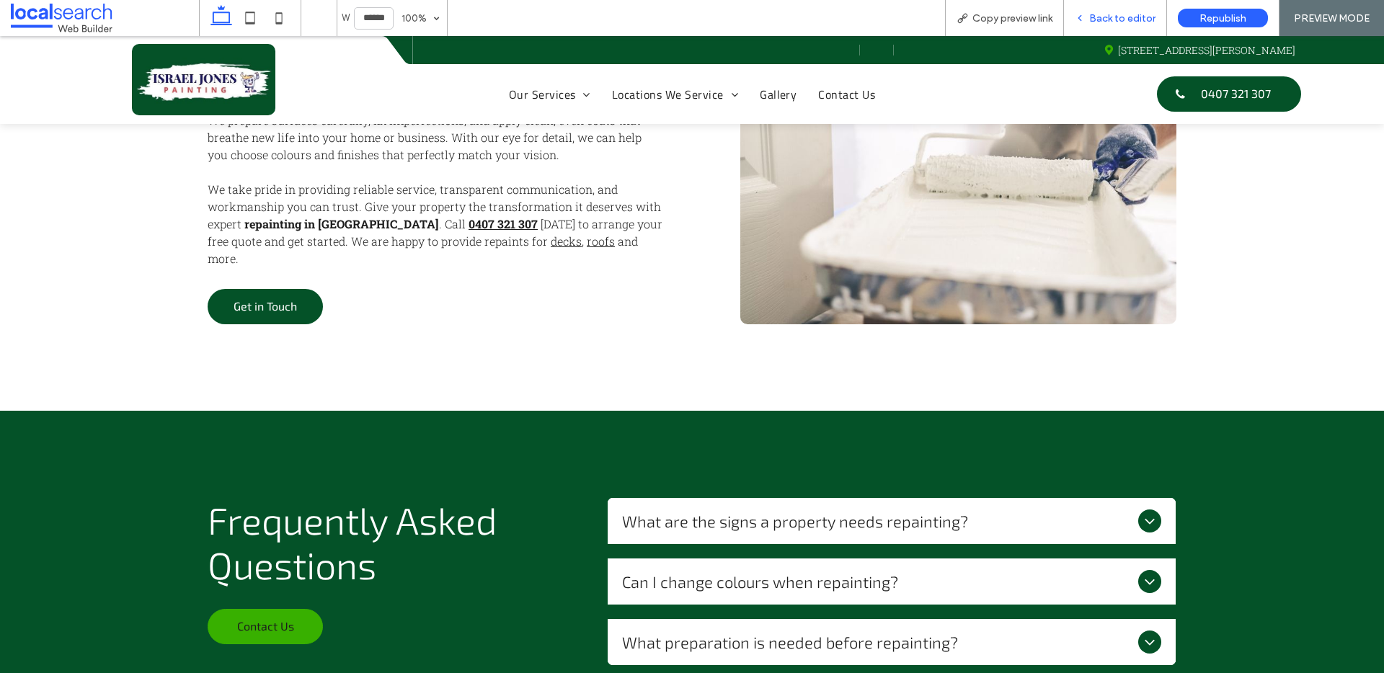
click at [1113, 19] on span "Back to editor" at bounding box center [1122, 18] width 66 height 12
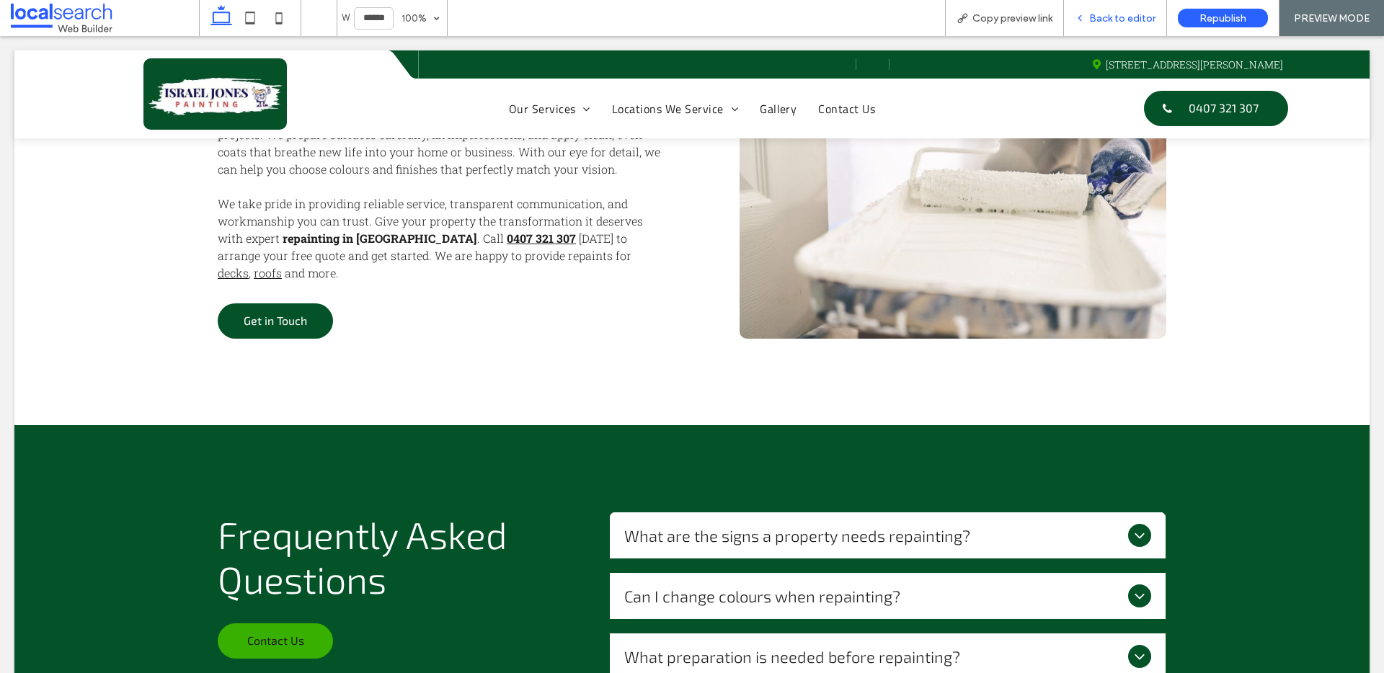
scroll to position [1245, 0]
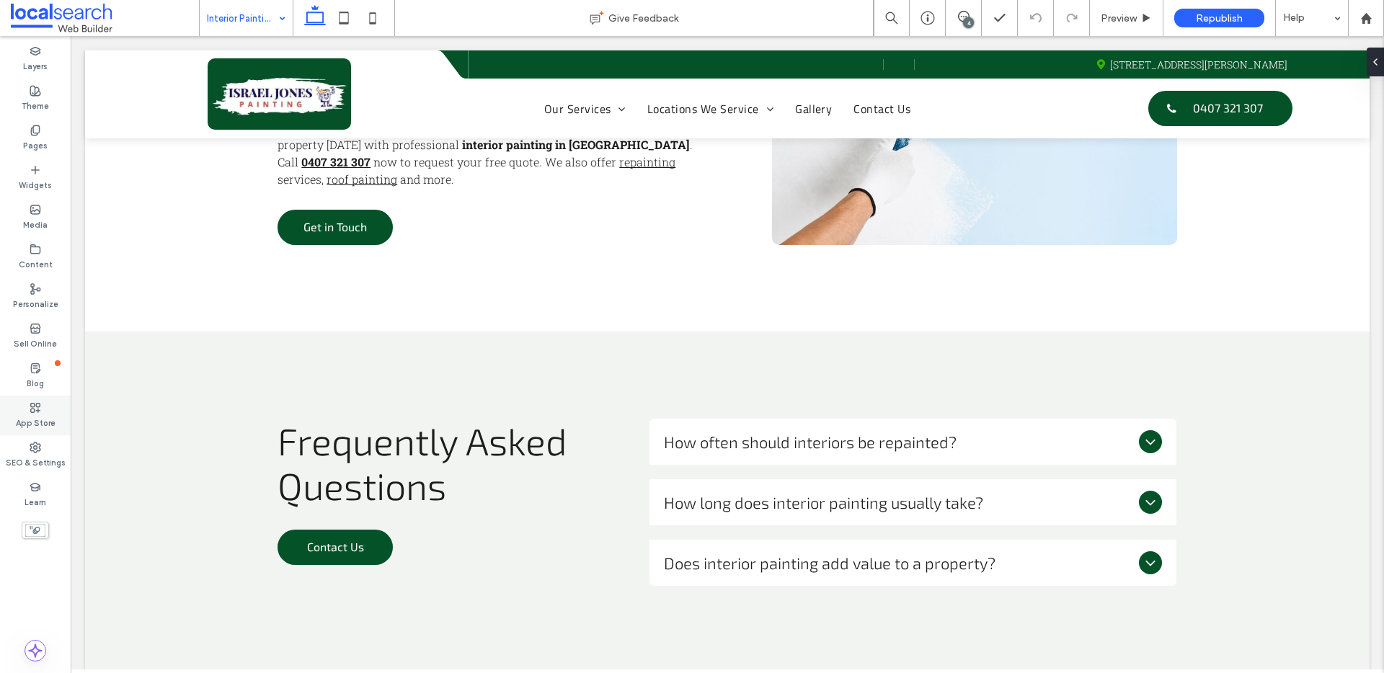
scroll to position [1505, 0]
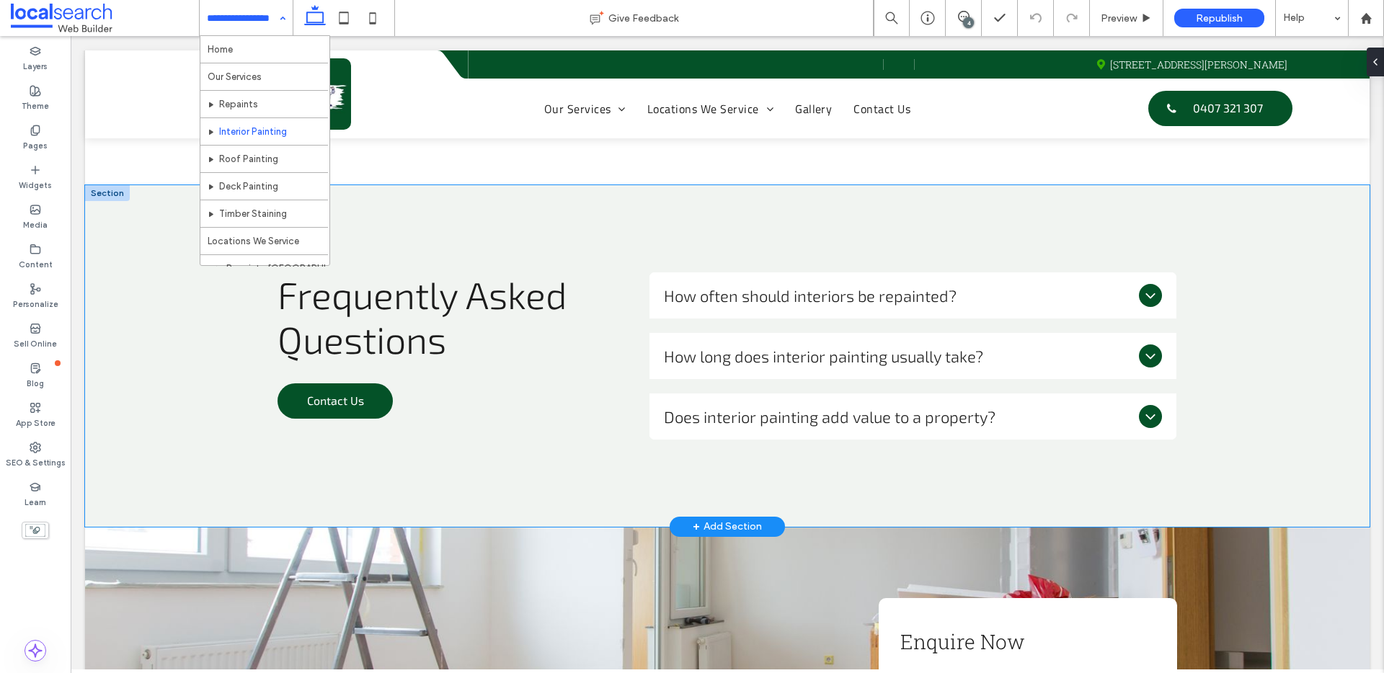
click at [128, 221] on div "Frequently Asked Questions Contact Us How often should interiors be repainted? …" at bounding box center [727, 356] width 1284 height 342
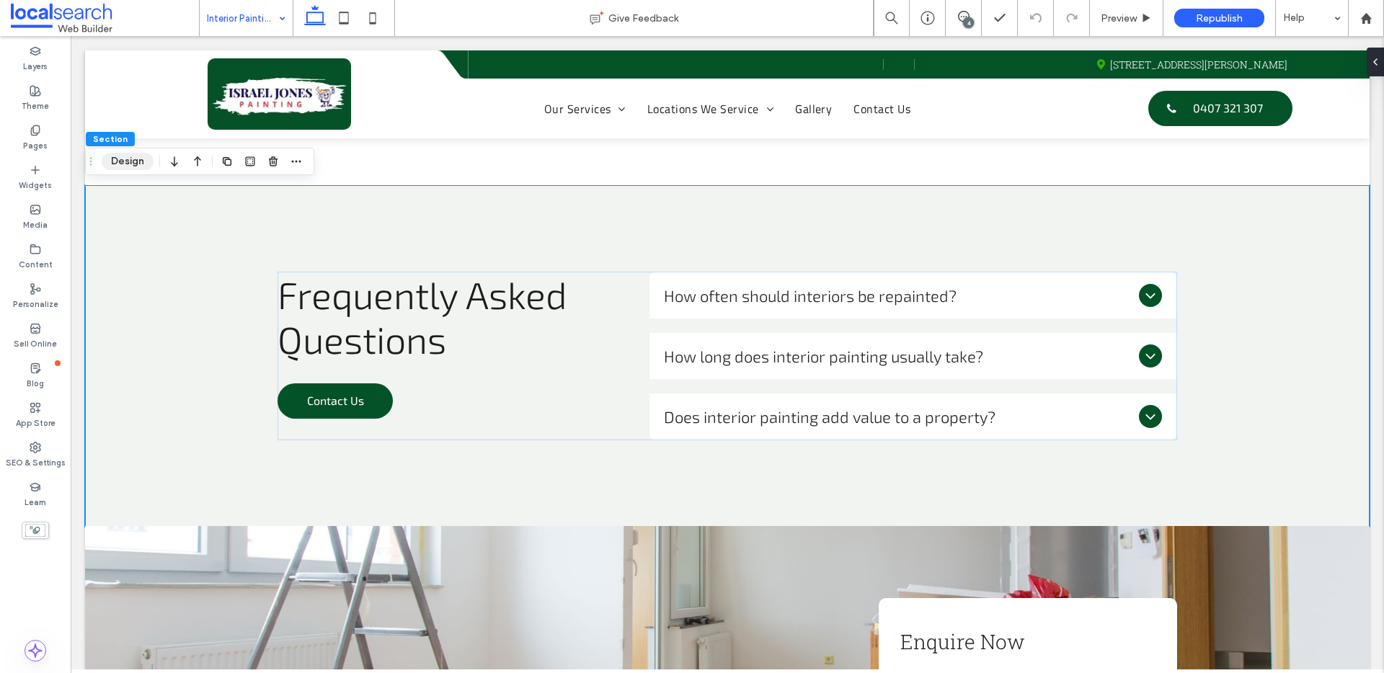
click at [124, 153] on button "Design" at bounding box center [128, 161] width 52 height 17
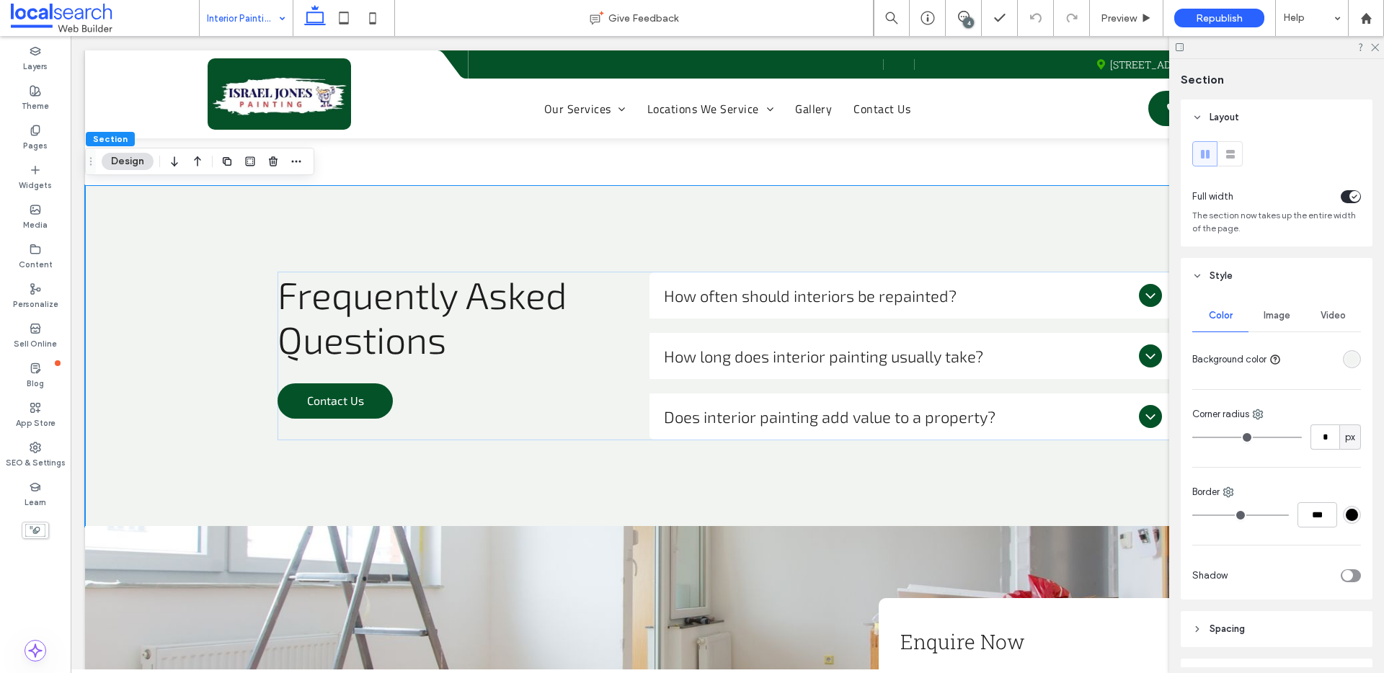
click at [1350, 357] on div "rgba(241, 244, 241, 1)" at bounding box center [1352, 359] width 18 height 18
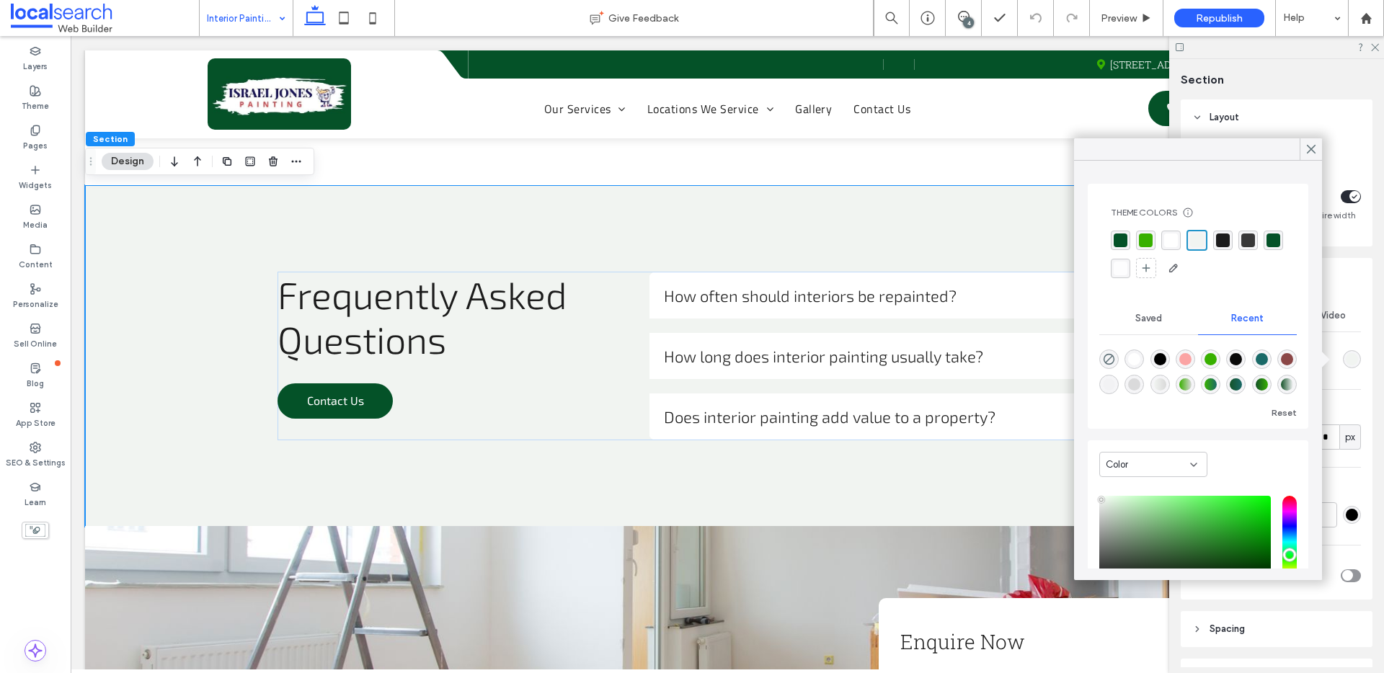
click at [1122, 243] on div "rgba(4,82,40,1)" at bounding box center [1120, 240] width 14 height 14
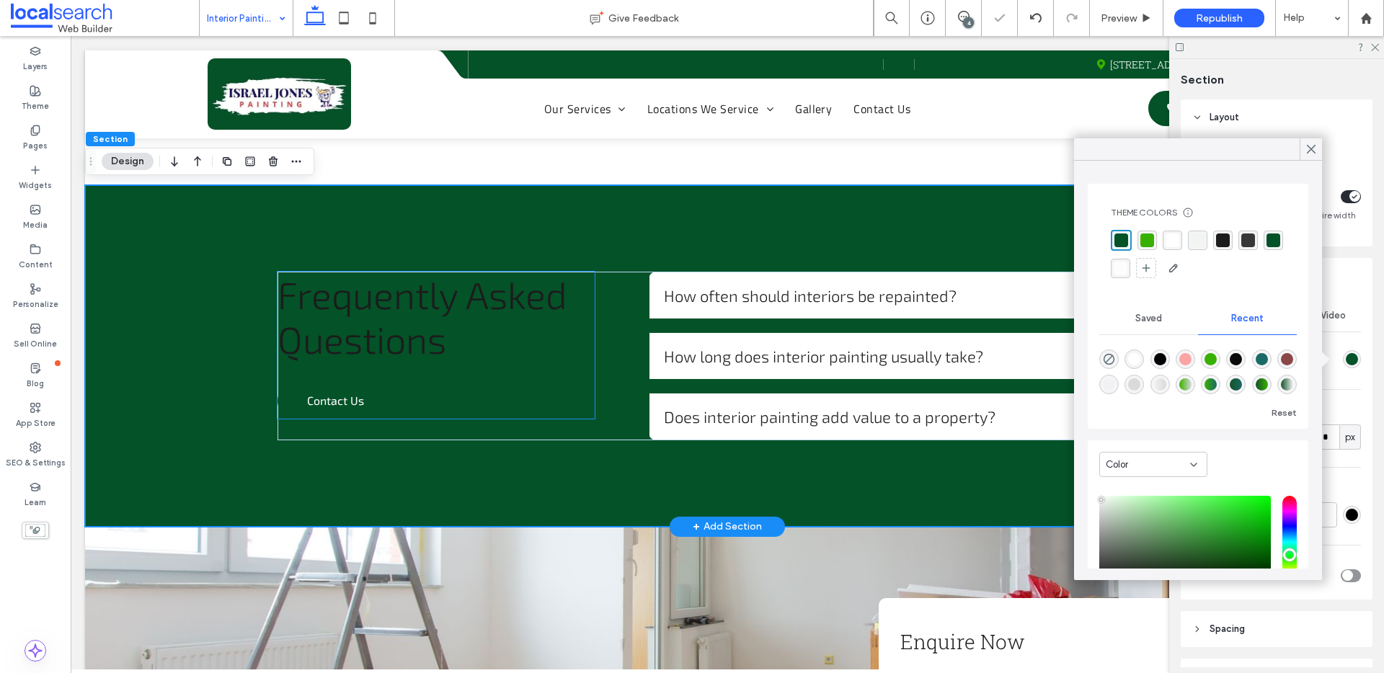
click at [414, 331] on span "Frequently Asked Questions" at bounding box center [422, 316] width 290 height 89
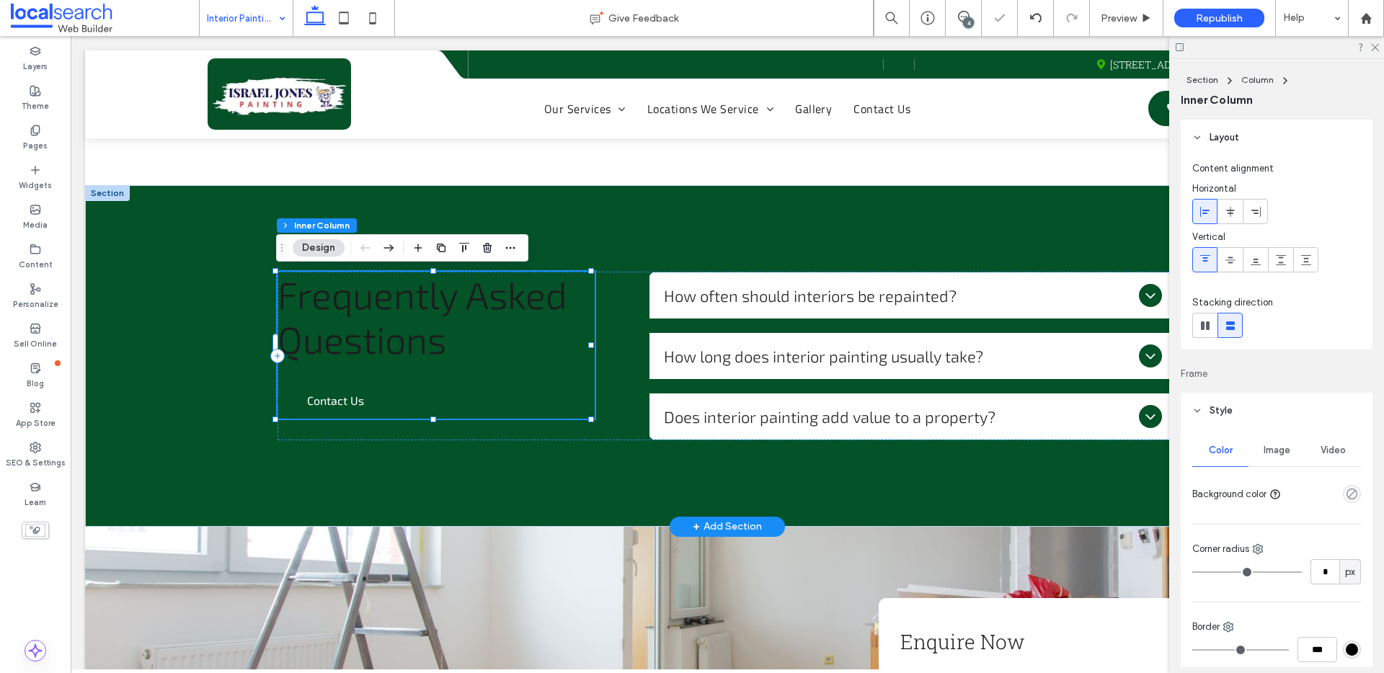
click at [399, 321] on span "Frequently Asked Questions" at bounding box center [422, 316] width 290 height 89
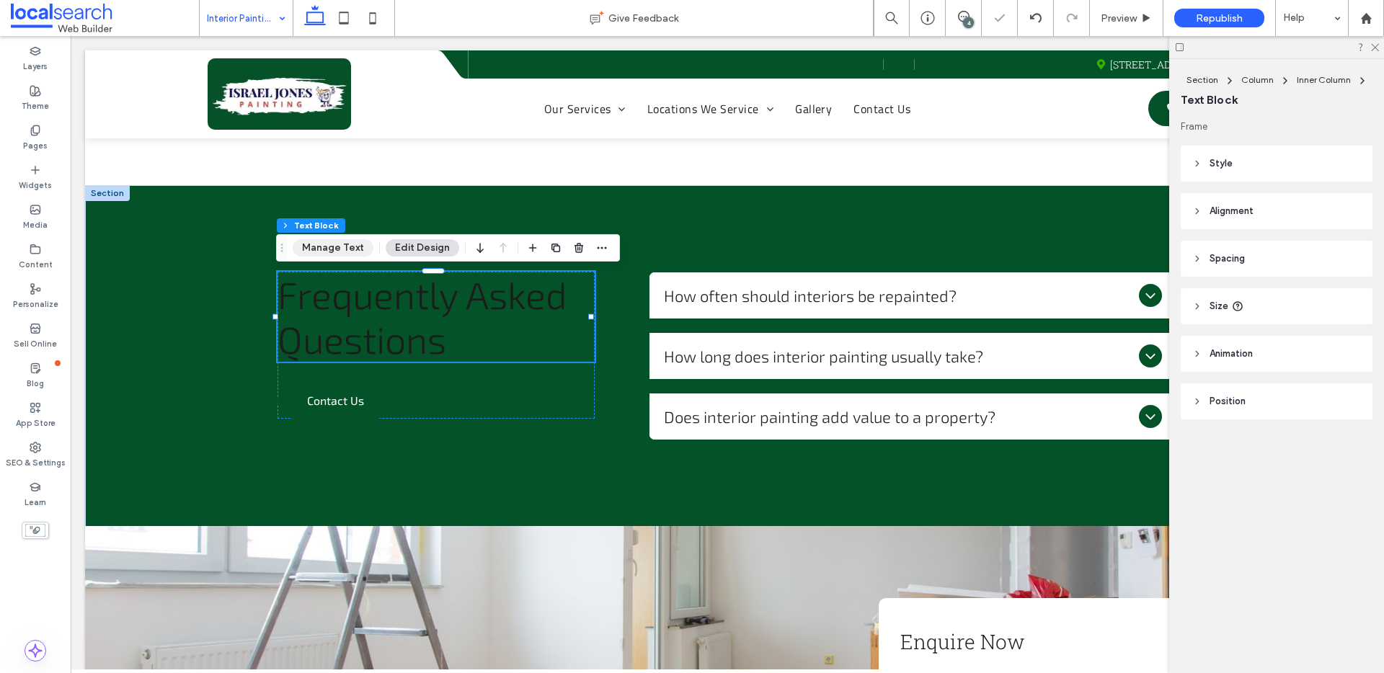
click at [342, 246] on button "Manage Text" at bounding box center [333, 247] width 81 height 17
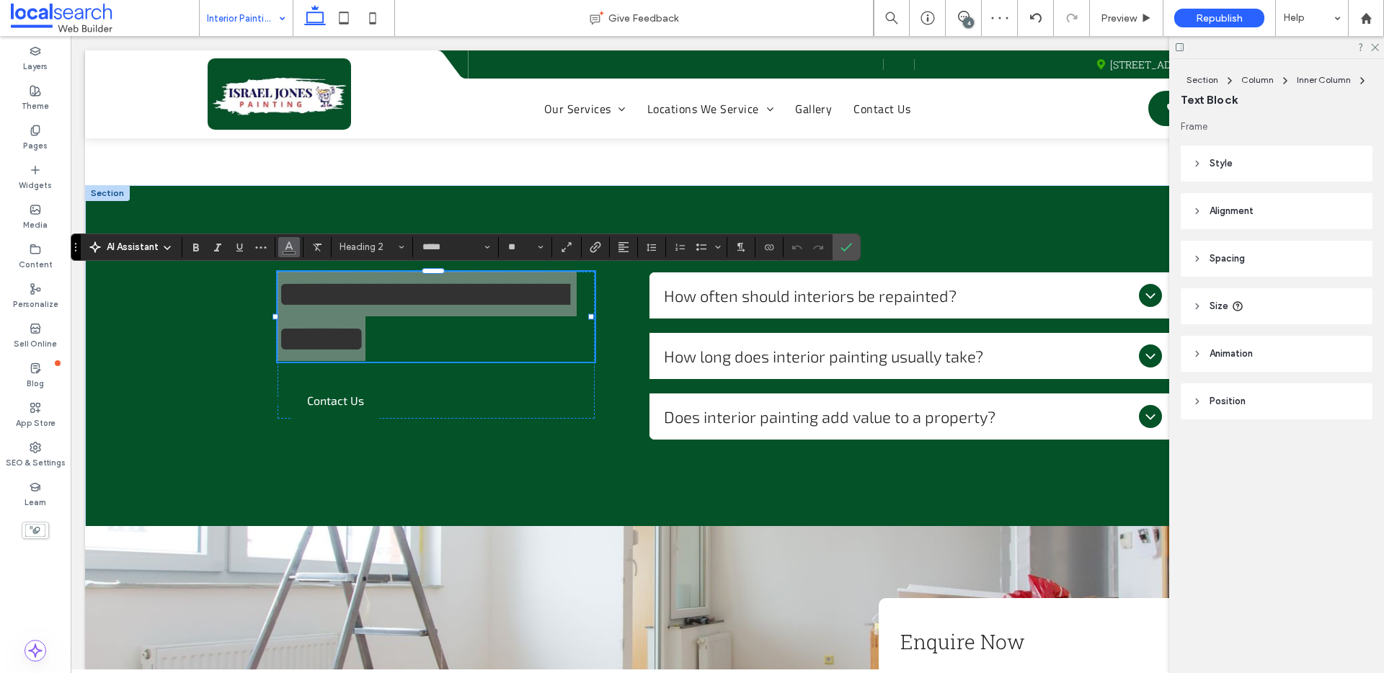
click at [293, 249] on icon "Color" at bounding box center [289, 246] width 12 height 12
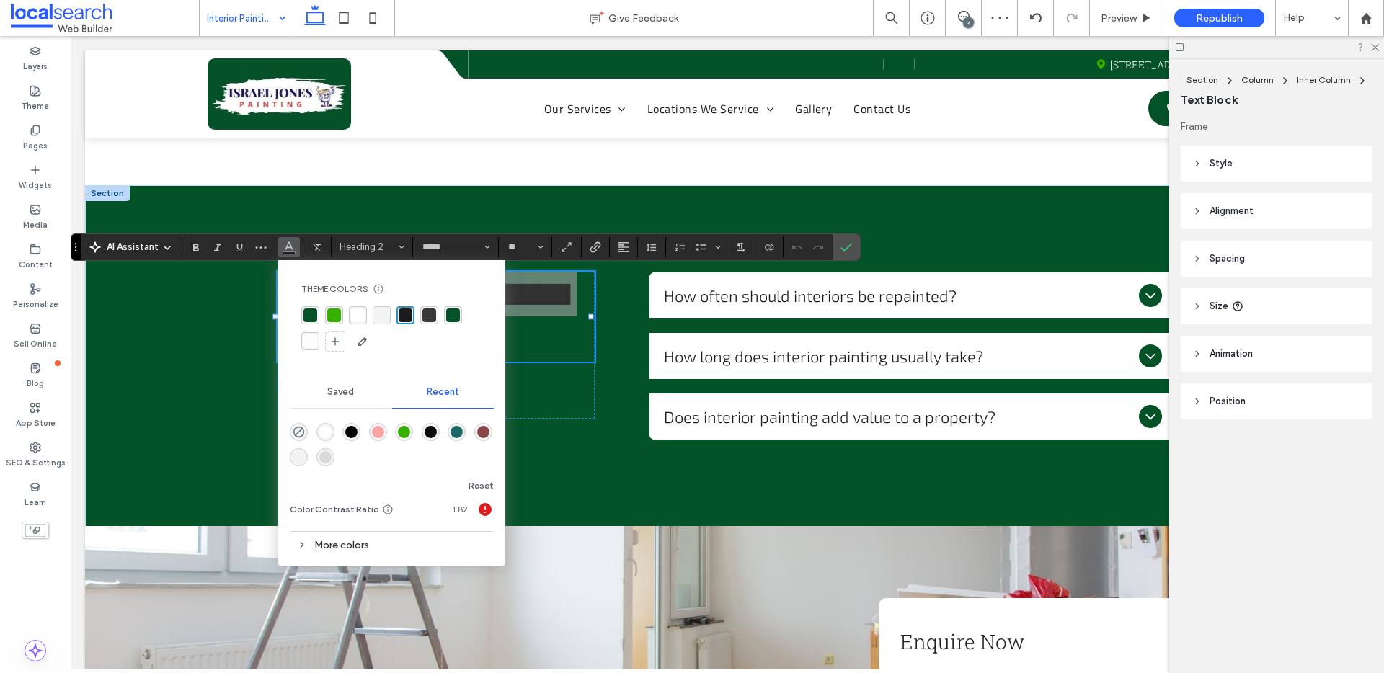
click at [362, 312] on div "rgba(255, 255, 255, 1)" at bounding box center [358, 315] width 14 height 14
click at [840, 246] on icon "Confirm" at bounding box center [846, 247] width 12 height 12
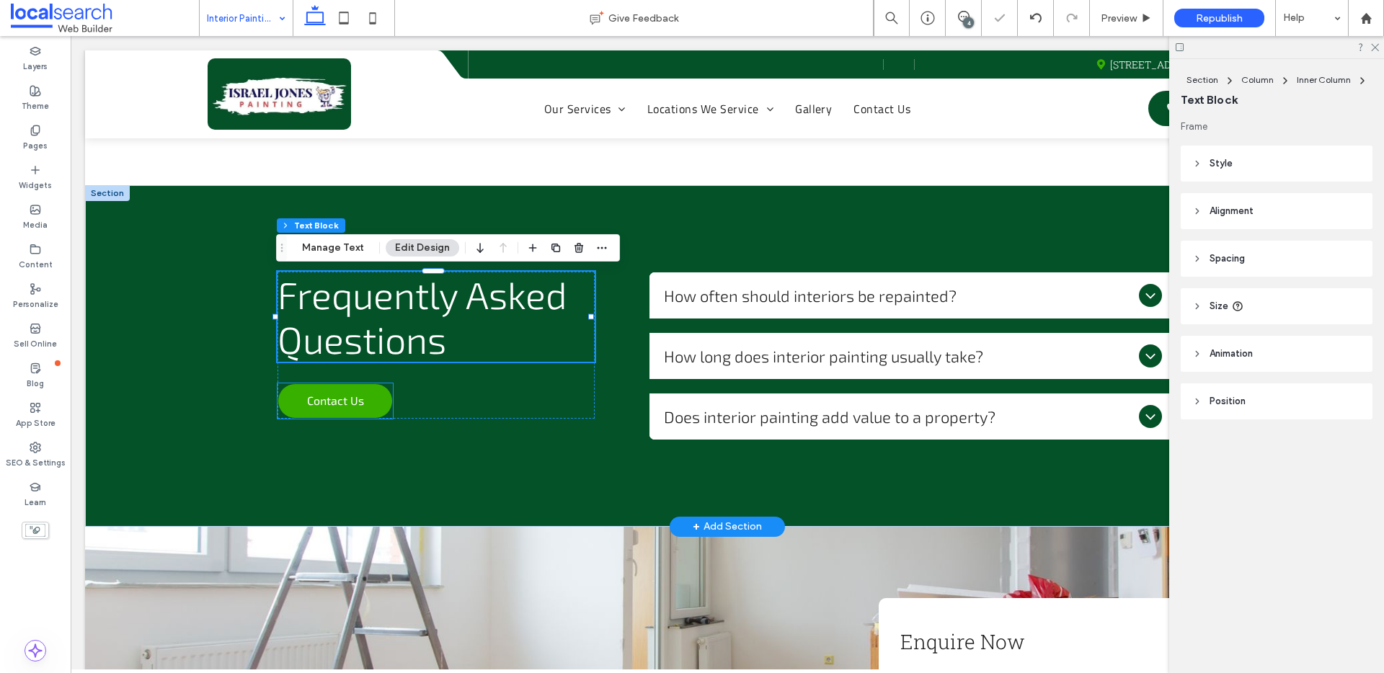
click at [311, 397] on span "Contact Us" at bounding box center [335, 400] width 57 height 28
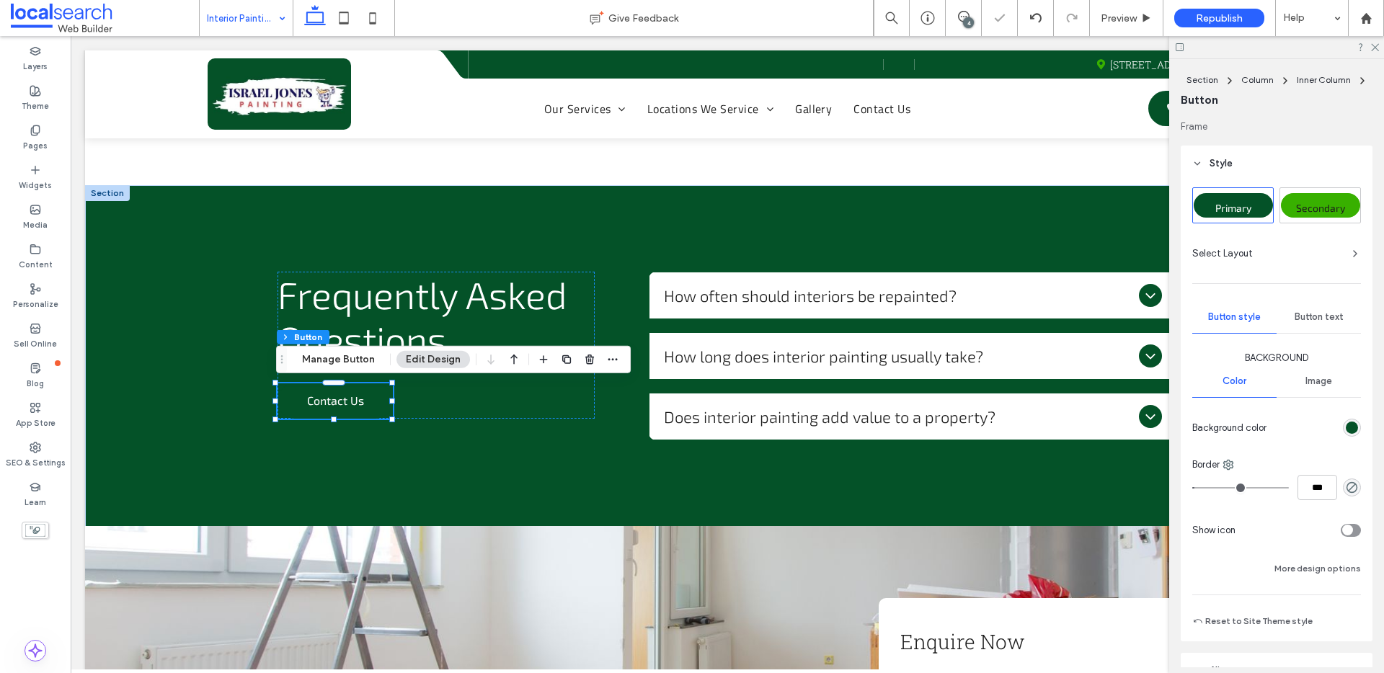
click at [1331, 210] on span "Secondary" at bounding box center [1320, 208] width 49 height 12
click at [1375, 43] on icon at bounding box center [1373, 46] width 9 height 9
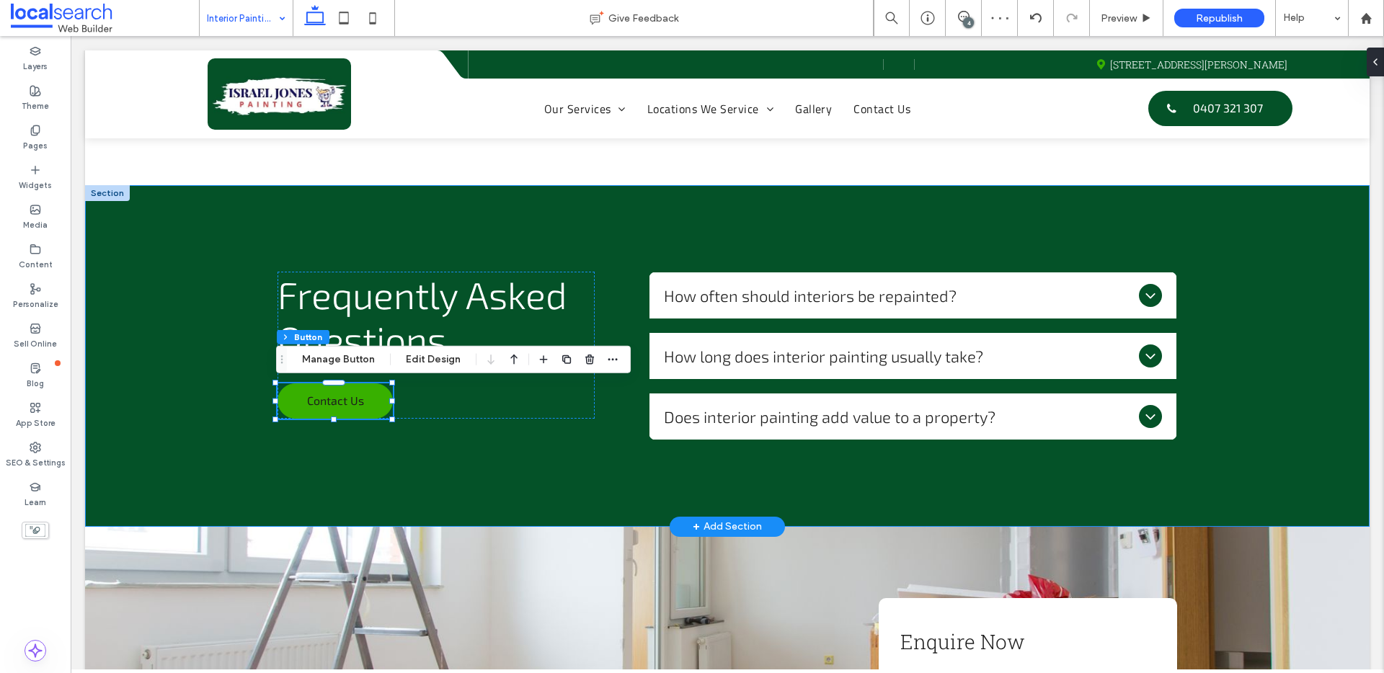
click at [842, 227] on div "Frequently Asked Questions Contact Us How often should interiors be repainted? …" at bounding box center [727, 356] width 1284 height 342
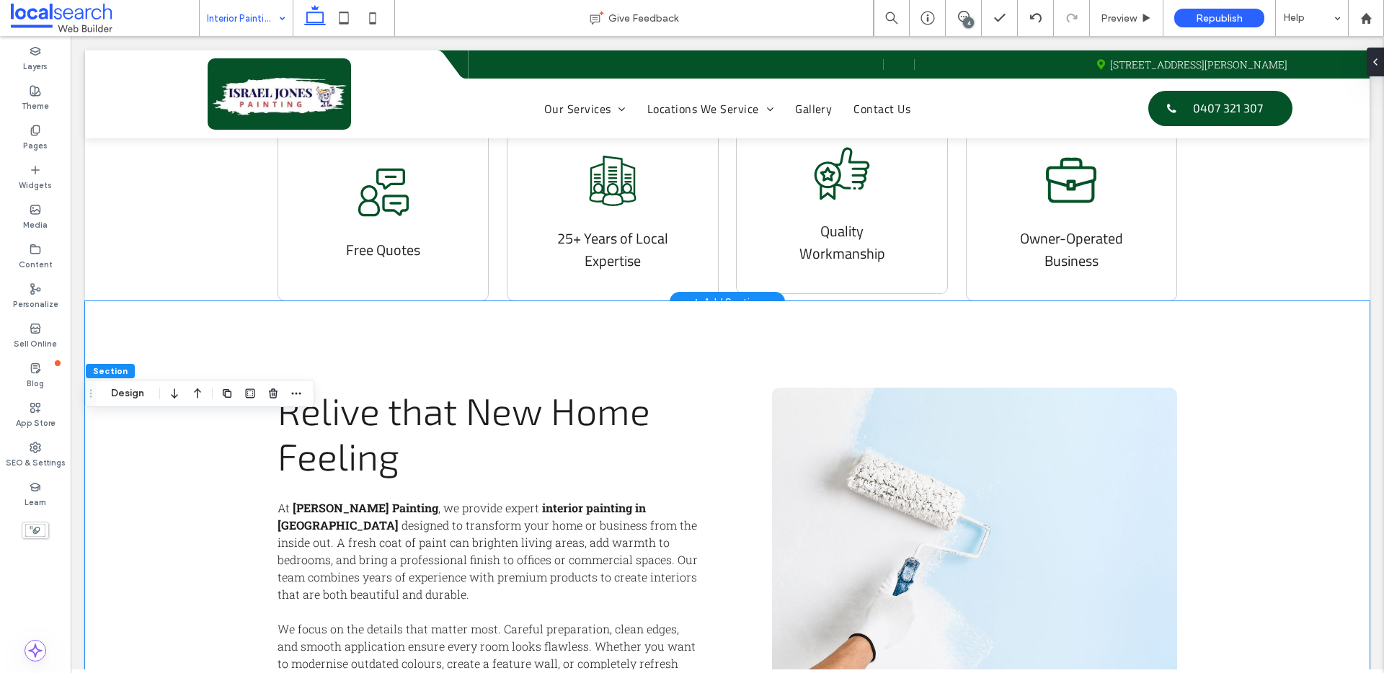
scroll to position [700, 0]
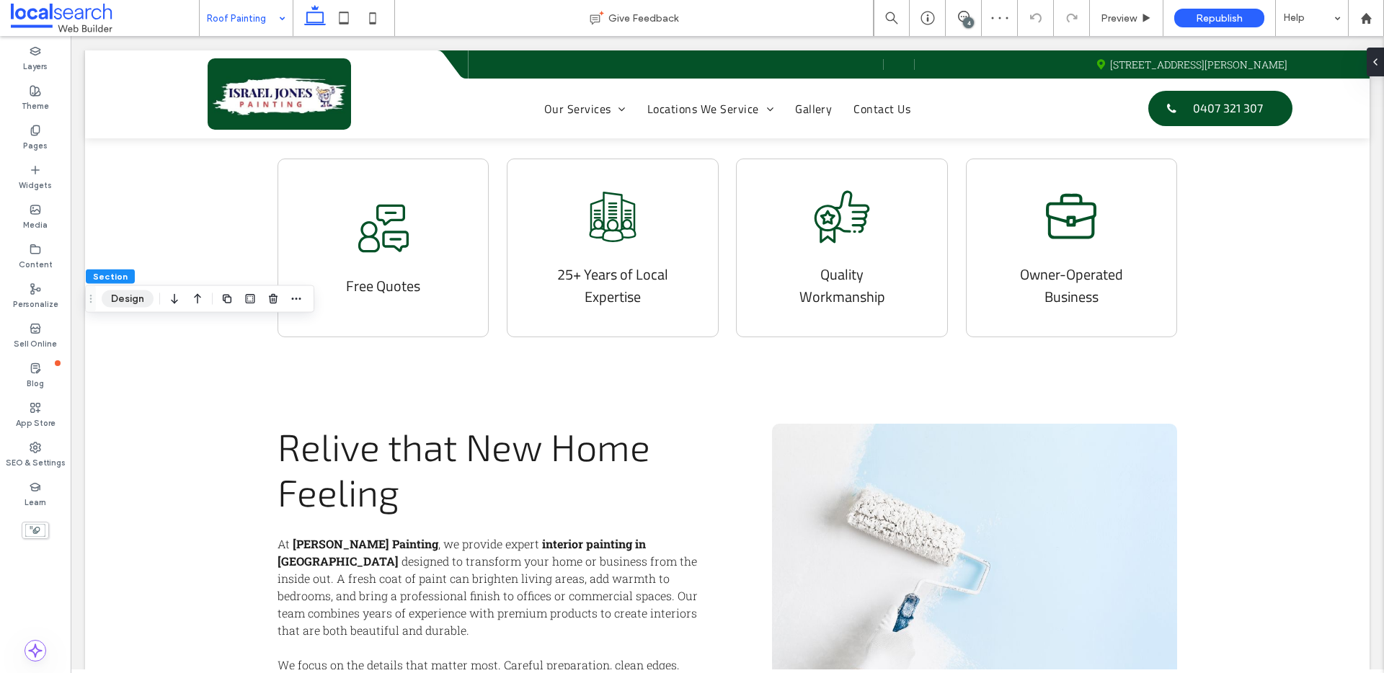
click at [132, 299] on button "Design" at bounding box center [128, 298] width 52 height 17
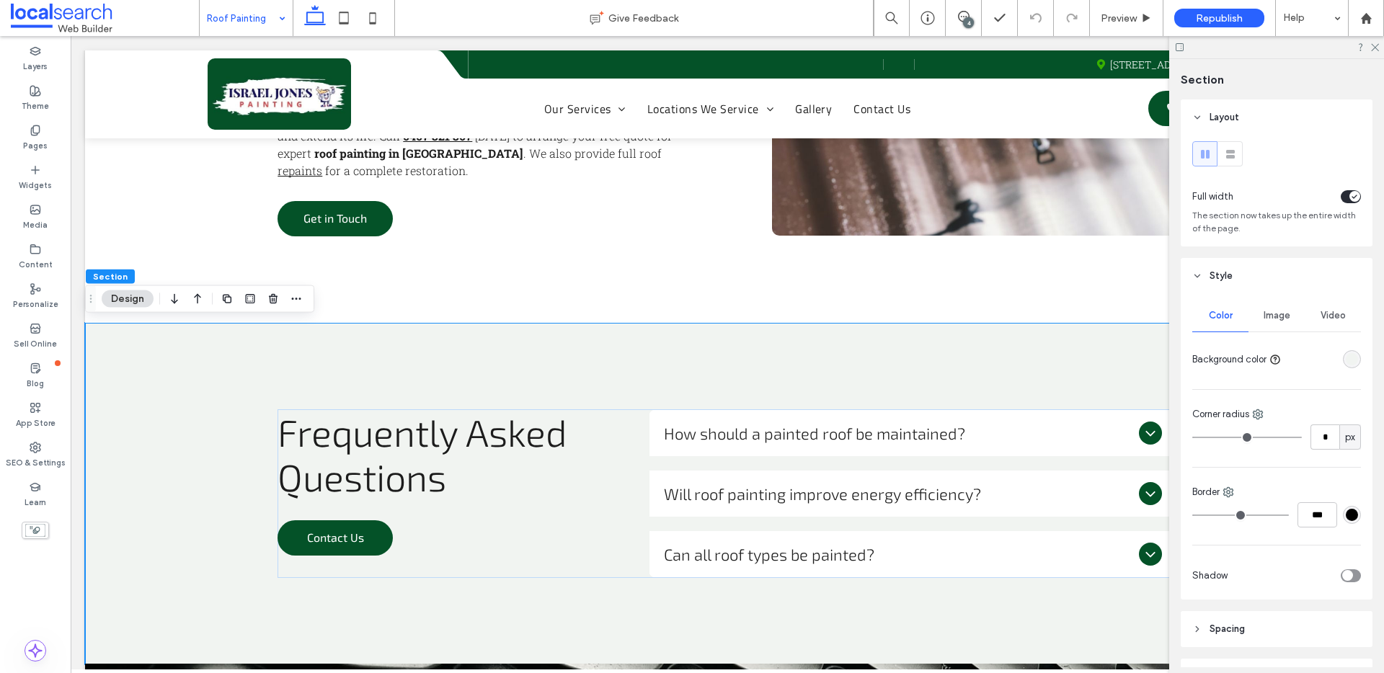
click at [1345, 357] on div "rgba(241, 244, 241, 1)" at bounding box center [1351, 359] width 12 height 12
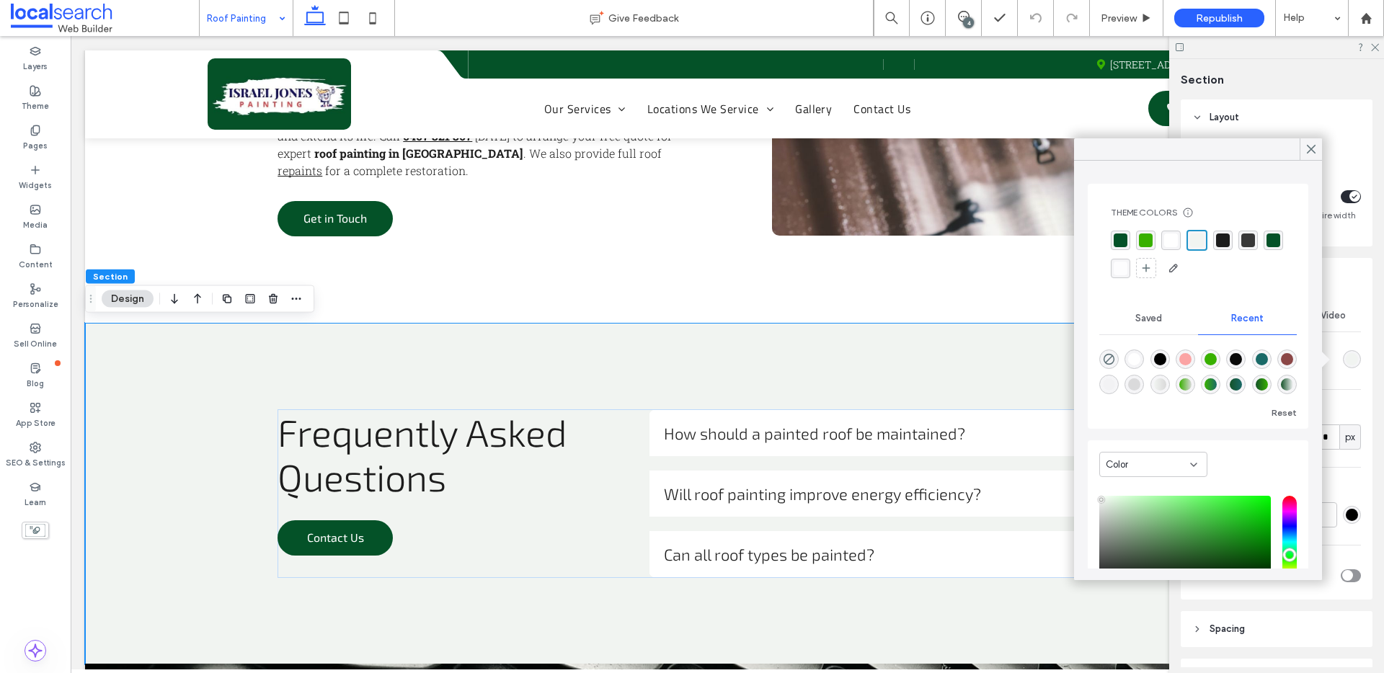
click at [1120, 236] on div "rgba(4,82,40,1)" at bounding box center [1120, 240] width 14 height 14
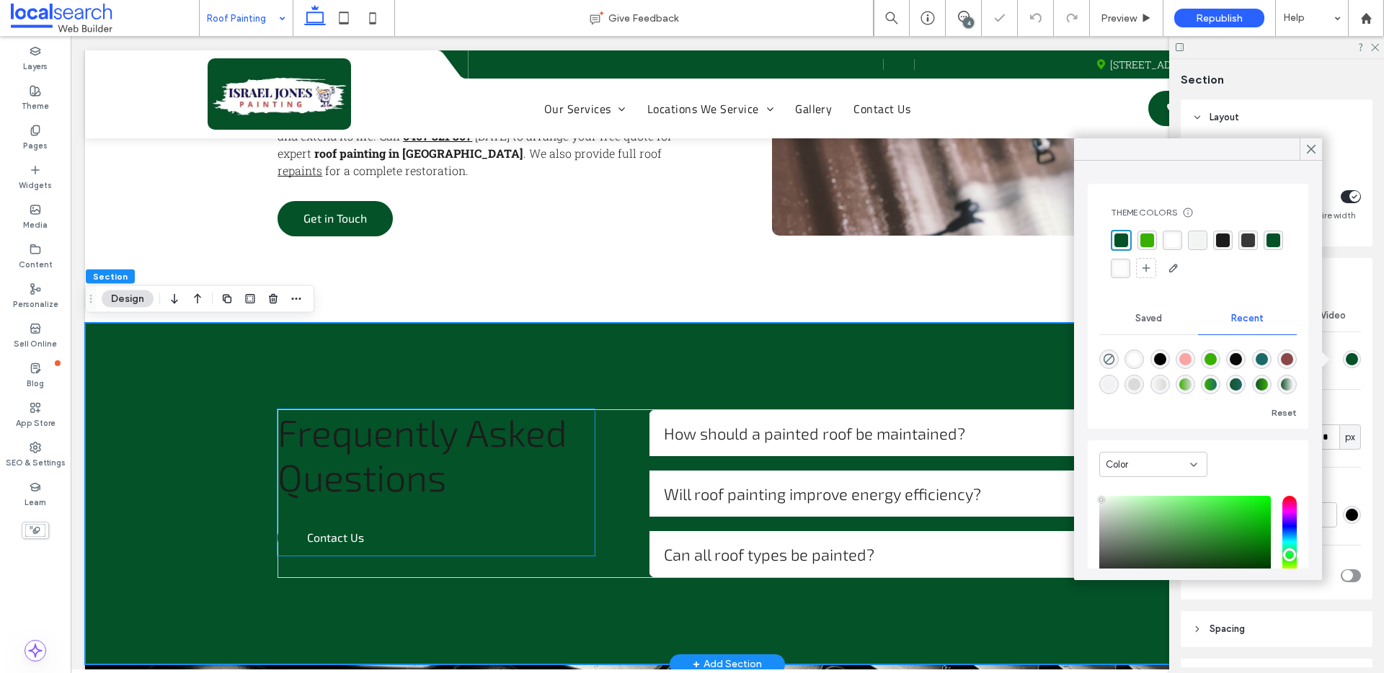
click at [471, 422] on span "Frequently Asked Questions" at bounding box center [422, 453] width 290 height 89
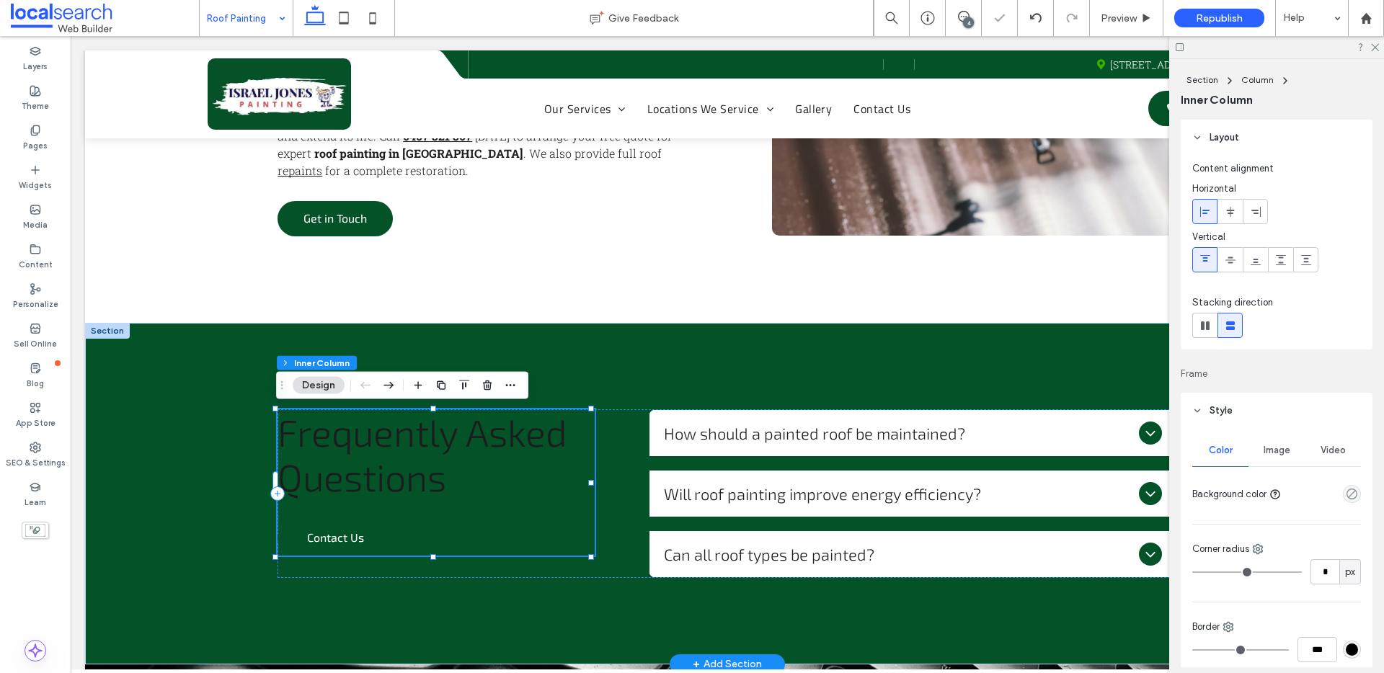
click at [472, 426] on span "Frequently Asked Questions" at bounding box center [422, 453] width 290 height 89
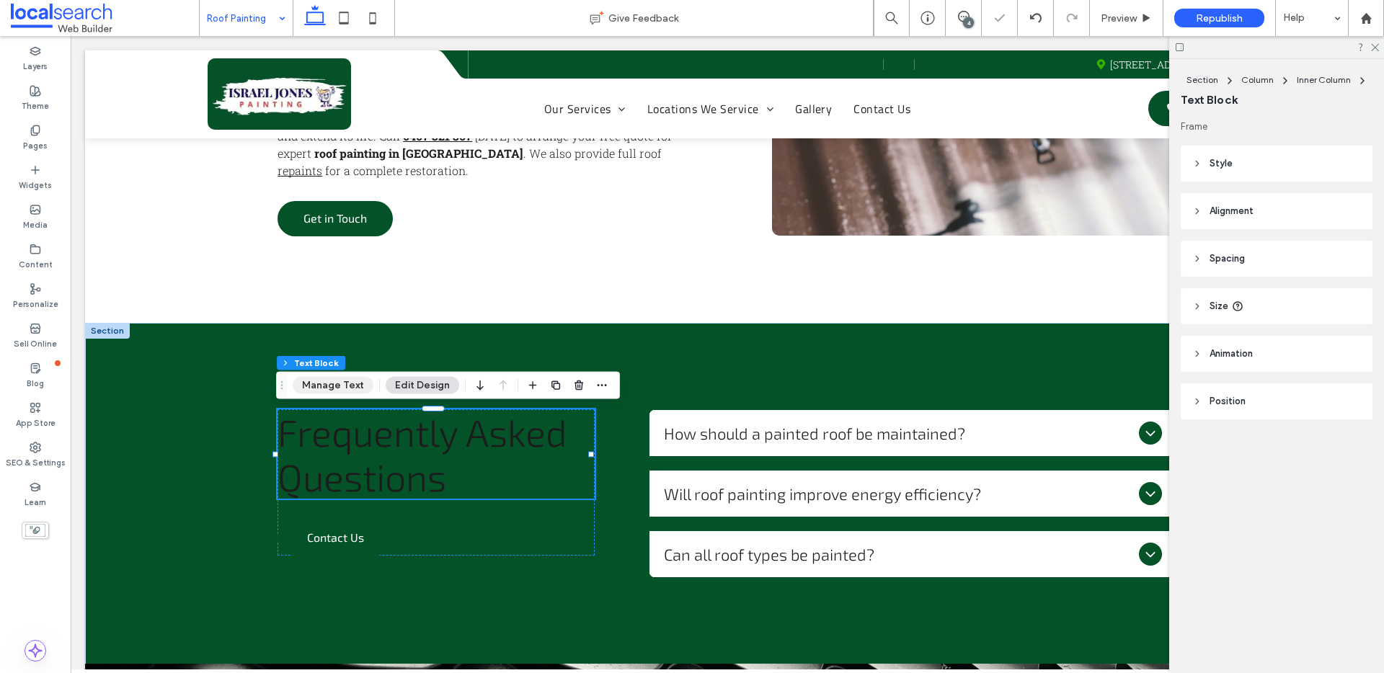
click at [341, 380] on button "Manage Text" at bounding box center [333, 385] width 81 height 17
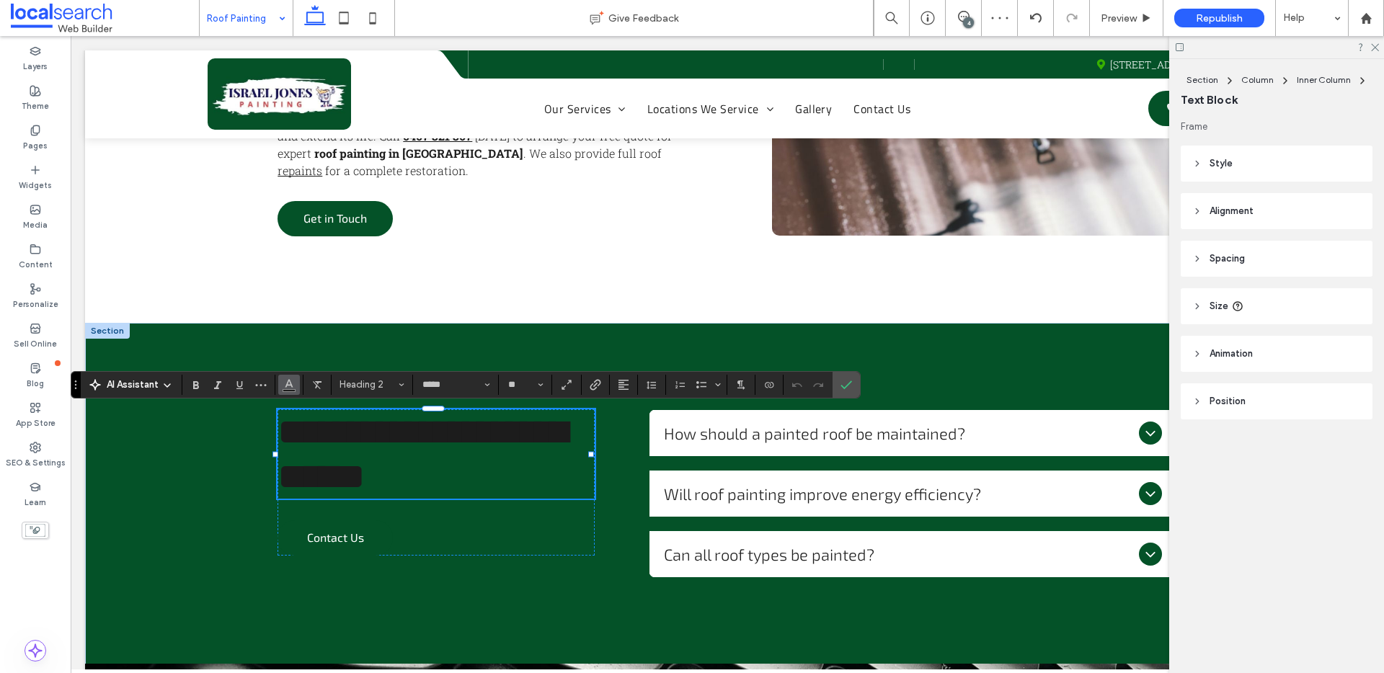
click at [293, 388] on icon "Color" at bounding box center [289, 384] width 12 height 12
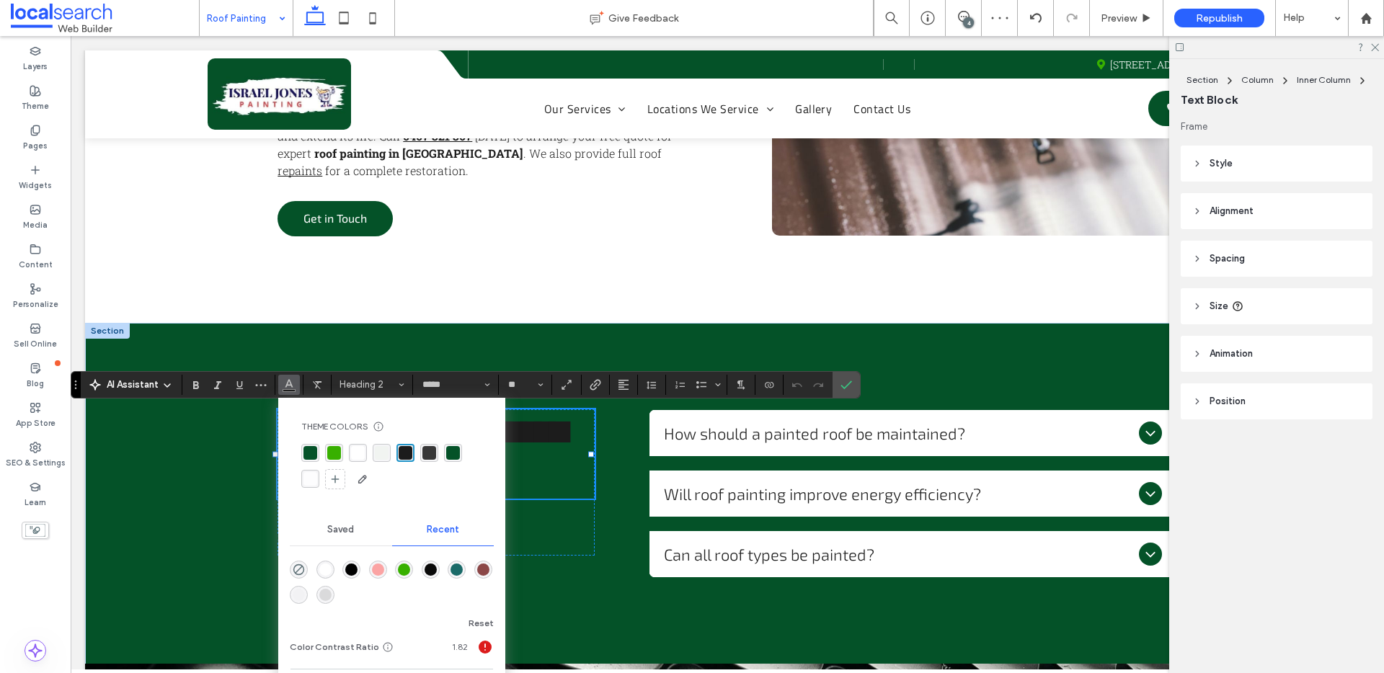
drag, startPoint x: 358, startPoint y: 450, endPoint x: 618, endPoint y: 368, distance: 272.6
click at [358, 450] on div "rgba(255, 255, 255, 1)" at bounding box center [358, 453] width 14 height 14
click at [848, 388] on icon "Confirm" at bounding box center [846, 385] width 12 height 12
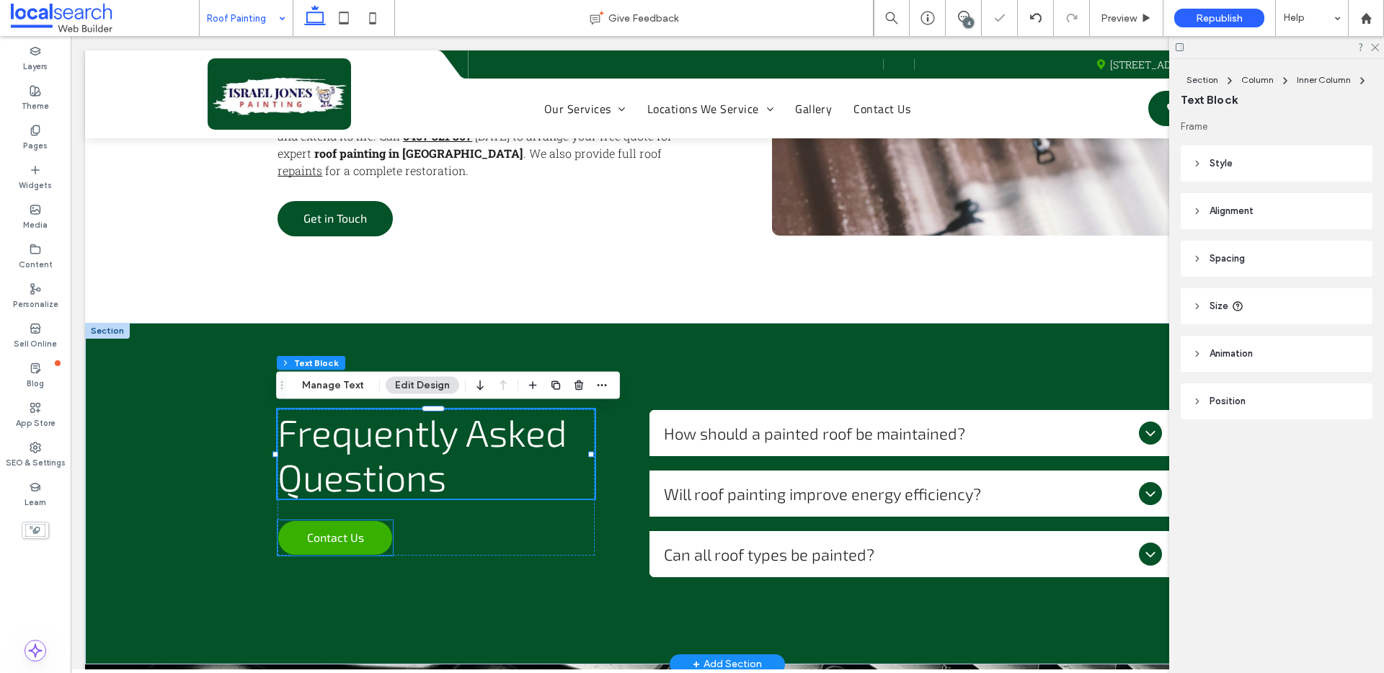
click at [355, 538] on span "Contact Us" at bounding box center [335, 537] width 57 height 28
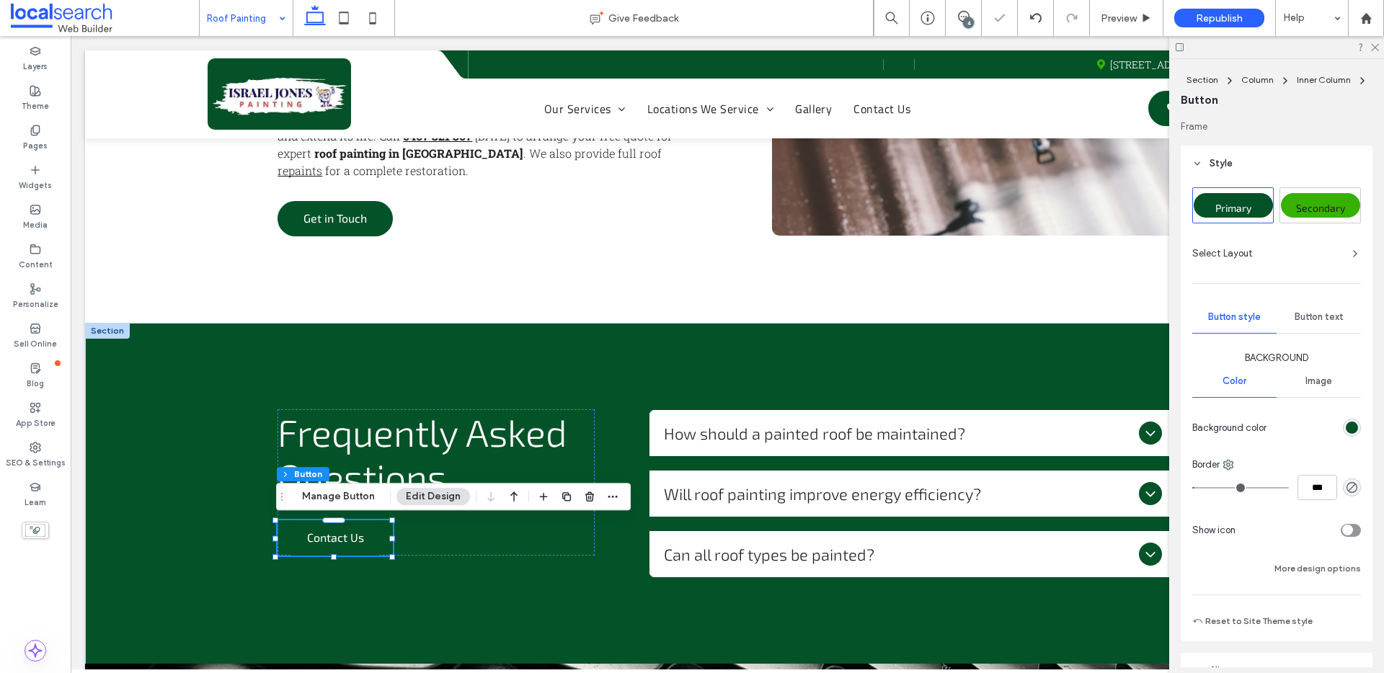
click at [1313, 213] on span "Secondary" at bounding box center [1320, 208] width 49 height 12
click at [1375, 46] on use at bounding box center [1375, 48] width 8 height 8
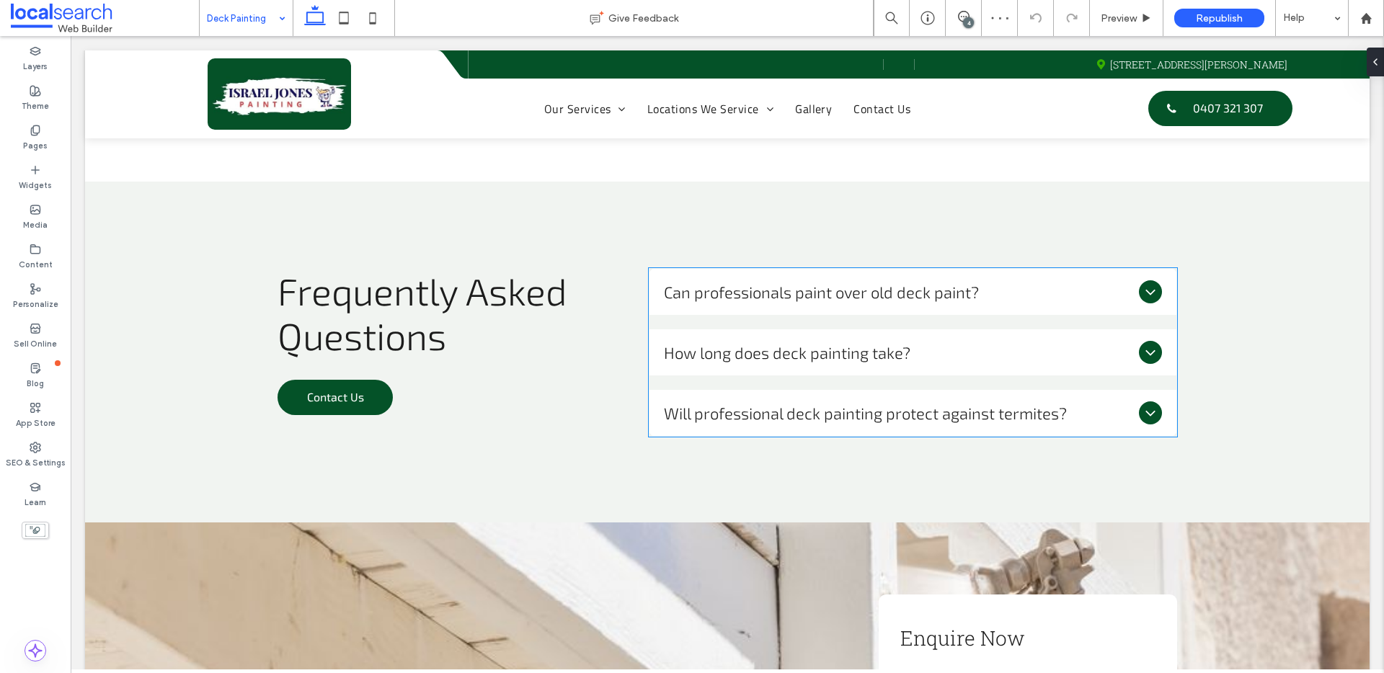
scroll to position [1472, 0]
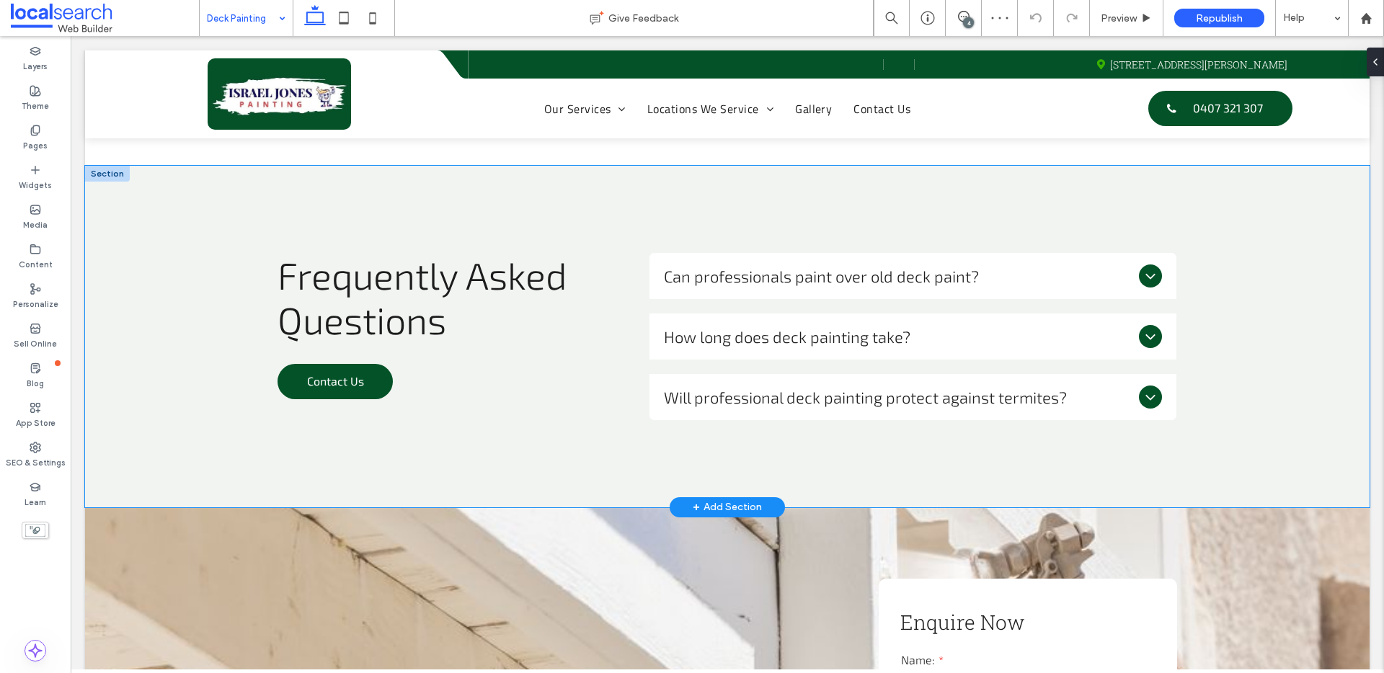
click at [85, 215] on div "Frequently Asked Questions Contact Us Can professionals paint over old deck pai…" at bounding box center [727, 337] width 1284 height 342
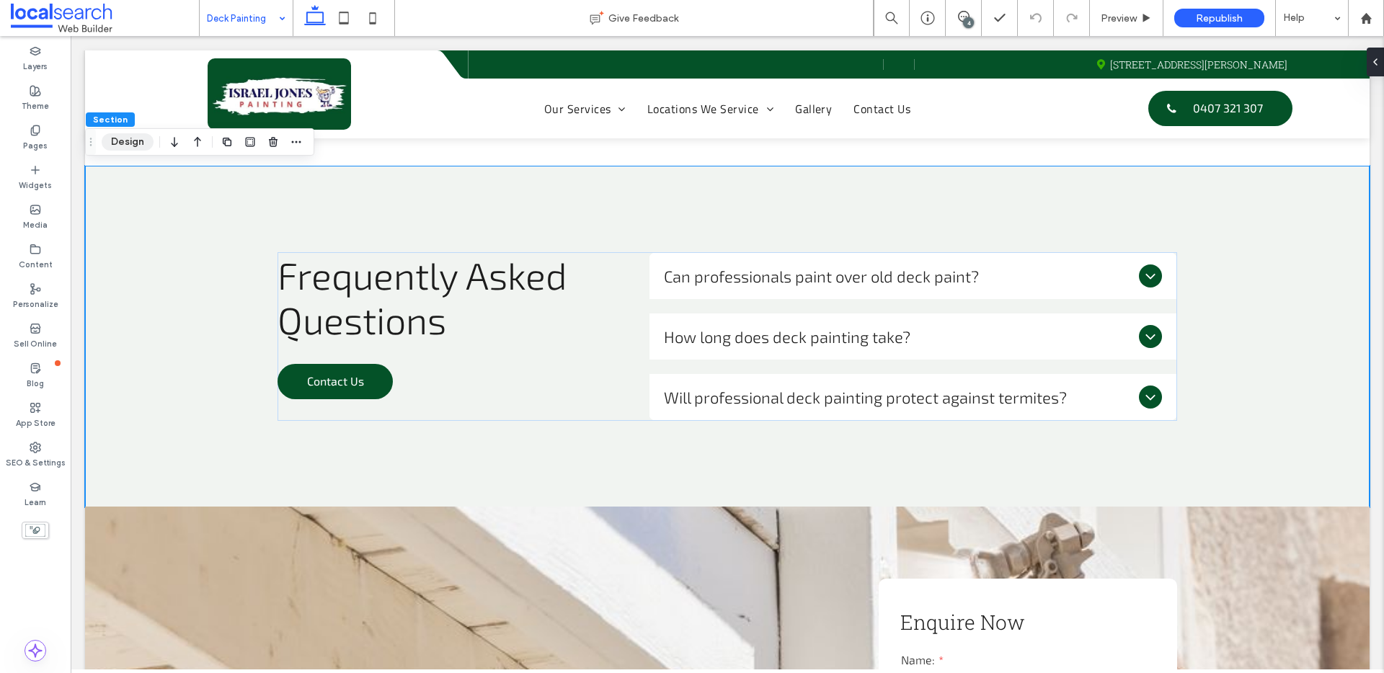
click at [126, 142] on button "Design" at bounding box center [128, 141] width 52 height 17
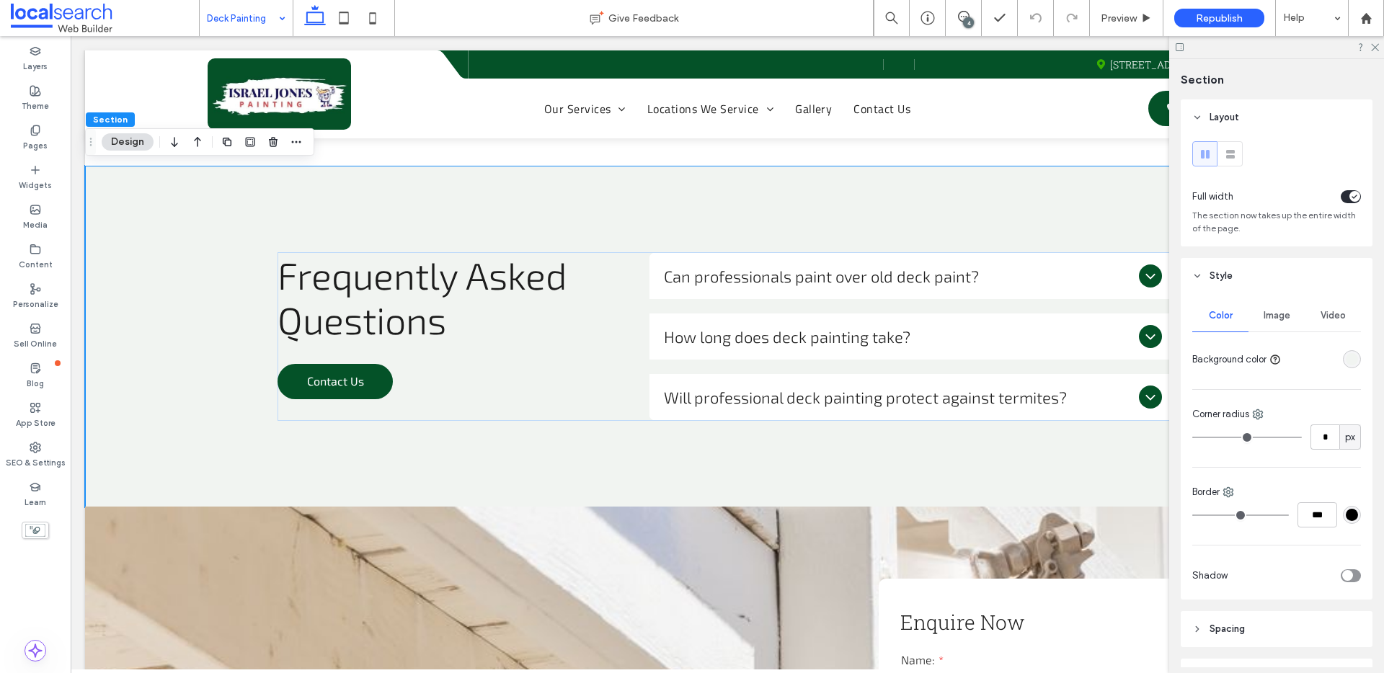
click at [1345, 360] on div "rgba(241, 244, 241, 1)" at bounding box center [1351, 359] width 12 height 12
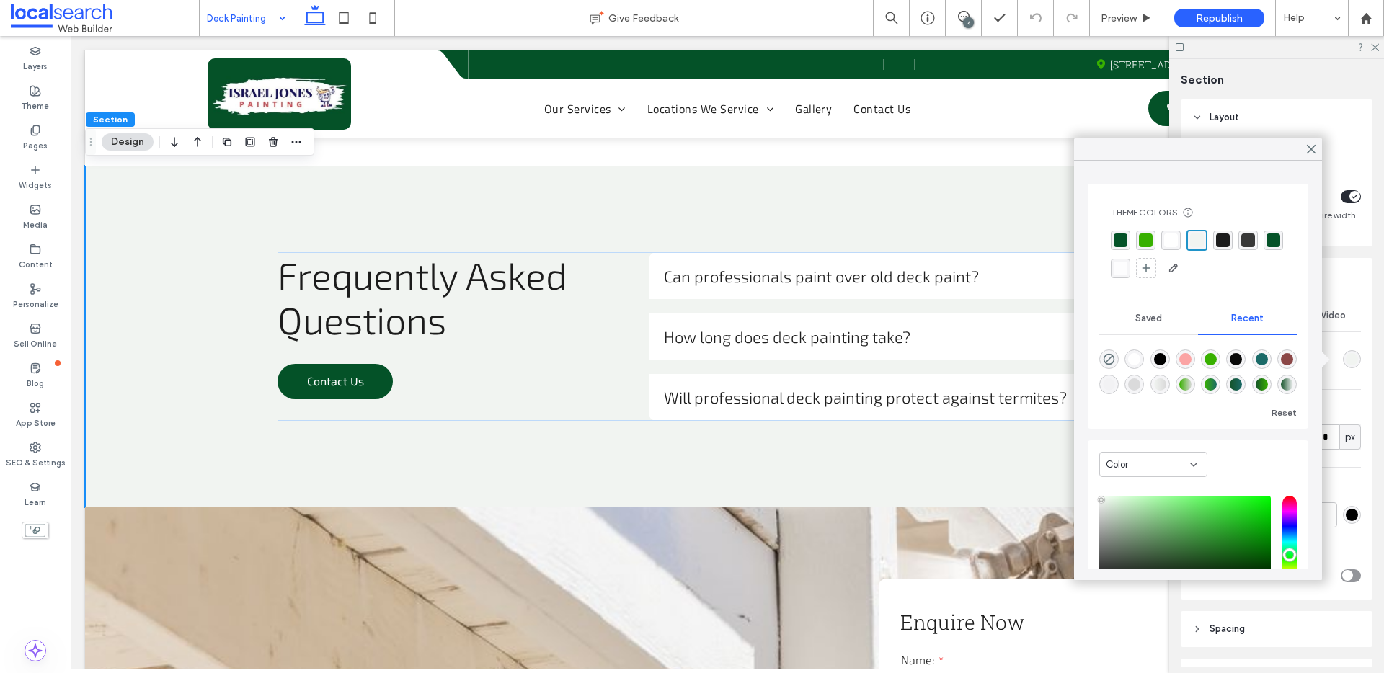
click at [1119, 241] on div "rgba(4,82,40,1)" at bounding box center [1120, 240] width 14 height 14
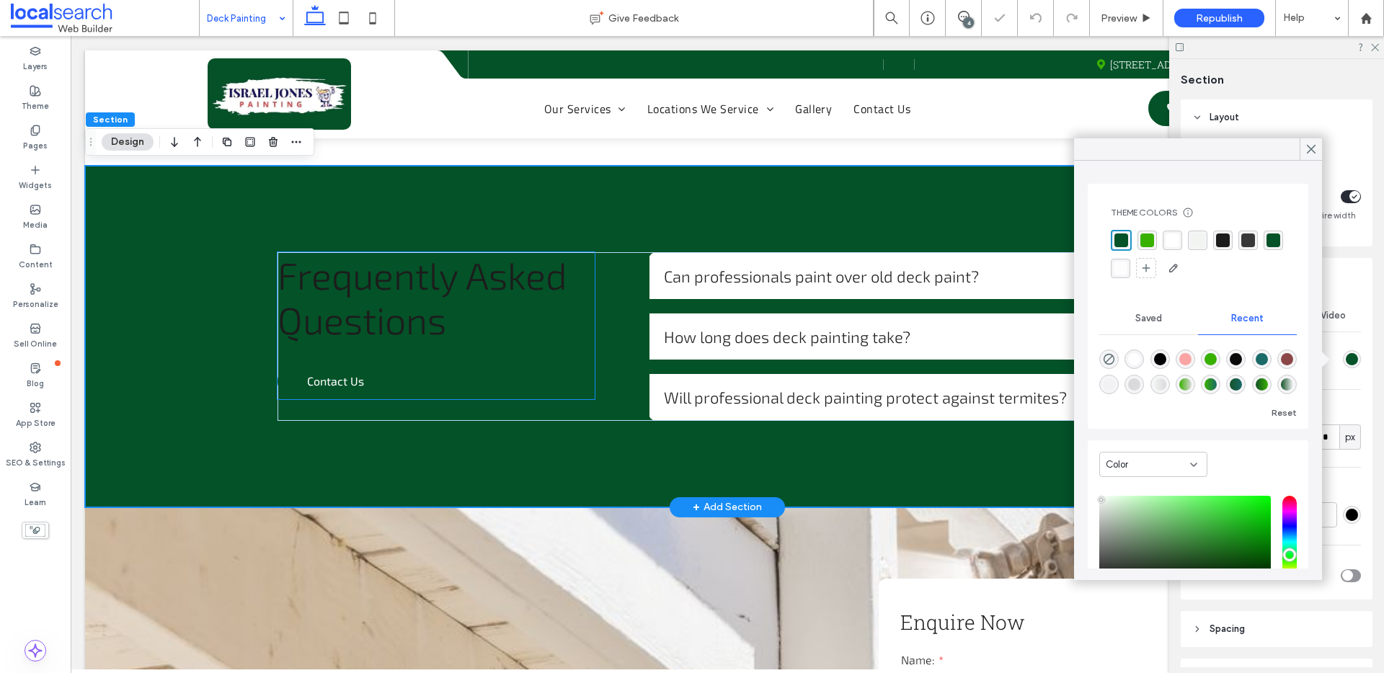
click at [427, 287] on span "Frequently Asked Questions" at bounding box center [422, 296] width 290 height 89
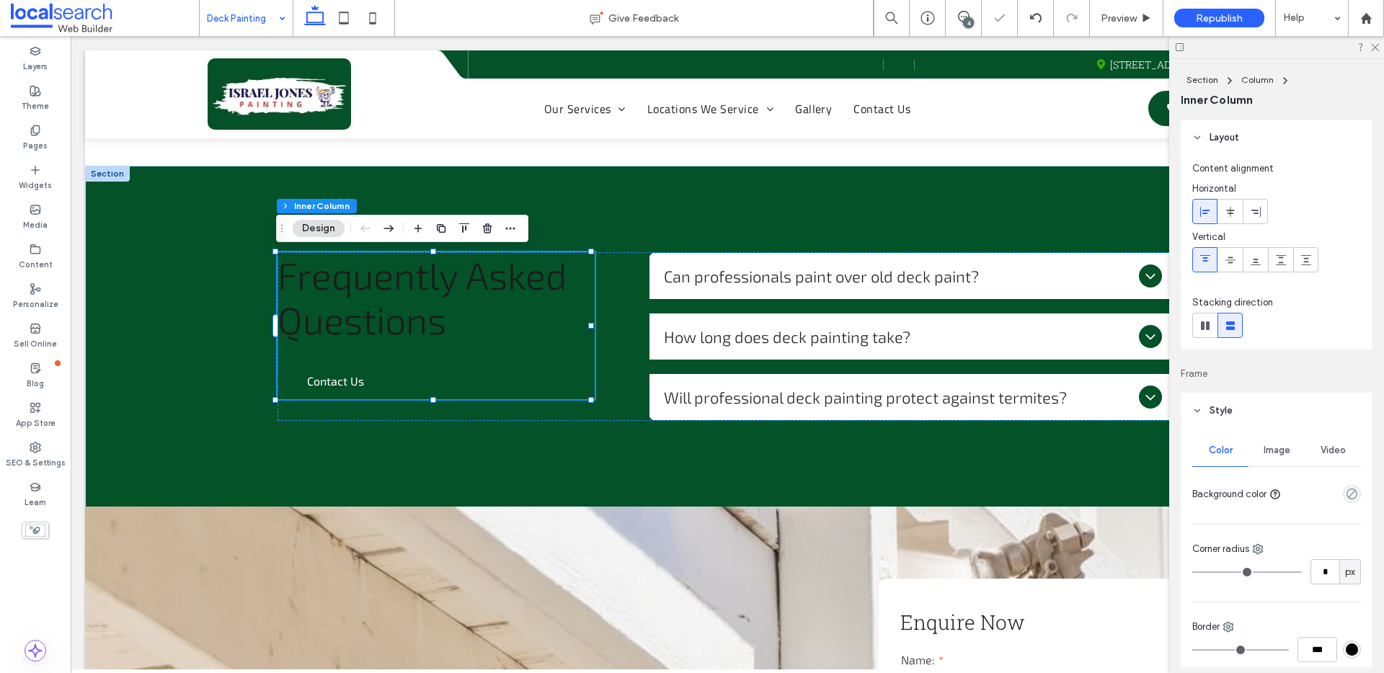
click at [332, 231] on button "Design" at bounding box center [319, 228] width 52 height 17
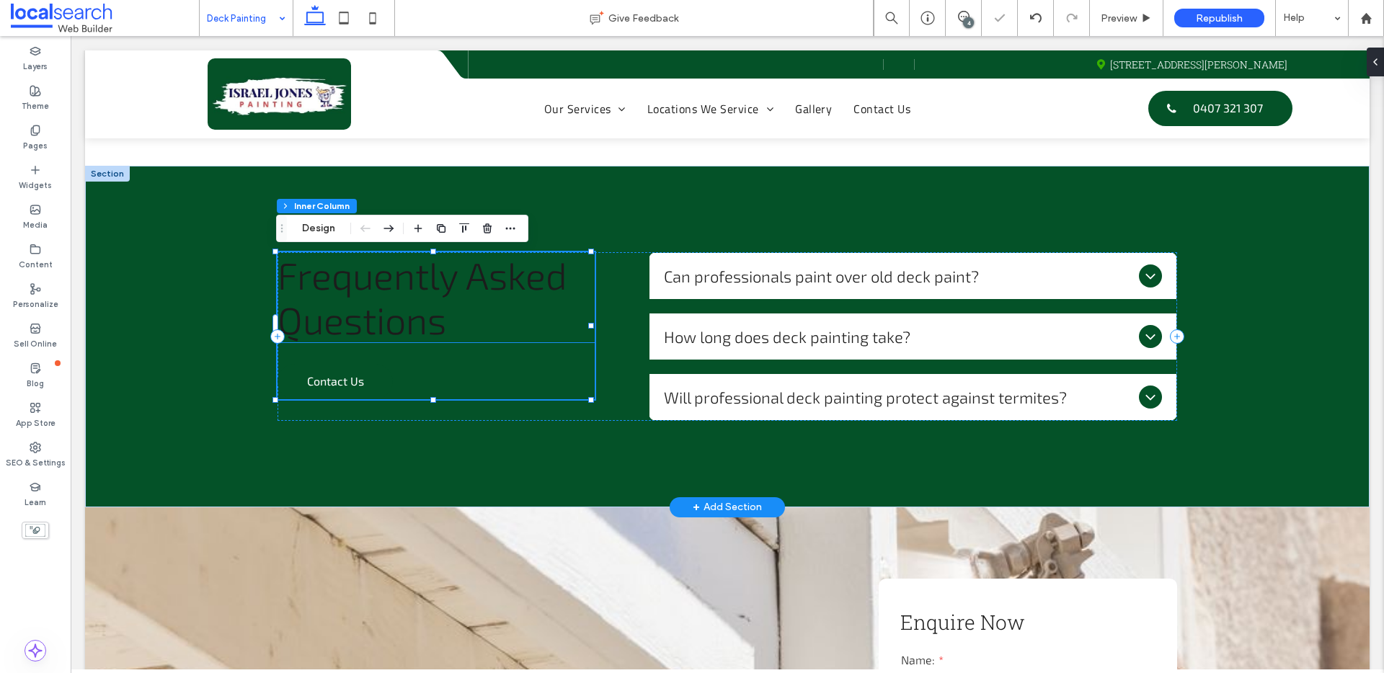
click at [375, 277] on span "Frequently Asked Questions" at bounding box center [422, 296] width 290 height 89
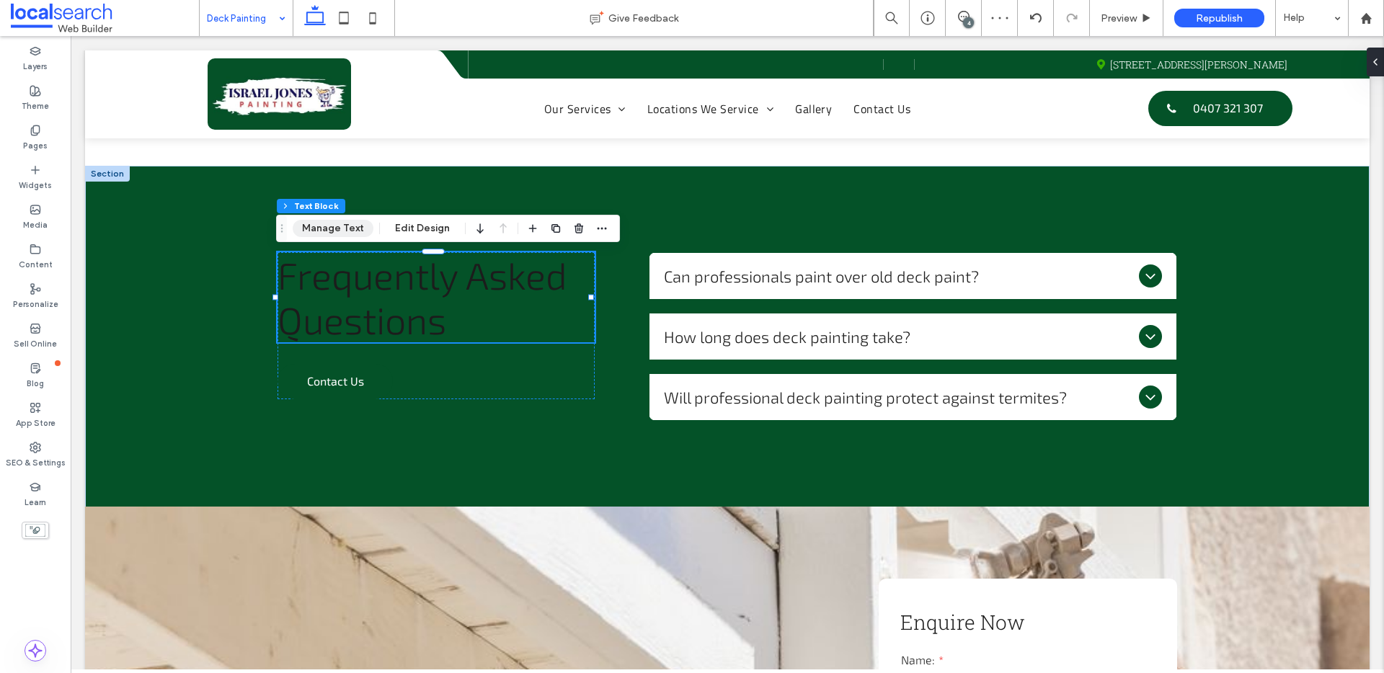
click at [346, 231] on button "Manage Text" at bounding box center [333, 228] width 81 height 17
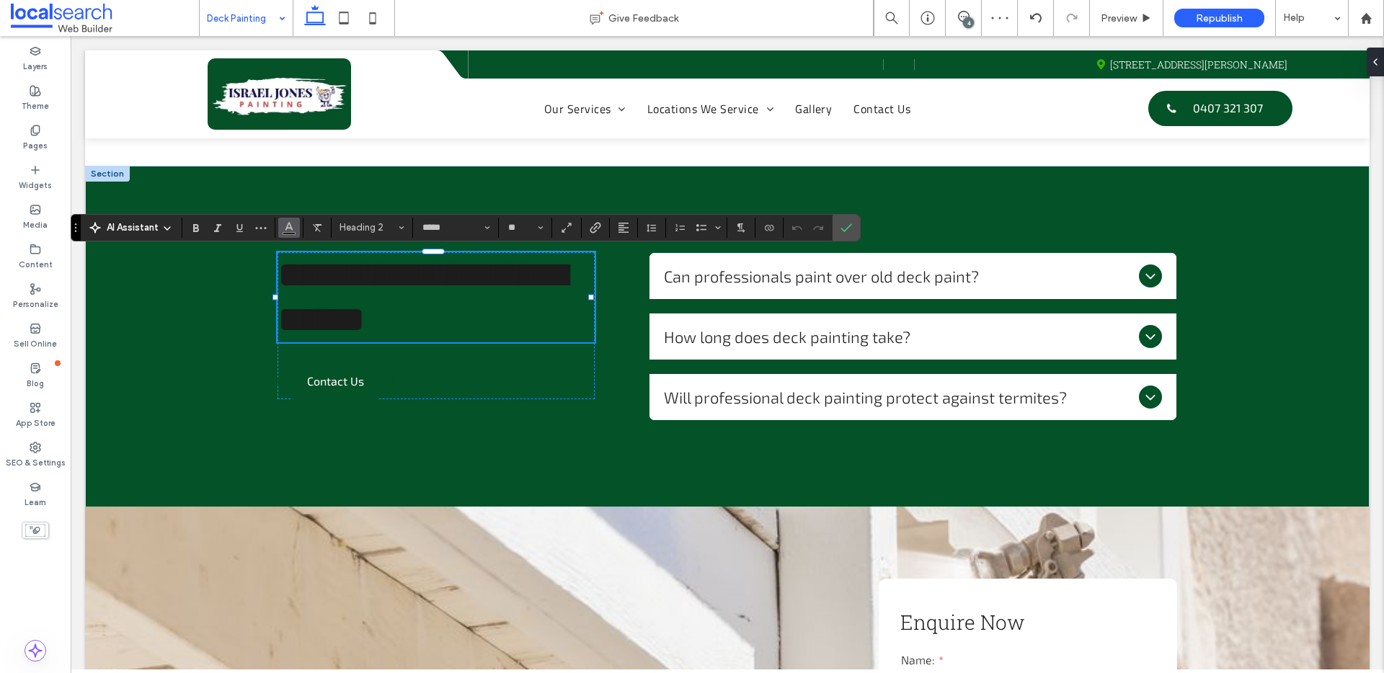
click at [295, 226] on button "Color" at bounding box center [289, 228] width 22 height 20
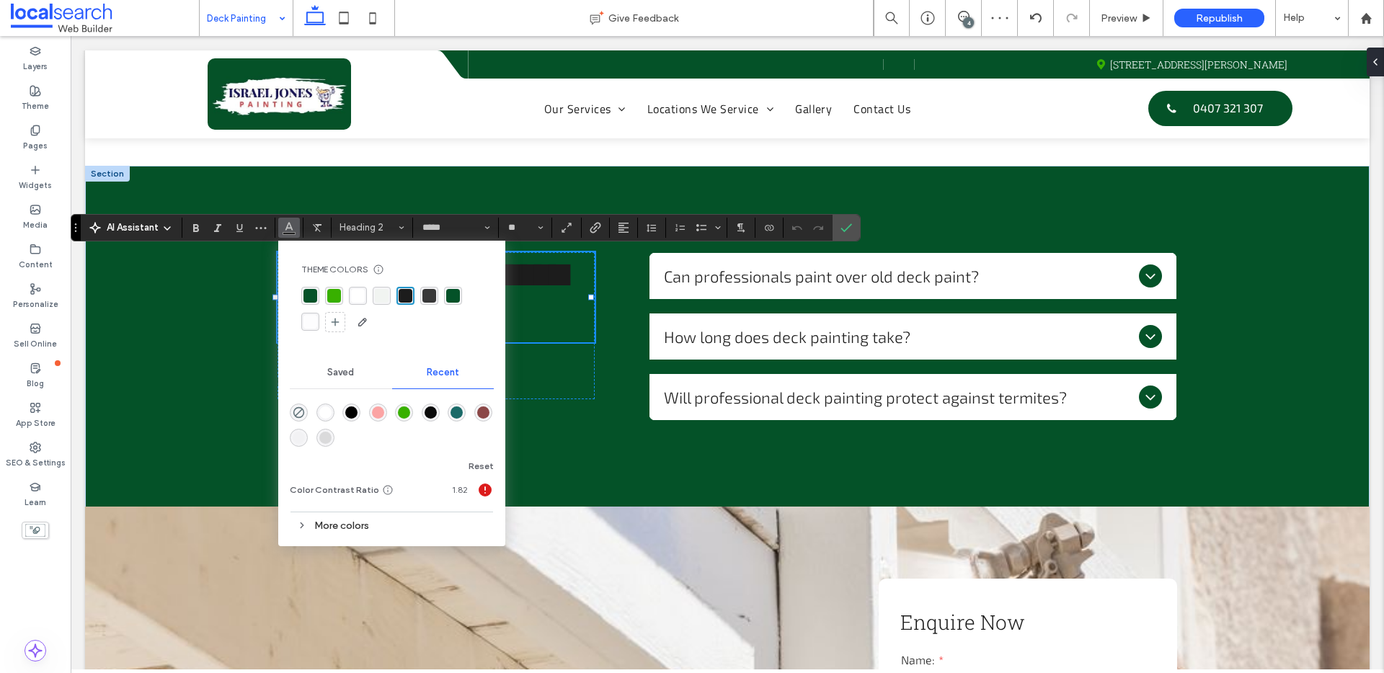
click at [355, 290] on div "rgba(255, 255, 255, 1)" at bounding box center [358, 296] width 14 height 14
click at [840, 225] on icon "Confirm" at bounding box center [846, 228] width 12 height 12
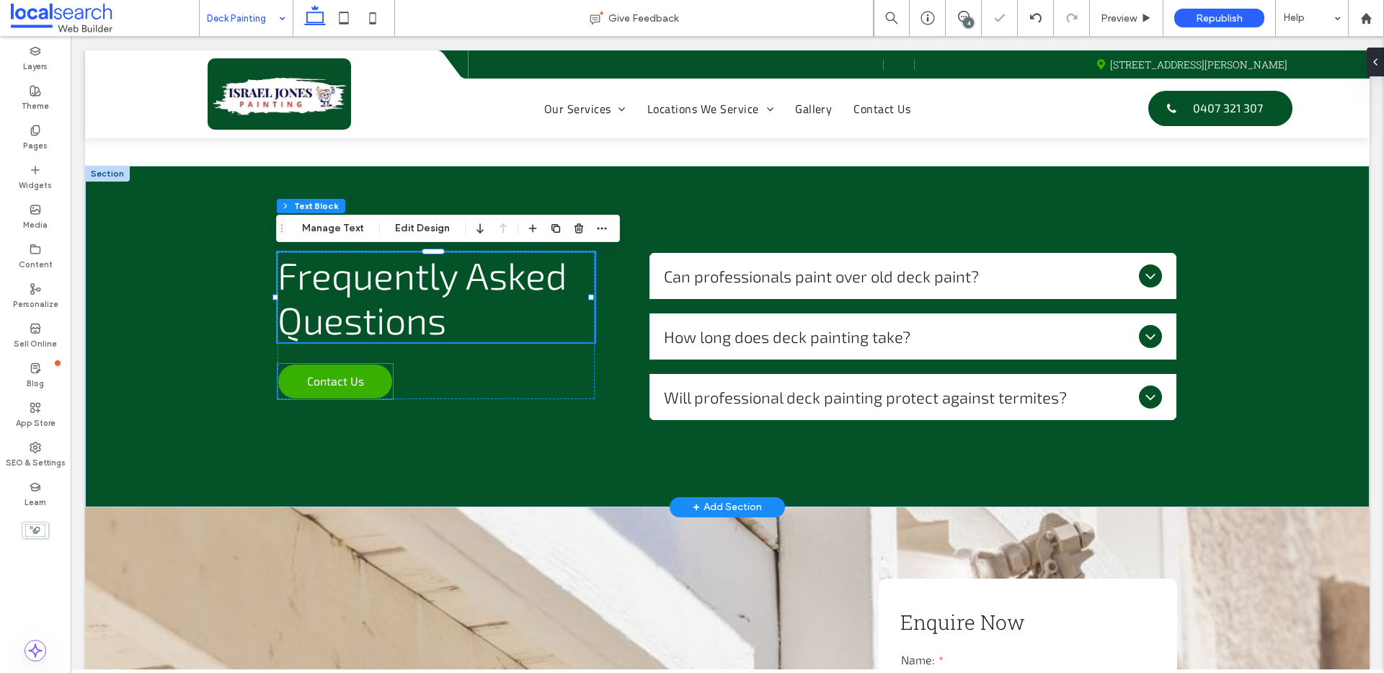
click at [350, 381] on span "Contact Us" at bounding box center [335, 381] width 57 height 28
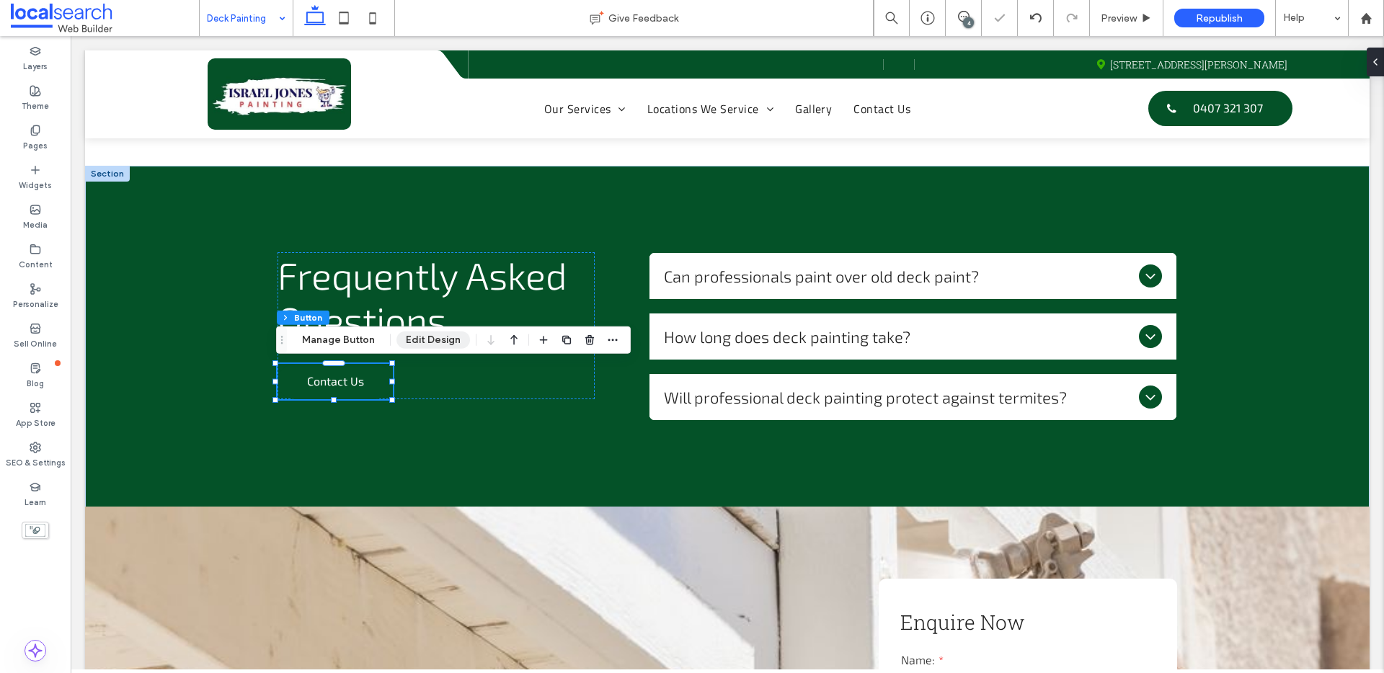
click at [413, 342] on button "Edit Design" at bounding box center [433, 339] width 74 height 17
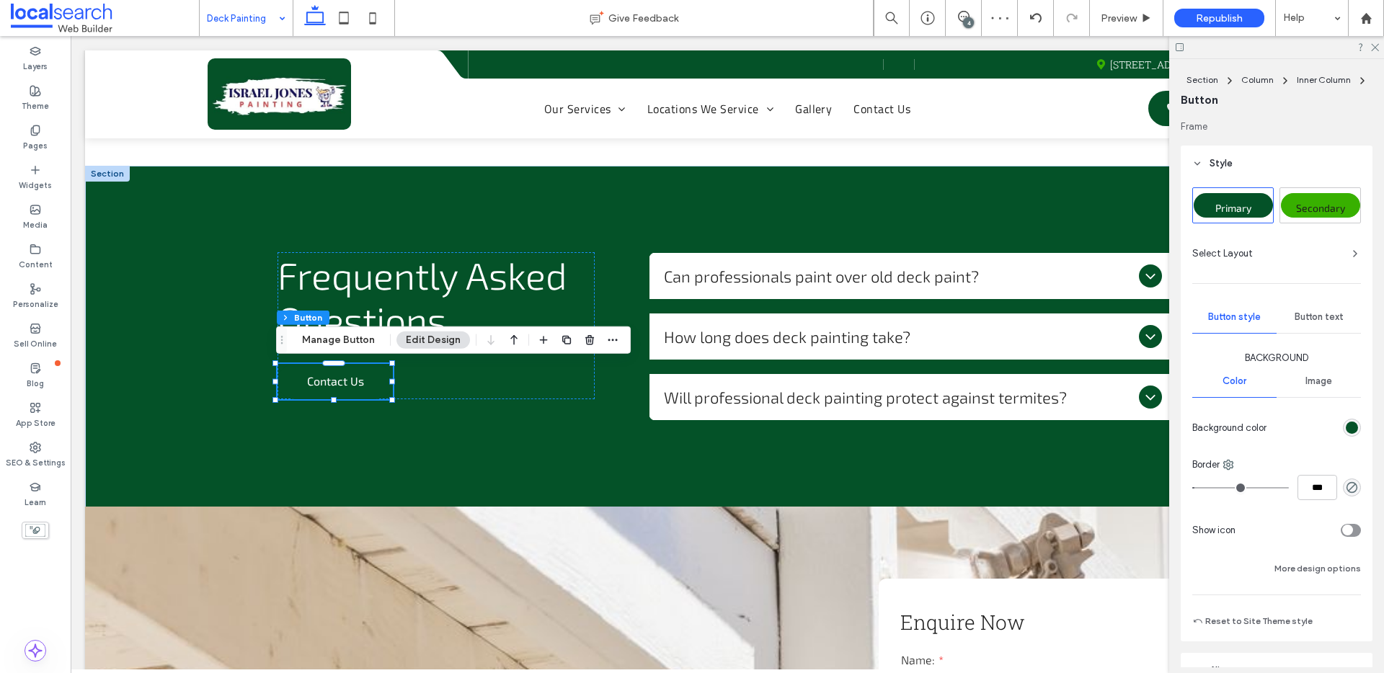
click at [1341, 202] on span "Secondary" at bounding box center [1320, 208] width 49 height 12
drag, startPoint x: 1376, startPoint y: 43, endPoint x: 1245, endPoint y: 48, distance: 130.5
click at [1376, 43] on icon at bounding box center [1373, 46] width 9 height 9
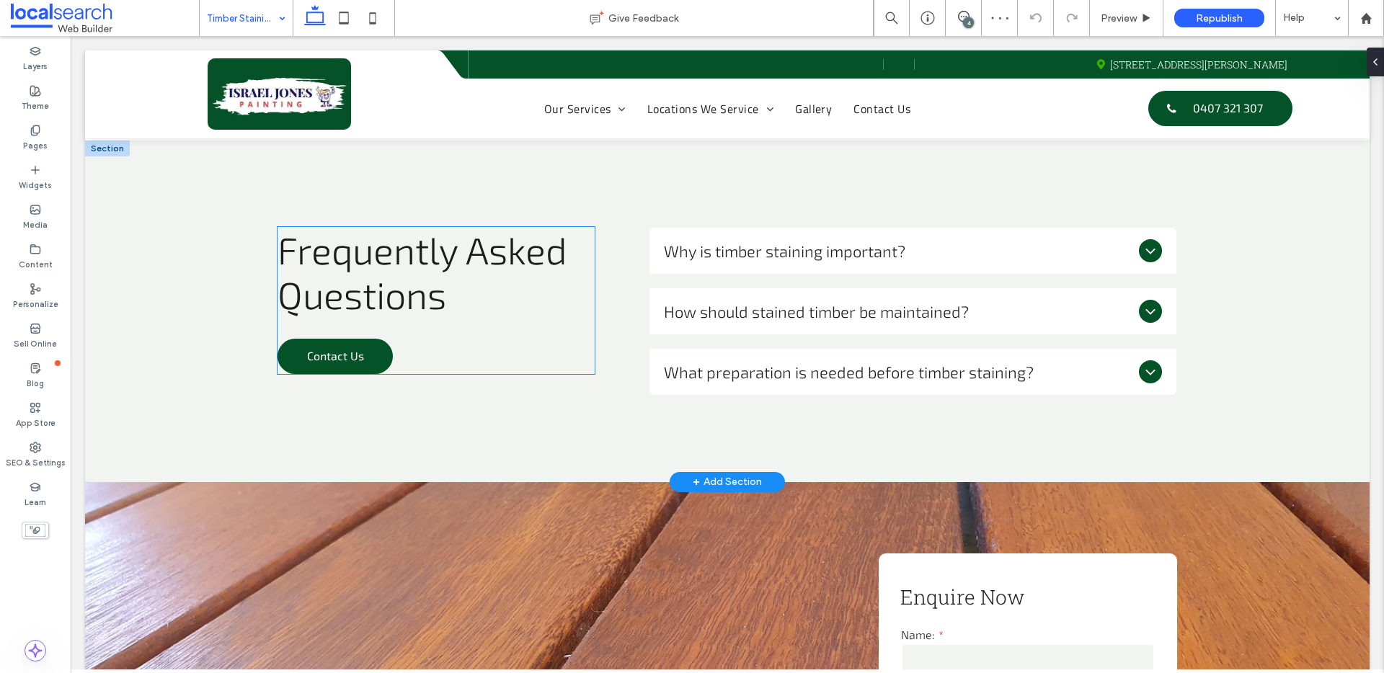
scroll to position [1497, 0]
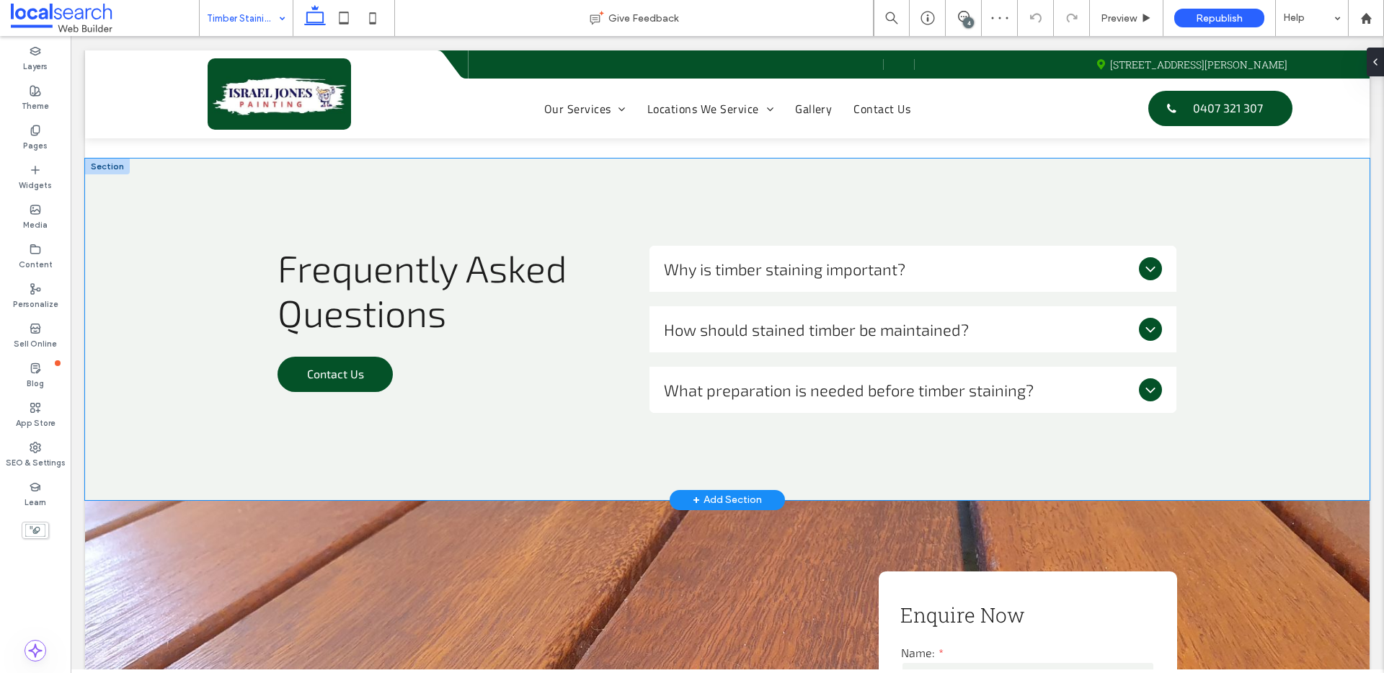
click at [103, 205] on div "Frequently Asked Questions Contact Us Why is timber staining important? Timber …" at bounding box center [727, 330] width 1284 height 342
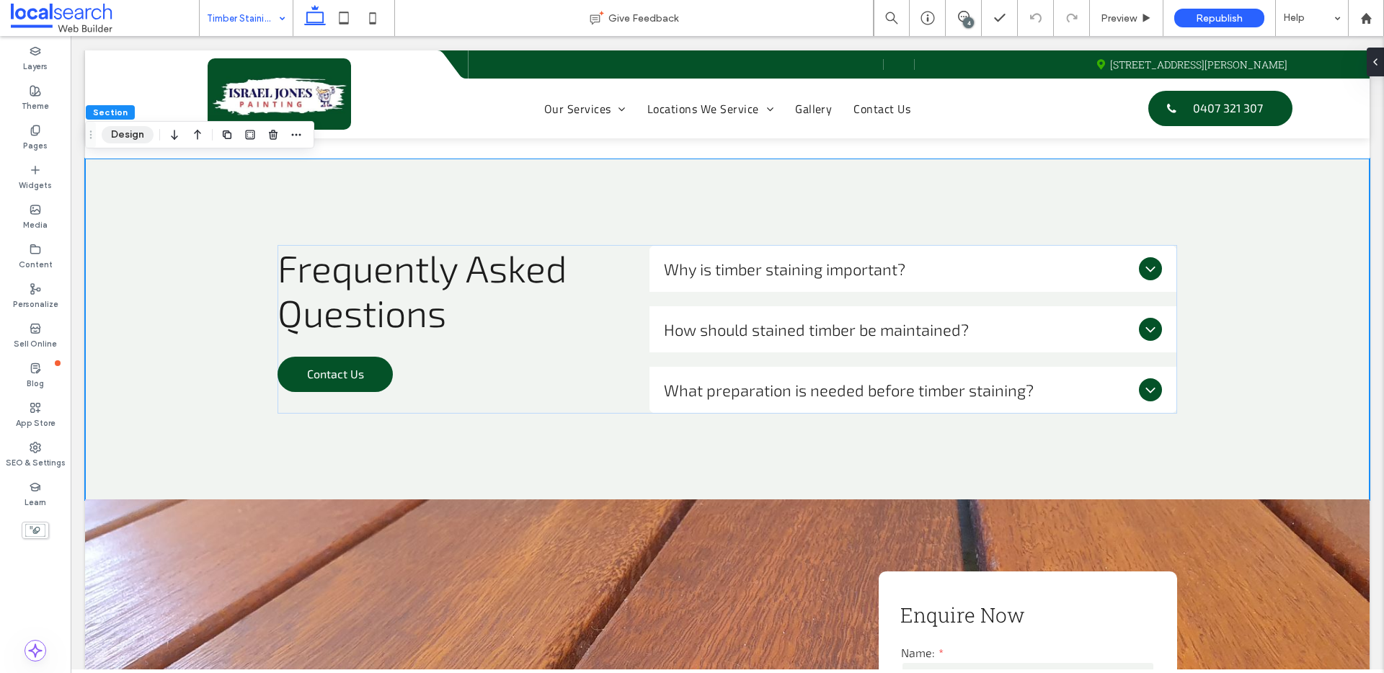
click at [115, 128] on button "Design" at bounding box center [128, 134] width 52 height 17
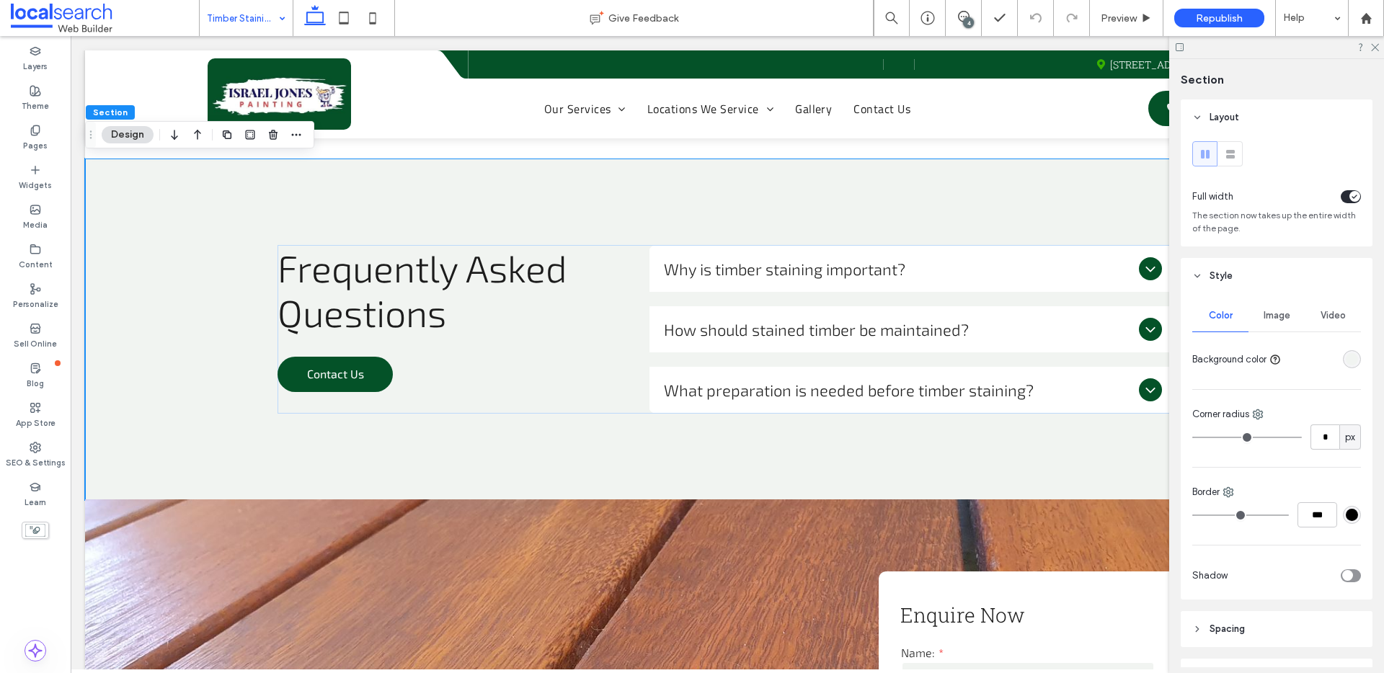
click at [1344, 350] on div "rgba(241, 244, 241, 1)" at bounding box center [1352, 359] width 18 height 18
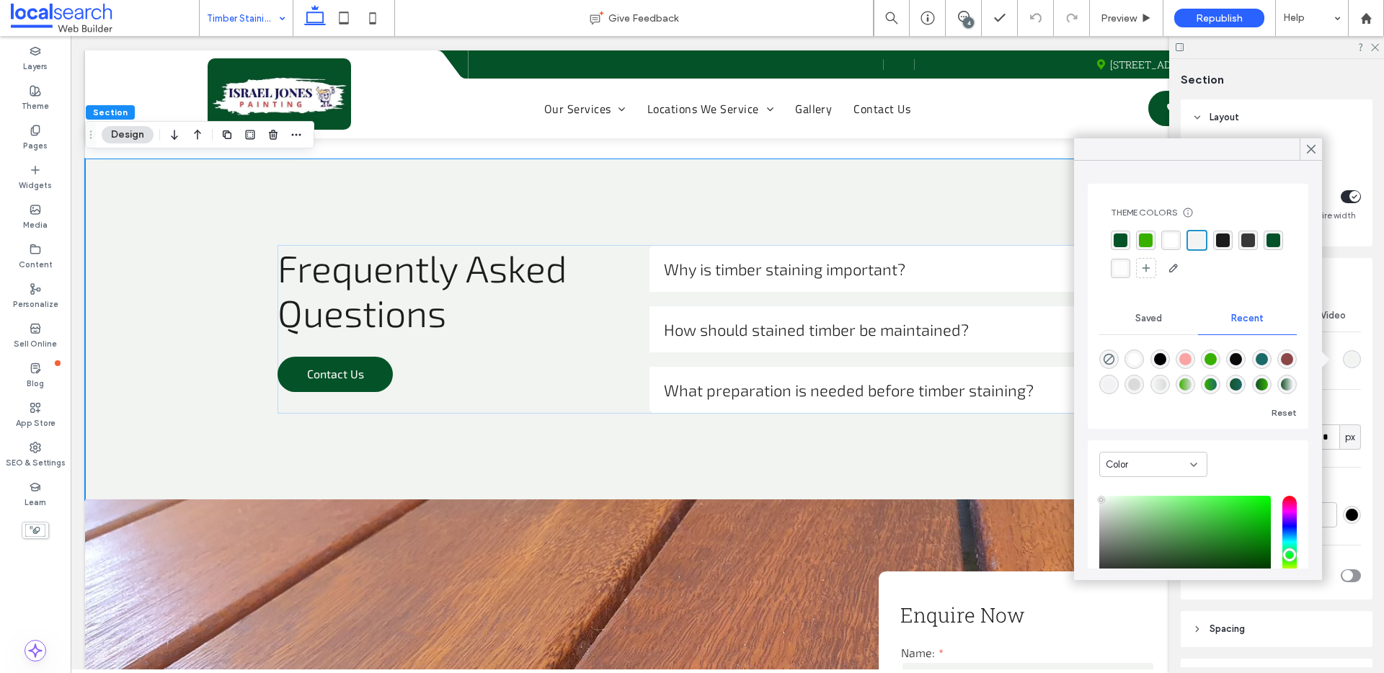
click at [1112, 240] on div "rgba(4,82,40,1)" at bounding box center [1119, 240] width 19 height 19
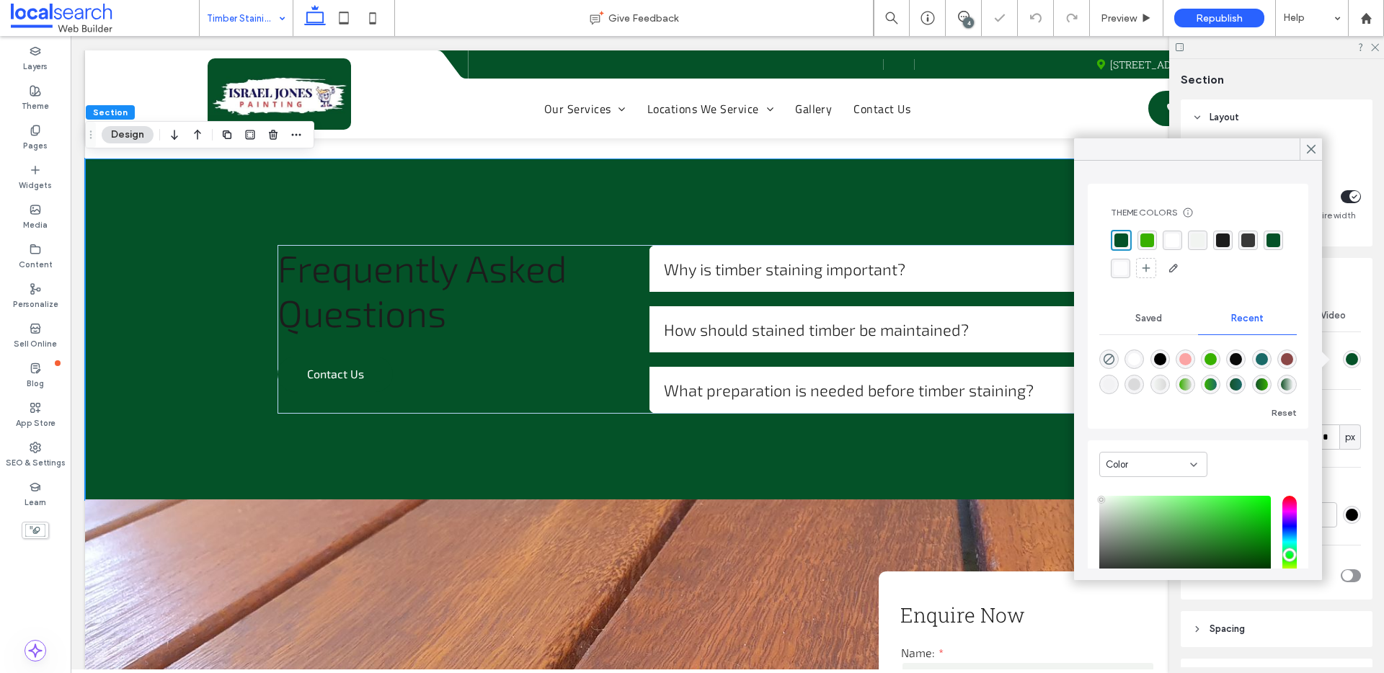
click at [1308, 150] on icon at bounding box center [1310, 149] width 13 height 13
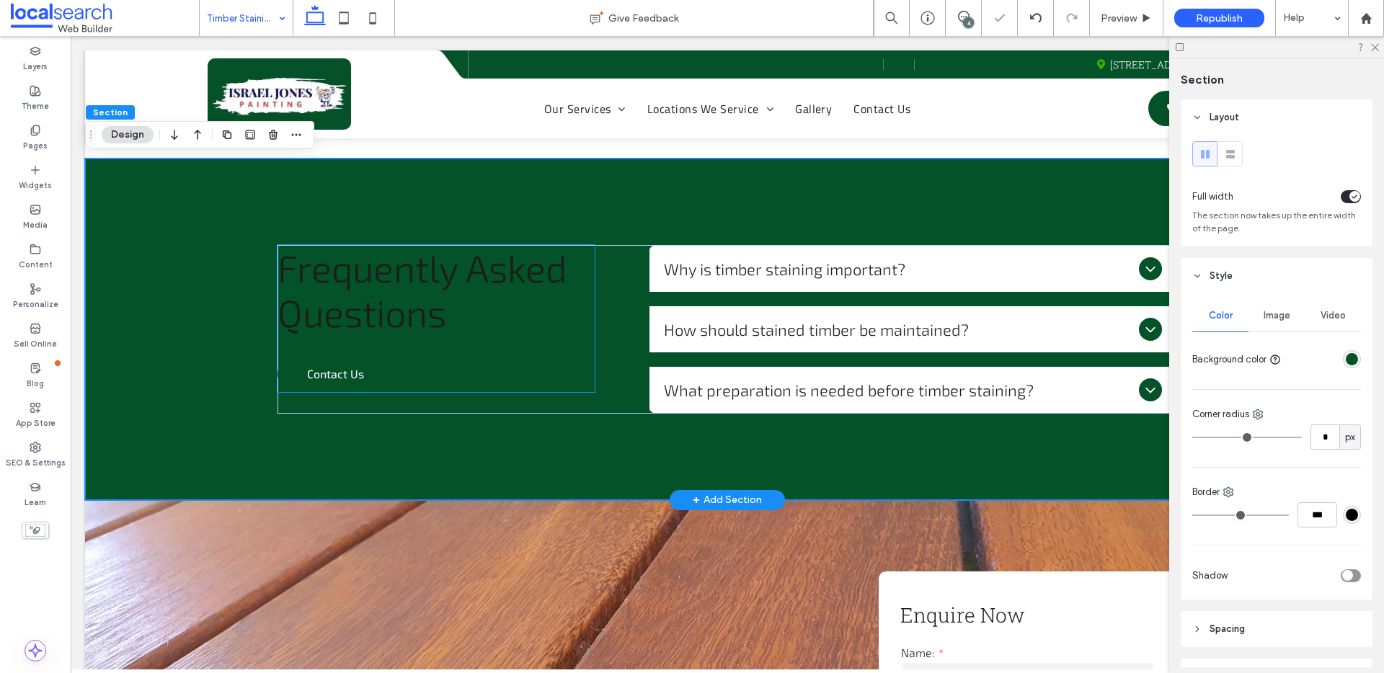
click at [455, 274] on span "Frequently Asked Questions" at bounding box center [422, 289] width 290 height 89
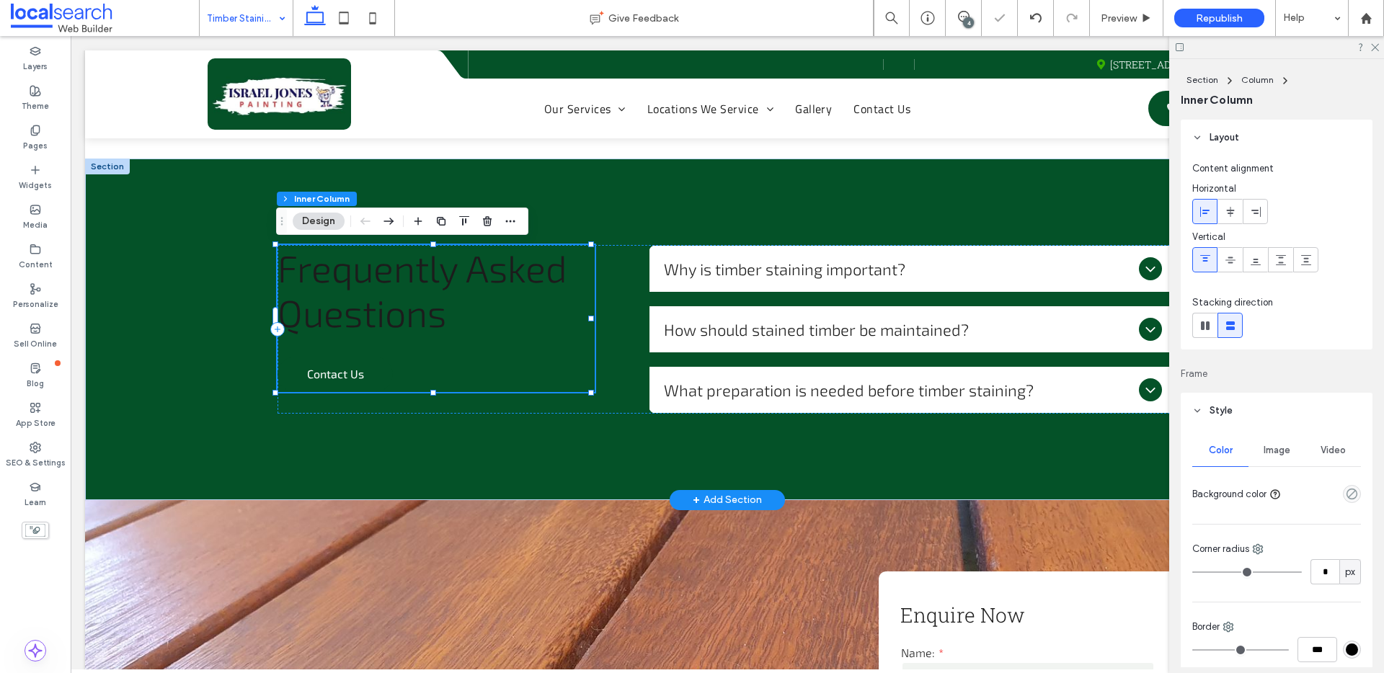
click at [453, 274] on span "Frequently Asked Questions" at bounding box center [422, 289] width 290 height 89
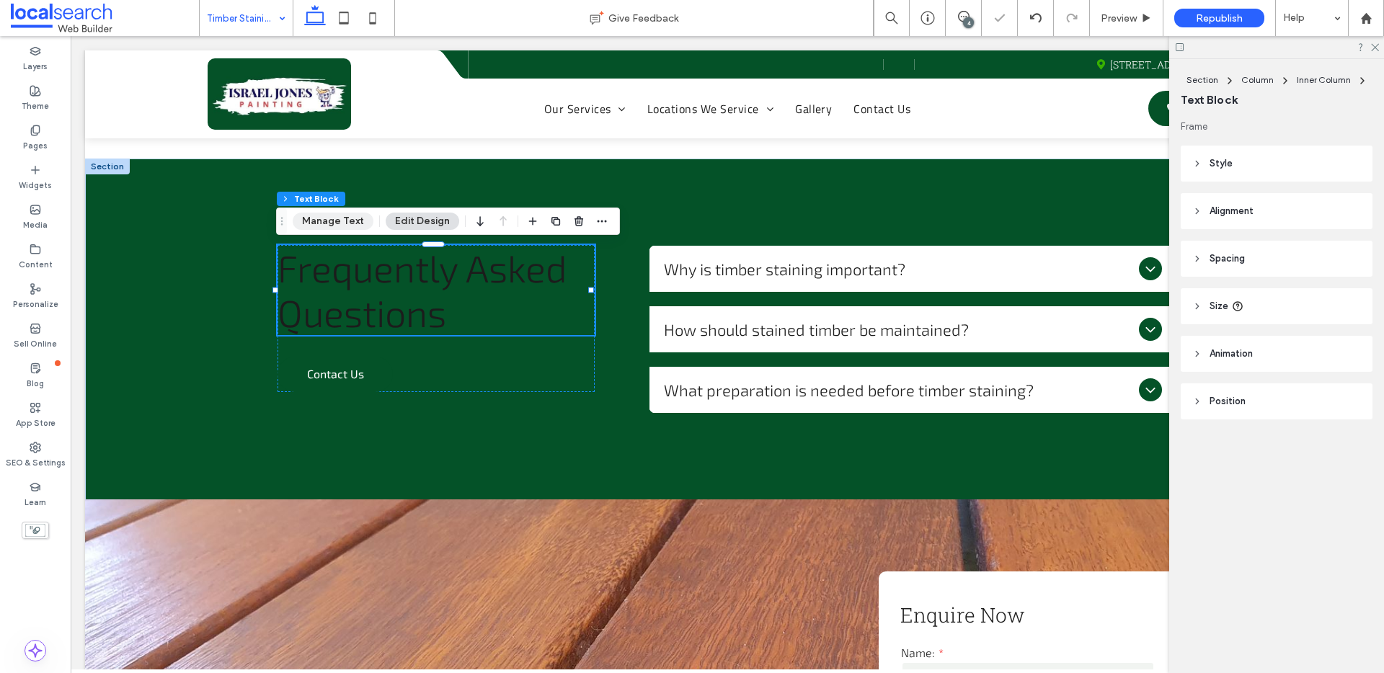
click at [324, 218] on button "Manage Text" at bounding box center [333, 221] width 81 height 17
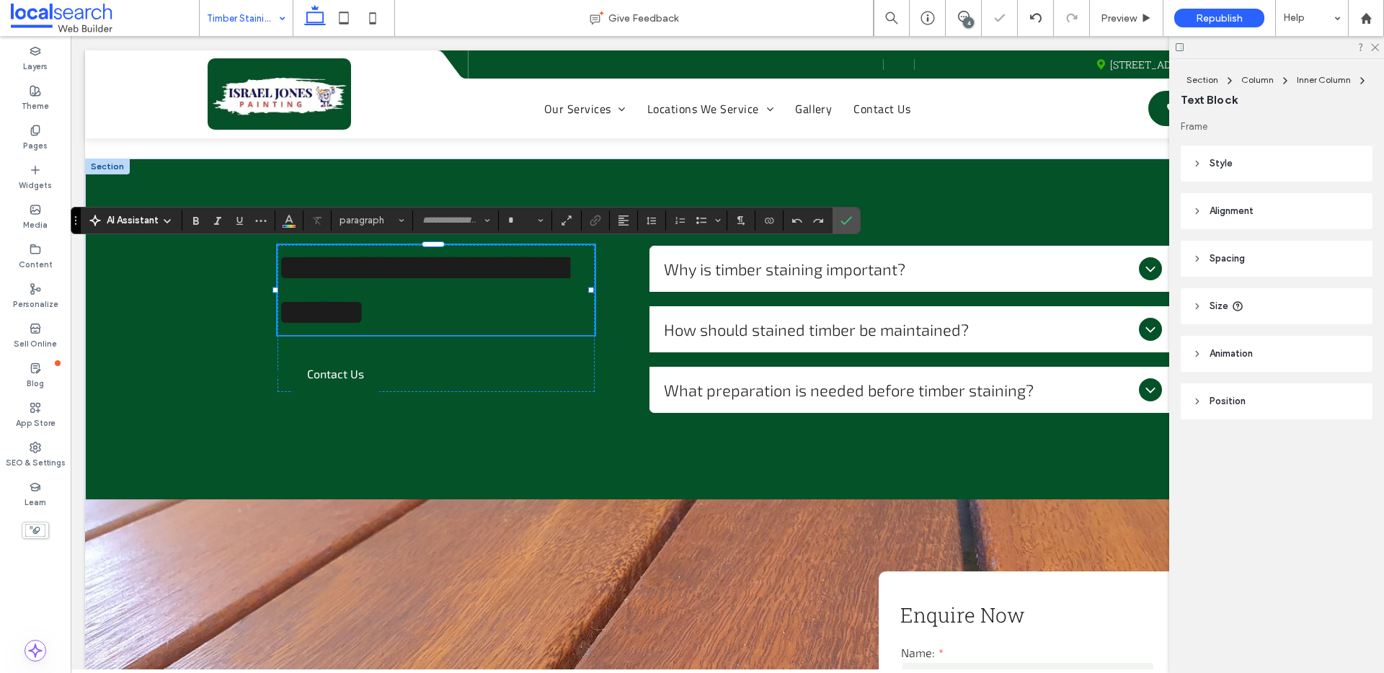
type input "*****"
type input "**"
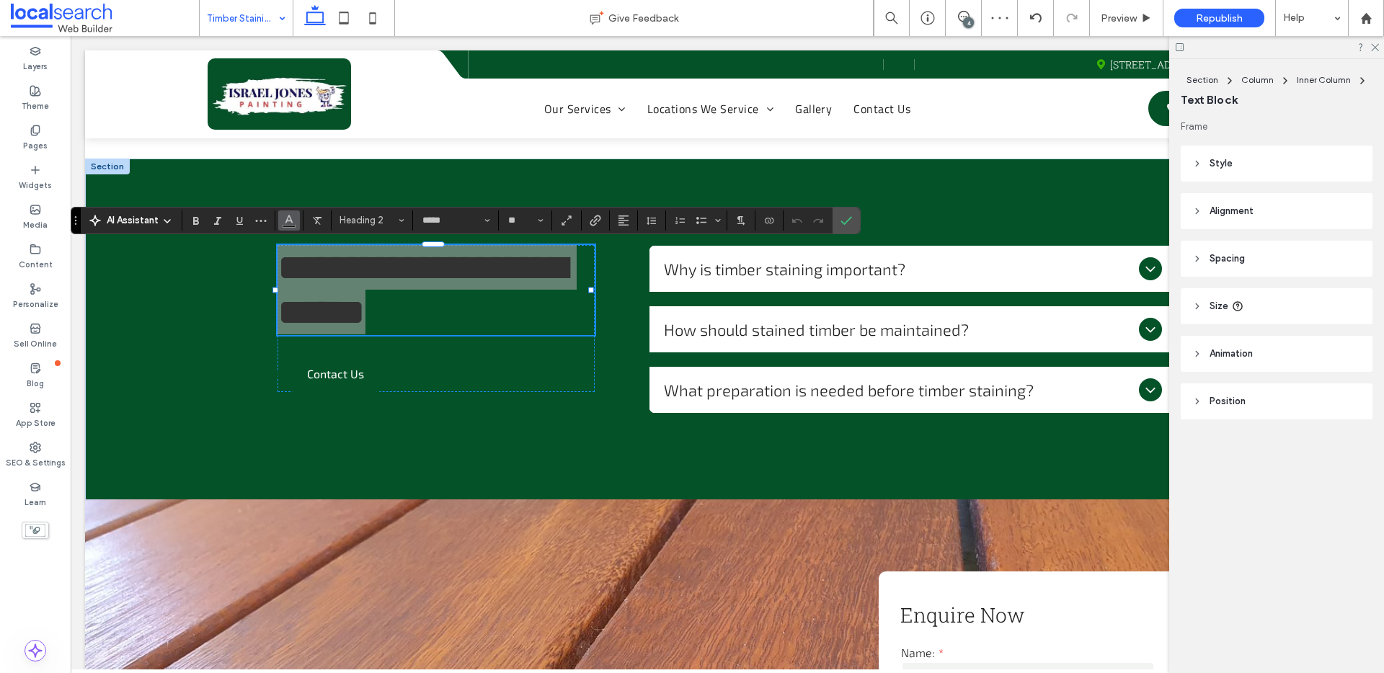
click at [288, 228] on span "Color" at bounding box center [289, 219] width 12 height 19
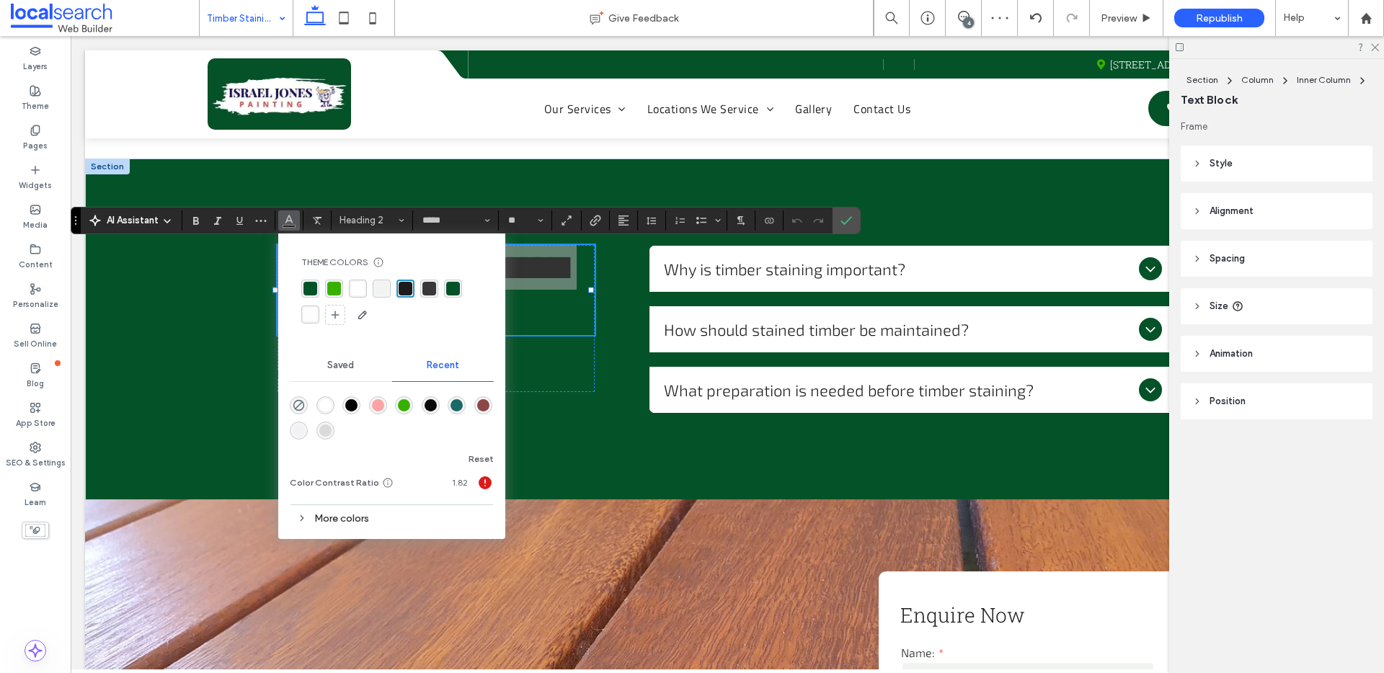
click at [355, 284] on div "rgba(255, 255, 255, 1)" at bounding box center [358, 289] width 14 height 14
click at [850, 220] on icon "Confirm" at bounding box center [846, 221] width 12 height 12
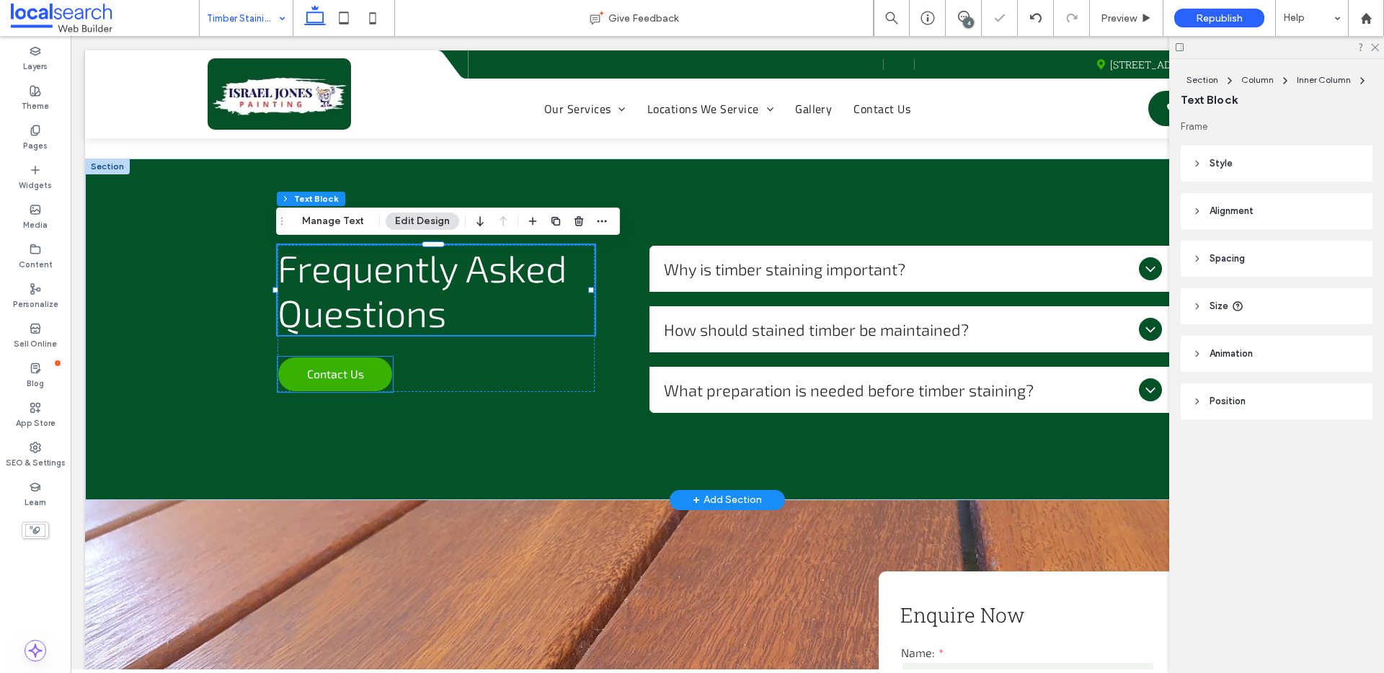
click at [367, 372] on link "Contact Us" at bounding box center [334, 374] width 115 height 35
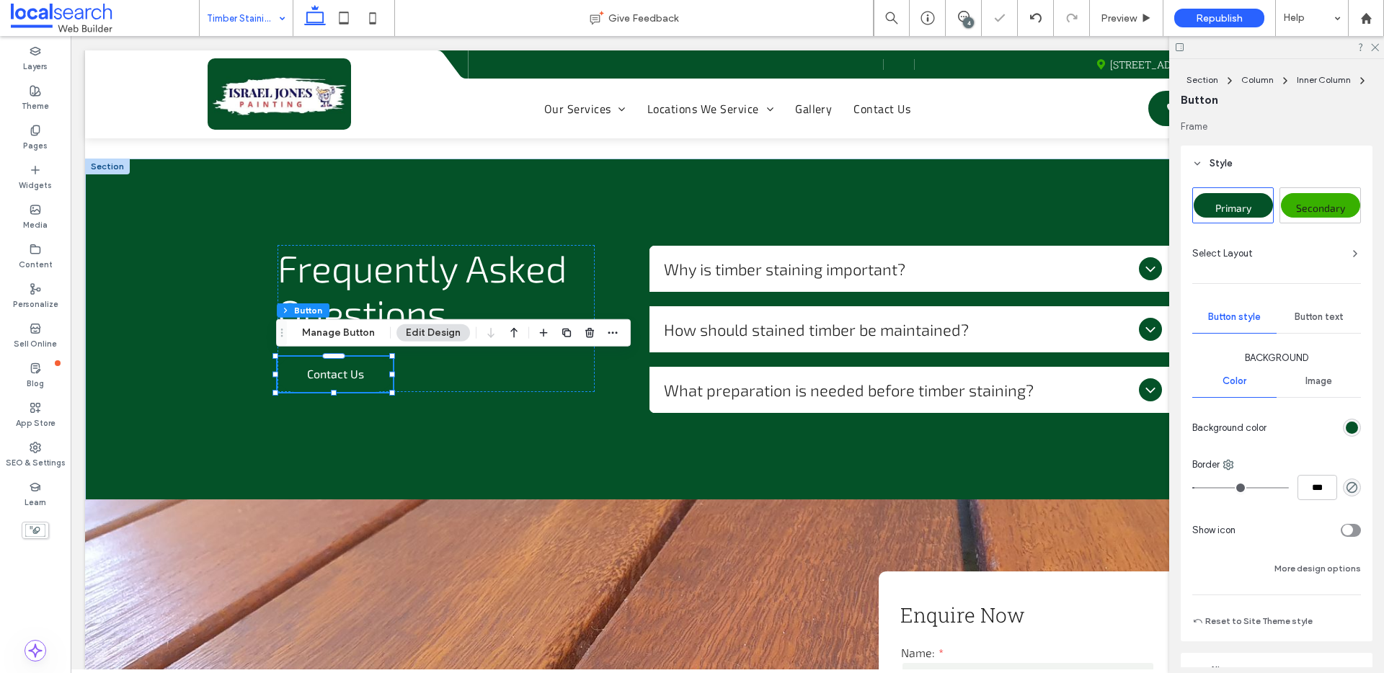
click at [1314, 199] on div "Secondary" at bounding box center [1320, 205] width 79 height 25
click at [1378, 48] on icon at bounding box center [1373, 46] width 9 height 9
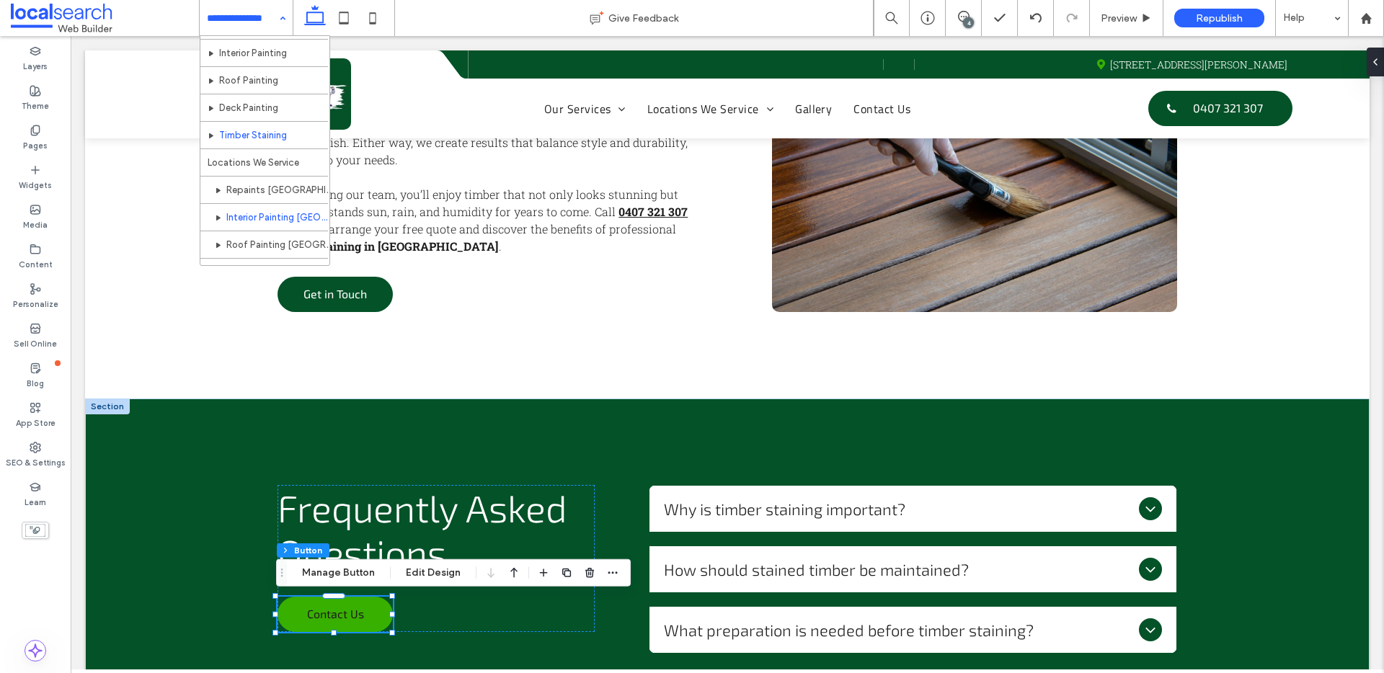
scroll to position [90, 0]
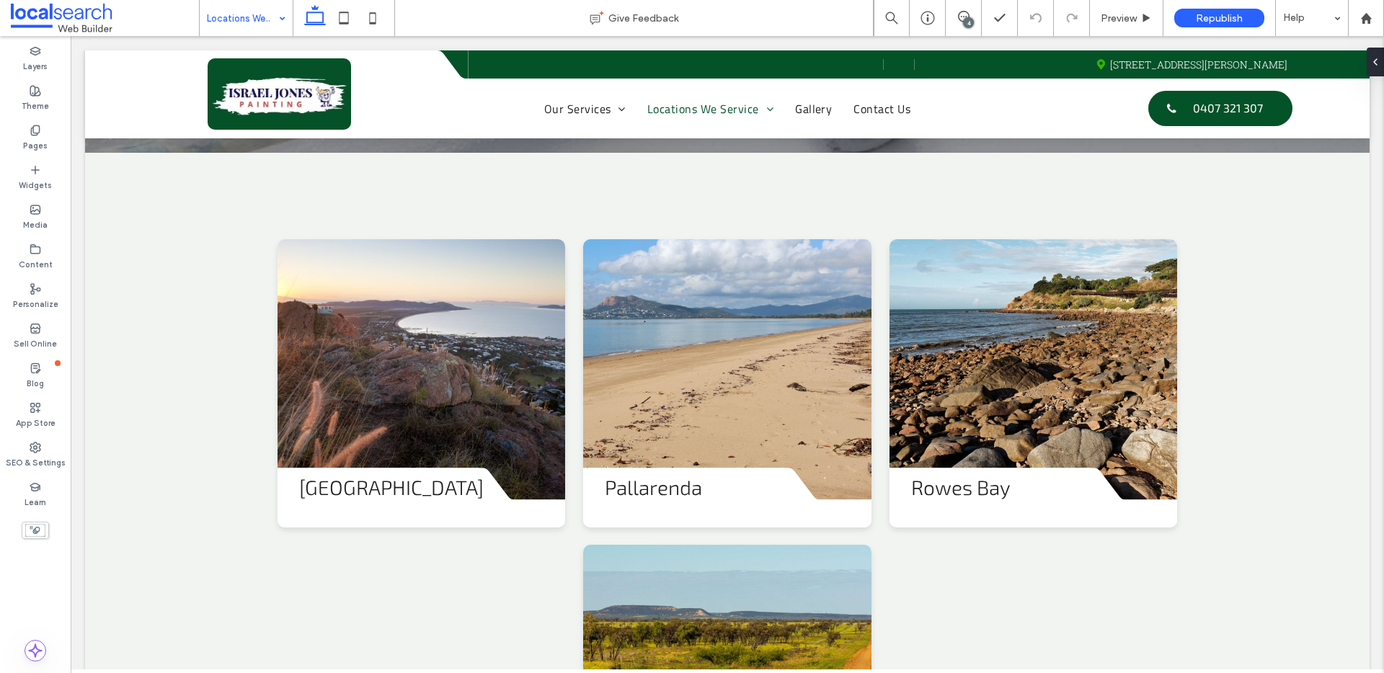
scroll to position [358, 0]
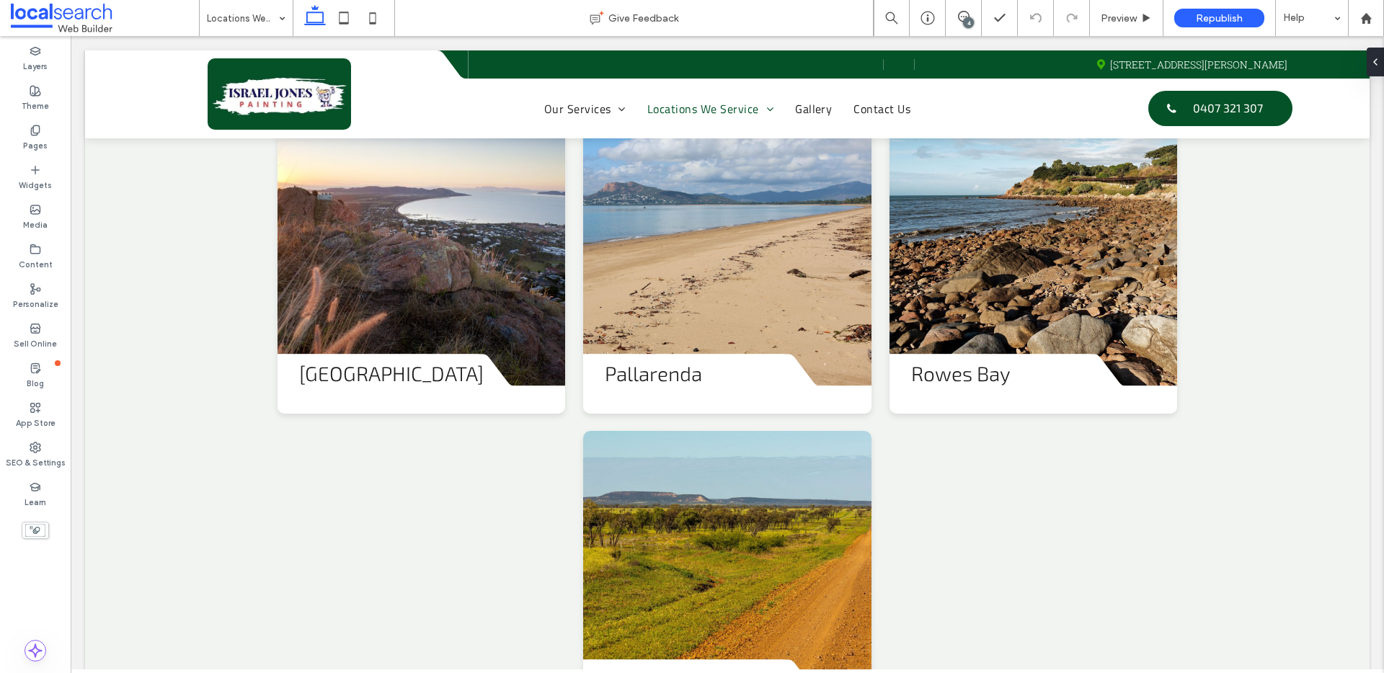
scroll to position [473, 0]
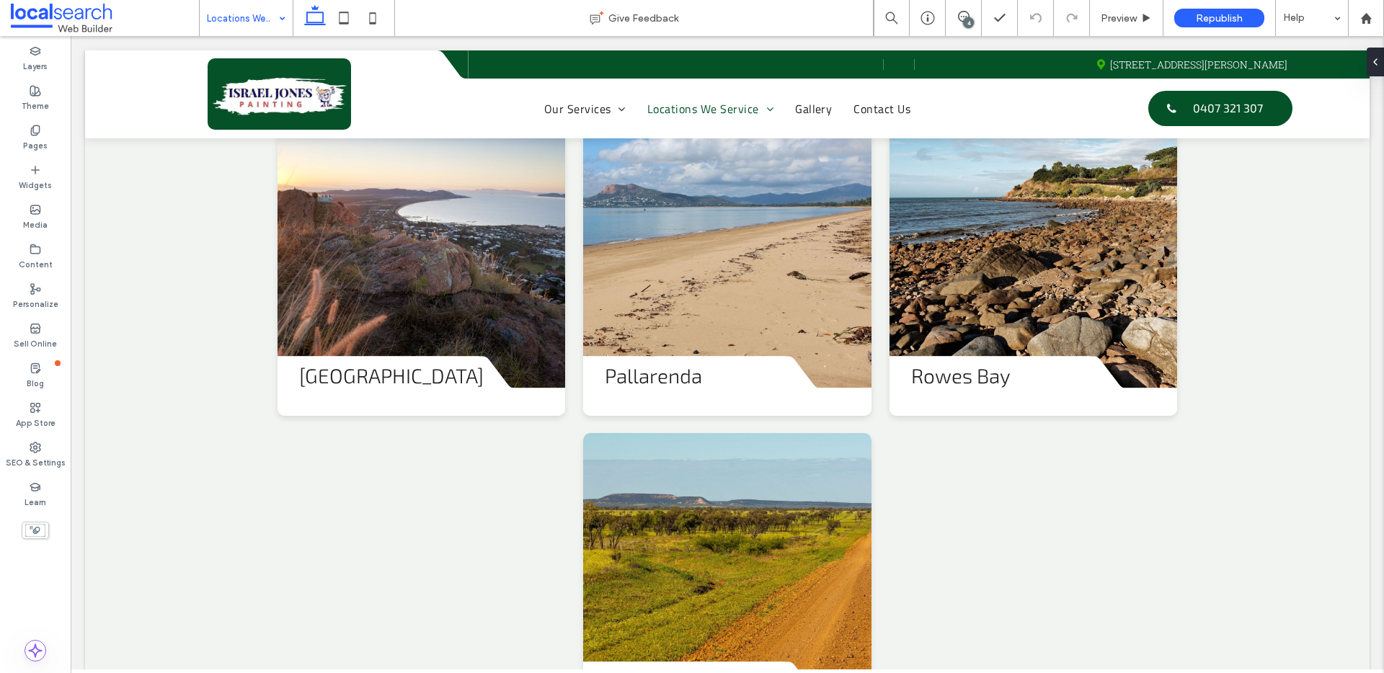
click at [247, 12] on input at bounding box center [242, 18] width 71 height 36
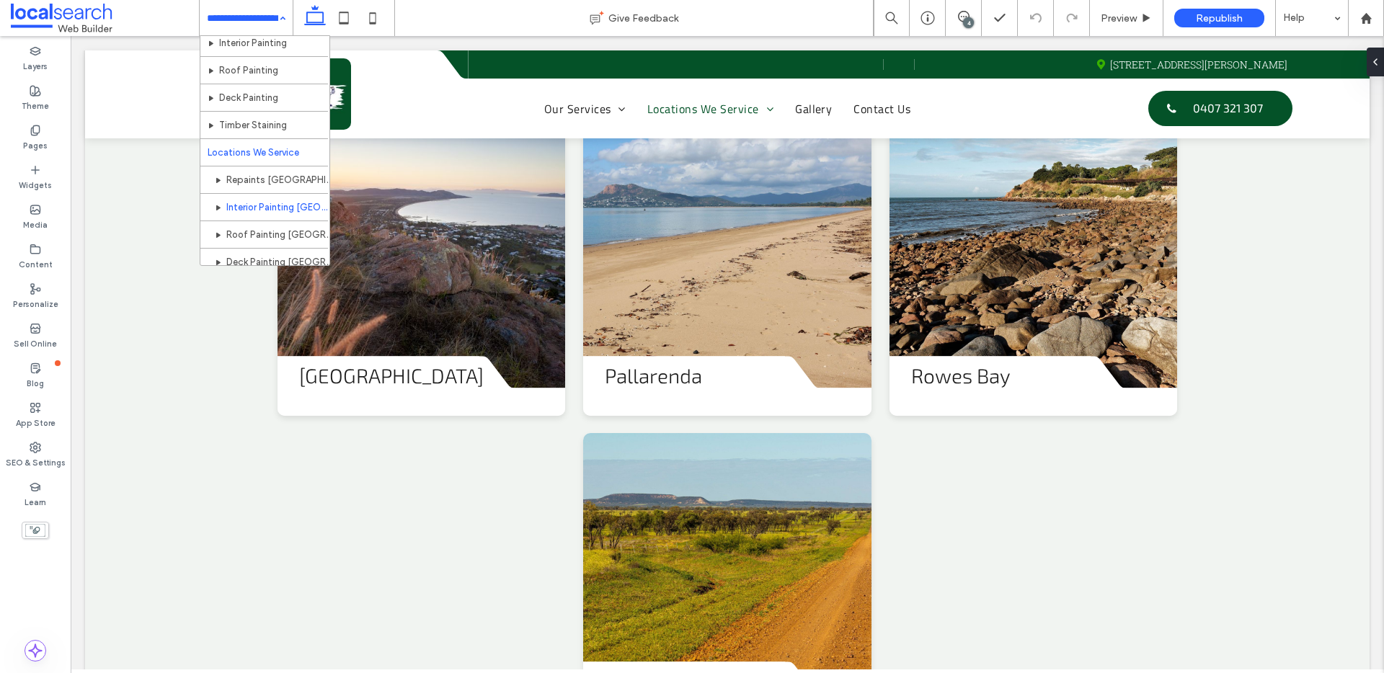
scroll to position [97, 0]
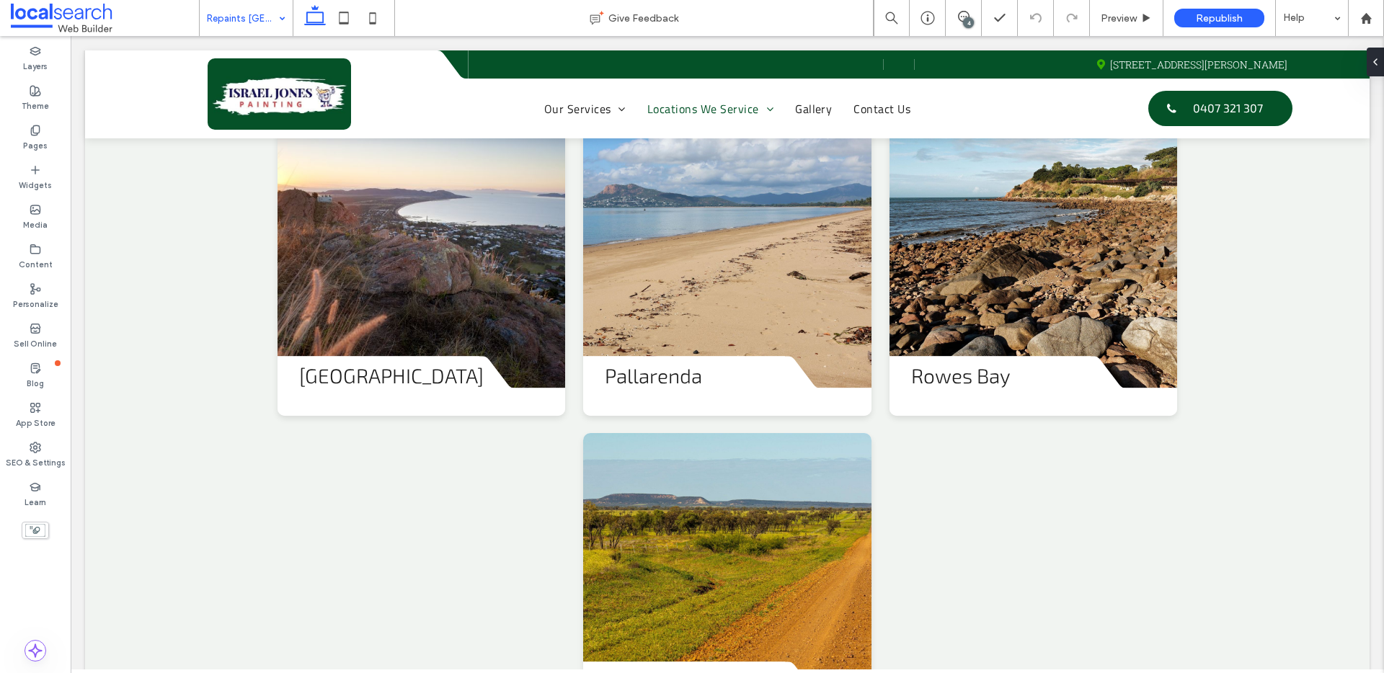
click at [272, 22] on div "Repaints Castle Hill" at bounding box center [246, 18] width 93 height 36
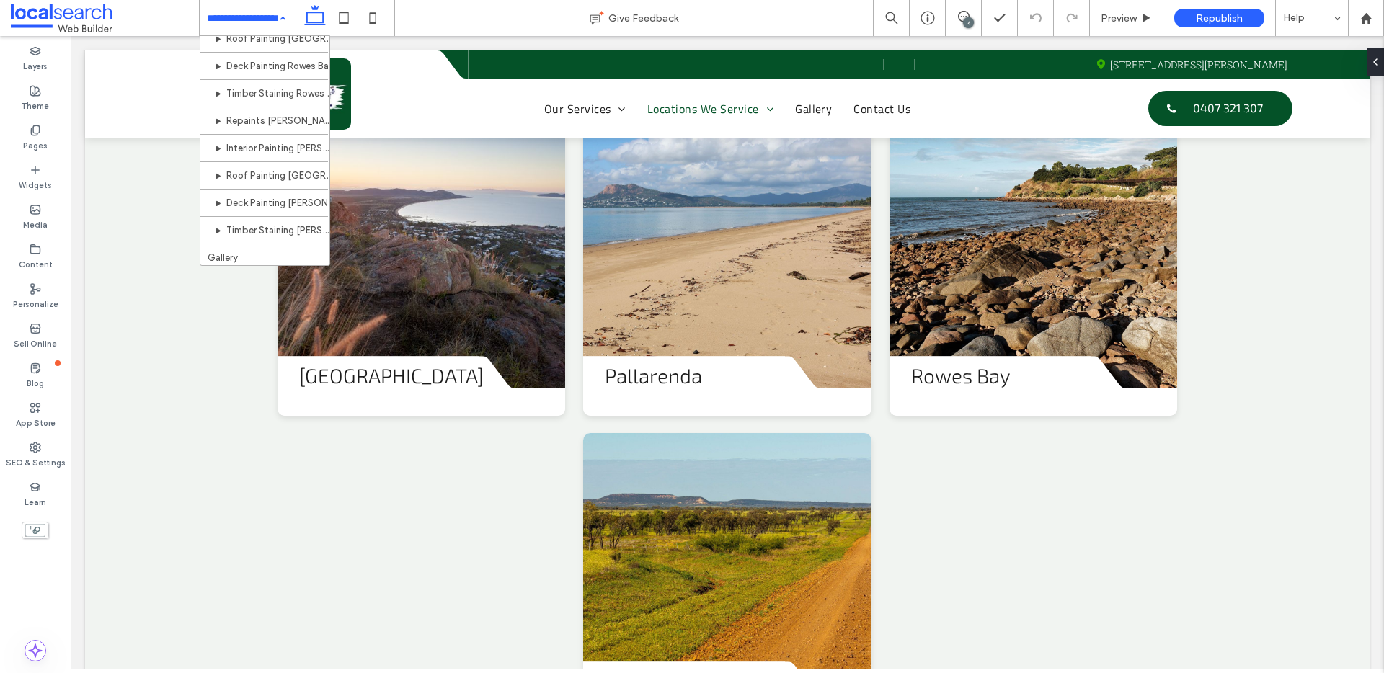
scroll to position [590, 0]
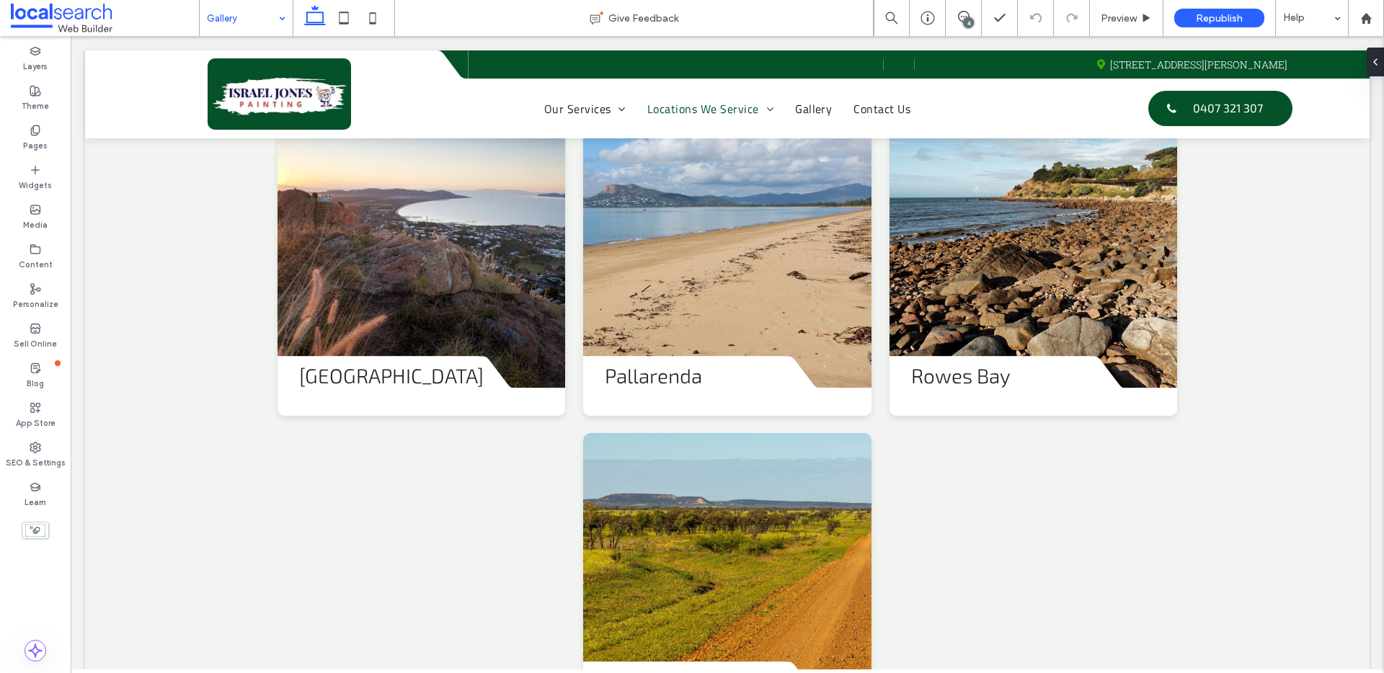
click at [236, 7] on input at bounding box center [242, 18] width 71 height 36
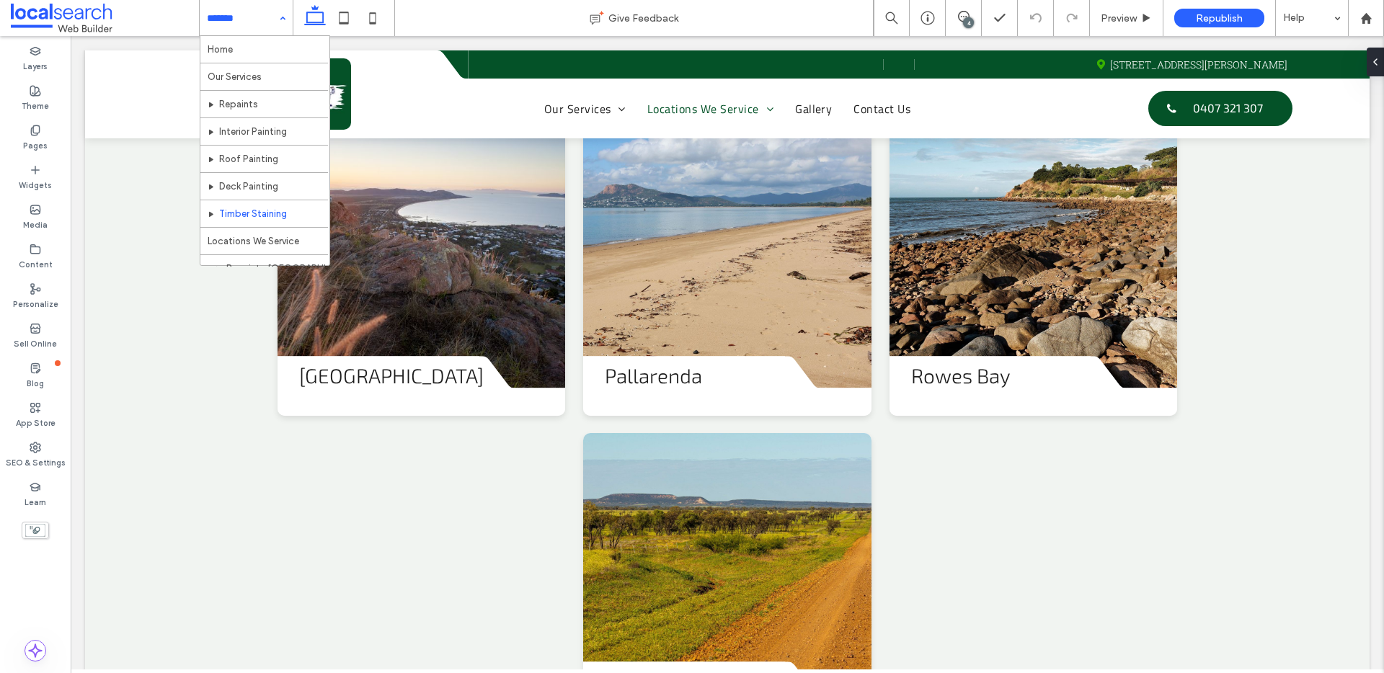
scroll to position [590, 0]
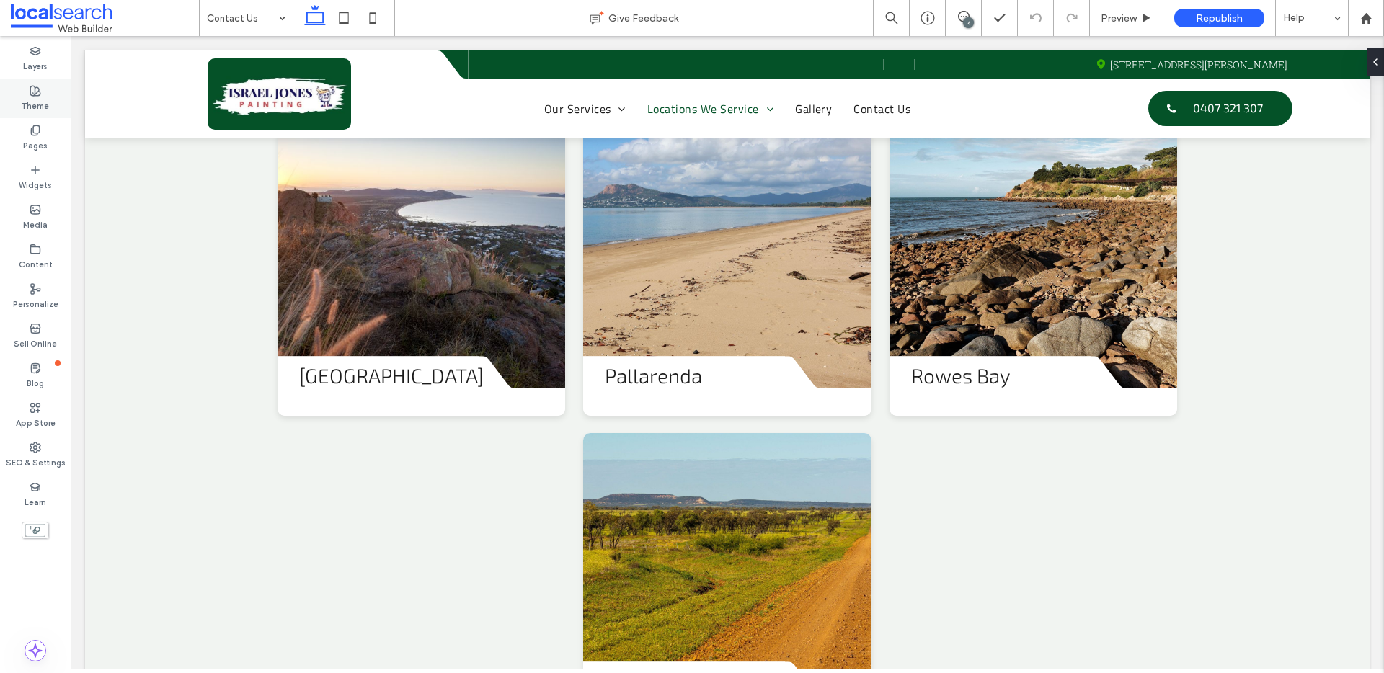
click at [38, 94] on icon at bounding box center [36, 91] width 12 height 12
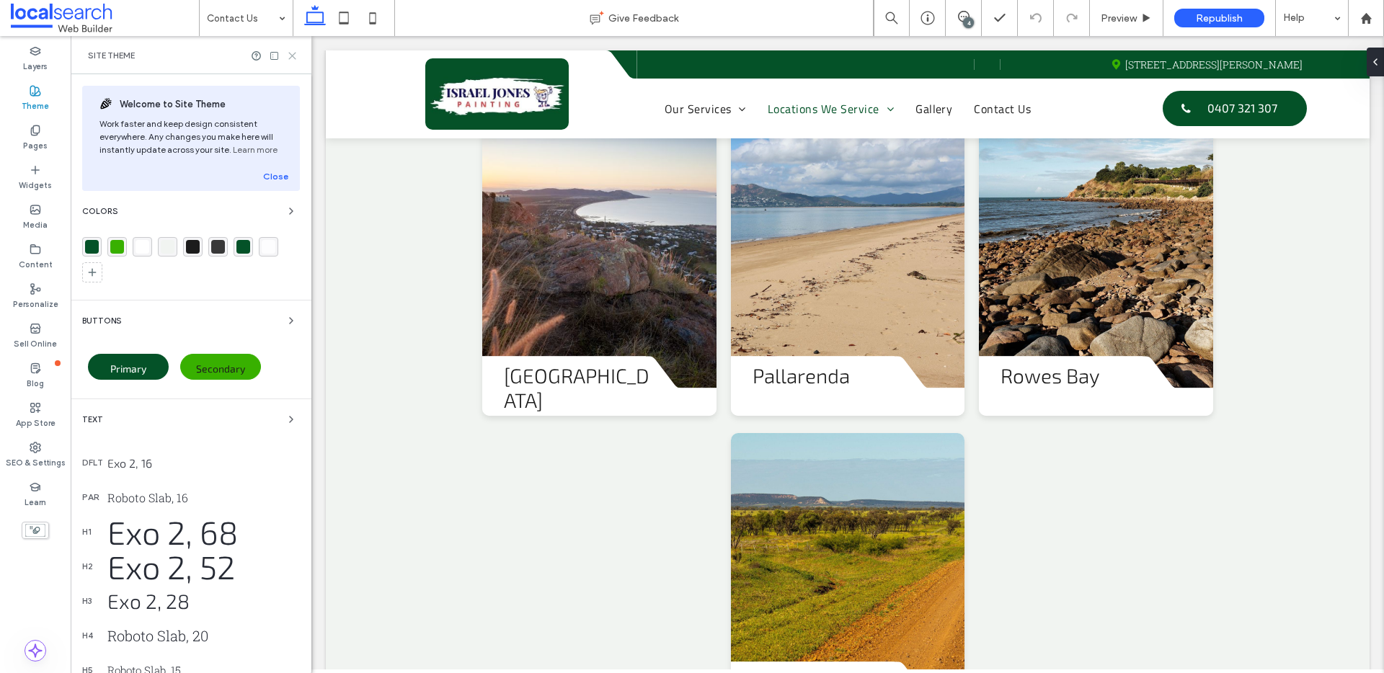
click at [289, 54] on icon at bounding box center [292, 55] width 11 height 11
